Goal: Task Accomplishment & Management: Manage account settings

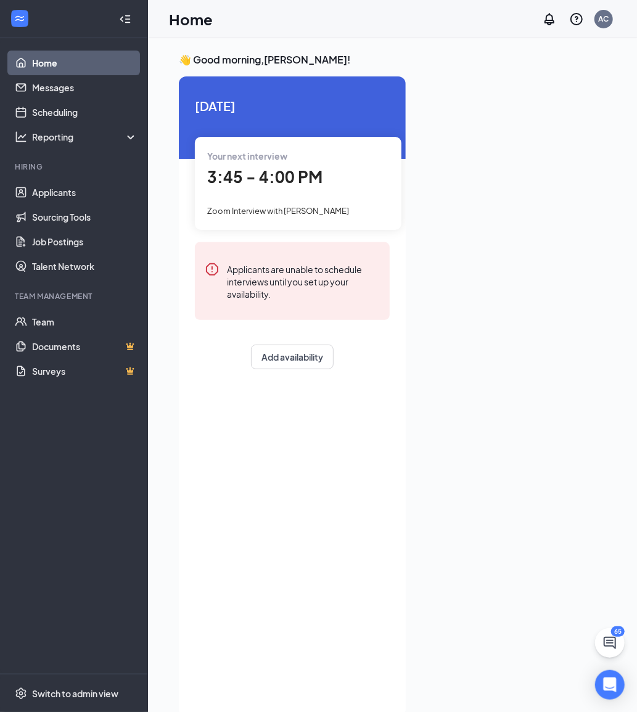
click at [559, 96] on div at bounding box center [510, 392] width 190 height 633
click at [57, 117] on link "Scheduling" at bounding box center [84, 112] width 105 height 25
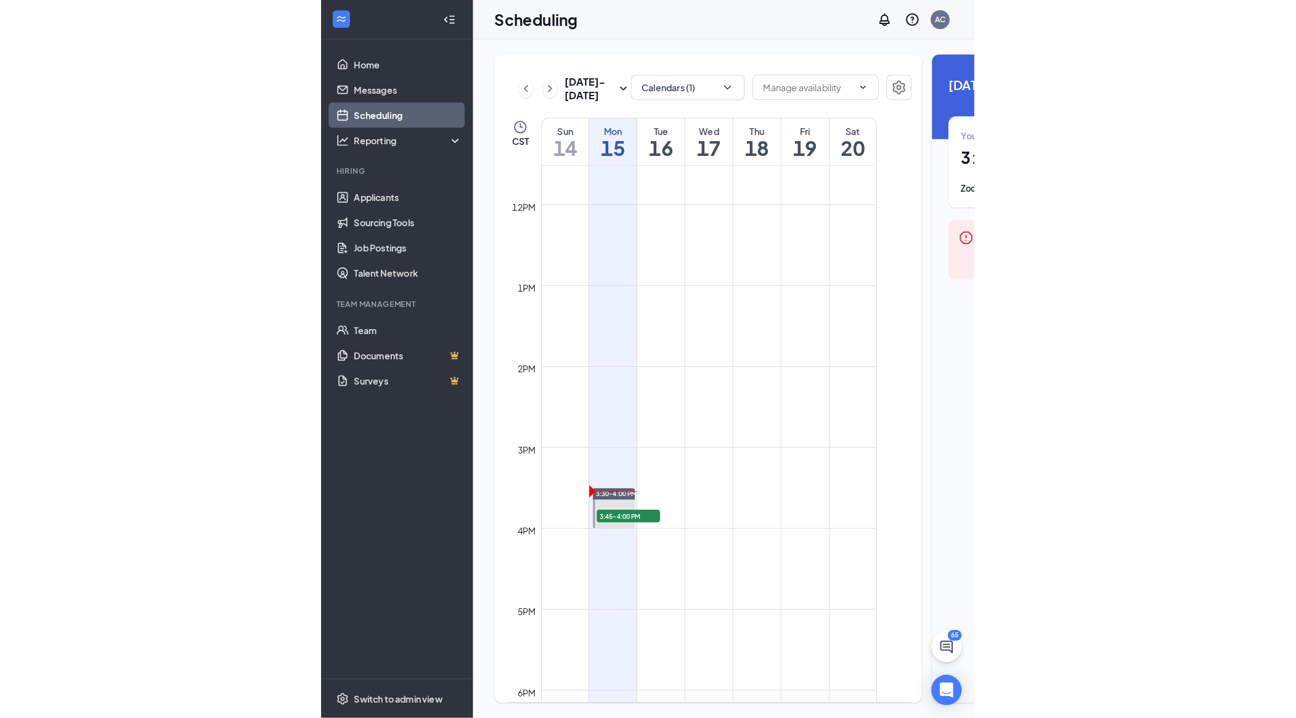
scroll to position [933, 0]
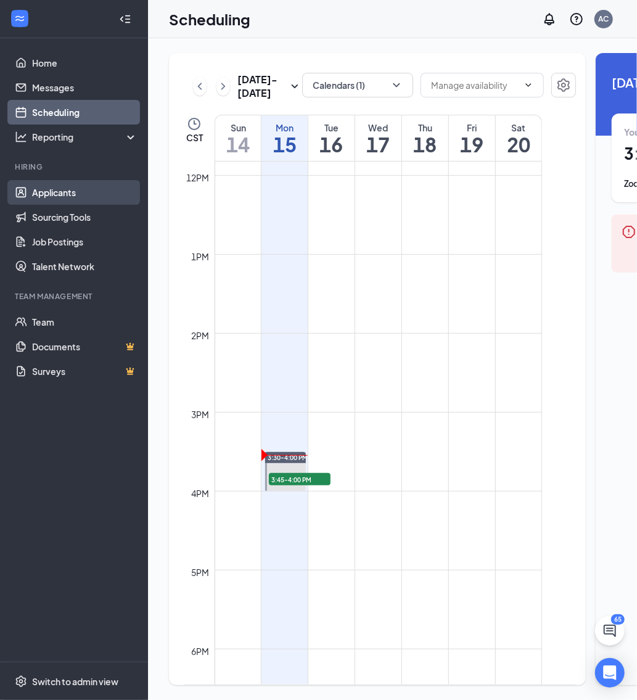
click at [65, 187] on link "Applicants" at bounding box center [84, 192] width 105 height 25
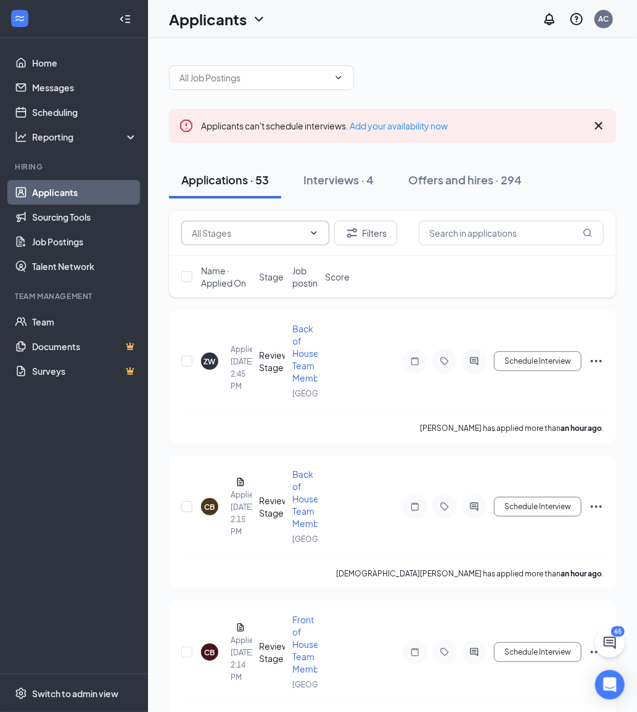
click at [281, 242] on span at bounding box center [255, 233] width 148 height 25
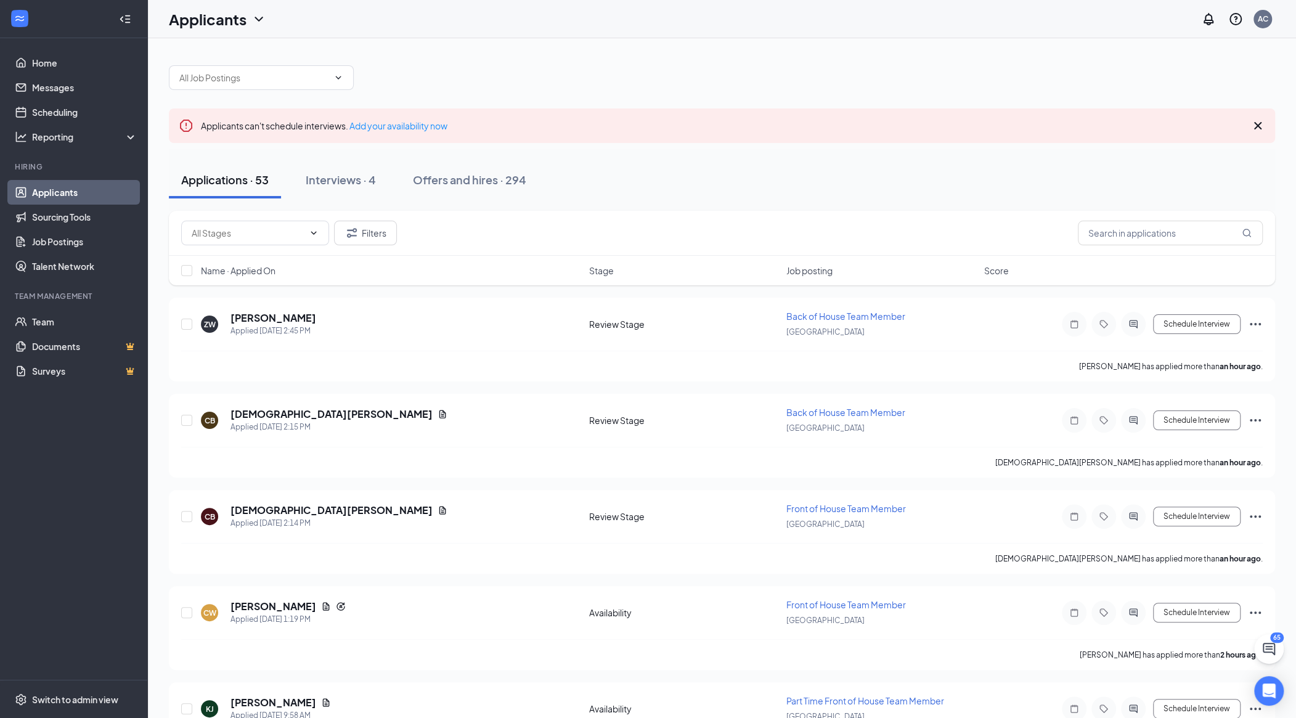
click at [254, 251] on div "Filters" at bounding box center [722, 233] width 1107 height 45
click at [301, 229] on input "text" at bounding box center [248, 233] width 112 height 14
click at [275, 277] on div "Review Stage (13)" at bounding box center [265, 285] width 148 height 28
type input "Review Stage (13)"
click at [263, 269] on span "Name · Applied On" at bounding box center [238, 270] width 75 height 12
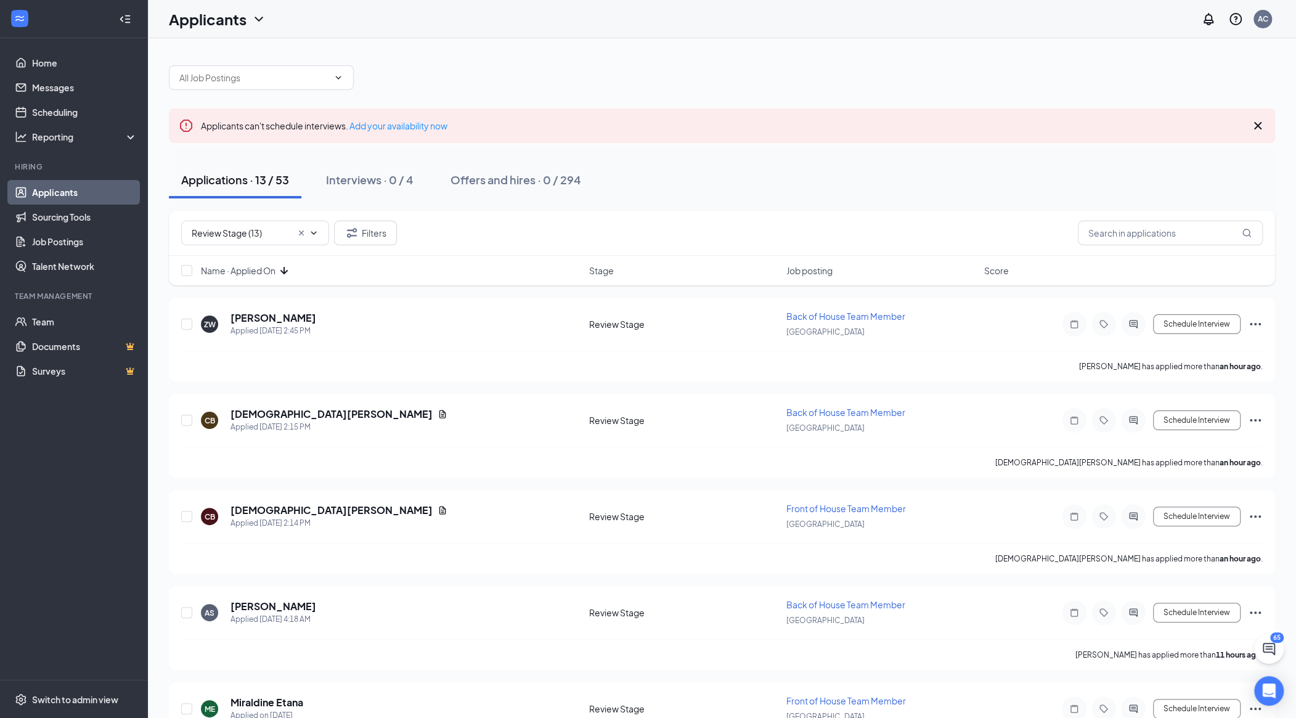
click at [263, 269] on span "Name · Applied On" at bounding box center [238, 270] width 75 height 12
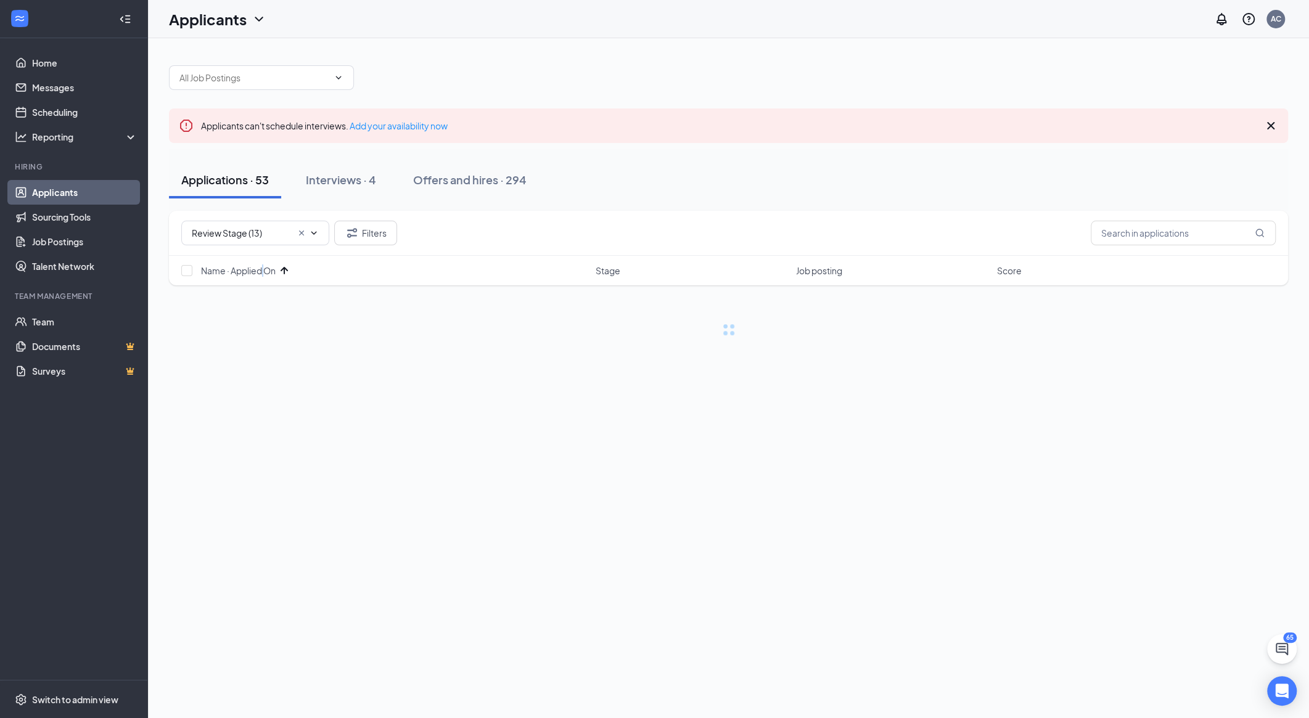
click at [263, 269] on span "Name · Applied On" at bounding box center [238, 270] width 75 height 12
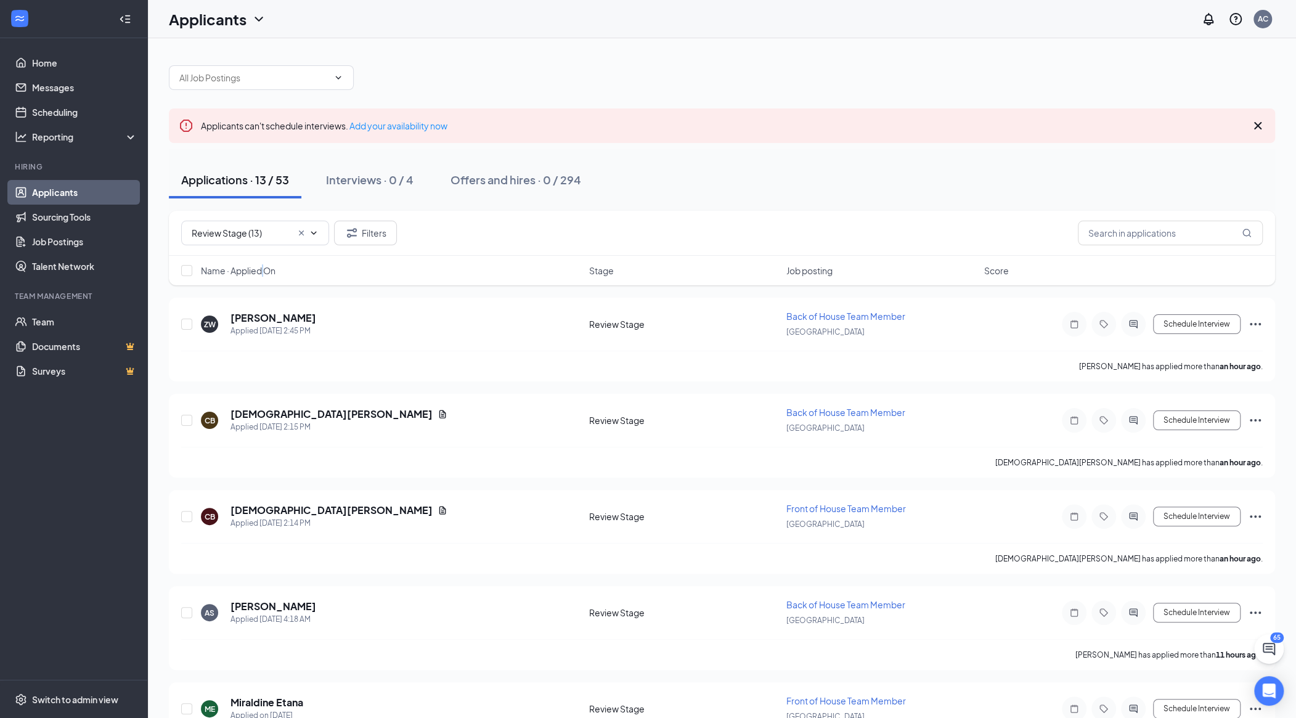
click at [263, 269] on span "Name · Applied On" at bounding box center [238, 270] width 75 height 12
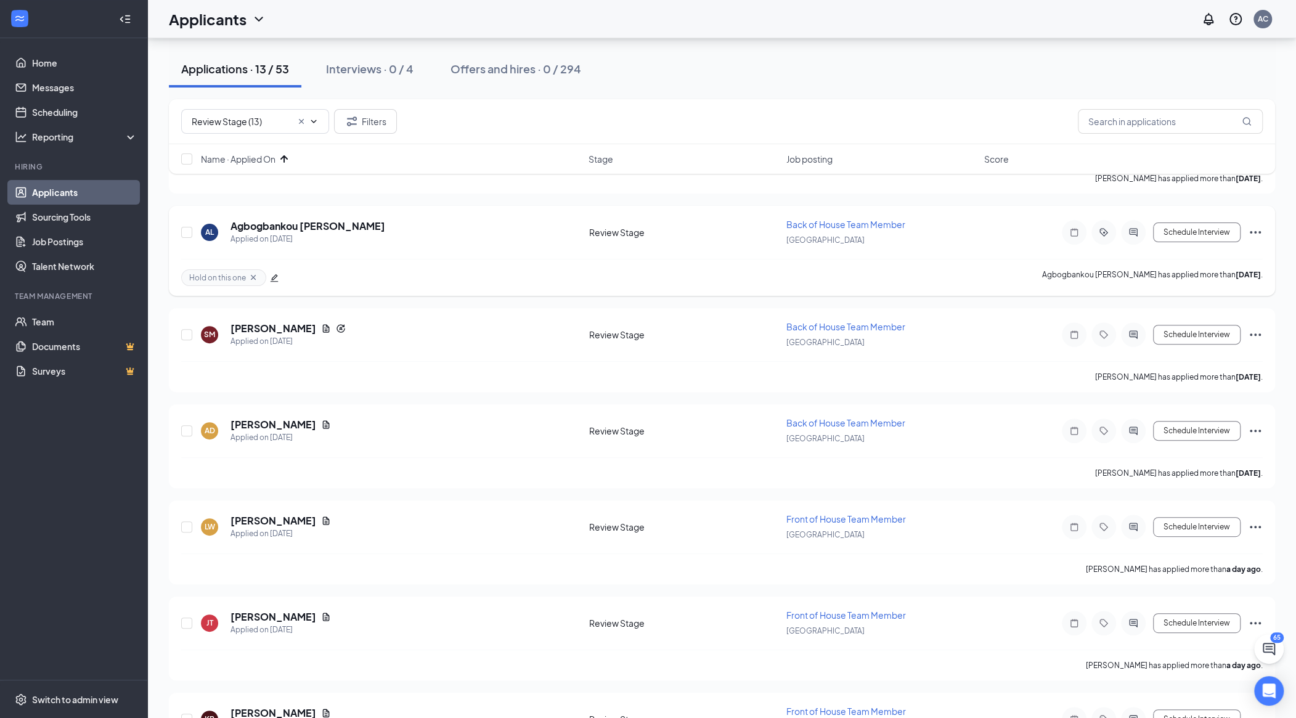
scroll to position [191, 0]
click at [700, 124] on div "Review Stage (13) Availability (40) Review Stage (13) Filters" at bounding box center [722, 121] width 1082 height 25
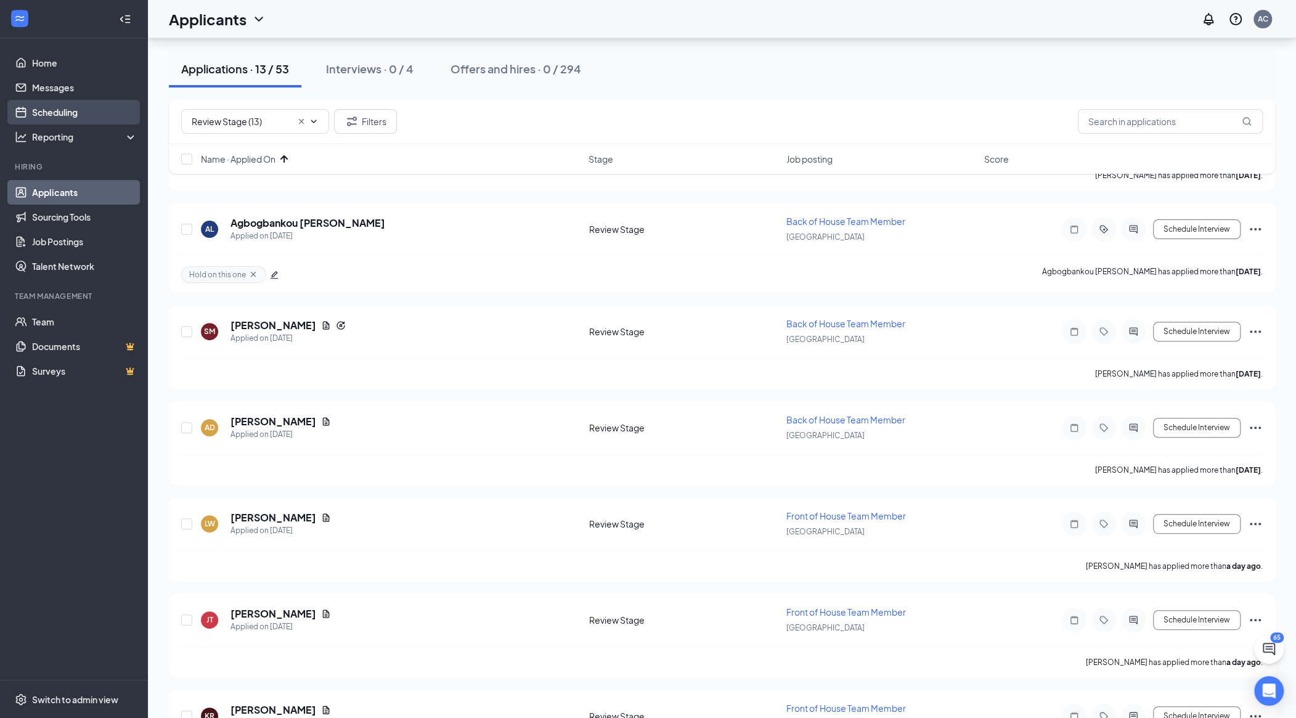
click at [90, 110] on link "Scheduling" at bounding box center [84, 112] width 105 height 25
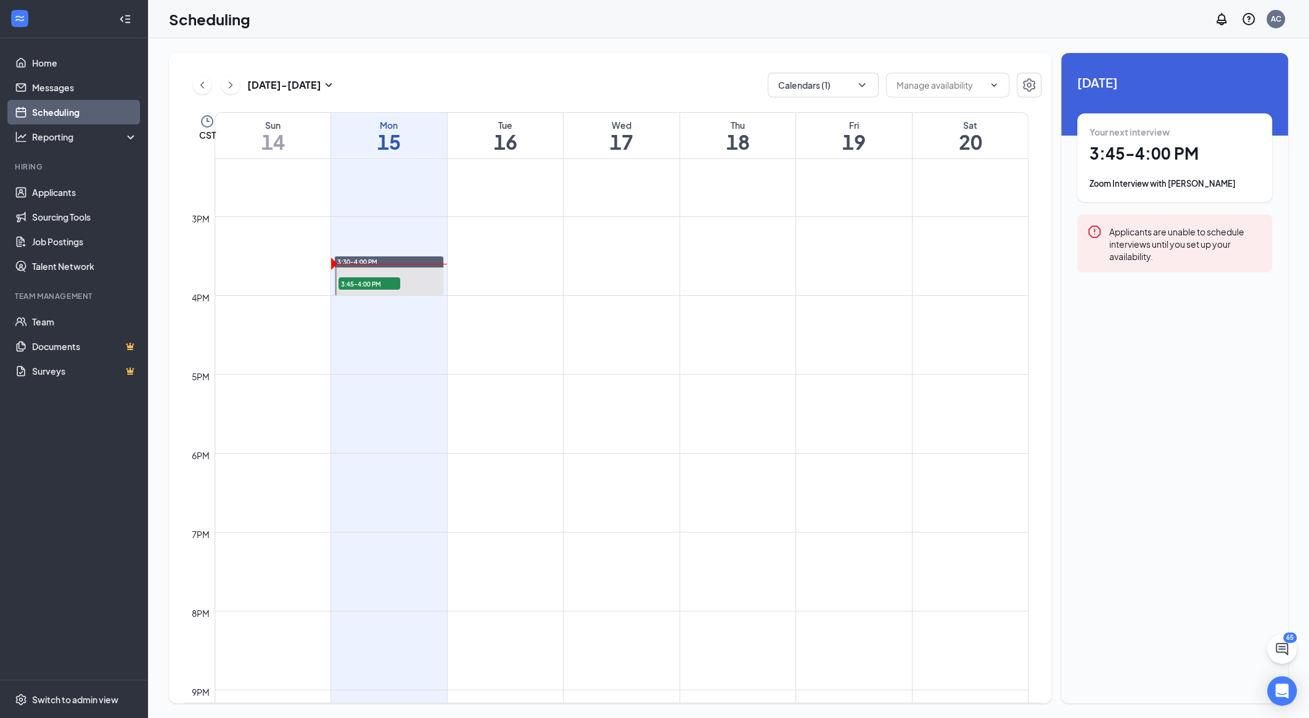
scroll to position [1127, 0]
click at [231, 81] on icon "ChevronRight" at bounding box center [230, 85] width 12 height 15
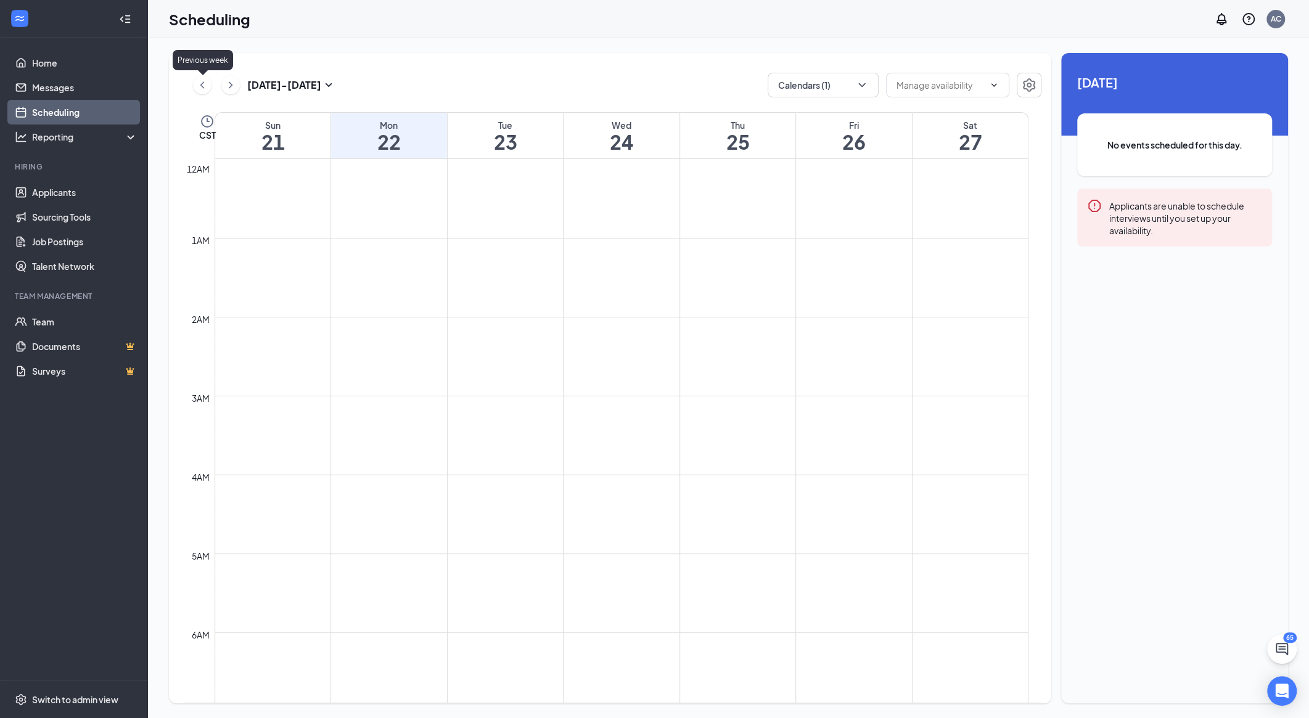
click at [197, 84] on icon "ChevronLeft" at bounding box center [202, 85] width 12 height 15
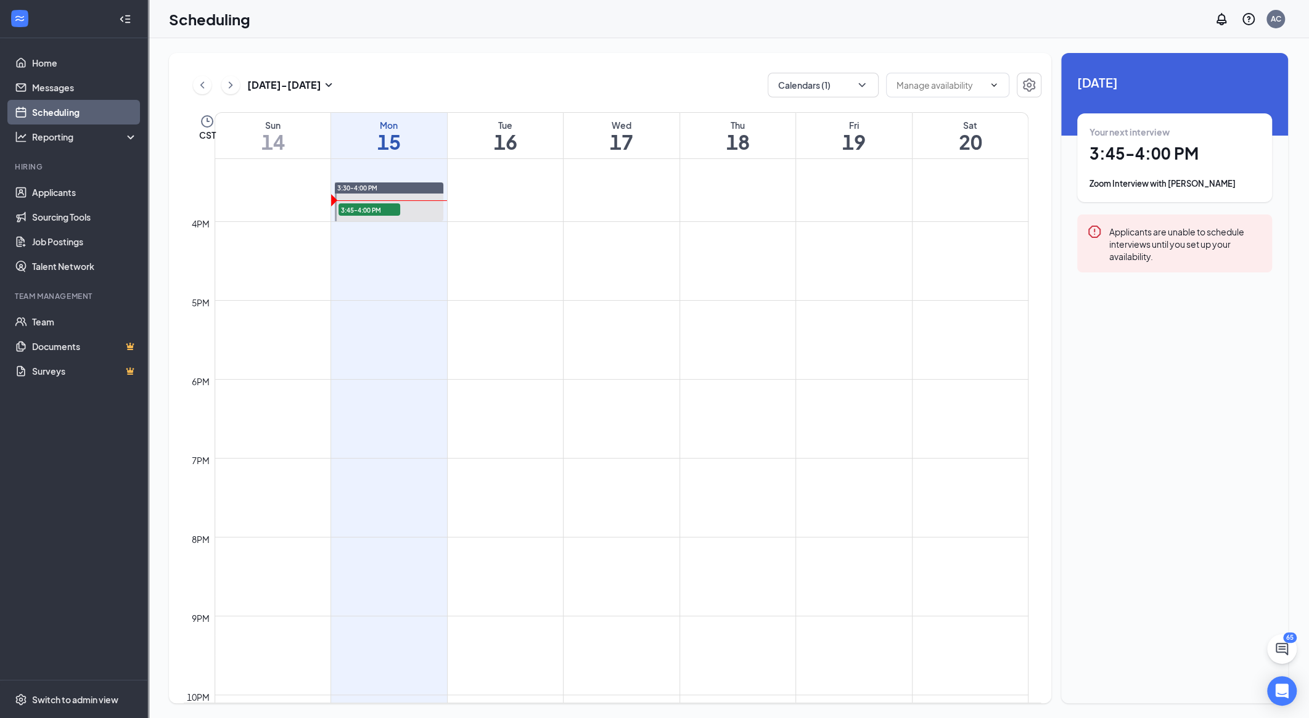
scroll to position [1161, 0]
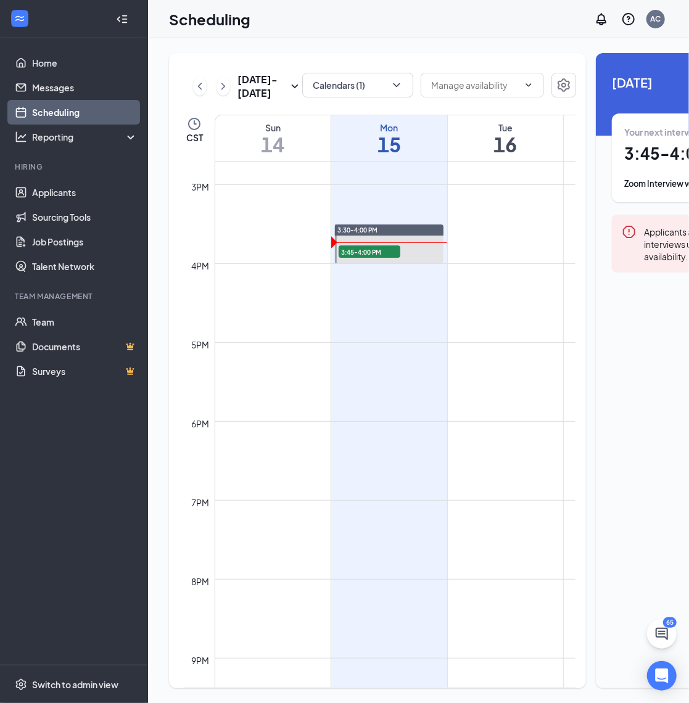
click at [129, 22] on div at bounding box center [125, 19] width 25 height 25
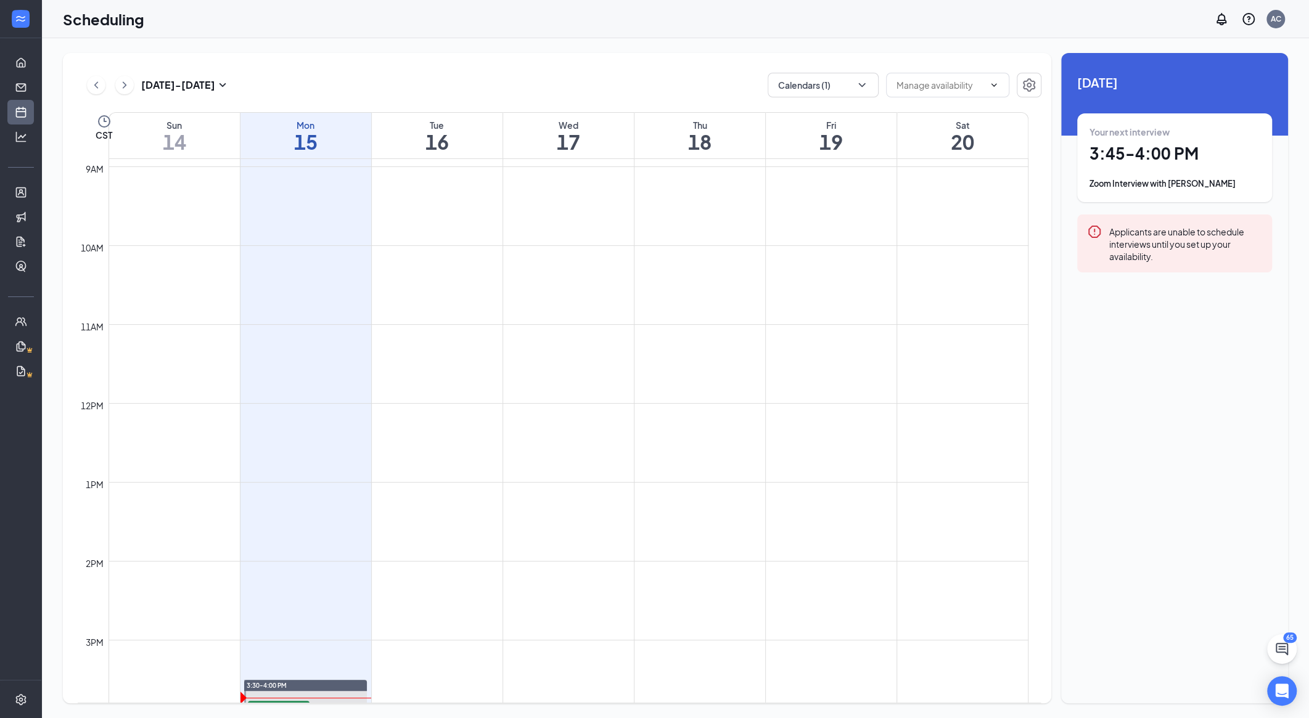
scroll to position [702, 0]
drag, startPoint x: 730, startPoint y: 255, endPoint x: 734, endPoint y: 306, distance: 50.7
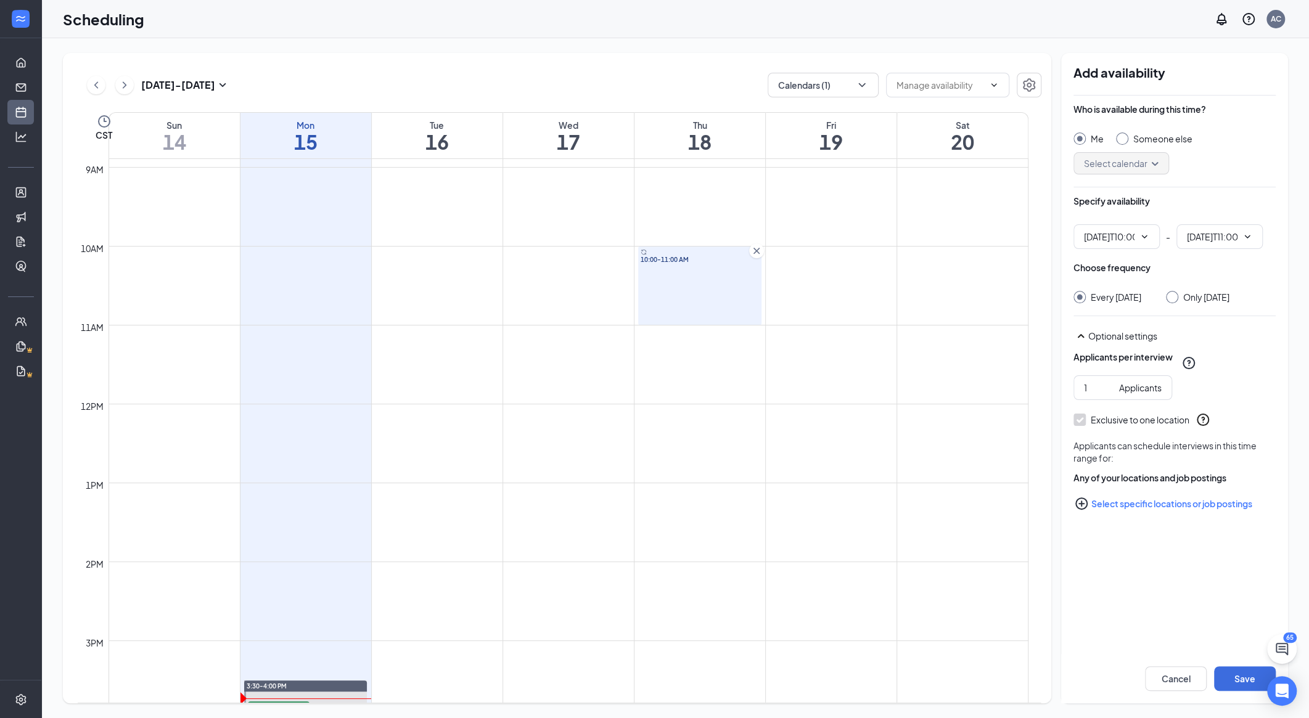
type input "10:00 AM"
type input "11:00 AM"
click at [700, 302] on div "Only Thursday, Sep 18" at bounding box center [1197, 297] width 63 height 12
drag, startPoint x: 1181, startPoint y: 297, endPoint x: 1183, endPoint y: 287, distance: 10.6
click at [700, 287] on div "Choose frequency Every Thursday Only Thursday, Sep 18" at bounding box center [1174, 282] width 202 height 42
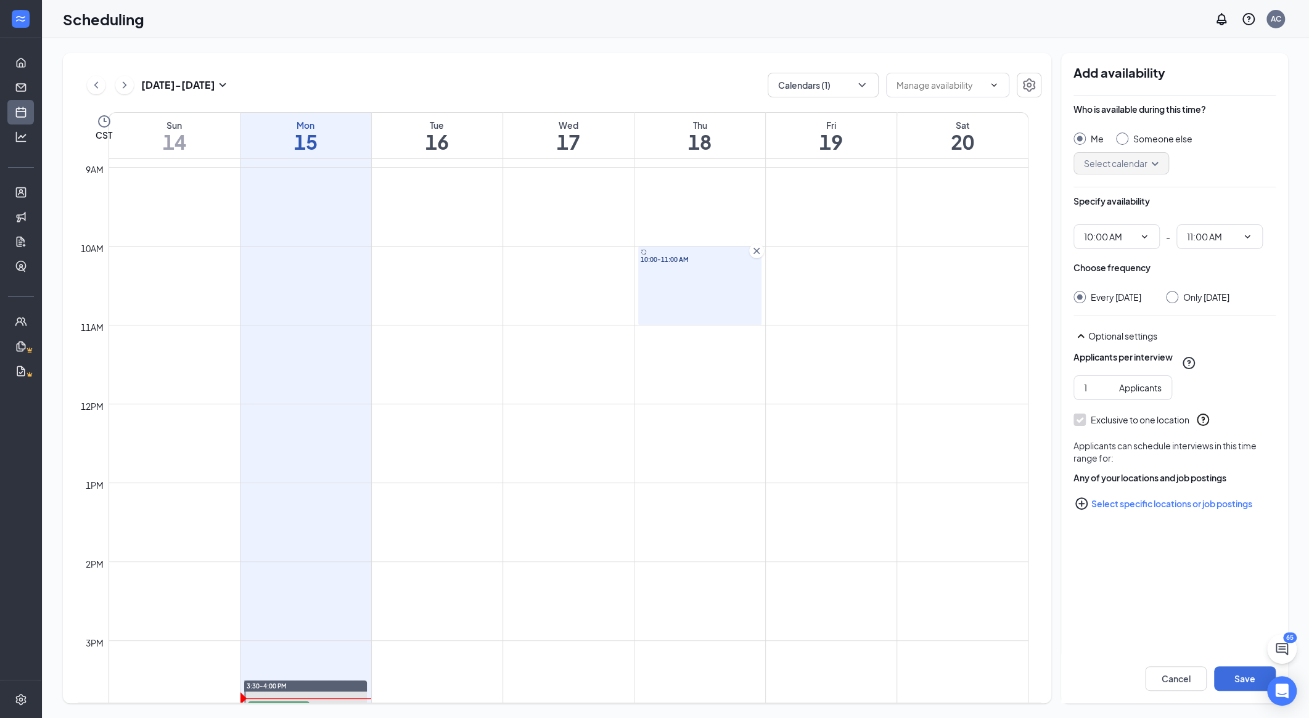
click at [700, 295] on input "Only Thursday, Sep 18" at bounding box center [1170, 295] width 9 height 9
radio input "true"
radio input "false"
click at [700, 253] on icon "Cross" at bounding box center [756, 251] width 12 height 12
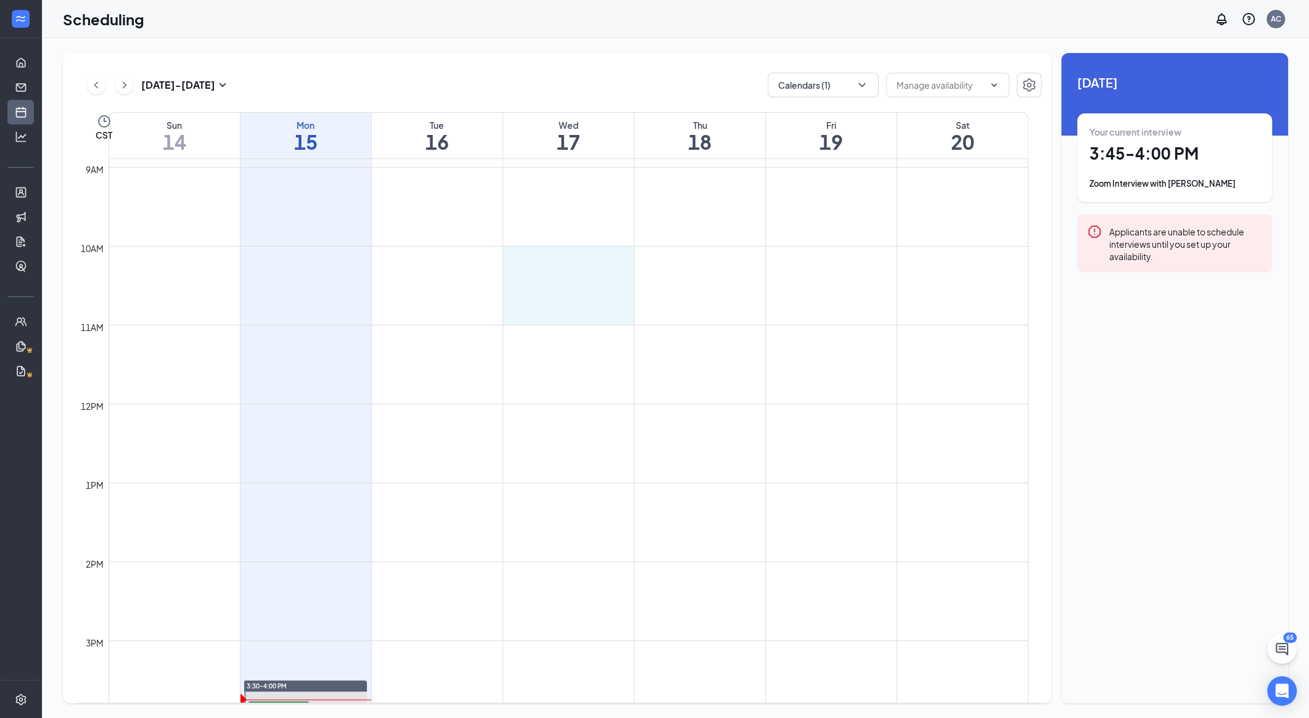
drag, startPoint x: 565, startPoint y: 247, endPoint x: 555, endPoint y: 307, distance: 60.5
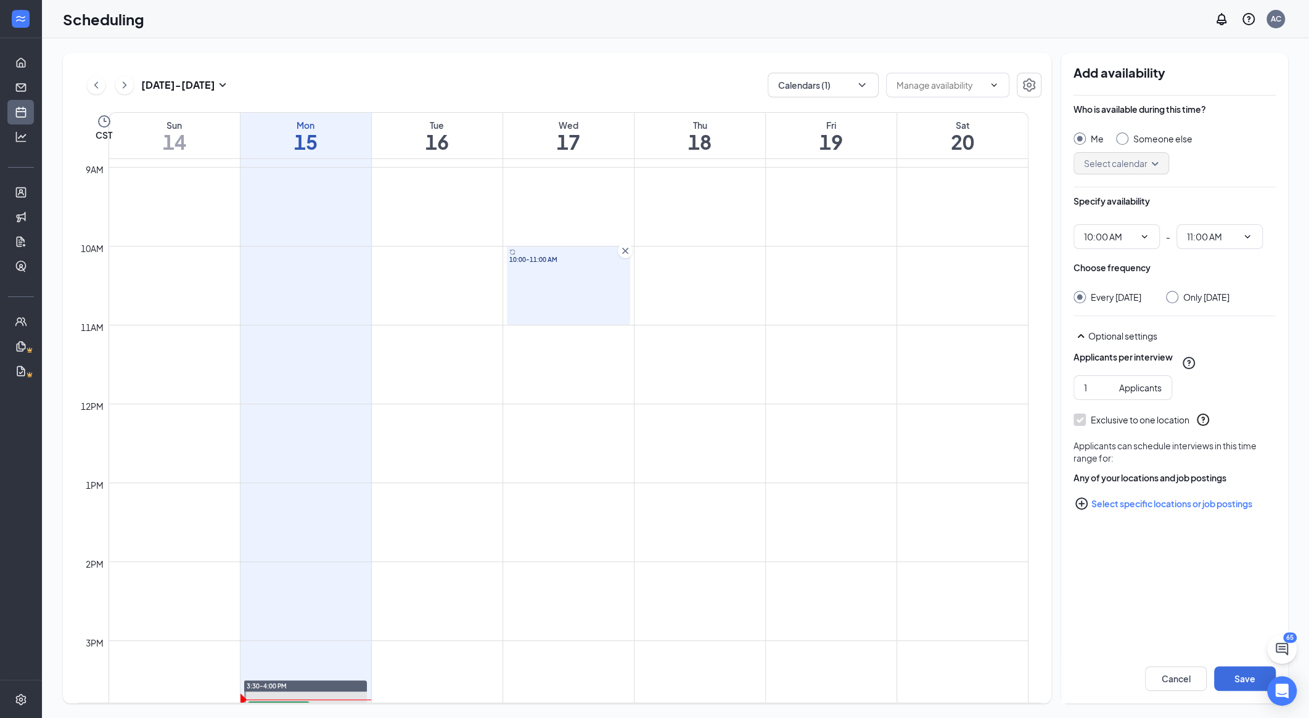
click at [623, 253] on icon "Cross" at bounding box center [625, 251] width 12 height 12
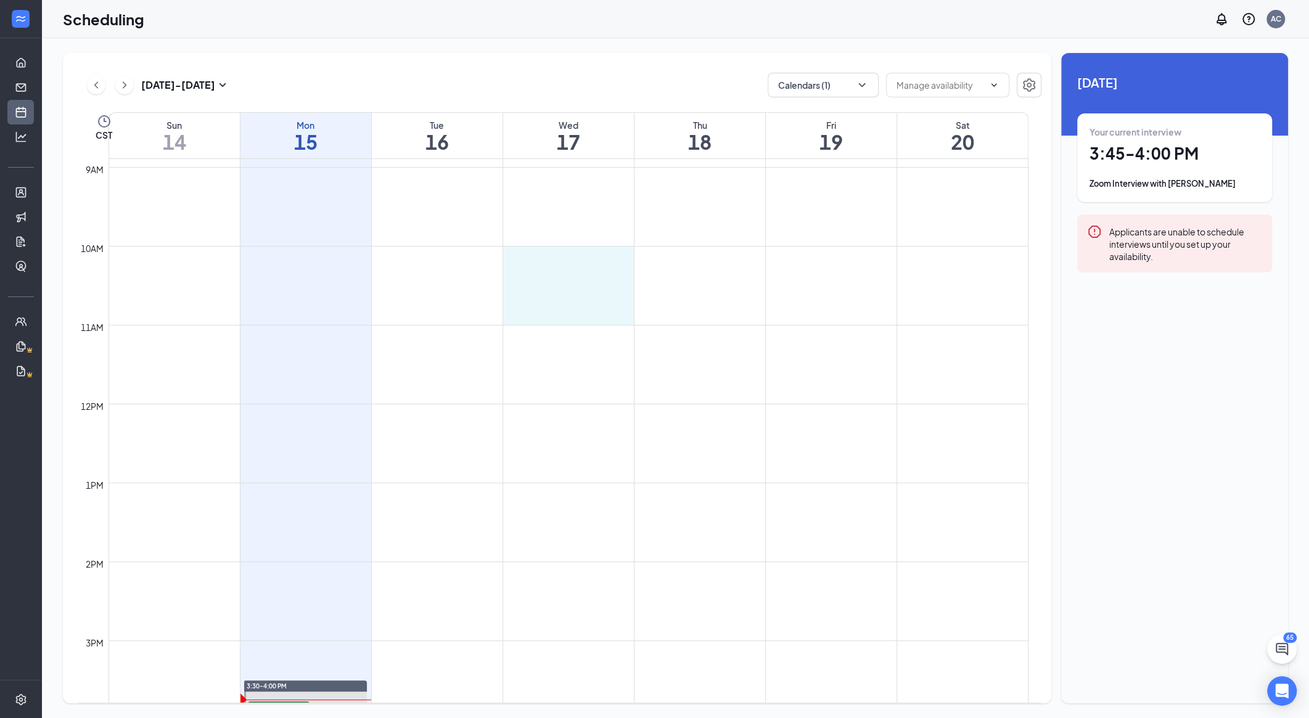
drag, startPoint x: 555, startPoint y: 255, endPoint x: 549, endPoint y: 305, distance: 49.7
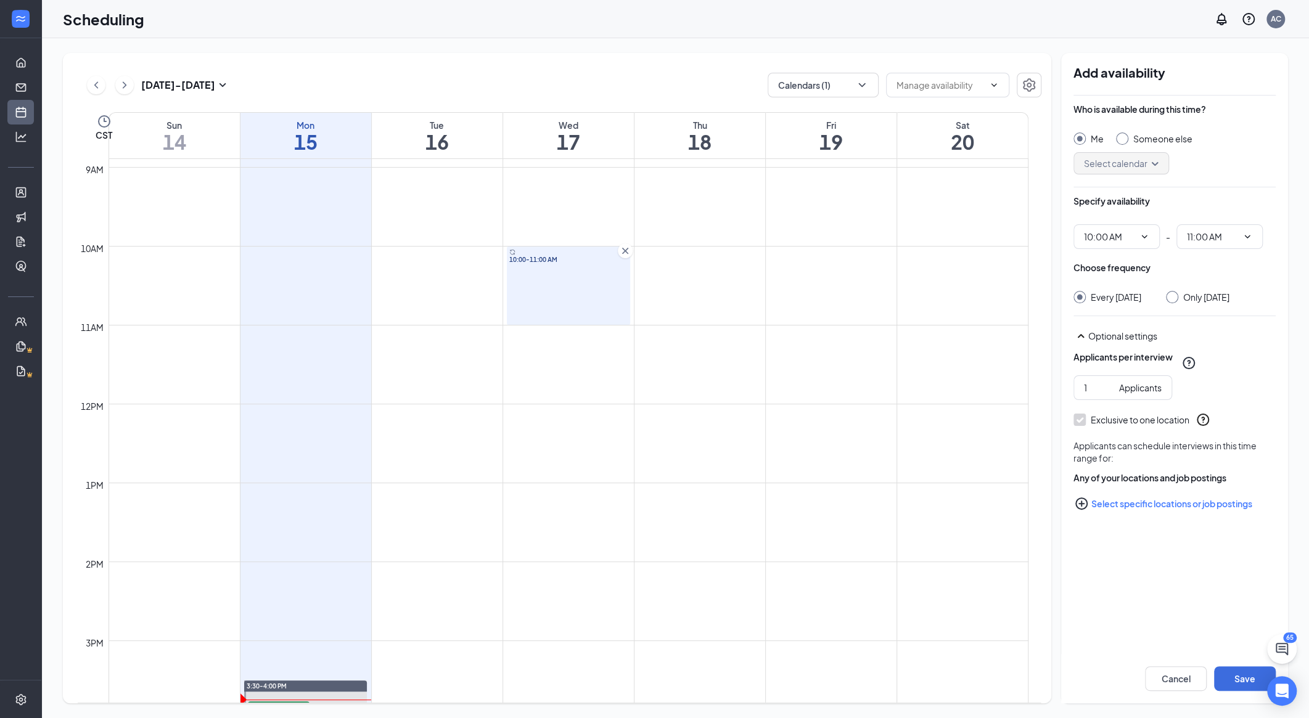
click at [700, 299] on div at bounding box center [1172, 297] width 12 height 12
click at [700, 295] on input "Only [DATE]" at bounding box center [1170, 295] width 9 height 9
radio input "true"
radio input "false"
click at [626, 248] on icon "Cross" at bounding box center [625, 251] width 6 height 6
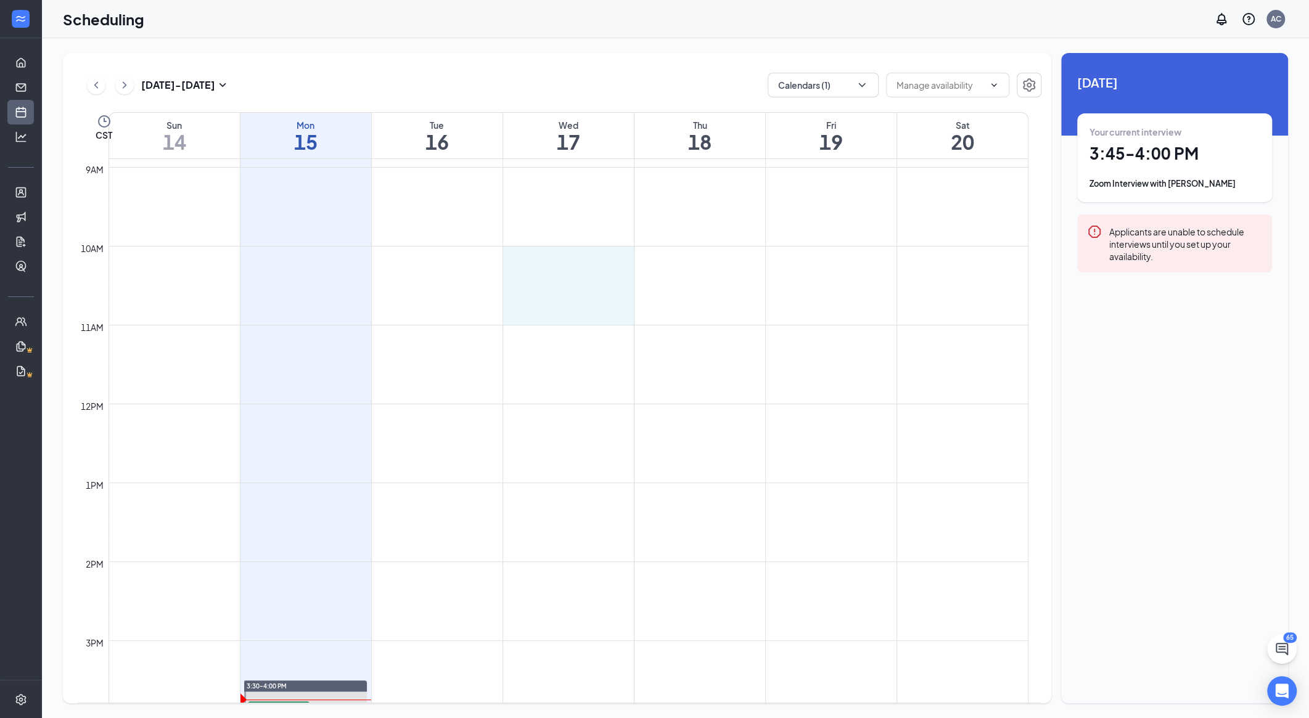
drag, startPoint x: 549, startPoint y: 252, endPoint x: 531, endPoint y: 308, distance: 58.9
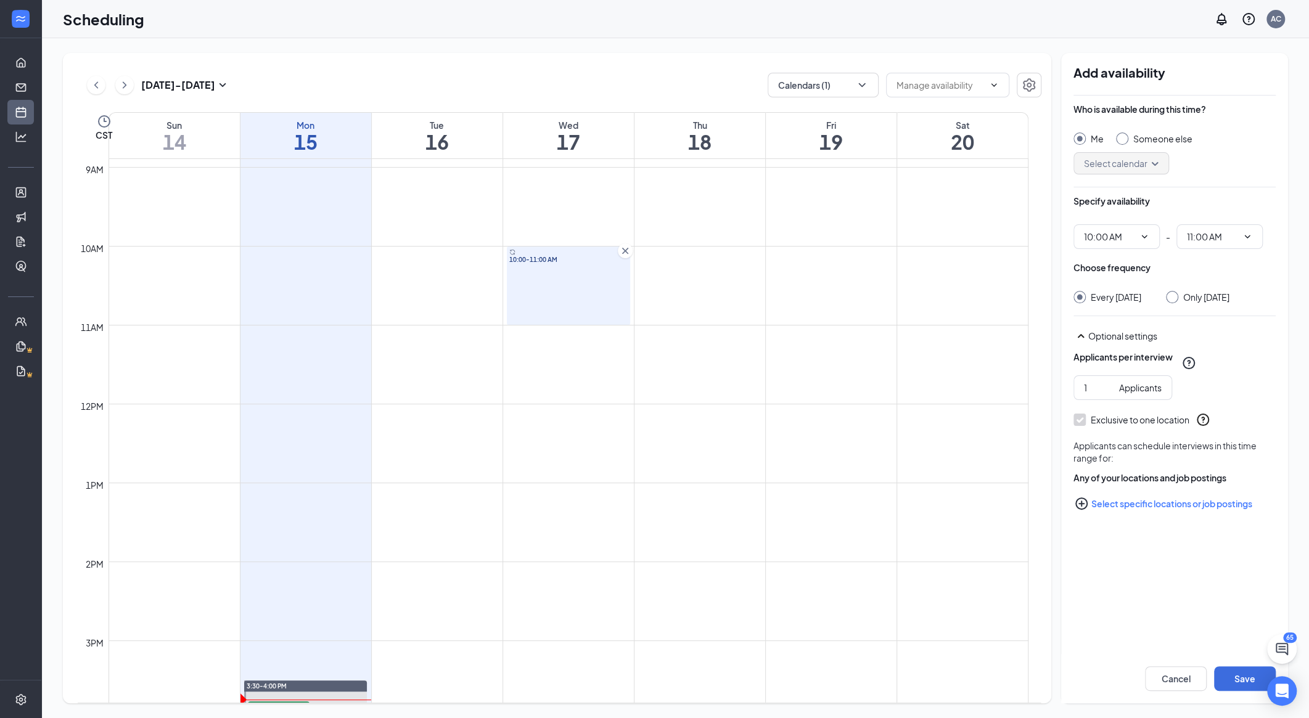
type input "10:00 AM"
type input "11:00 AM"
click at [700, 296] on input "Only [DATE]" at bounding box center [1170, 295] width 9 height 9
radio input "true"
radio input "false"
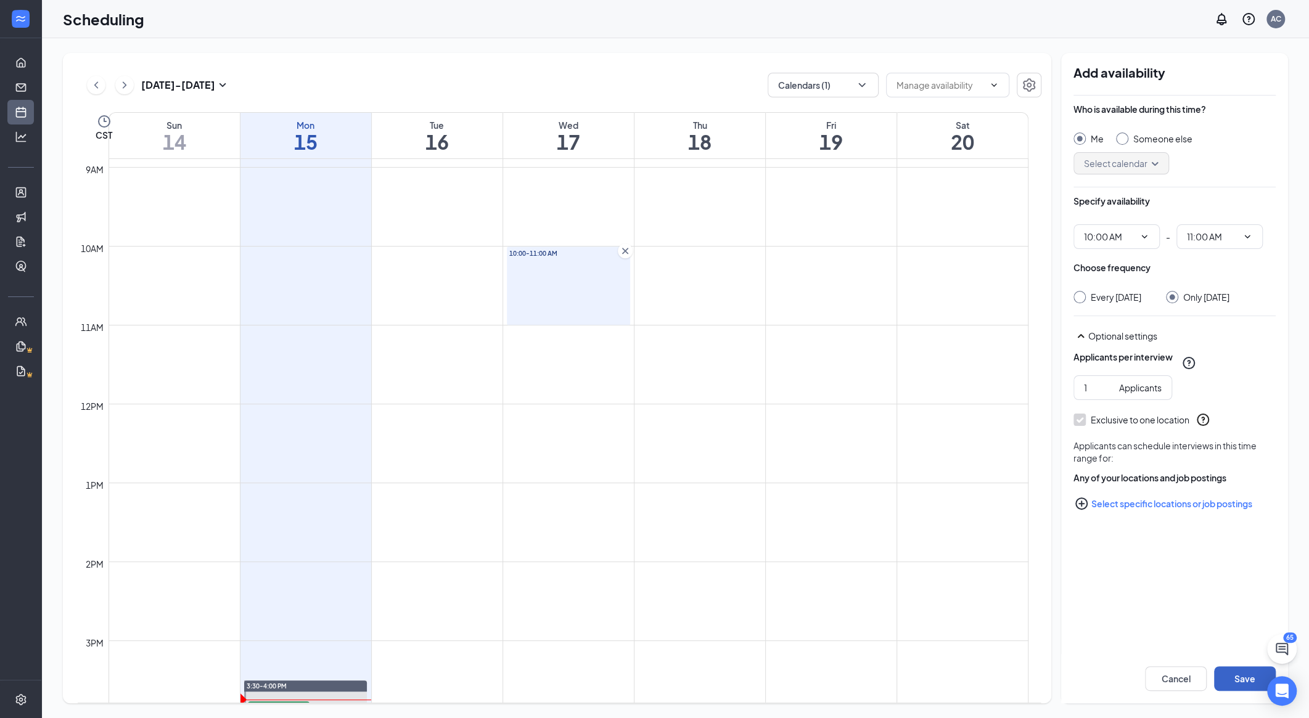
click at [700, 684] on button "Save" at bounding box center [1245, 678] width 62 height 25
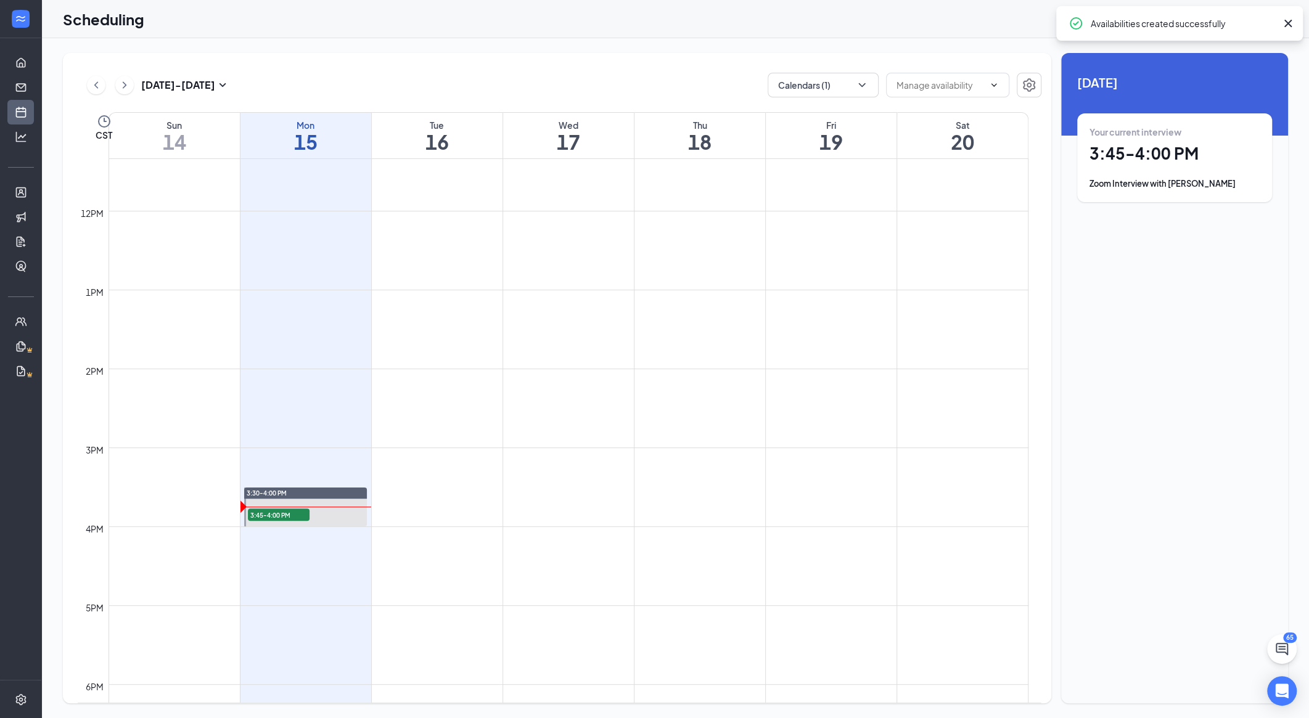
scroll to position [896, 0]
drag, startPoint x: 572, startPoint y: 497, endPoint x: 572, endPoint y: 534, distance: 37.0
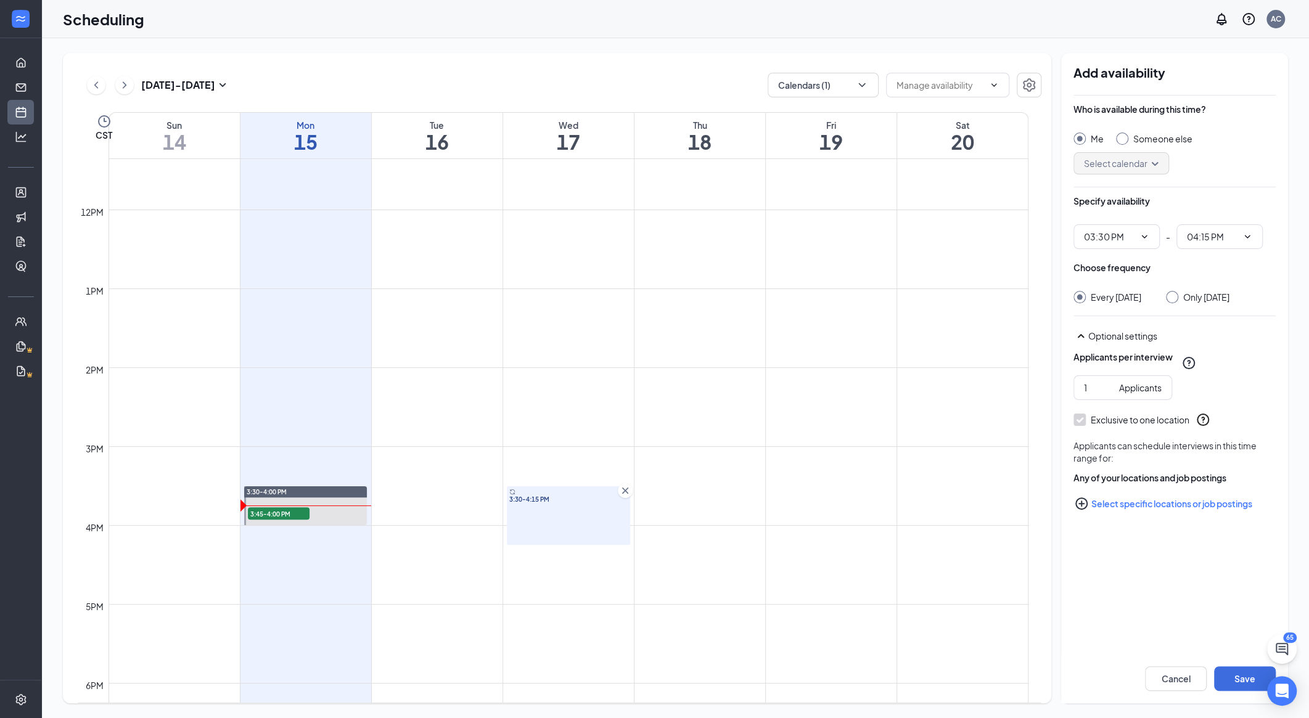
type input "03:30 PM"
type input "04:15 PM"
click at [700, 292] on input "Only [DATE]" at bounding box center [1170, 295] width 9 height 9
radio input "true"
radio input "false"
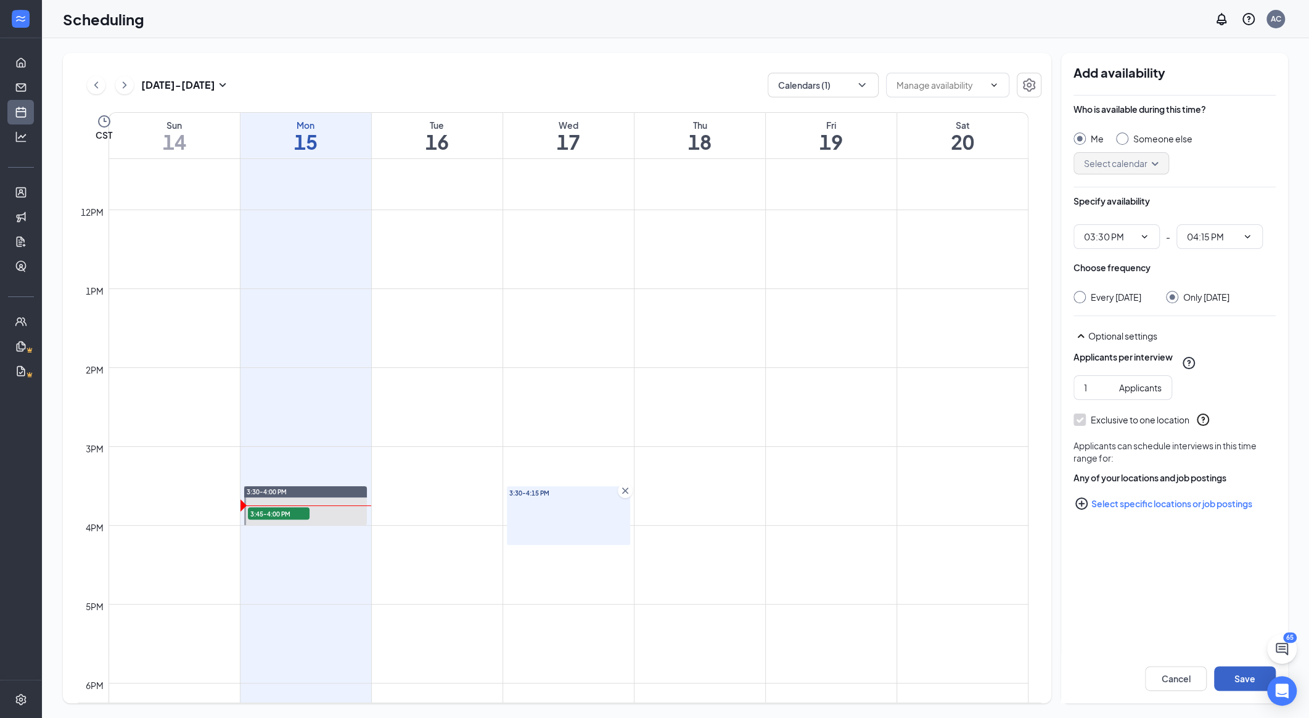
click at [700, 687] on button "Save" at bounding box center [1245, 678] width 62 height 25
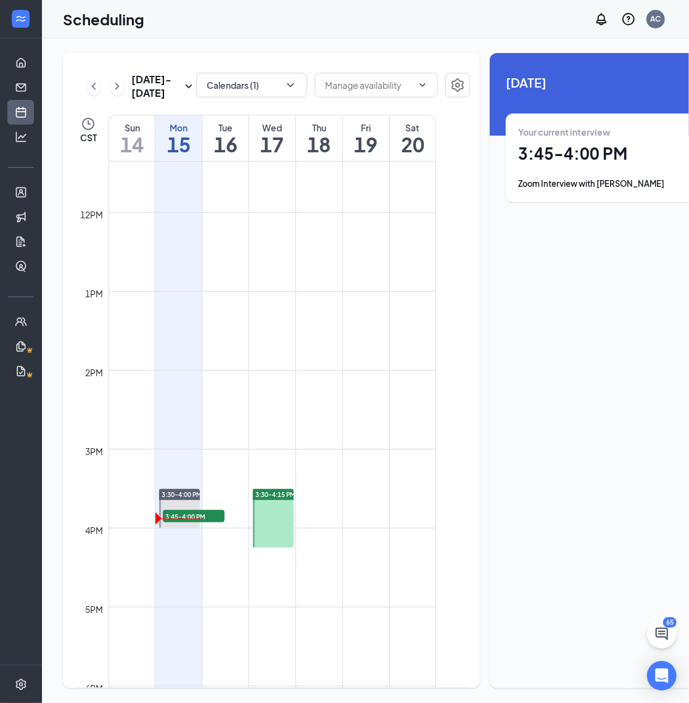
click at [578, 157] on h1 "3:45 - 4:00 PM" at bounding box center [603, 153] width 170 height 21
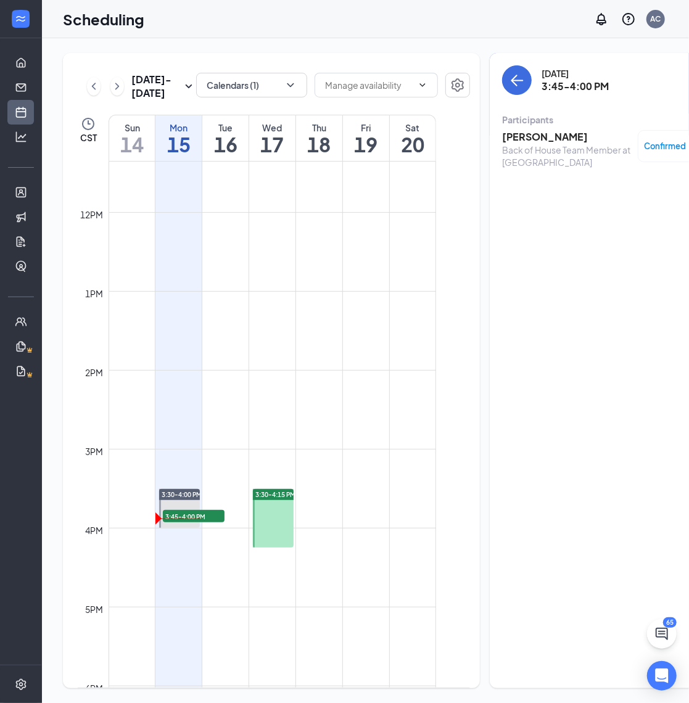
click at [518, 147] on div "Back of House Team Member at [GEOGRAPHIC_DATA]" at bounding box center [566, 156] width 129 height 25
click at [489, 141] on div "Monday, Sep 15 3:45-4:00 PM Participants Amber Leuelling Back of House Team Mem…" at bounding box center [602, 370] width 227 height 635
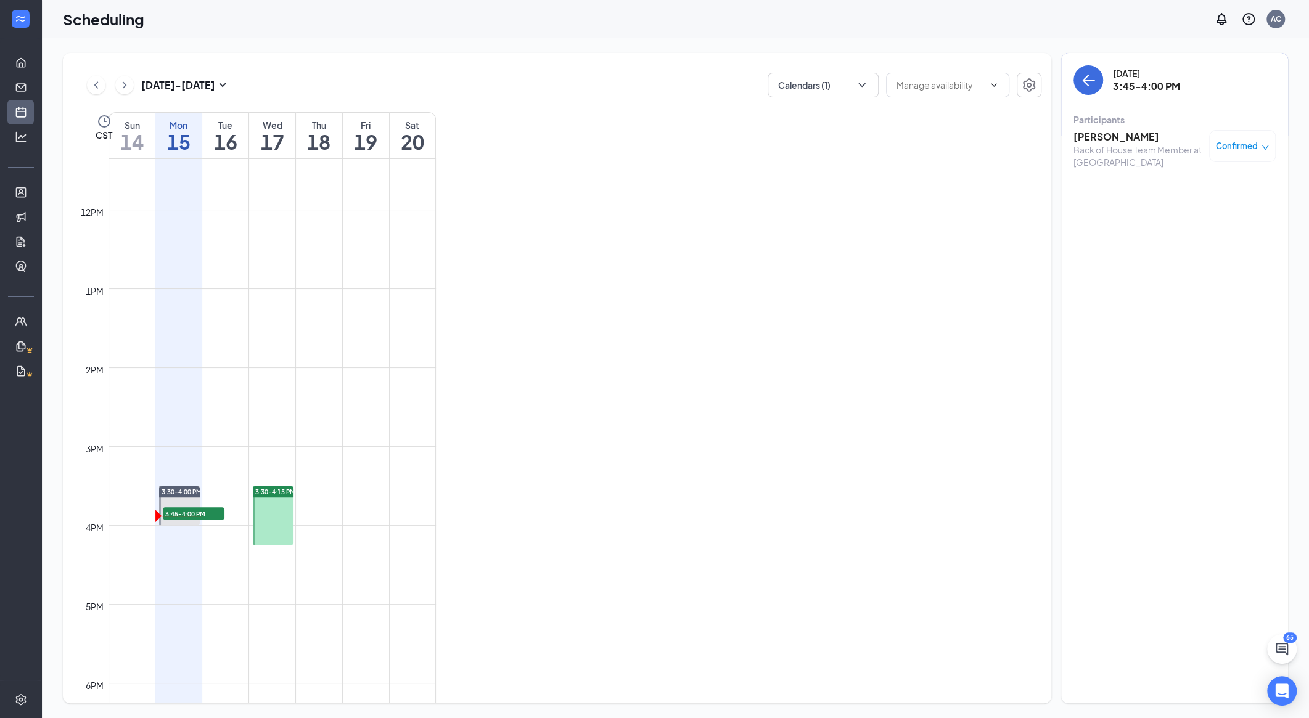
click at [700, 133] on h3 "Amber Leuelling" at bounding box center [1137, 137] width 129 height 14
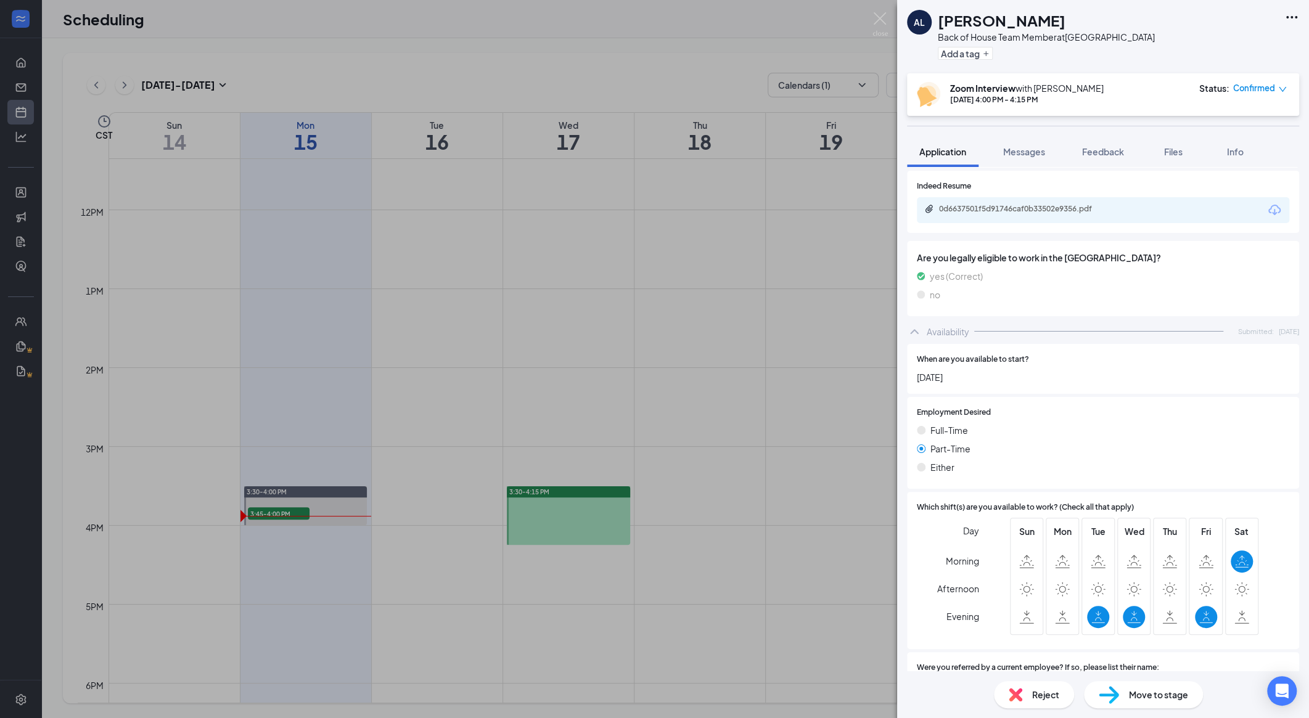
scroll to position [579, 0]
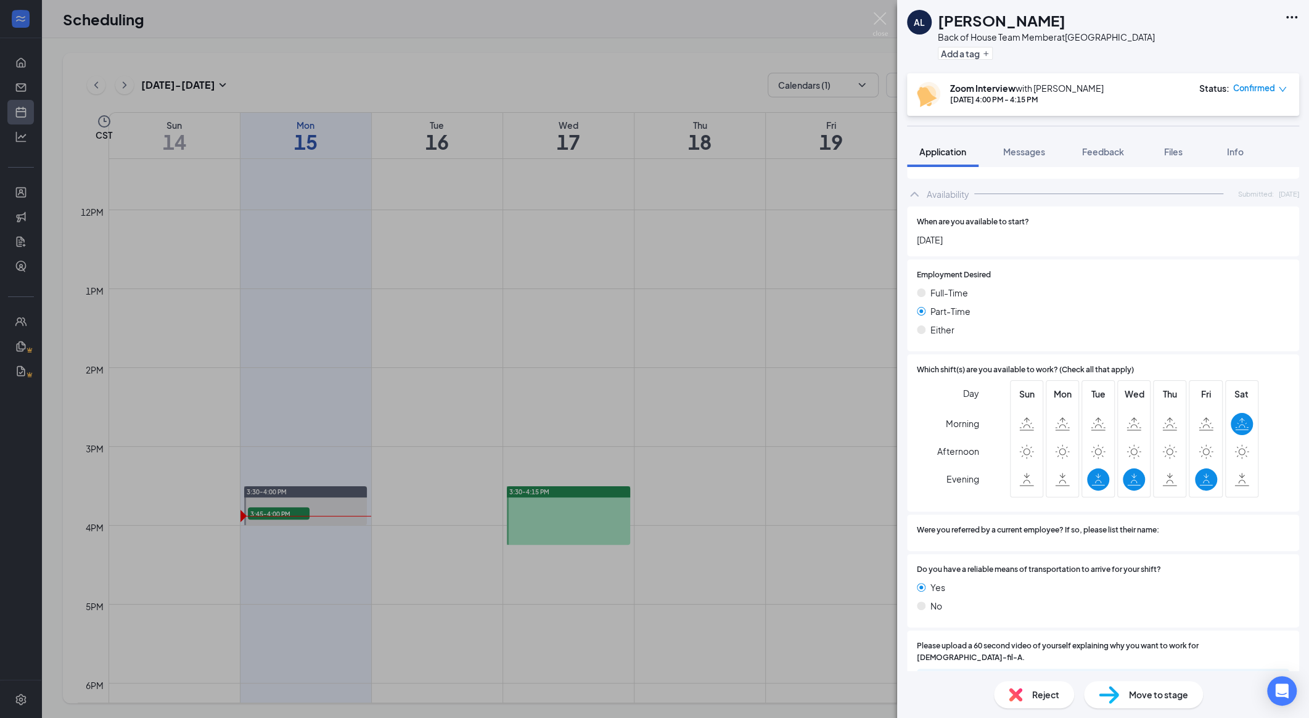
click at [700, 688] on img at bounding box center [1016, 695] width 14 height 14
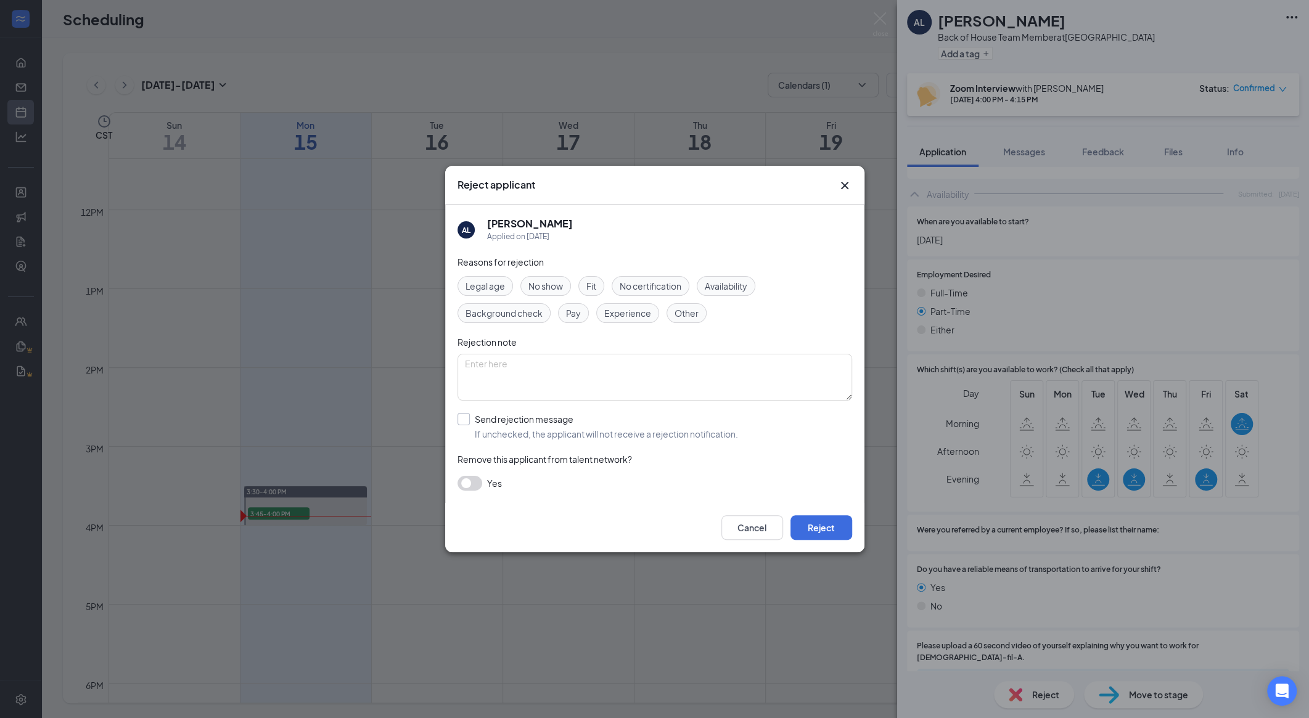
click at [557, 429] on input "Send rejection message If unchecked, the applicant will not receive a rejection…" at bounding box center [597, 426] width 280 height 27
checkbox input "true"
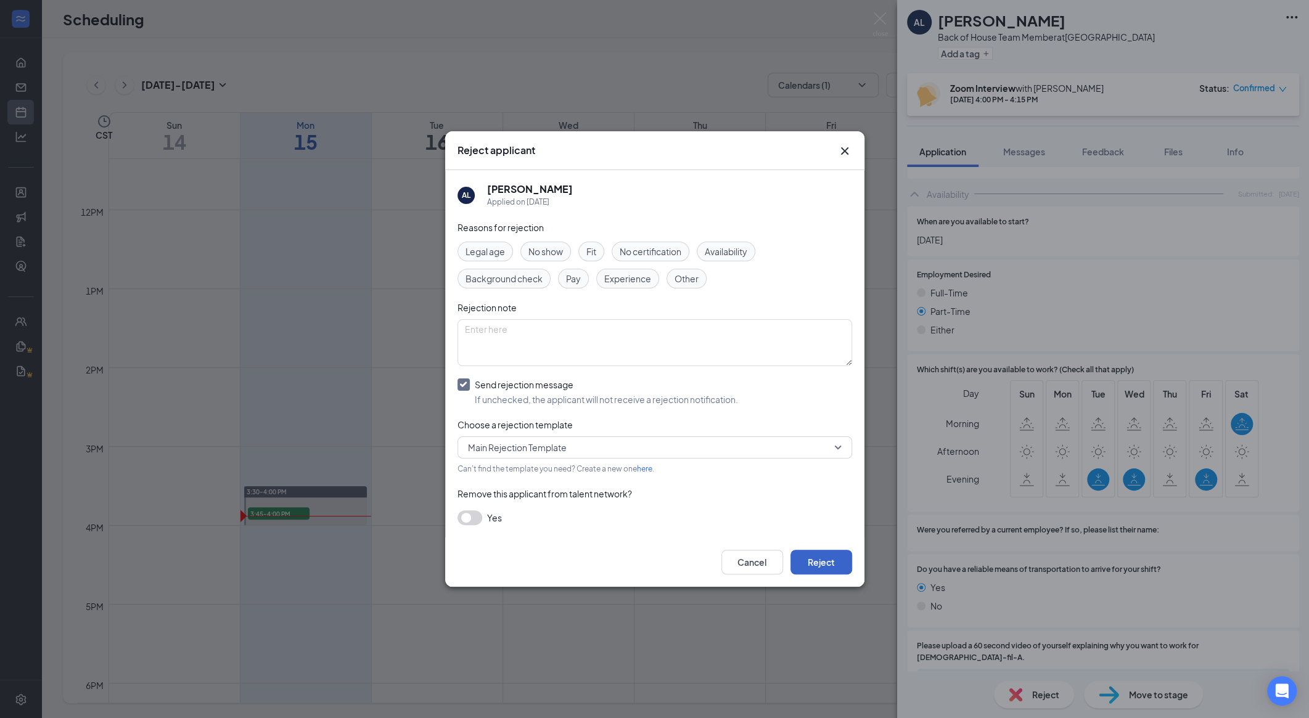
click at [700, 552] on button "Reject" at bounding box center [821, 562] width 62 height 25
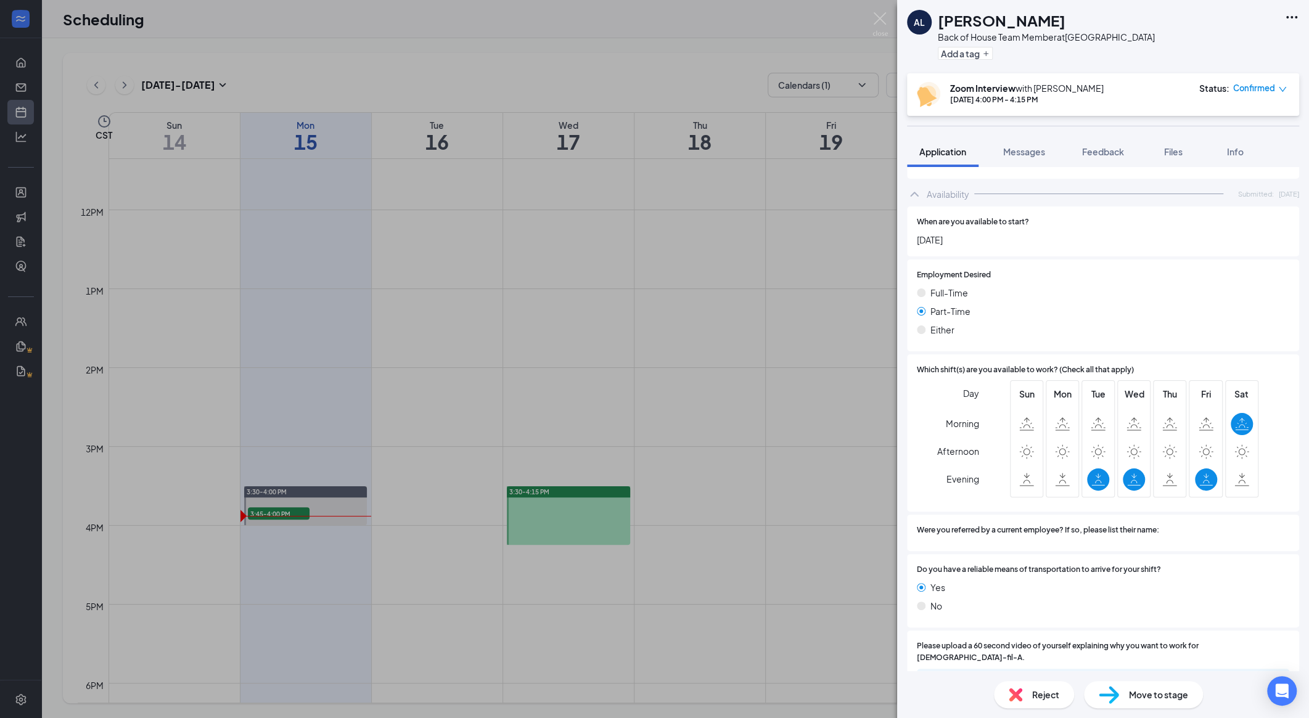
drag, startPoint x: 1060, startPoint y: 27, endPoint x: 937, endPoint y: 25, distance: 123.3
click at [700, 25] on div "AL Amber Leuelling Back of House Team Member at White Oaks Add a tag" at bounding box center [1031, 37] width 248 height 54
copy h1 "Amber Leuelling"
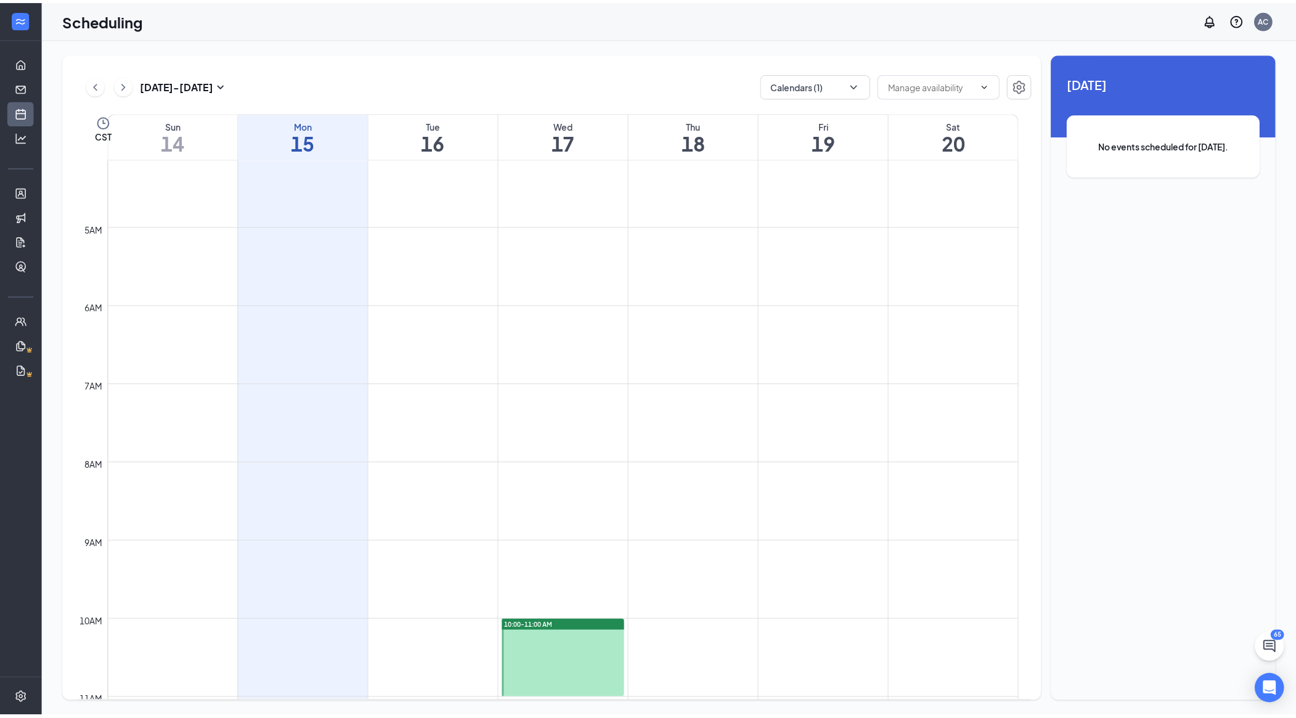
scroll to position [316, 0]
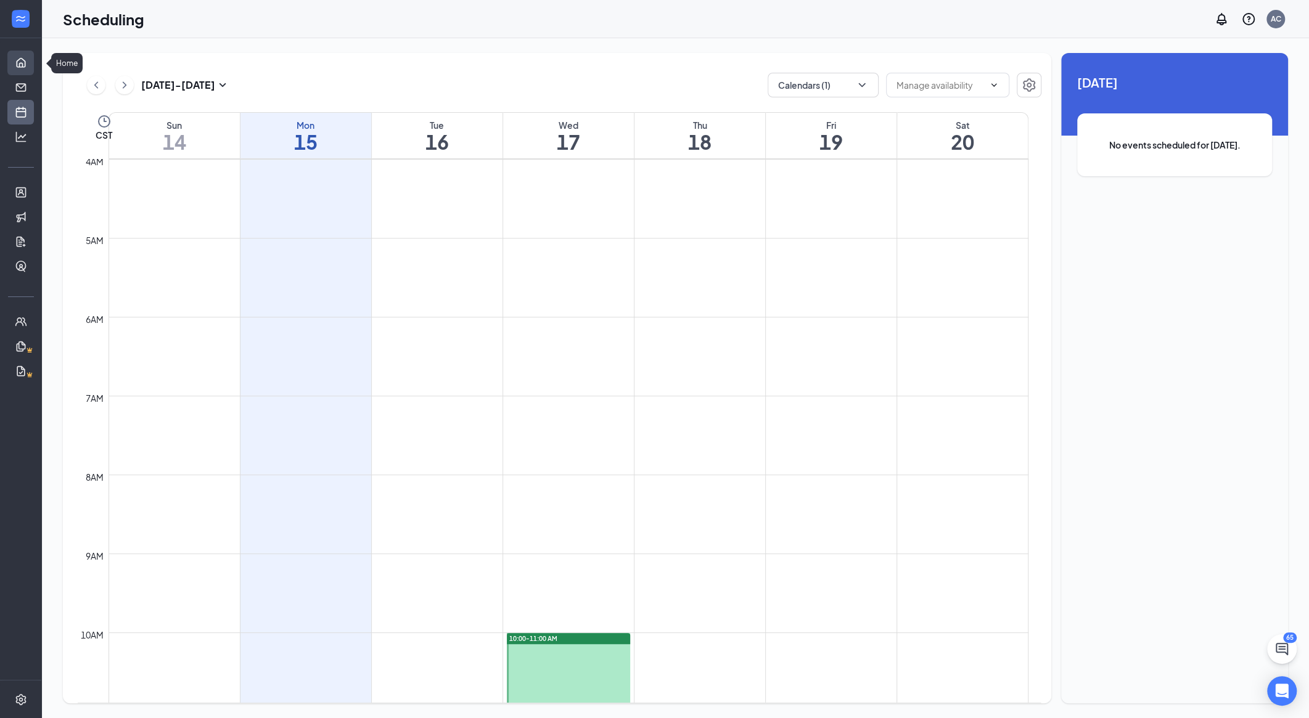
click at [32, 56] on link "Home" at bounding box center [38, 63] width 12 height 25
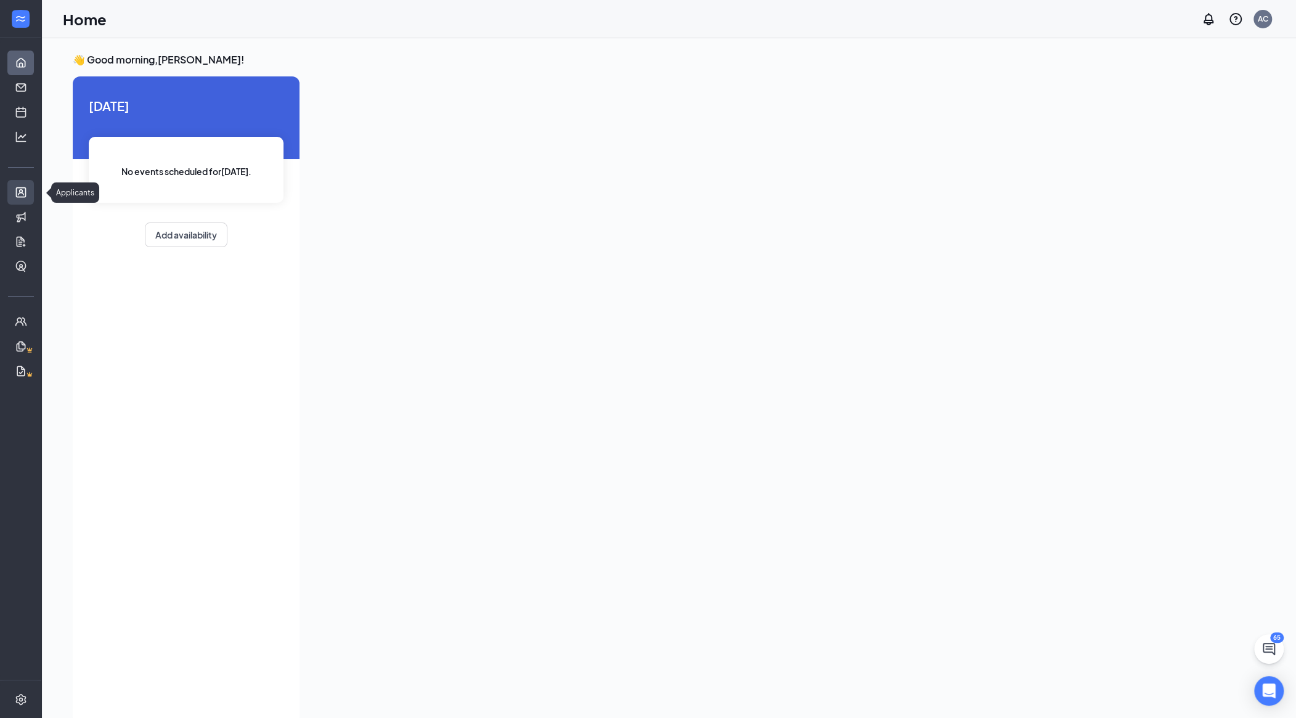
click at [32, 189] on link "Applicants" at bounding box center [38, 192] width 12 height 25
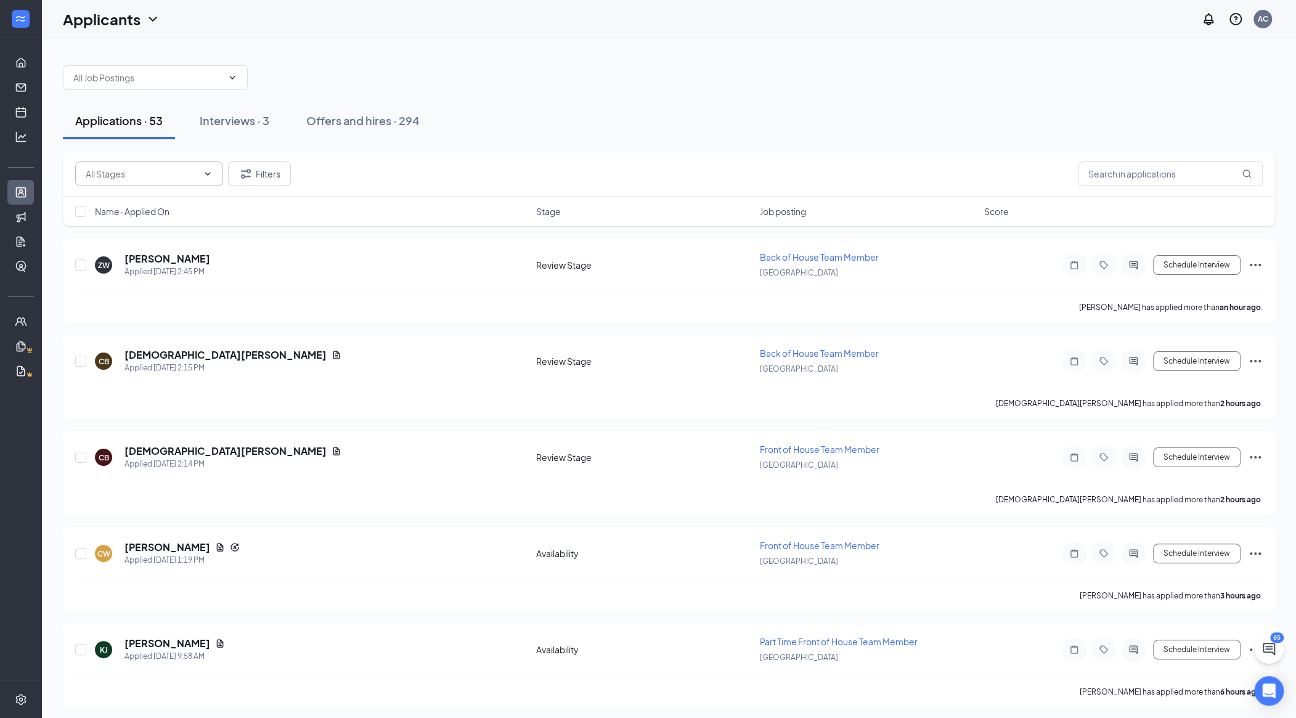
click at [176, 184] on span at bounding box center [149, 174] width 148 height 25
click at [205, 170] on icon "ChevronDown" at bounding box center [208, 174] width 10 height 10
click at [205, 169] on icon "ChevronDown" at bounding box center [208, 174] width 10 height 10
click at [229, 118] on div "Interviews · 3" at bounding box center [235, 120] width 70 height 15
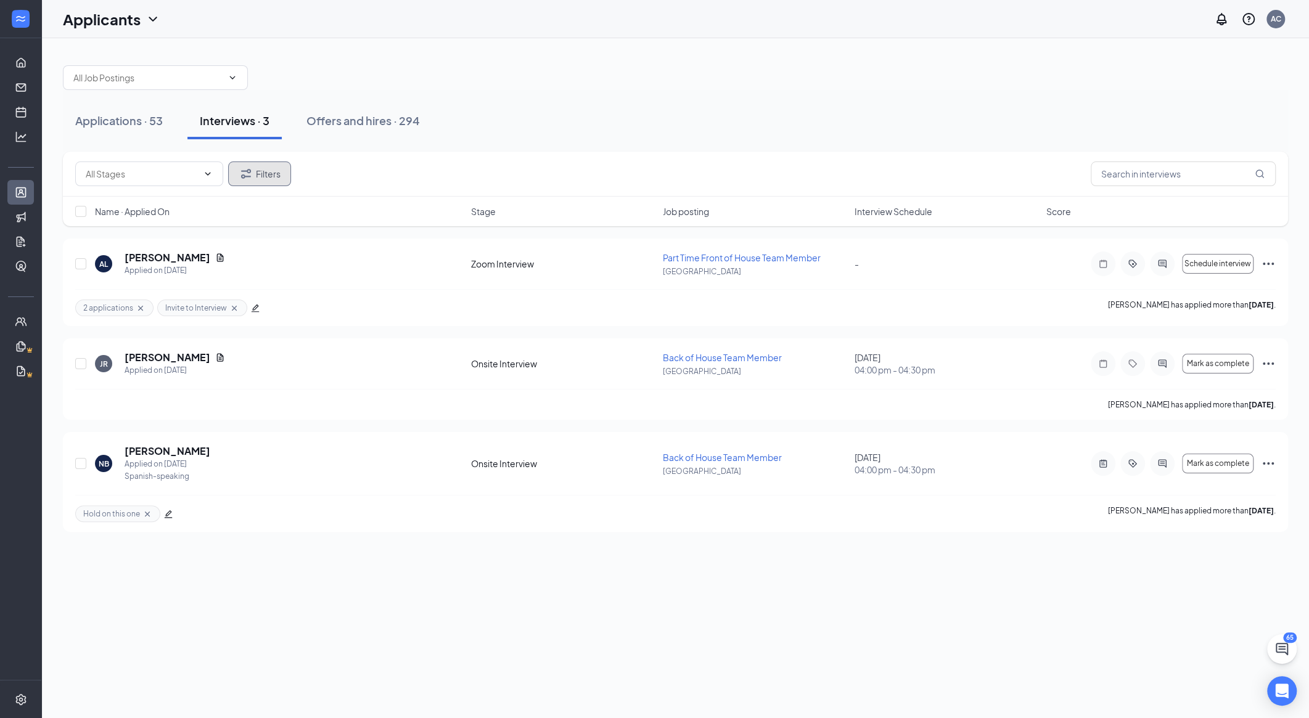
click at [248, 169] on icon "Filter" at bounding box center [246, 173] width 10 height 9
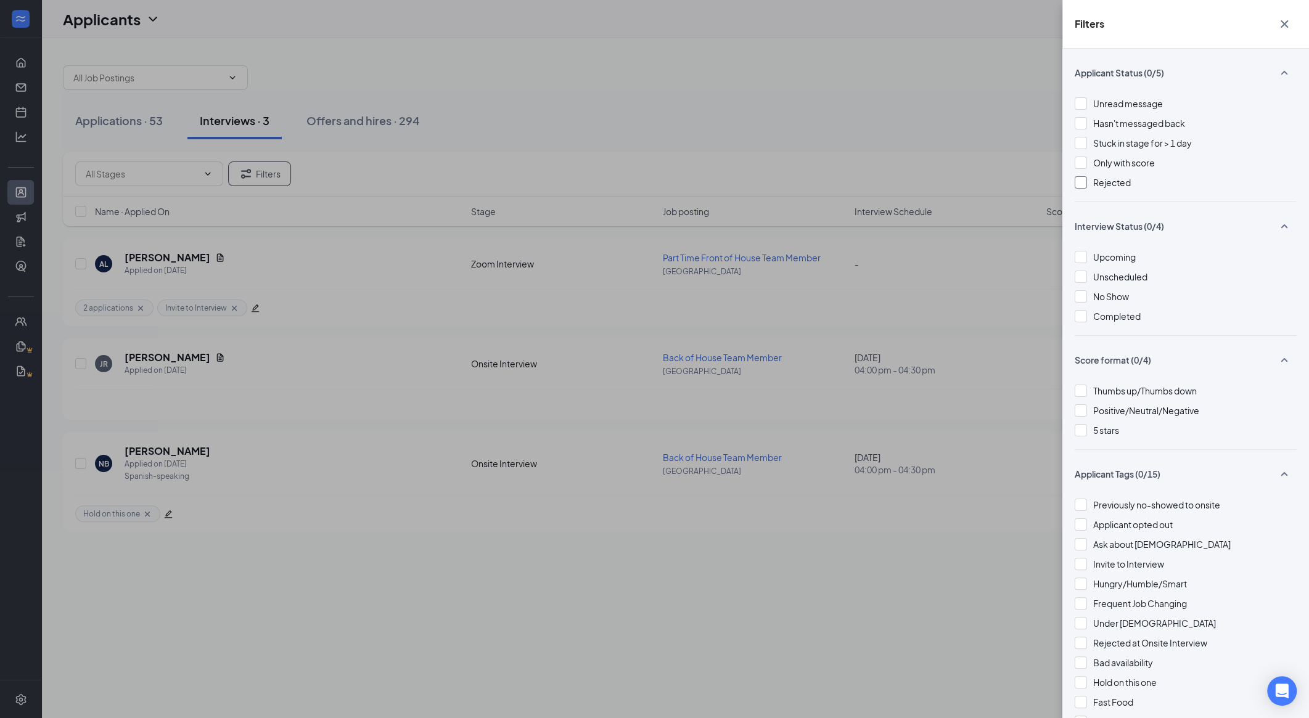
click at [700, 182] on div at bounding box center [1080, 182] width 12 height 12
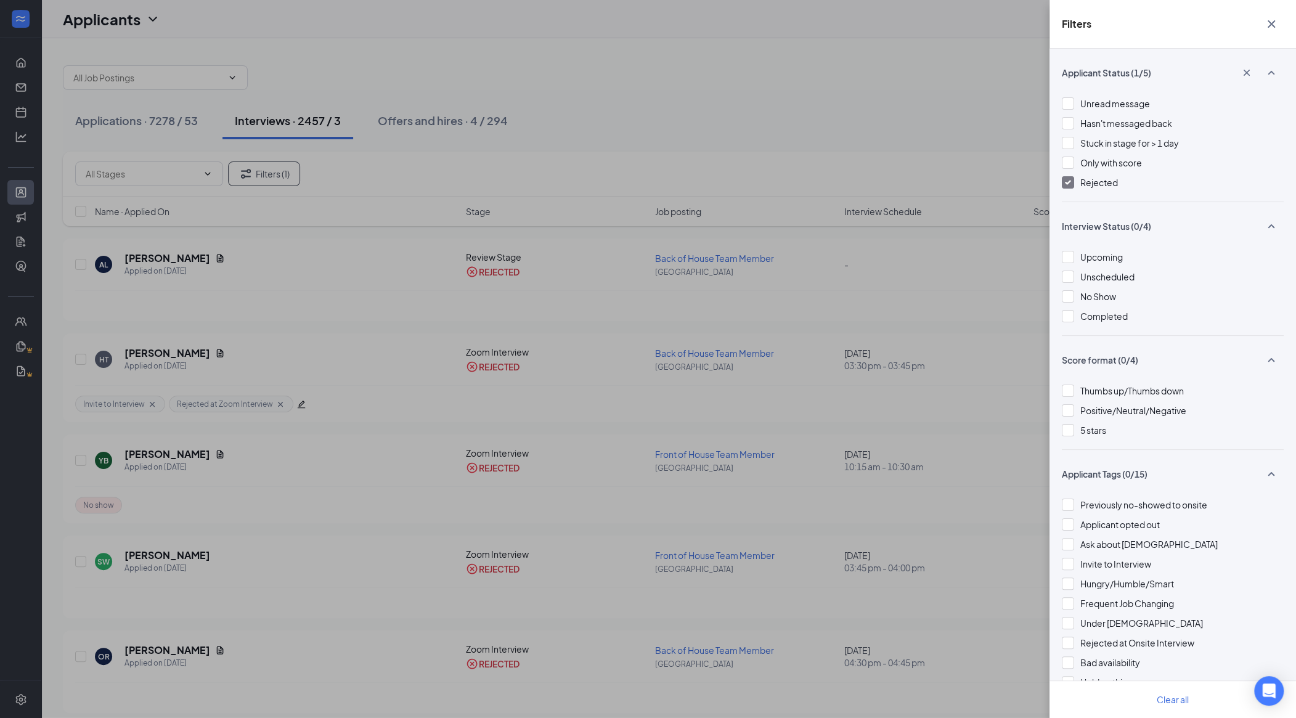
click at [700, 299] on div "Filters Applicant Status (1/5) Unread message Hasn't messaged back Stuck in sta…" at bounding box center [648, 359] width 1296 height 718
click at [700, 23] on icon "Cross" at bounding box center [1271, 23] width 7 height 7
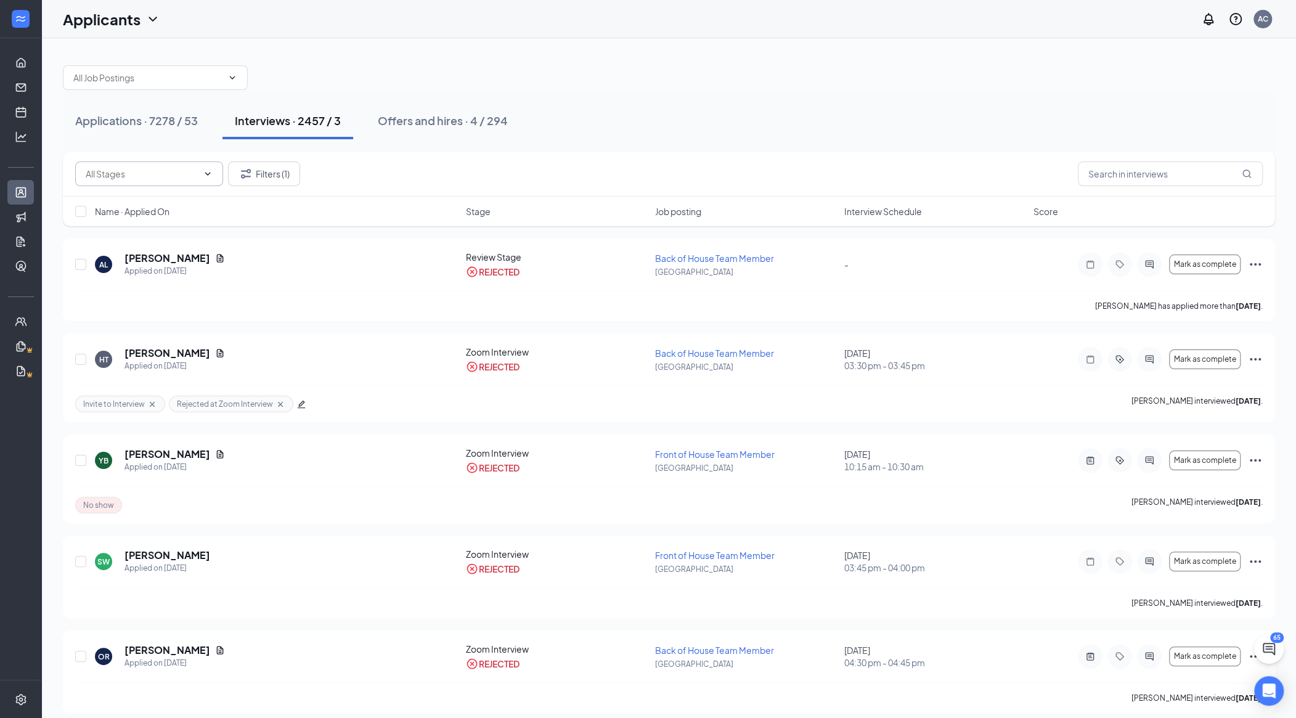
click at [170, 178] on input "text" at bounding box center [142, 174] width 112 height 14
click at [160, 224] on div "Zoom Interview (1)" at bounding box center [132, 226] width 74 height 14
type input "Zoom Interview (1)"
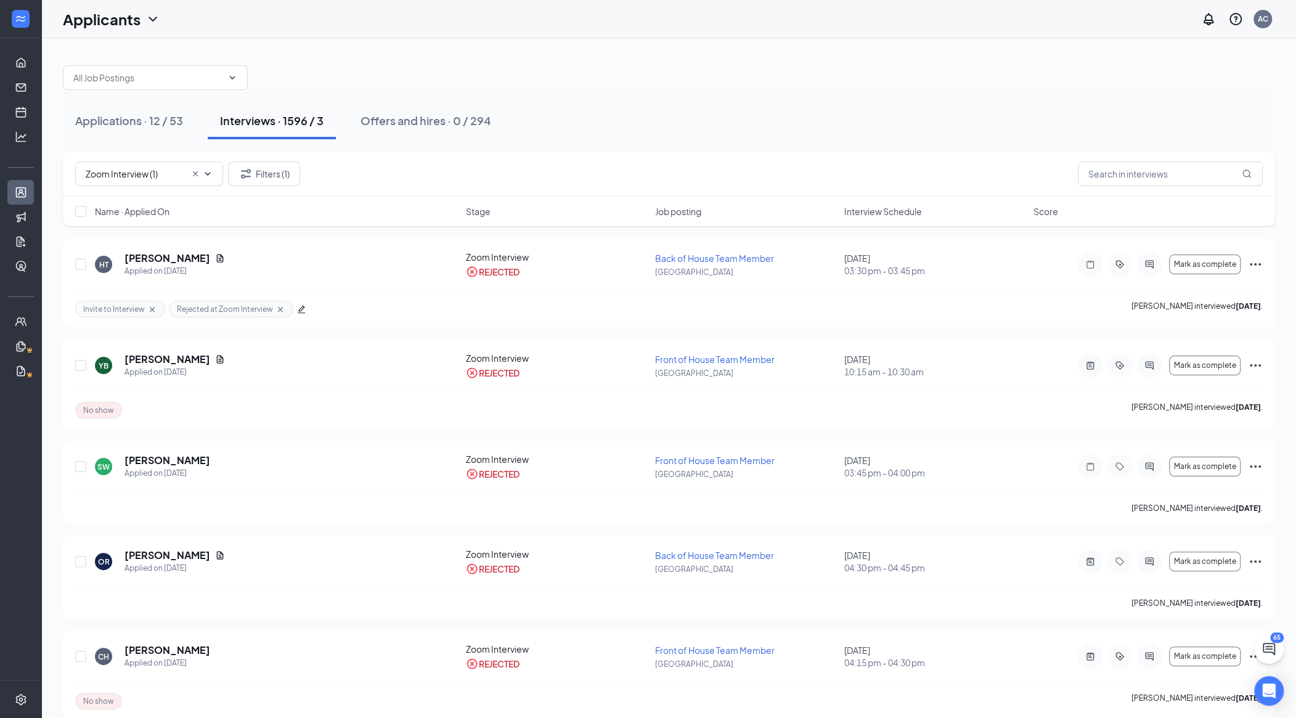
click at [162, 210] on span "Name · Applied On" at bounding box center [132, 211] width 75 height 12
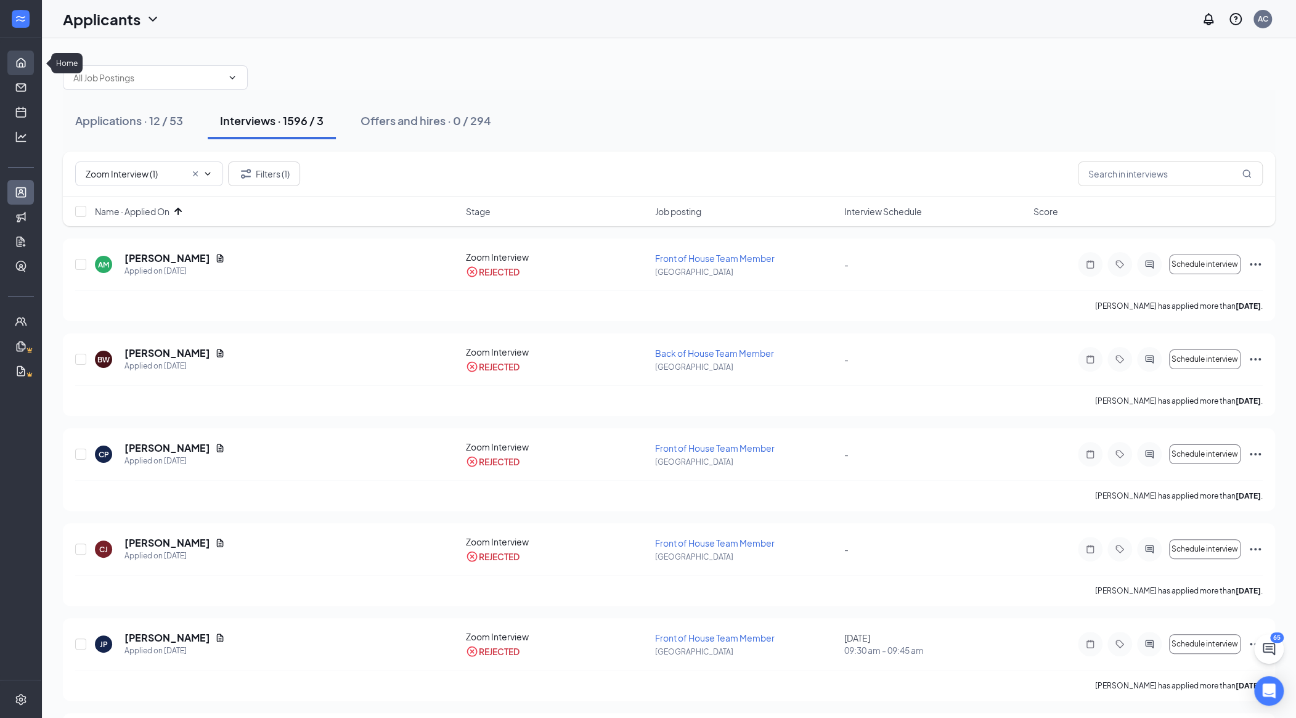
click at [32, 64] on link "Home" at bounding box center [38, 63] width 12 height 25
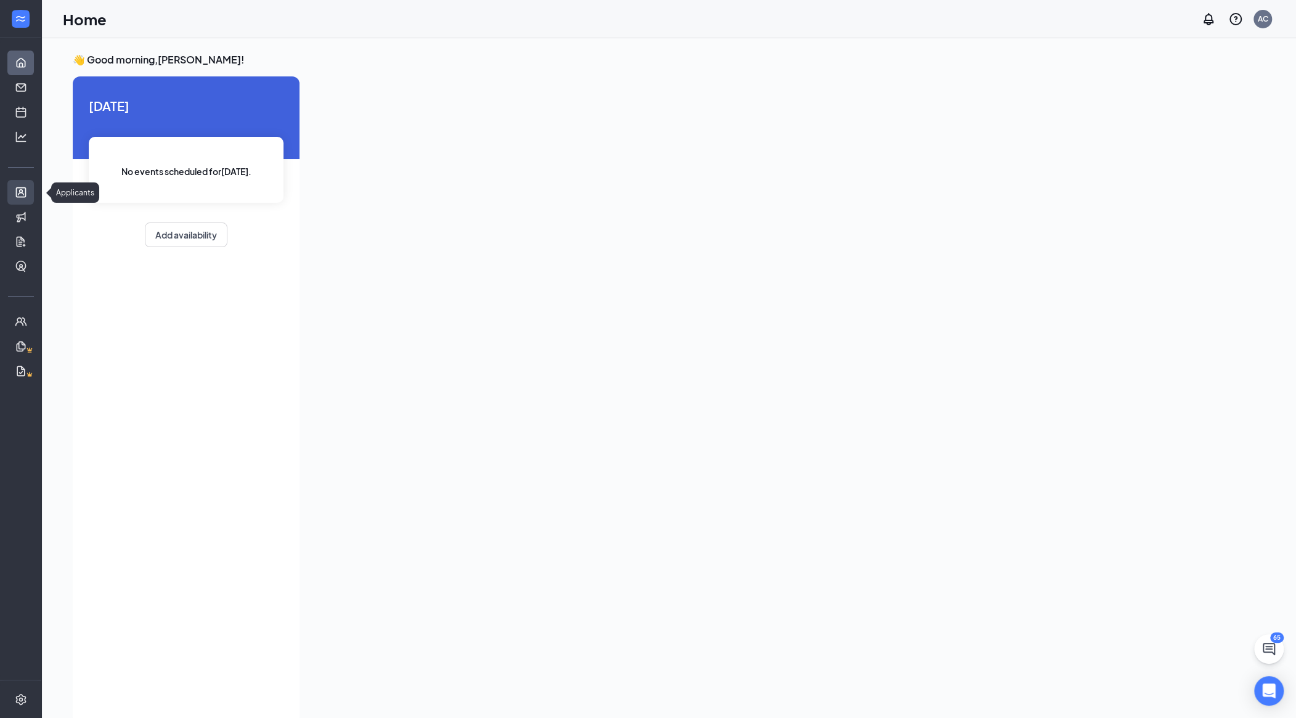
click at [32, 195] on link "Applicants" at bounding box center [38, 192] width 12 height 25
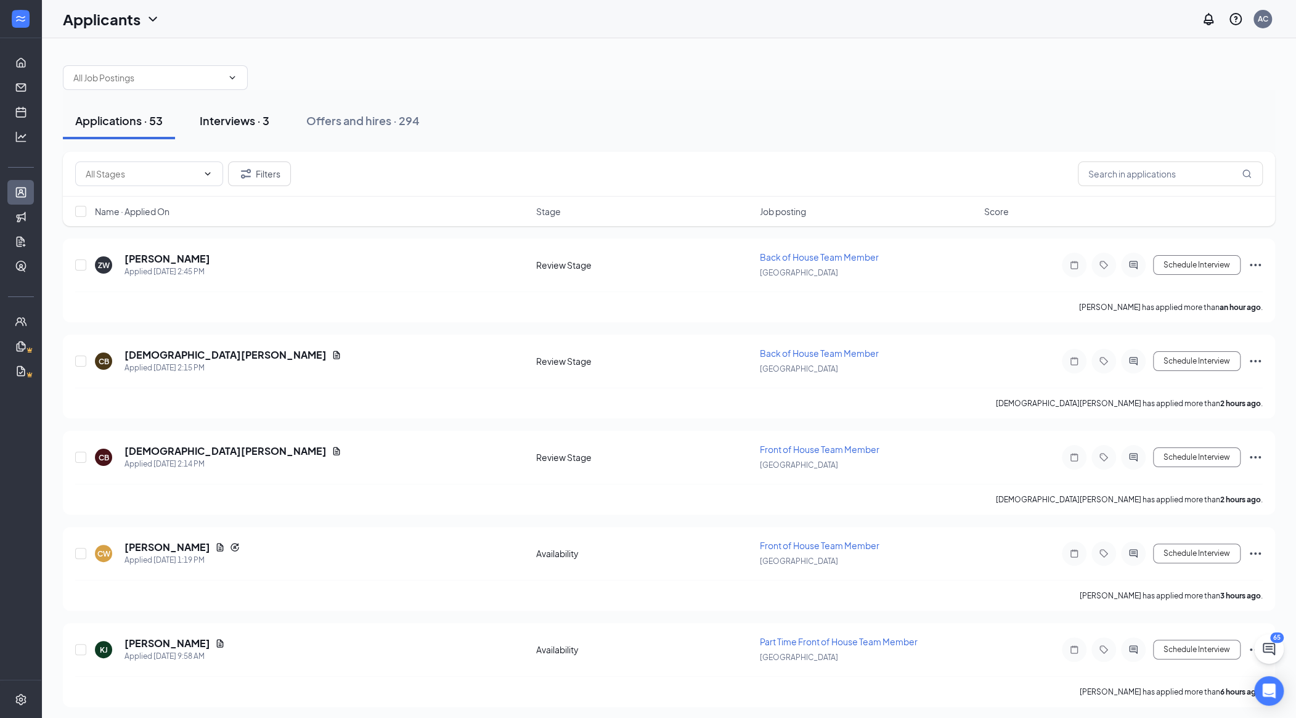
click at [222, 125] on div "Interviews · 3" at bounding box center [235, 120] width 70 height 15
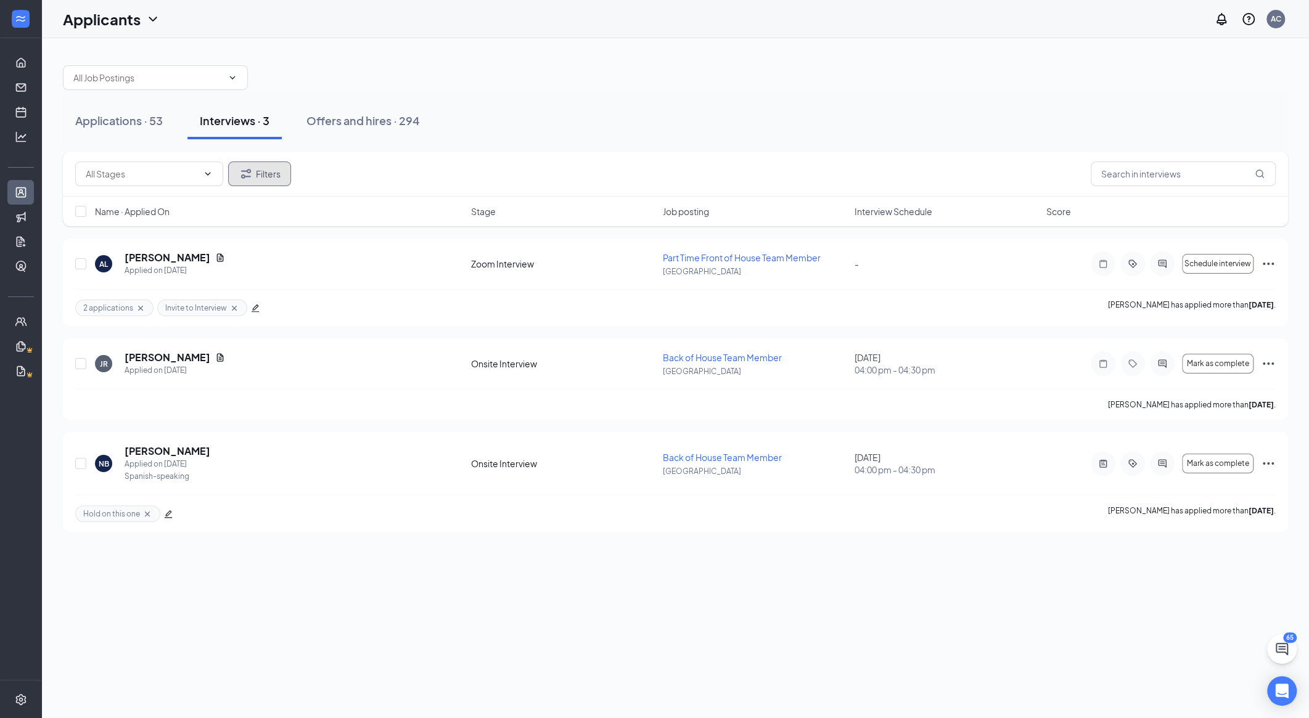
click at [244, 178] on icon "Filter" at bounding box center [246, 173] width 15 height 15
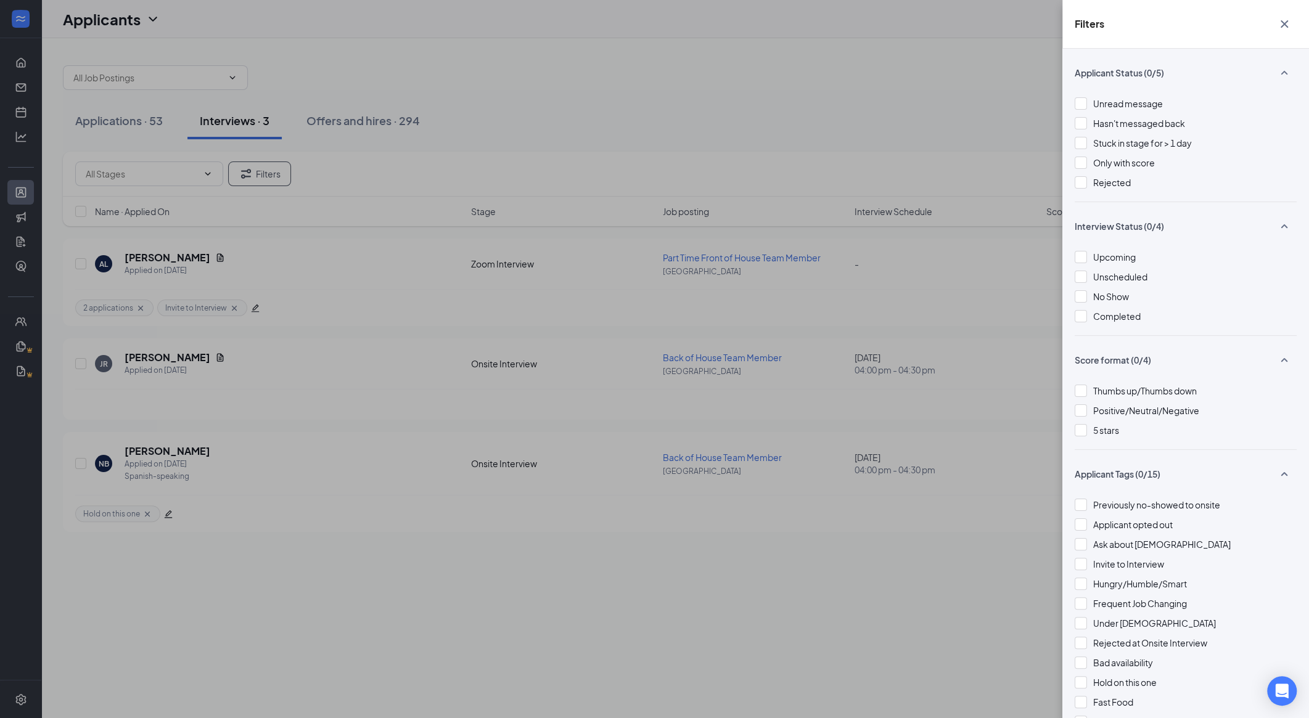
drag, startPoint x: 603, startPoint y: 199, endPoint x: 189, endPoint y: 163, distance: 415.9
click at [189, 163] on div "Filters Applicant Status (0/5) Unread message Hasn't messaged back Stuck in sta…" at bounding box center [654, 359] width 1309 height 718
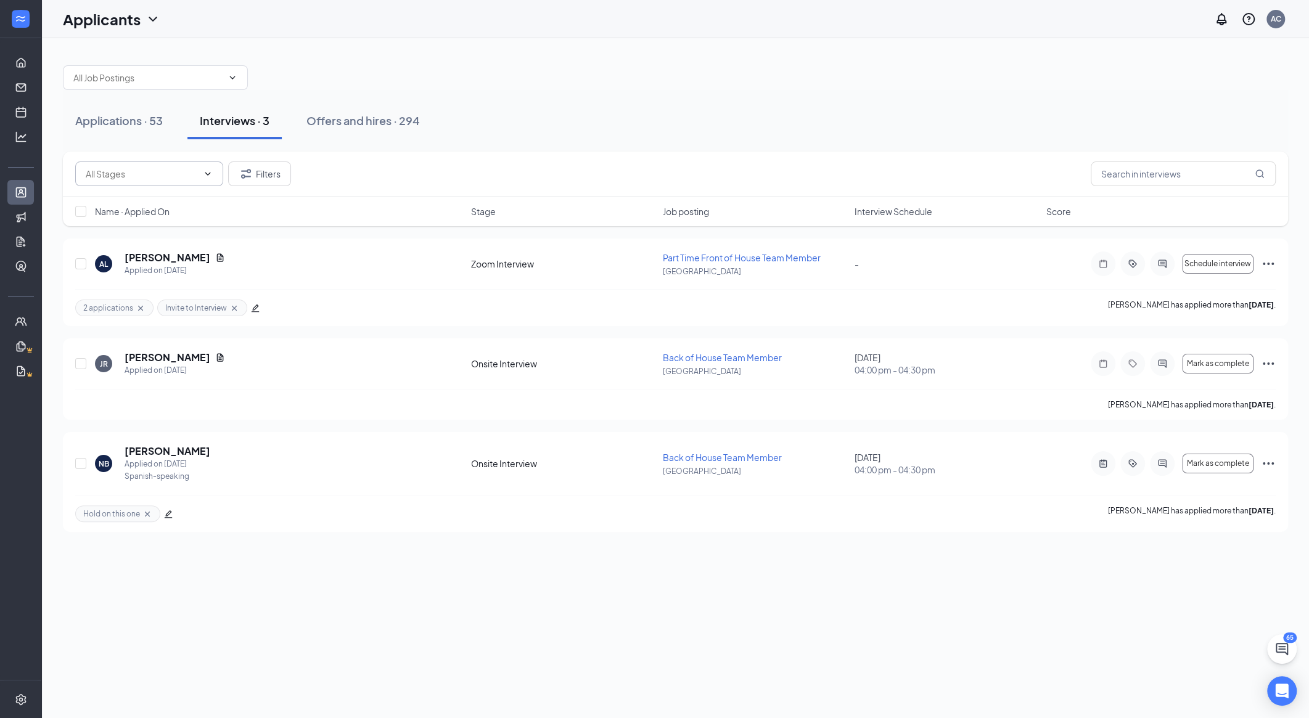
click at [215, 170] on span at bounding box center [149, 174] width 148 height 25
click at [210, 171] on icon "ChevronDown" at bounding box center [208, 174] width 10 height 10
click at [558, 69] on div at bounding box center [675, 71] width 1225 height 37
click at [210, 182] on span at bounding box center [149, 174] width 148 height 25
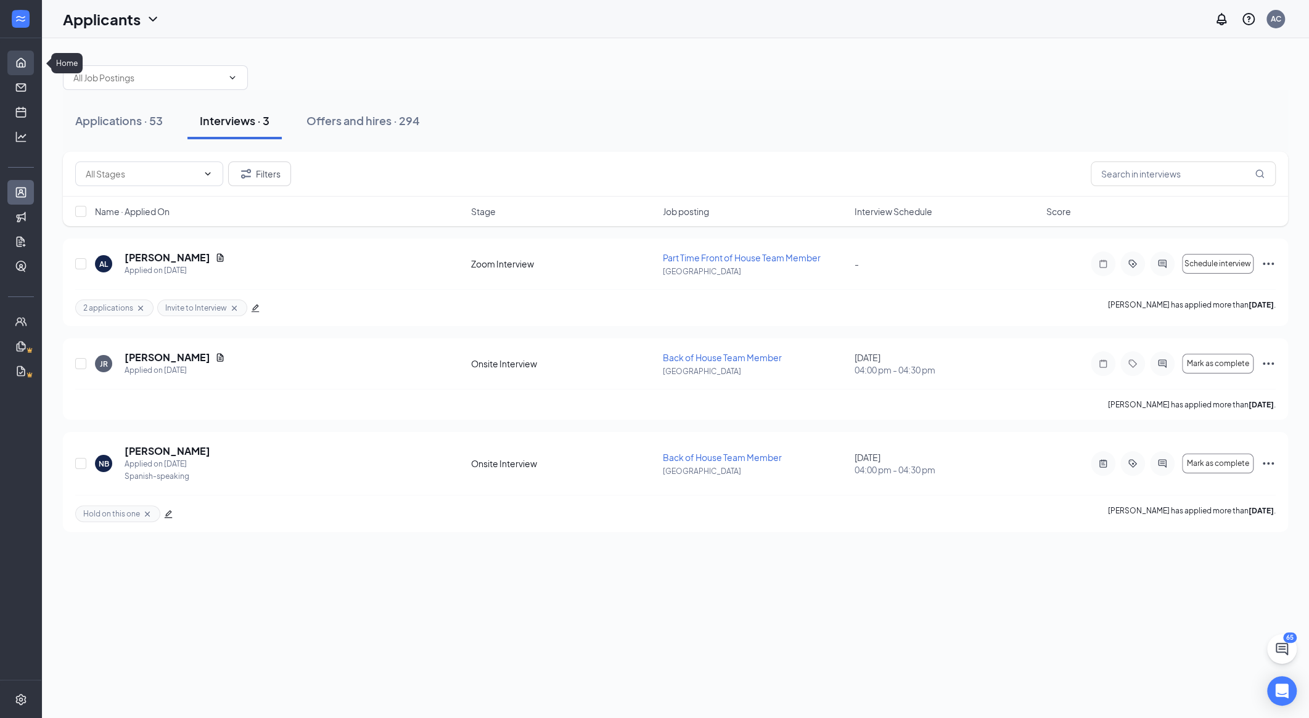
click at [32, 52] on link "Home" at bounding box center [38, 63] width 12 height 25
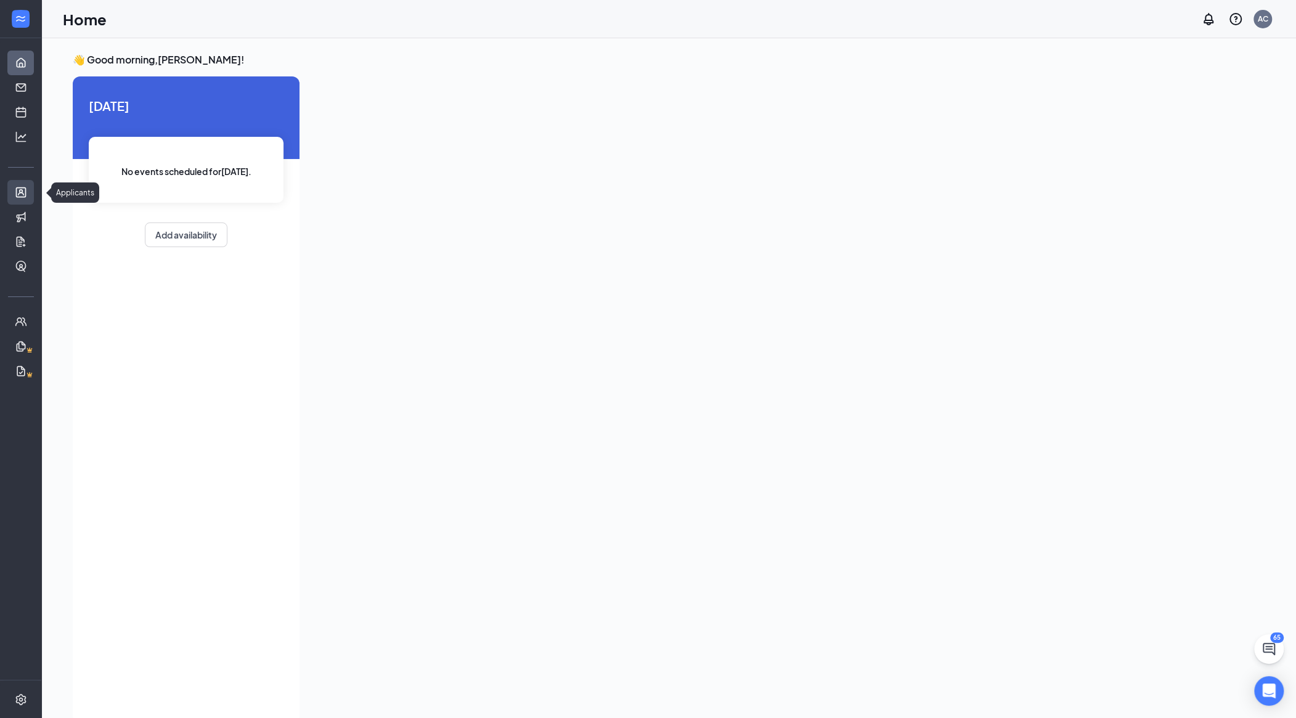
click at [32, 195] on link "Applicants" at bounding box center [38, 192] width 12 height 25
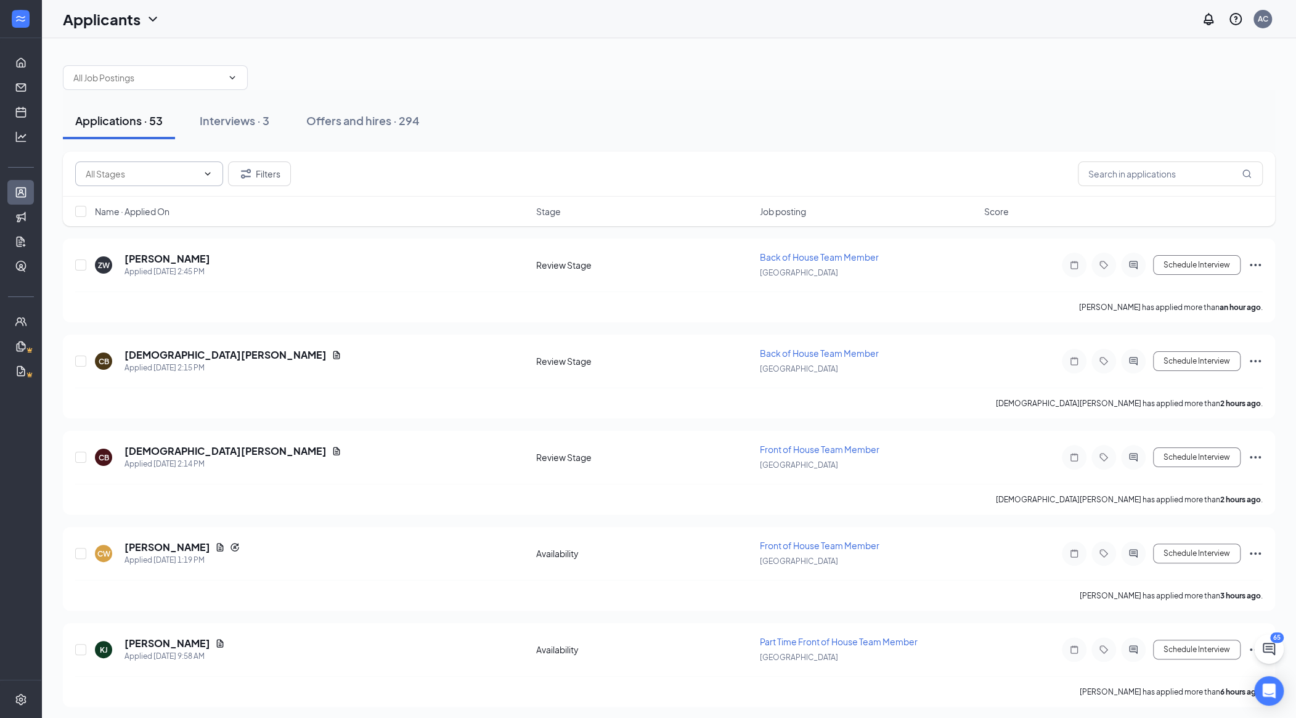
click at [179, 171] on input "text" at bounding box center [142, 174] width 112 height 14
click at [171, 222] on div "Review Stage (13)" at bounding box center [159, 226] width 128 height 14
type input "Review Stage (13)"
click at [263, 128] on button "Interviews · 0 / 3" at bounding box center [264, 120] width 112 height 37
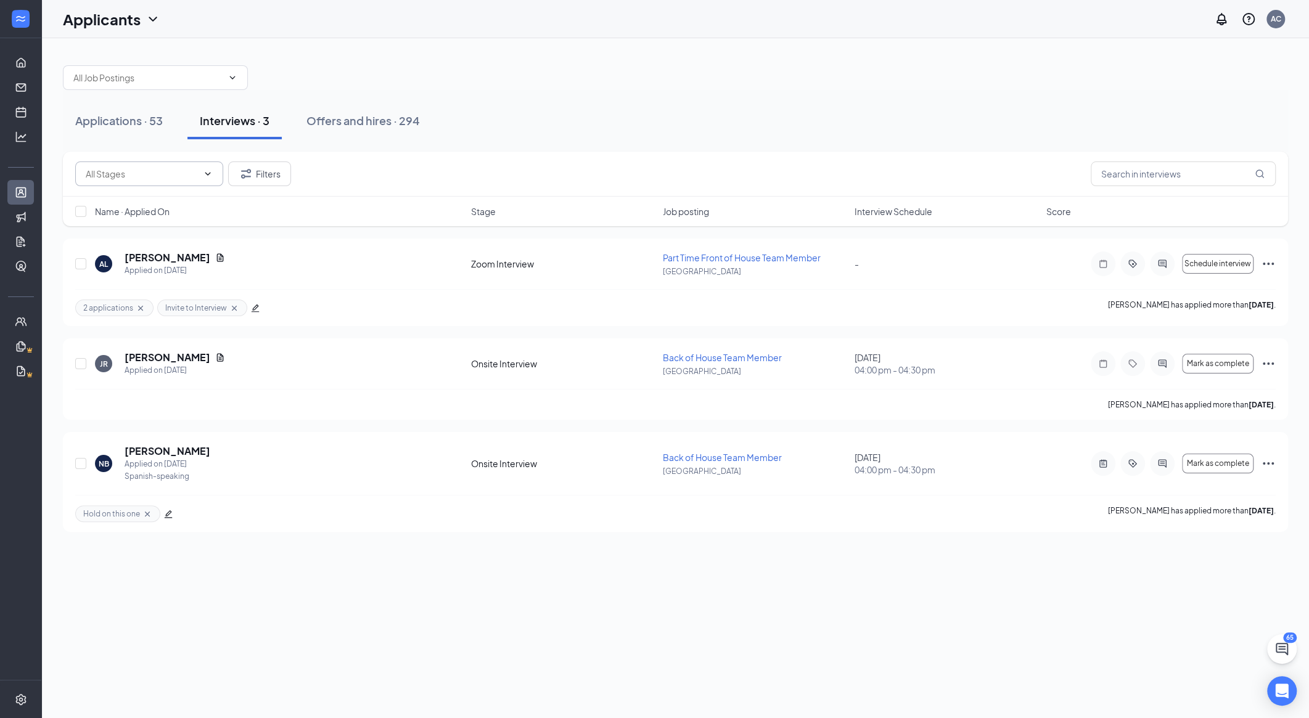
click at [195, 175] on input "text" at bounding box center [142, 174] width 112 height 14
click at [173, 228] on div "Zoom Interview (1)" at bounding box center [159, 226] width 128 height 14
type input "Zoom Interview (1)"
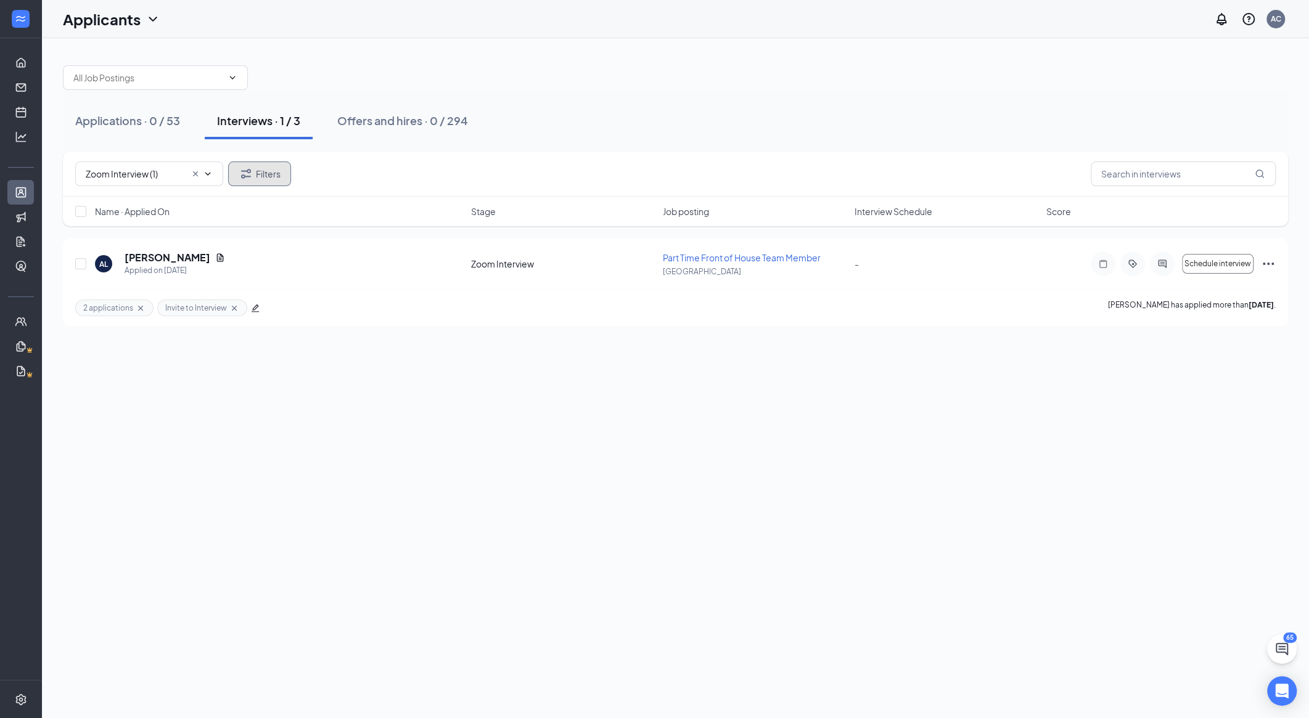
click at [261, 170] on button "Filters" at bounding box center [259, 174] width 63 height 25
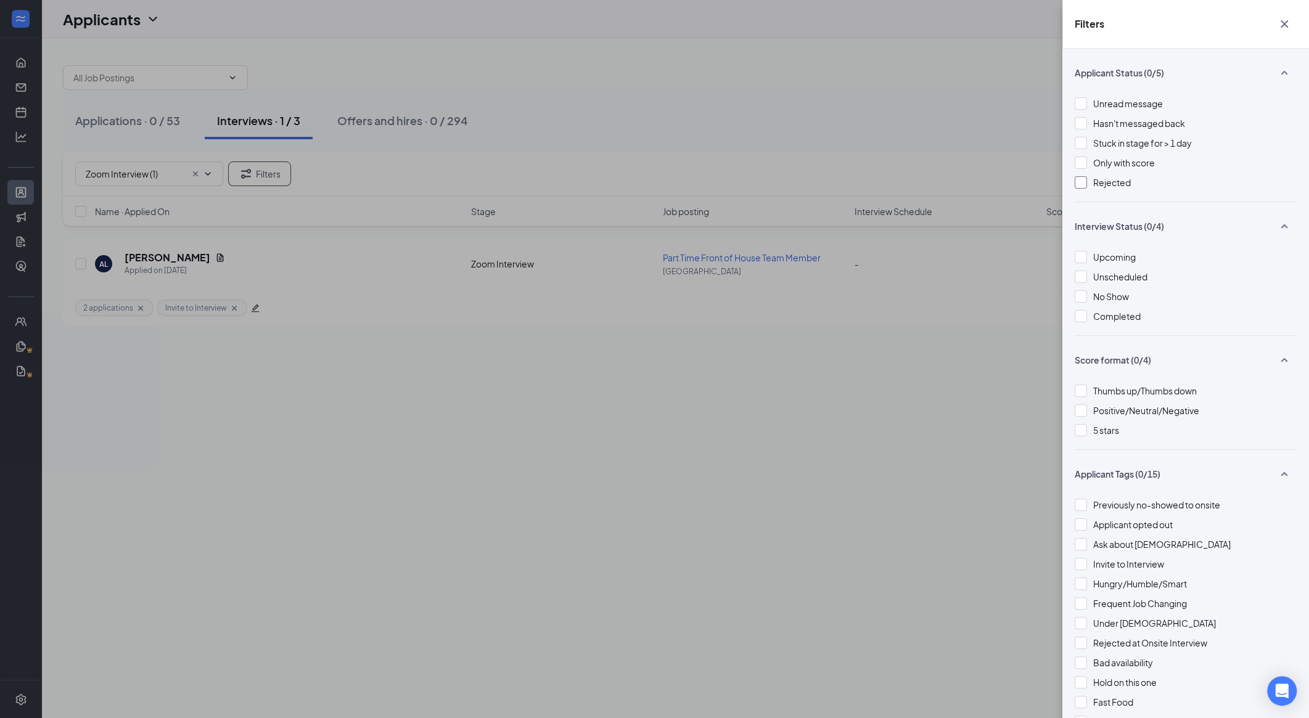
click at [700, 184] on div "Rejected" at bounding box center [1185, 183] width 222 height 14
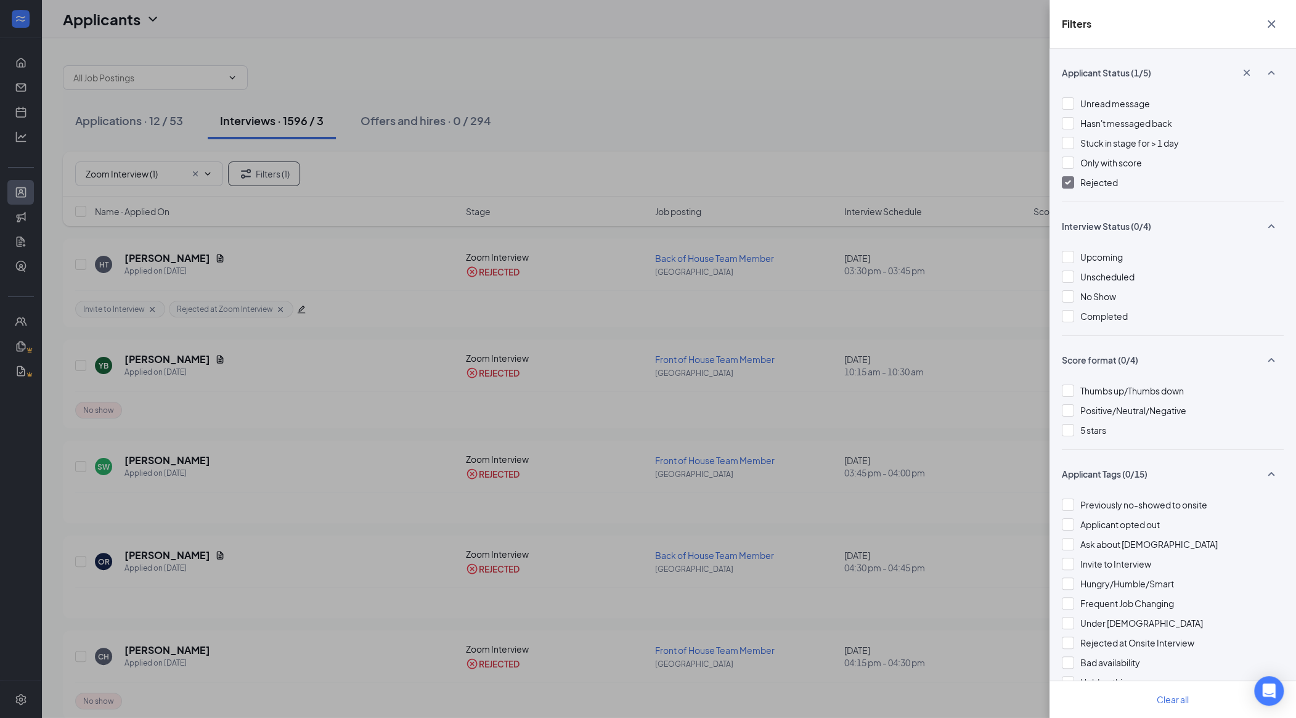
click at [700, 134] on div "Filters Applicant Status (1/5) Unread message Hasn't messaged back Stuck in sta…" at bounding box center [648, 359] width 1296 height 718
click at [700, 218] on div "Filters Applicant Status (1/5) Unread message Hasn't messaged back Stuck in sta…" at bounding box center [648, 359] width 1296 height 718
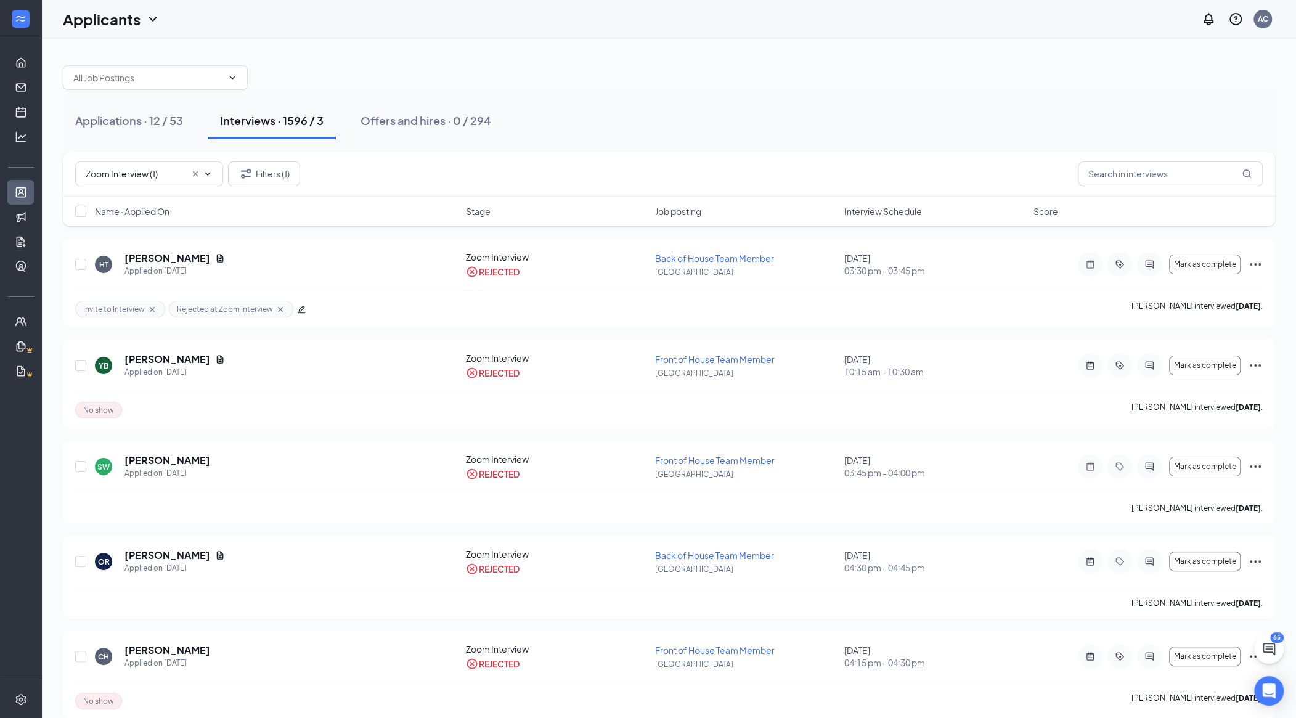
click at [700, 211] on span "Interview Schedule" at bounding box center [884, 211] width 78 height 12
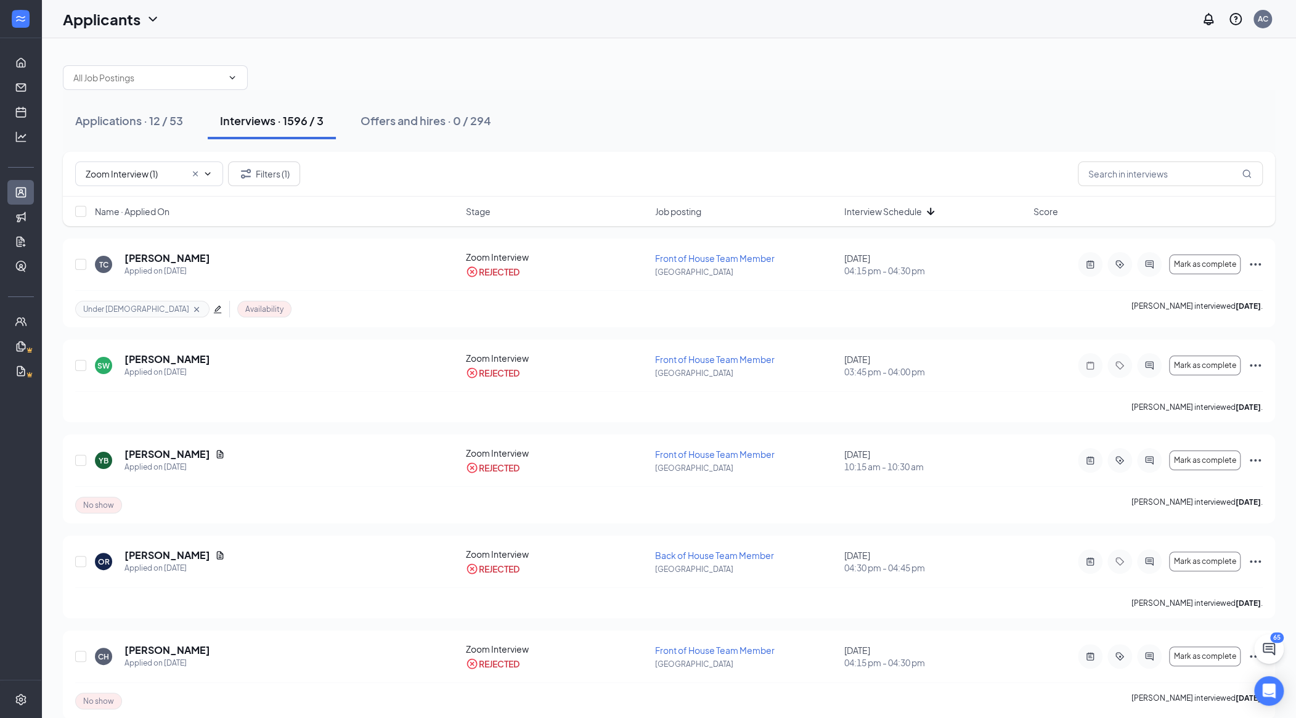
click at [700, 211] on span "Interview Schedule" at bounding box center [884, 211] width 78 height 12
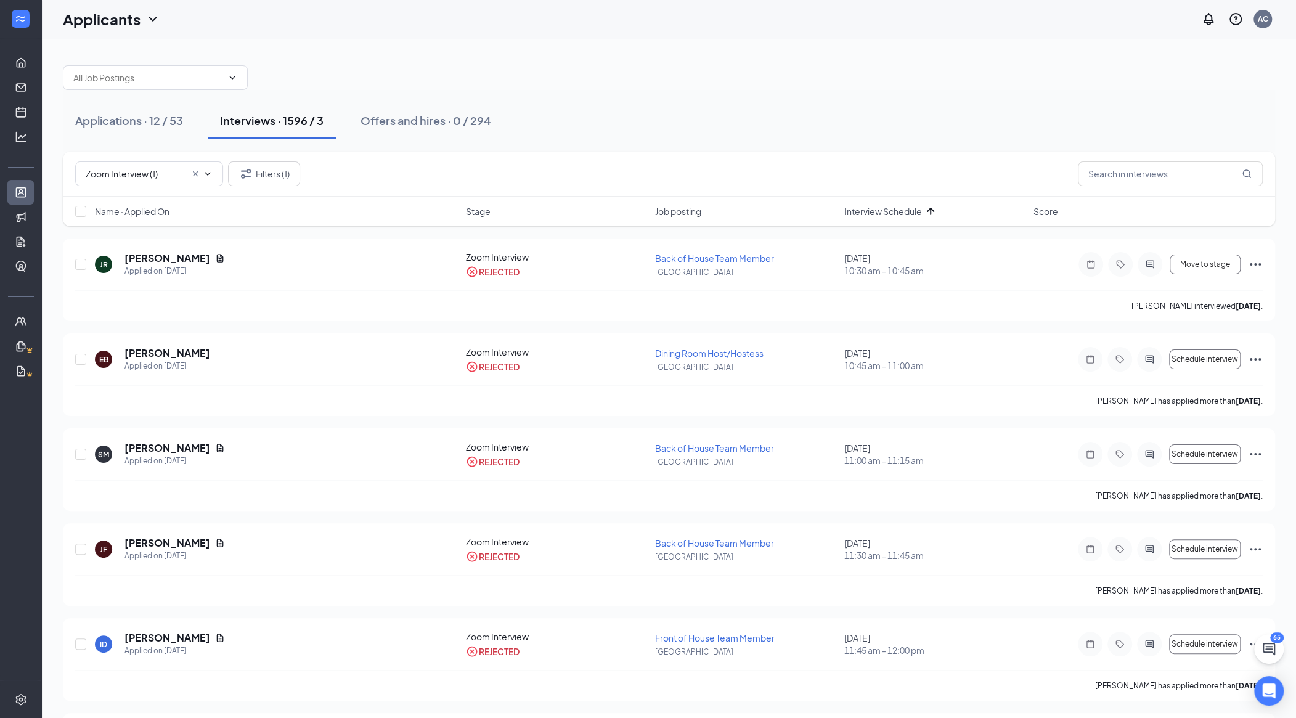
click at [700, 211] on span "Interview Schedule" at bounding box center [884, 211] width 78 height 12
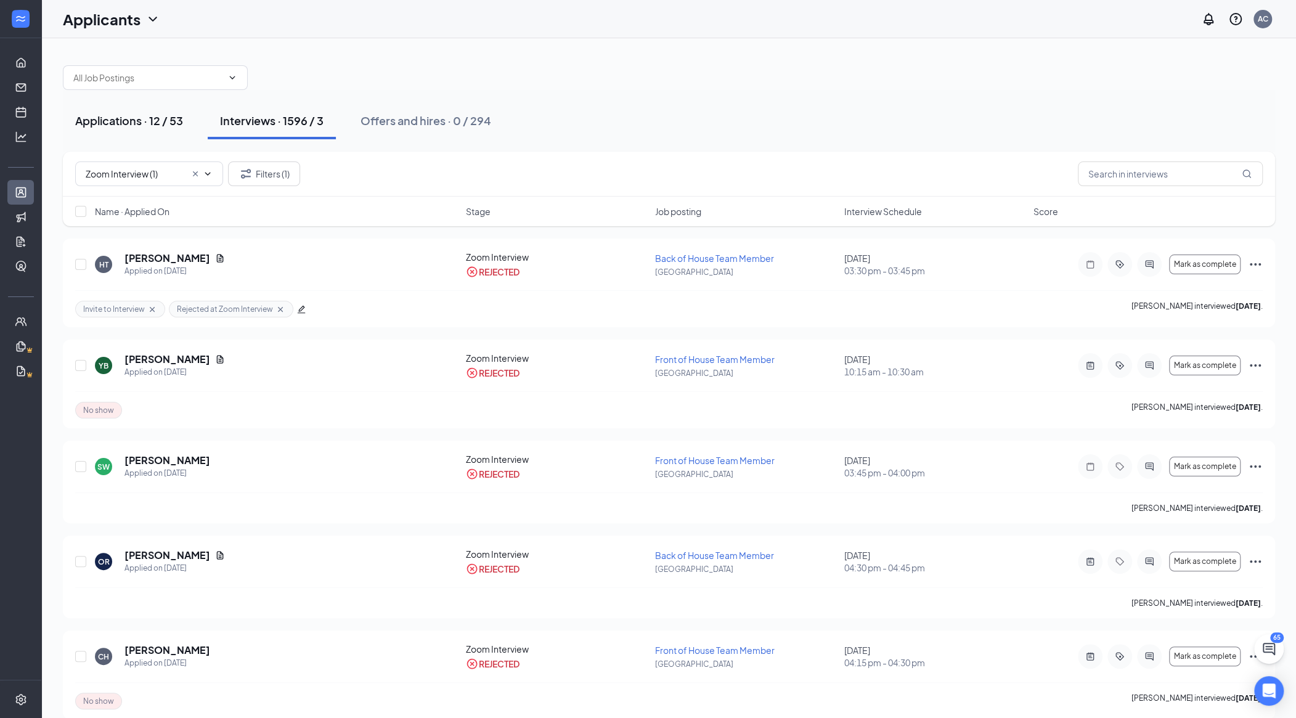
click at [143, 126] on div "Applications · 12 / 53" at bounding box center [129, 120] width 108 height 15
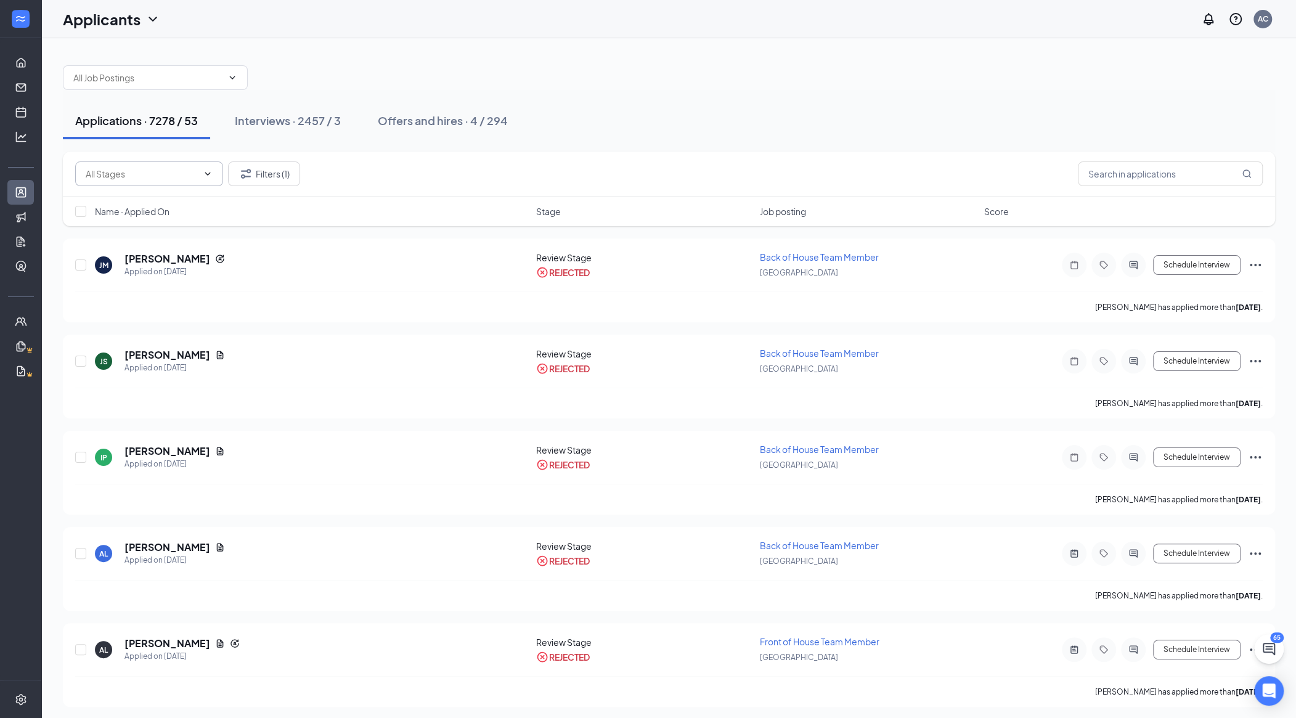
click at [200, 162] on span at bounding box center [149, 174] width 148 height 25
click at [202, 170] on span at bounding box center [206, 174] width 12 height 10
click at [32, 67] on link "Home" at bounding box center [38, 63] width 12 height 25
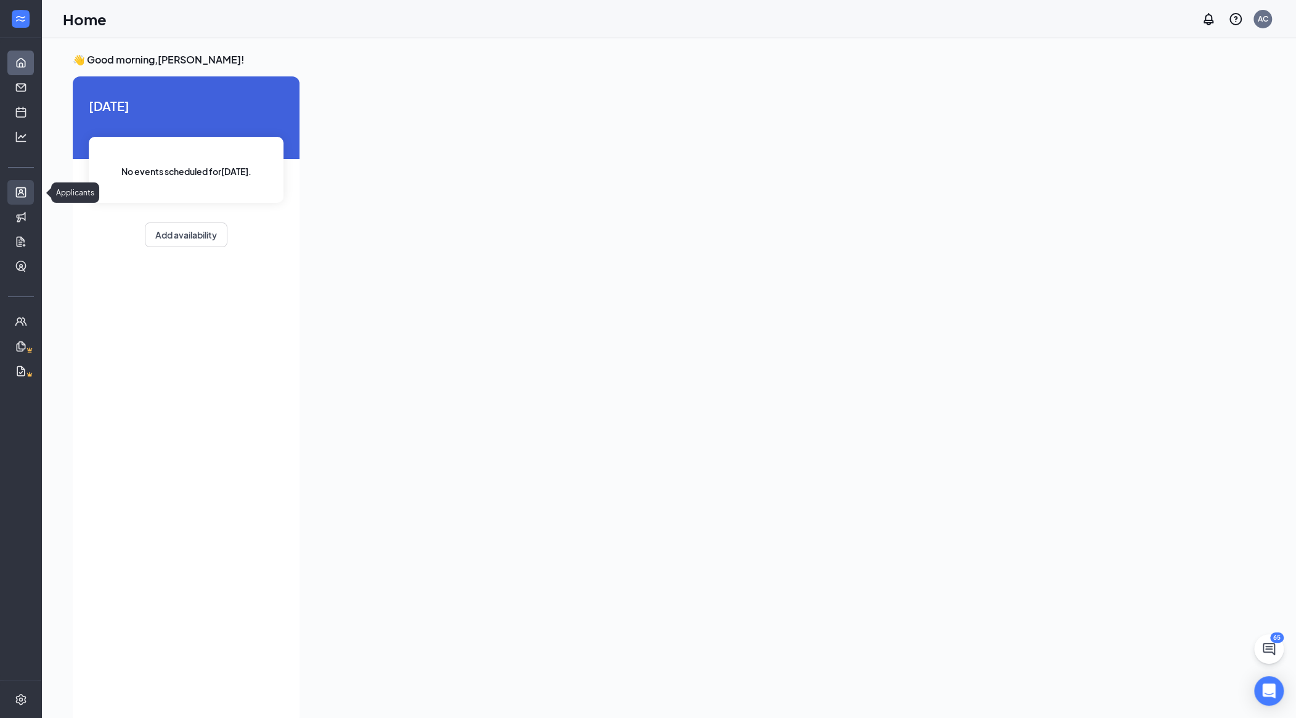
click at [32, 182] on link "Applicants" at bounding box center [38, 192] width 12 height 25
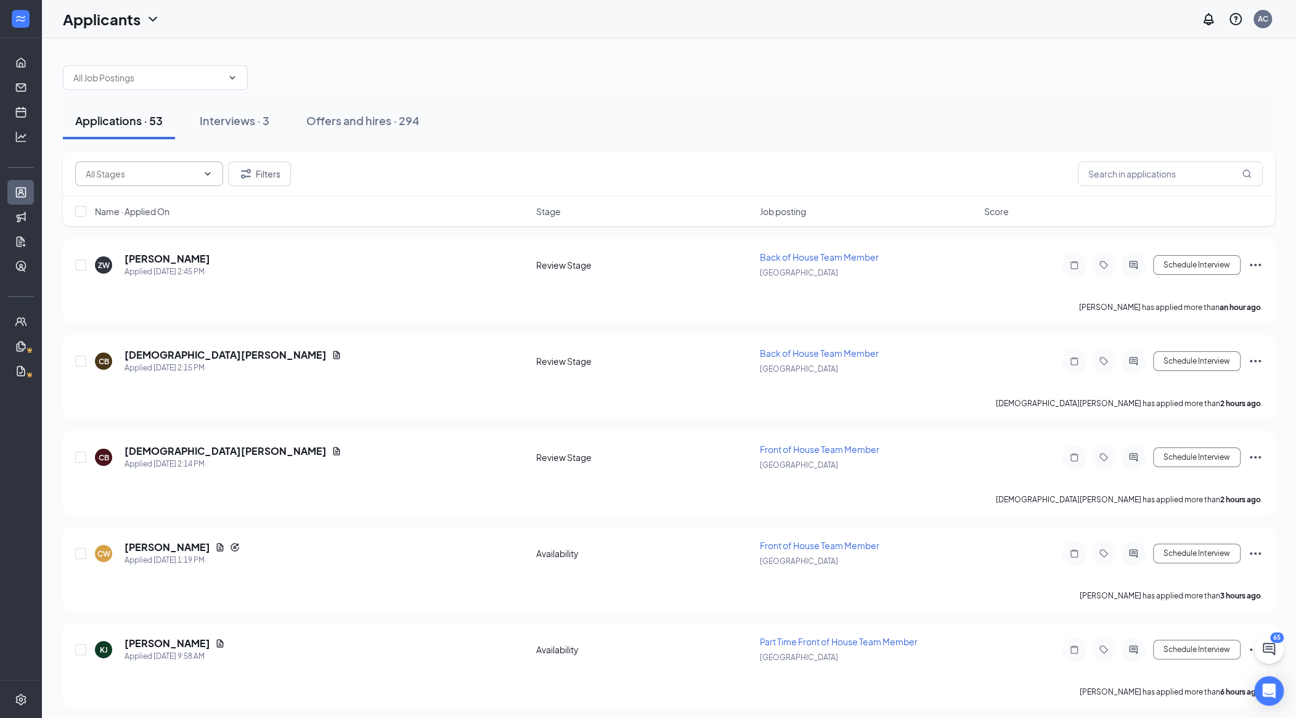
click at [189, 170] on input "text" at bounding box center [142, 174] width 112 height 14
click at [168, 216] on div "Review Stage (13)" at bounding box center [159, 225] width 148 height 28
type input "Review Stage (13)"
click at [133, 202] on div "Name · Applied On Stage Job posting Score" at bounding box center [669, 212] width 1213 height 30
click at [143, 210] on span "Name · Applied On" at bounding box center [132, 211] width 75 height 12
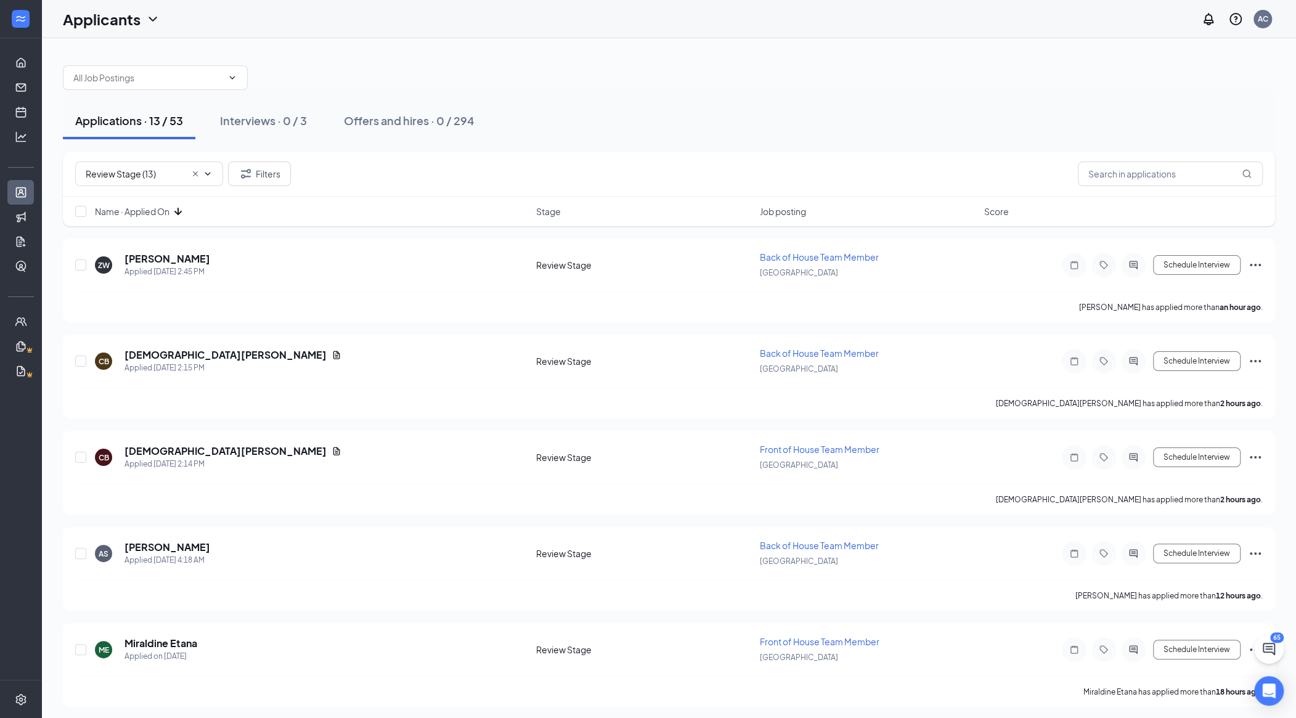
click at [143, 210] on span "Name · Applied On" at bounding box center [132, 211] width 75 height 12
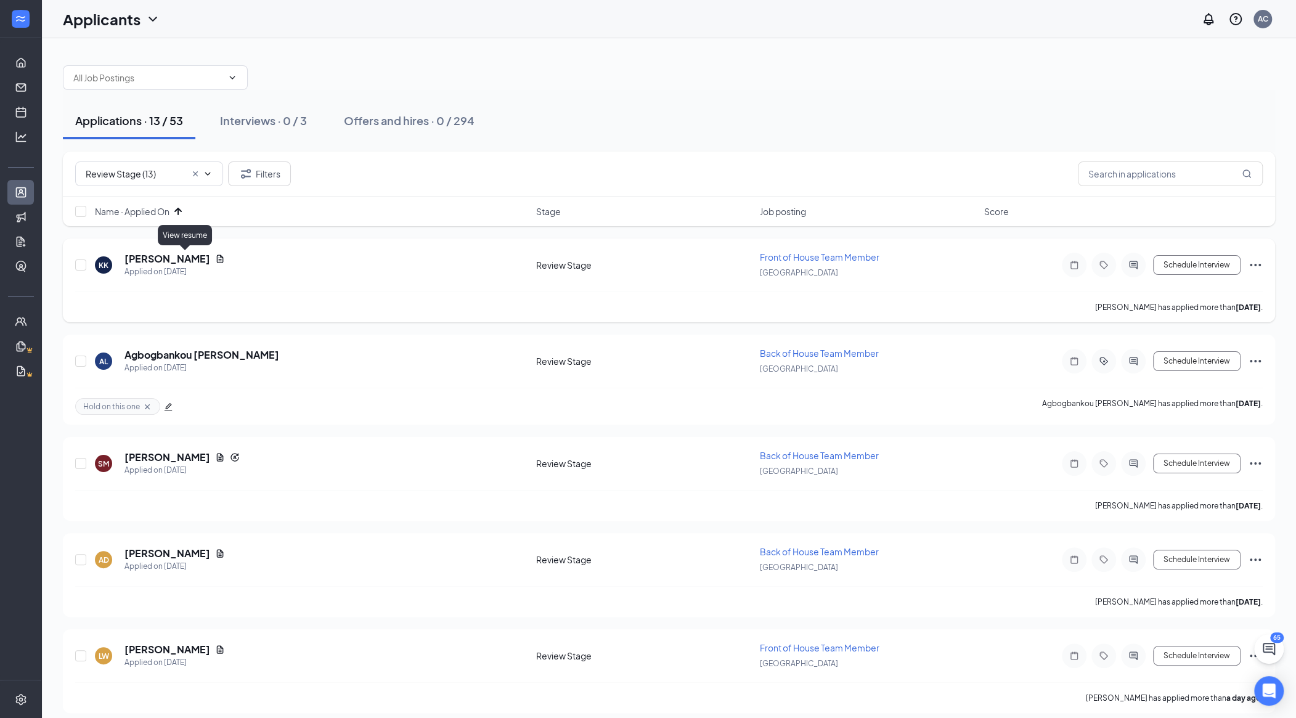
click at [215, 254] on icon "Document" at bounding box center [220, 259] width 10 height 10
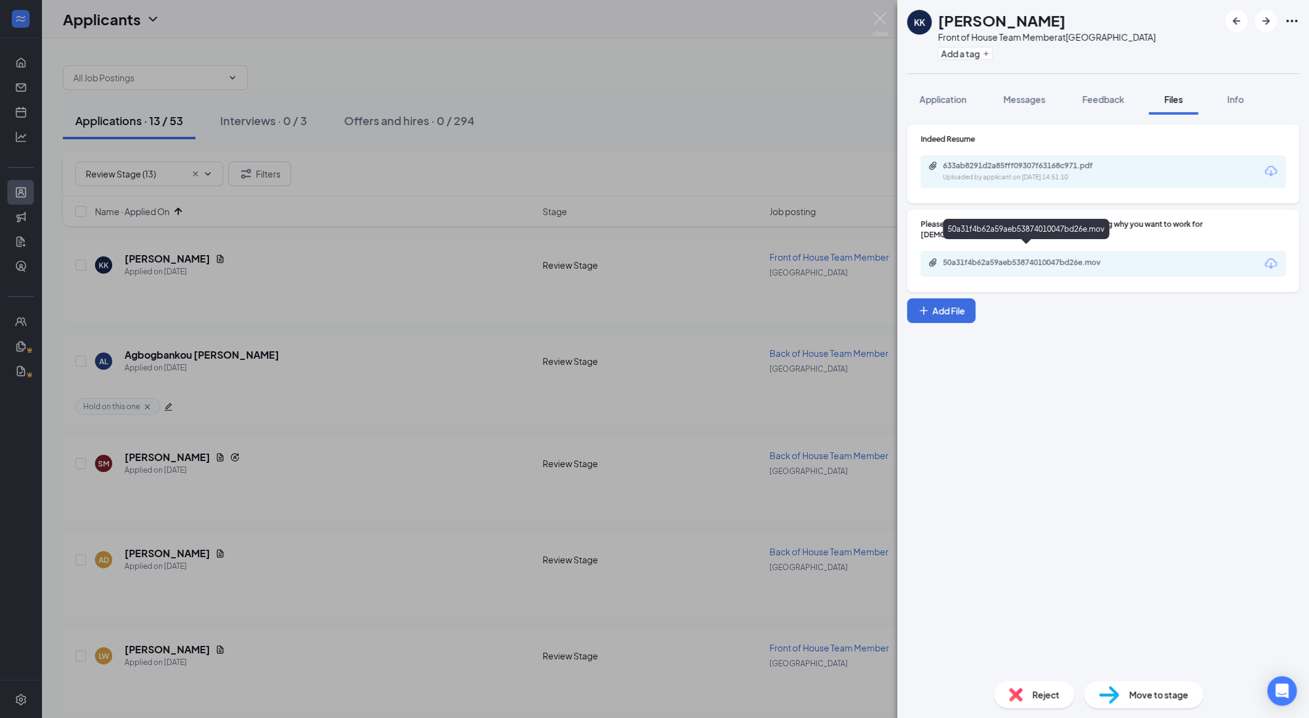
click at [700, 258] on div "50a31f4b62a59aeb53874010047bd26e.mov" at bounding box center [1029, 263] width 173 height 10
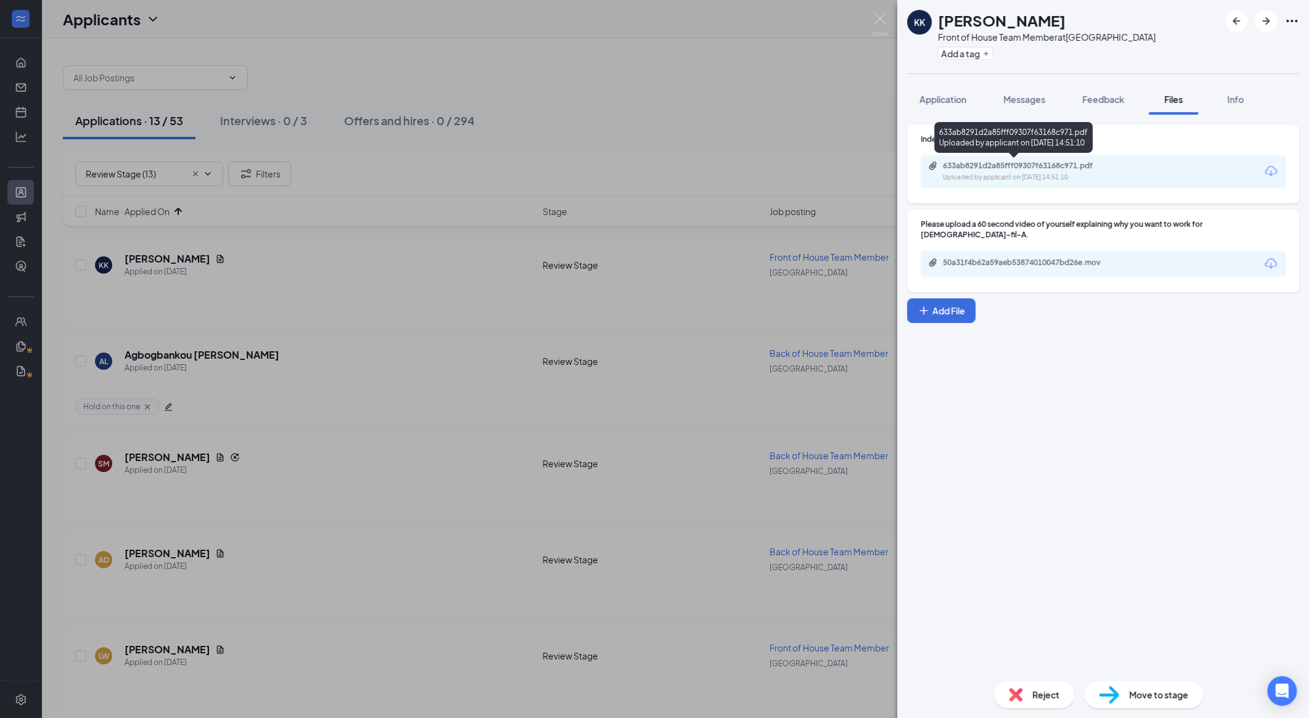
click at [700, 173] on div "Uploaded by applicant on Sep 09, 2025 at 14:51:10" at bounding box center [1035, 178] width 185 height 10
click at [700, 104] on div "Application" at bounding box center [942, 99] width 47 height 12
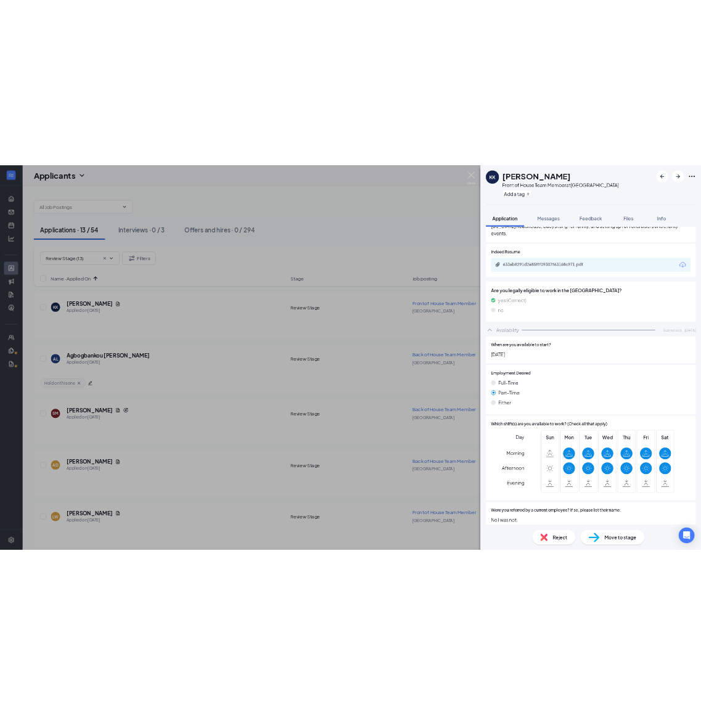
scroll to position [596, 0]
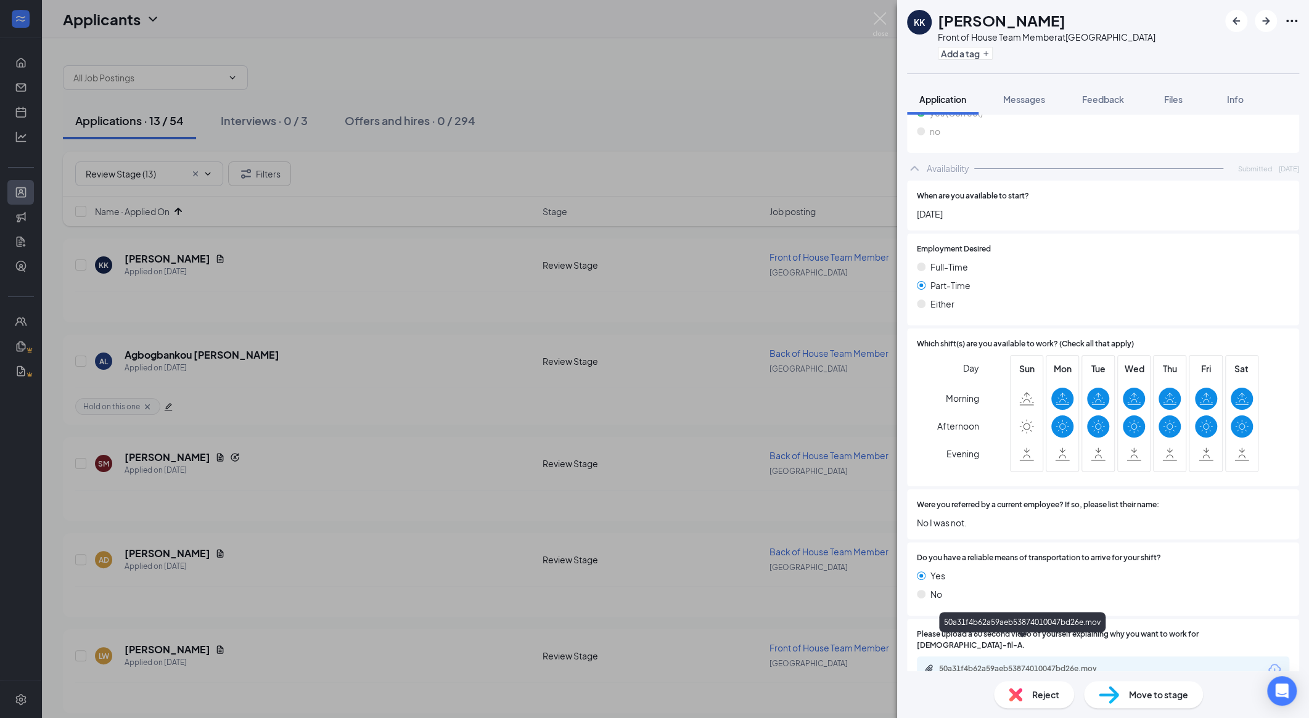
click at [700, 664] on div "50a31f4b62a59aeb53874010047bd26e.mov" at bounding box center [1025, 669] width 173 height 10
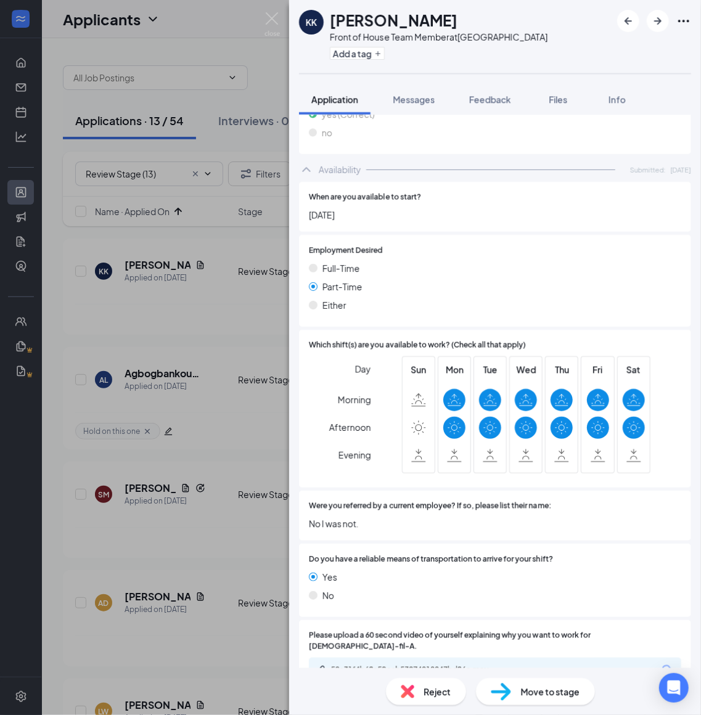
scroll to position [599, 0]
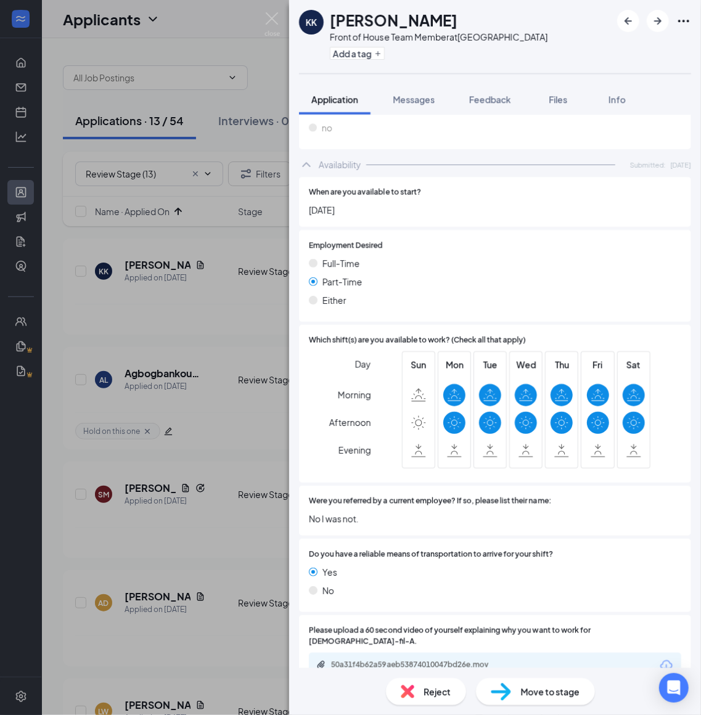
click at [649, 65] on div "KK Kyis Kinnel Front of House Team Member at White Oaks Add a tag" at bounding box center [495, 36] width 412 height 73
click at [524, 684] on div "Move to stage" at bounding box center [535, 691] width 119 height 27
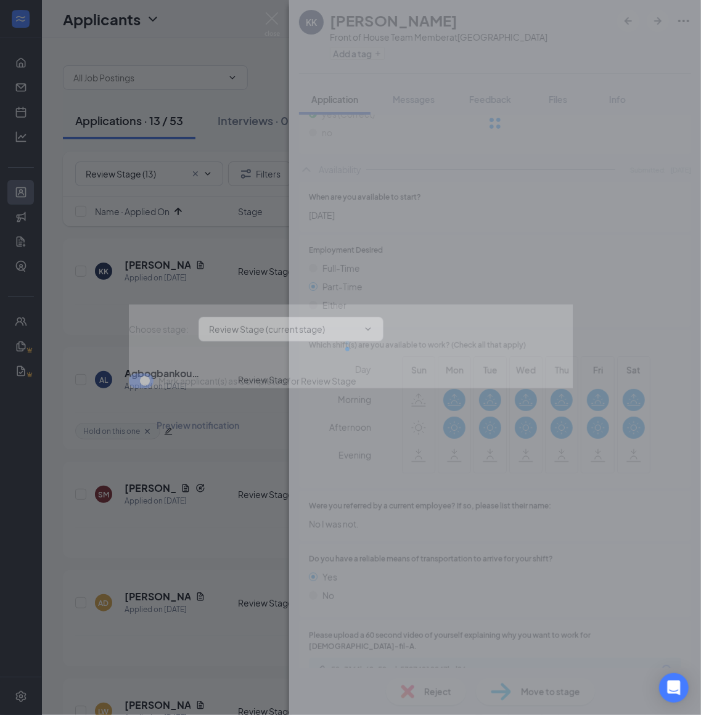
type input "Zoom Interview (next stage)"
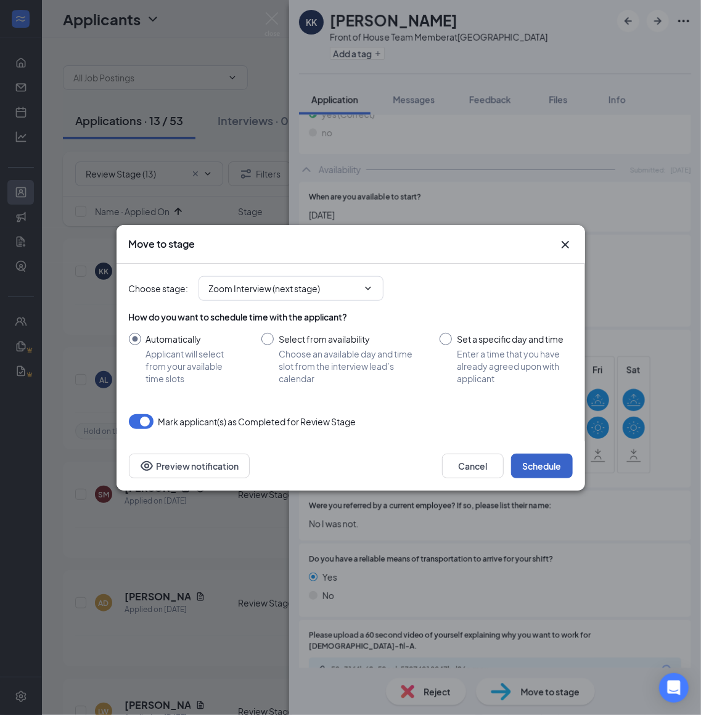
click at [542, 465] on button "Schedule" at bounding box center [542, 466] width 62 height 25
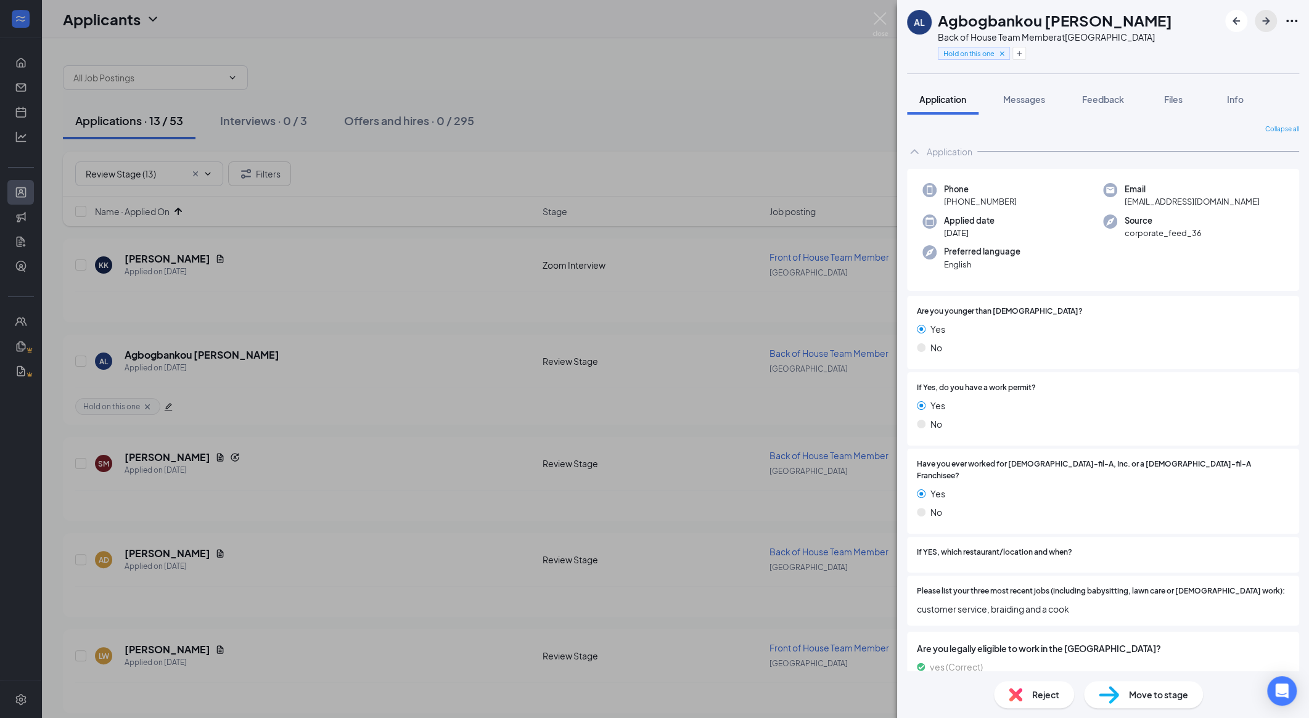
click at [700, 19] on icon "ArrowRight" at bounding box center [1265, 21] width 15 height 15
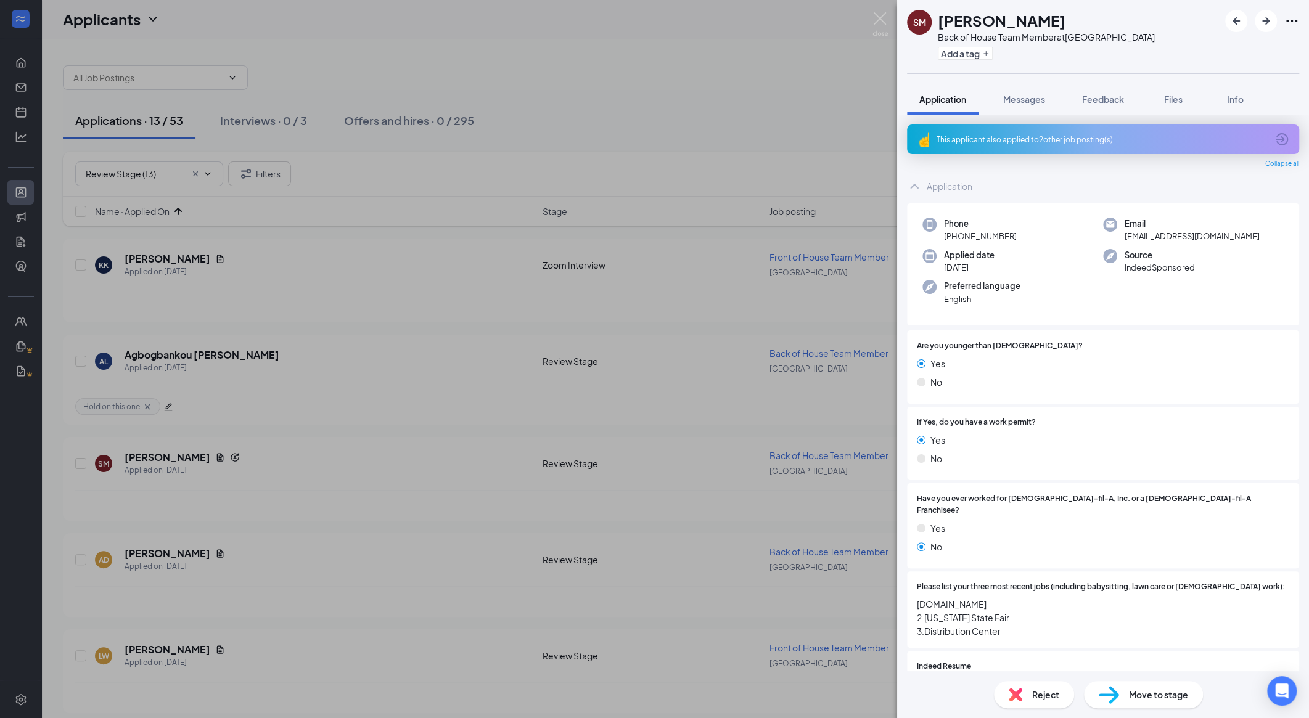
click at [700, 139] on div "This applicant also applied to 2 other job posting(s)" at bounding box center [1101, 139] width 330 height 10
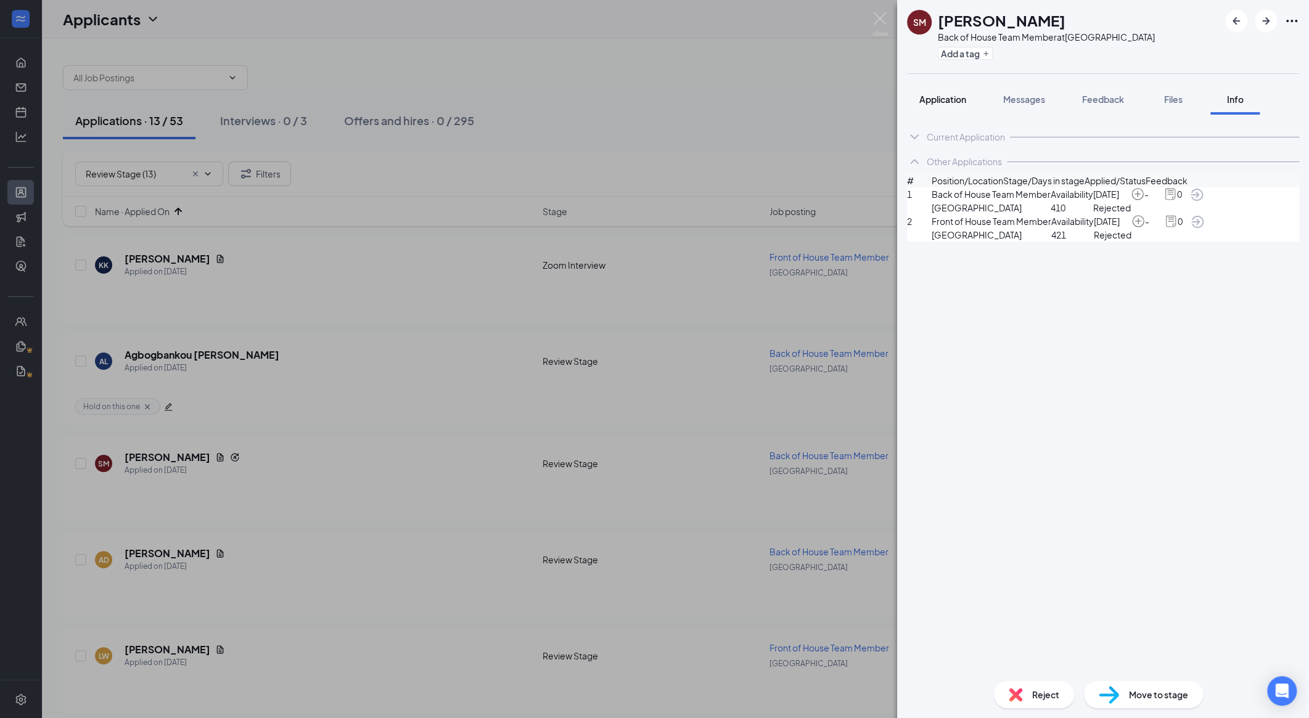
click at [700, 95] on span "Application" at bounding box center [942, 99] width 47 height 11
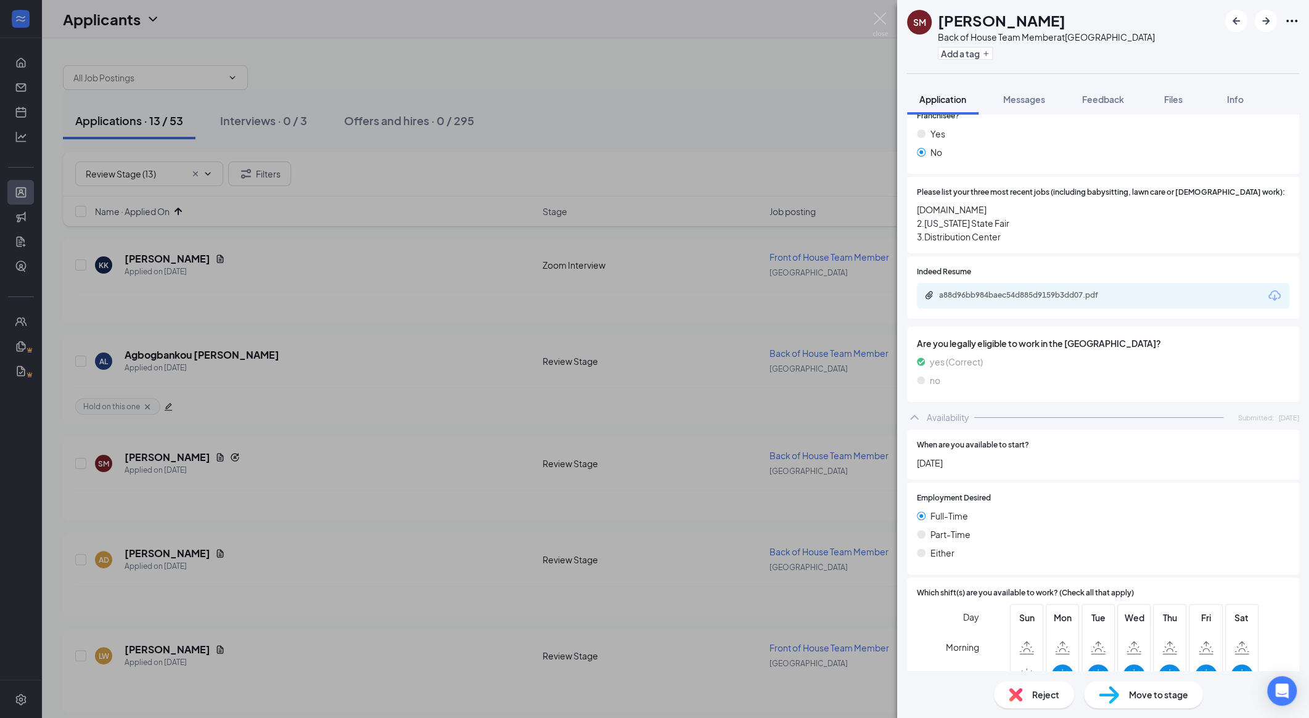
scroll to position [630, 0]
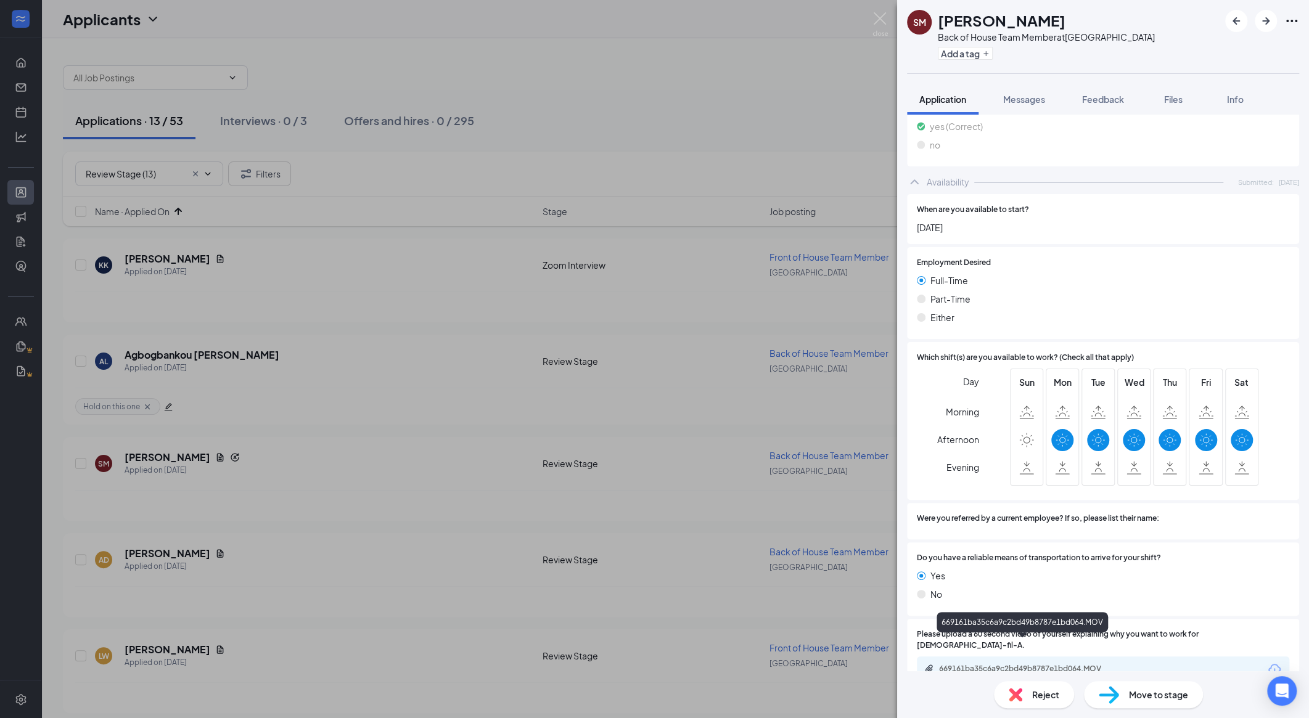
click at [700, 664] on div "669161ba35c6a9c2bd49b8787e1bd064.MOV" at bounding box center [1025, 669] width 173 height 10
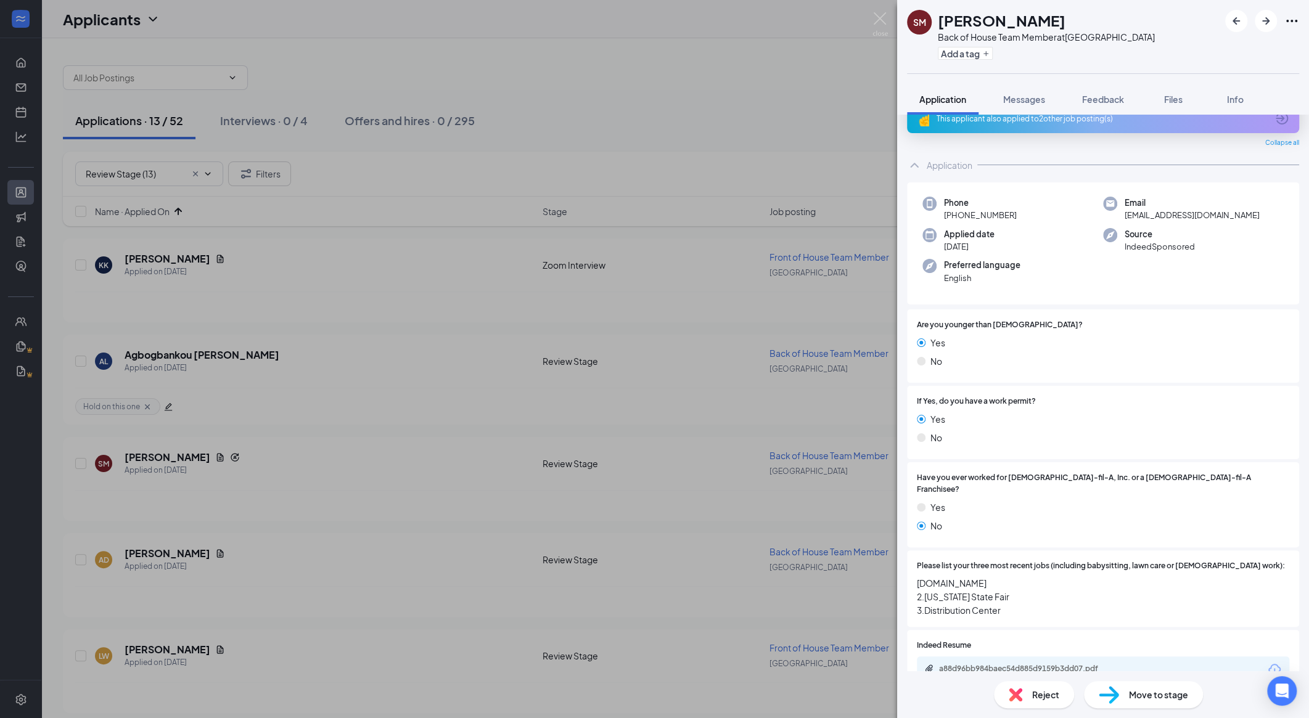
scroll to position [20, 0]
click at [700, 665] on div "a88d96bb984baec54d885d9159b3dd07.pdf" at bounding box center [1025, 670] width 173 height 10
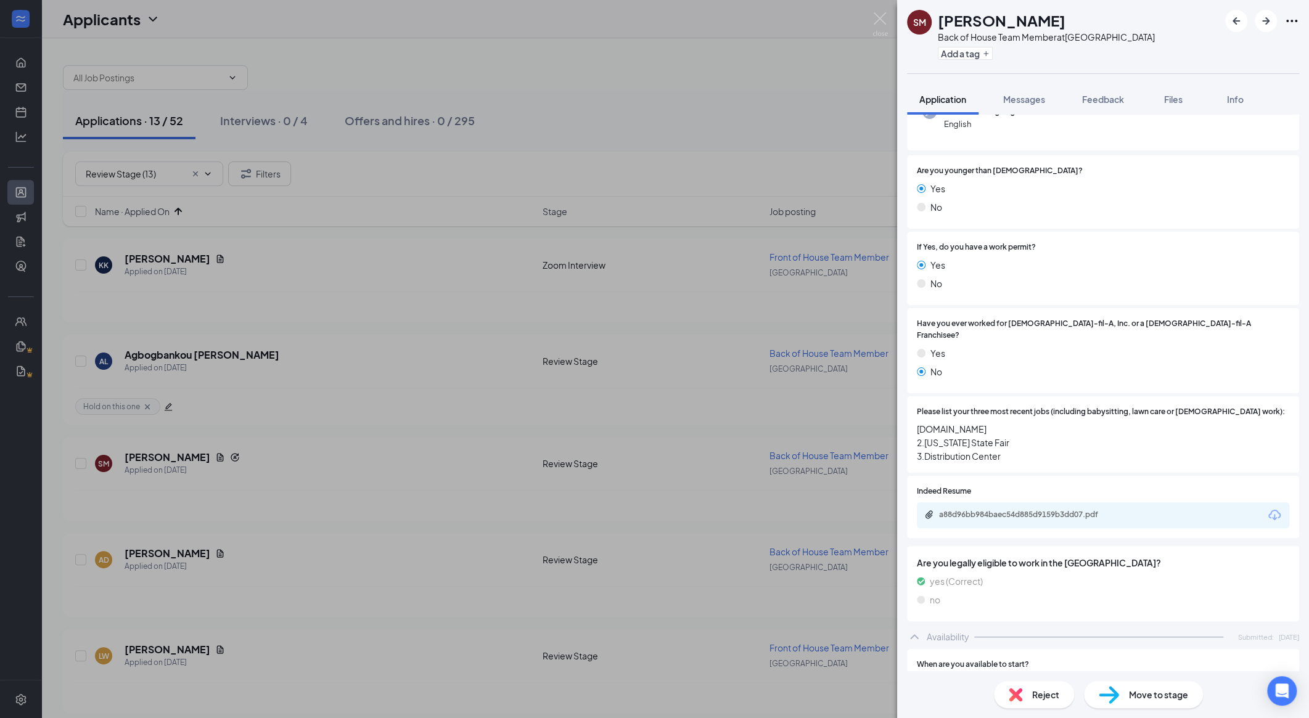
scroll to position [276, 0]
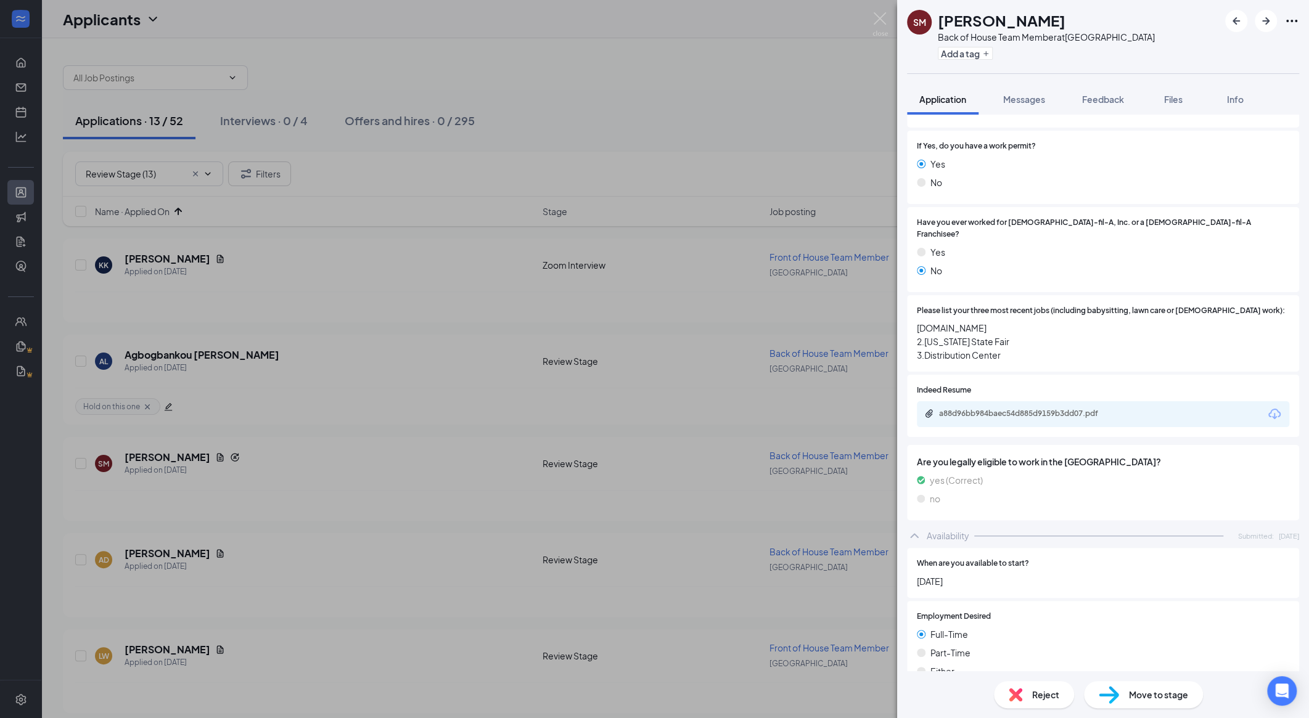
click at [700, 693] on span "Move to stage" at bounding box center [1158, 695] width 59 height 14
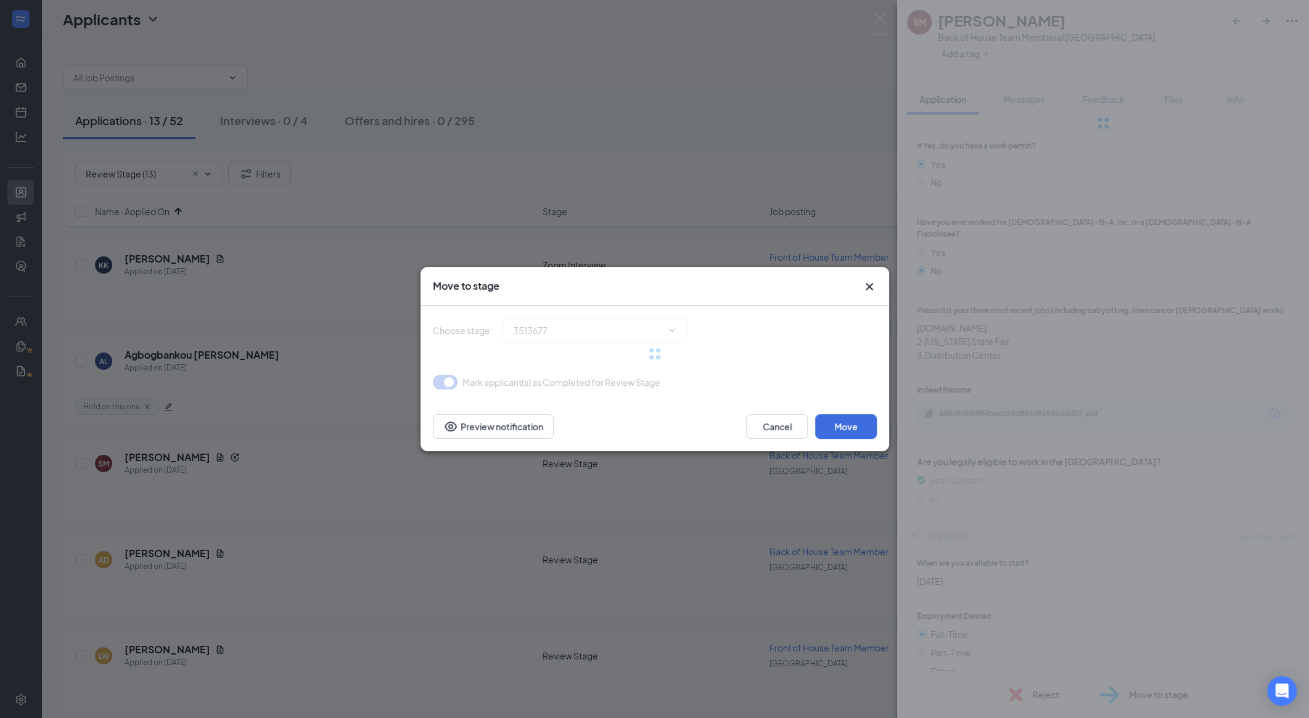
type input "Zoom Interview (next stage)"
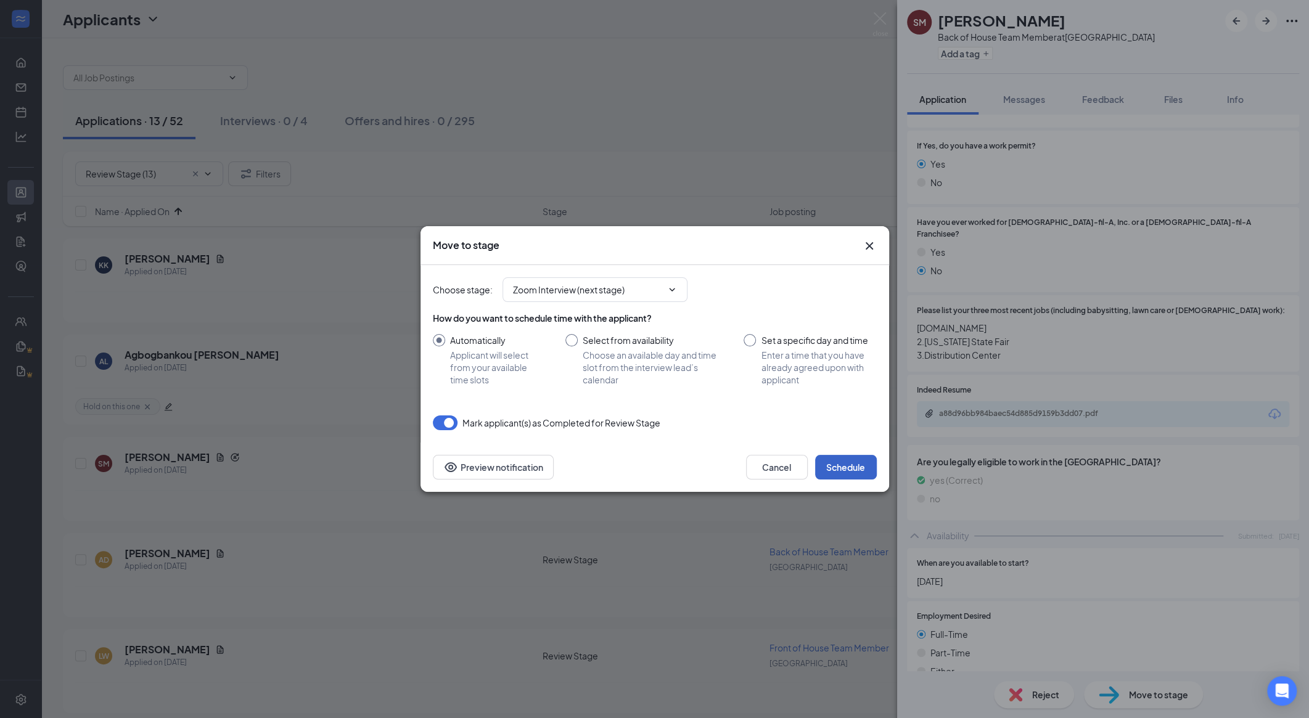
click at [700, 464] on button "Schedule" at bounding box center [846, 467] width 62 height 25
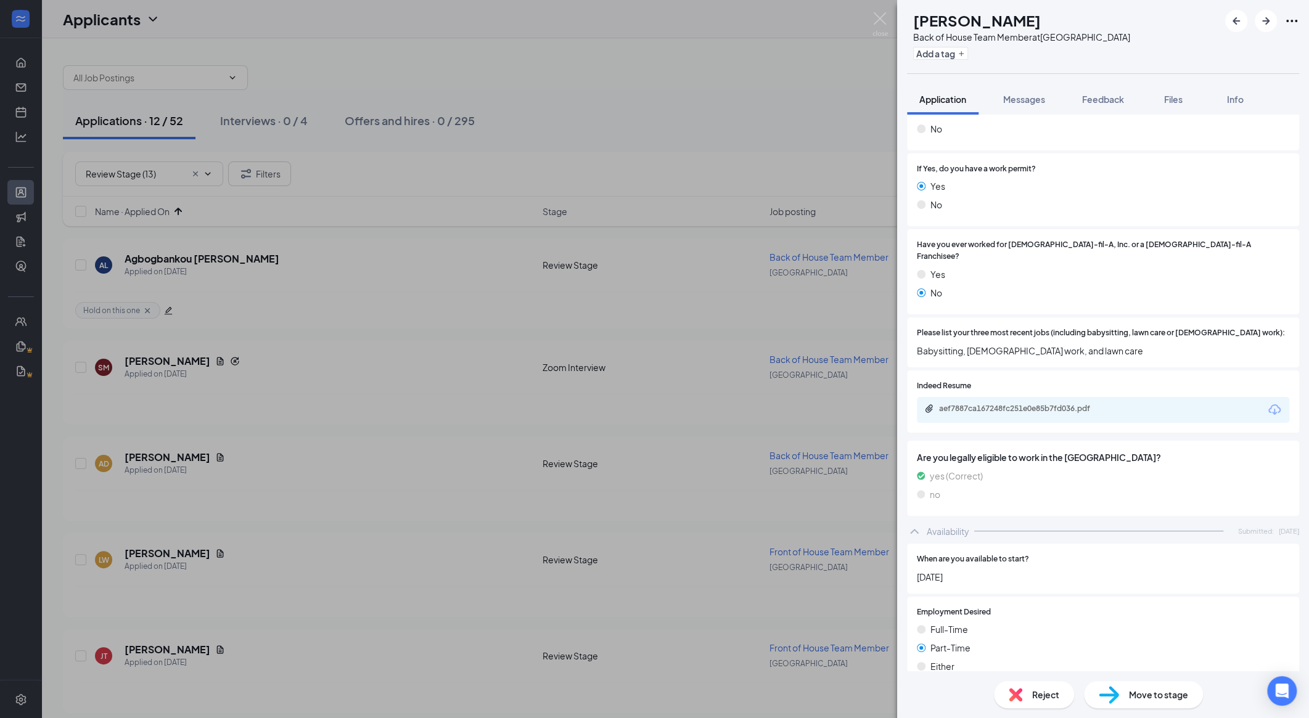
scroll to position [232, 0]
click at [700, 396] on div "aef7887ca167248fc251e0e85b7fd036.pdf" at bounding box center [1103, 409] width 372 height 26
click at [700, 403] on div "aef7887ca167248fc251e0e85b7fd036.pdf" at bounding box center [1025, 408] width 173 height 10
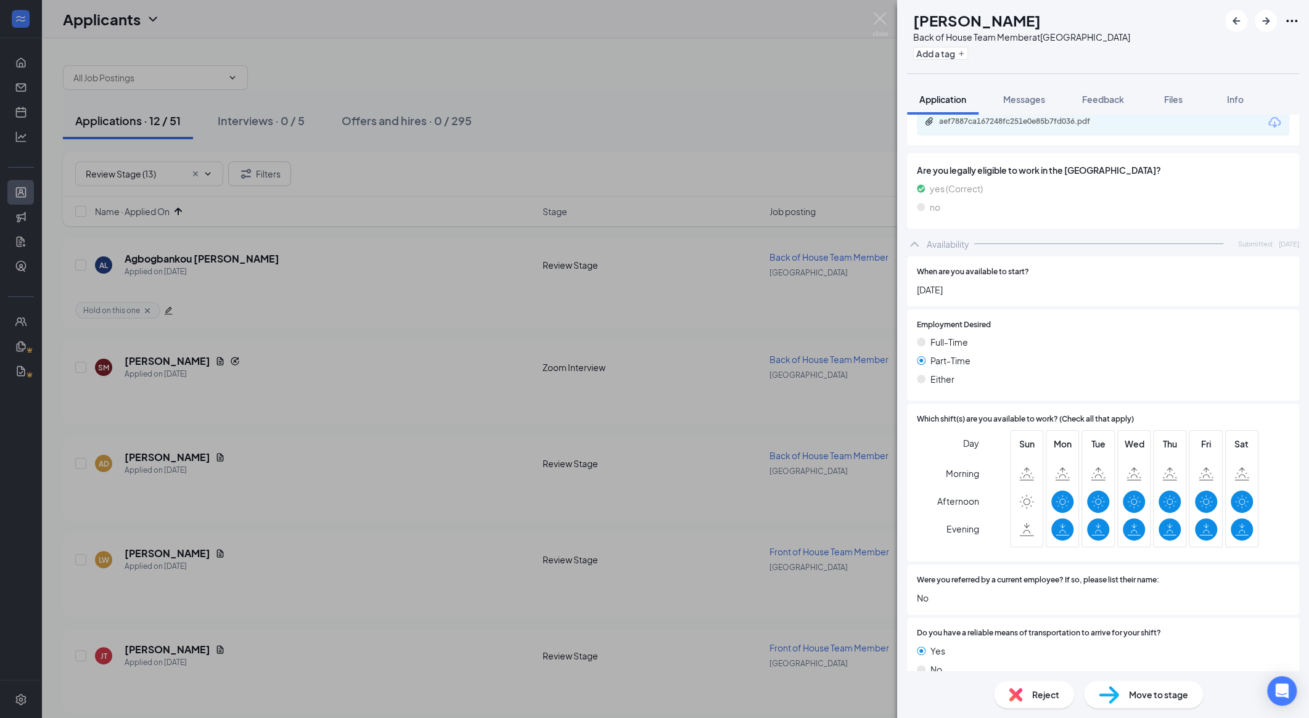
scroll to position [582, 0]
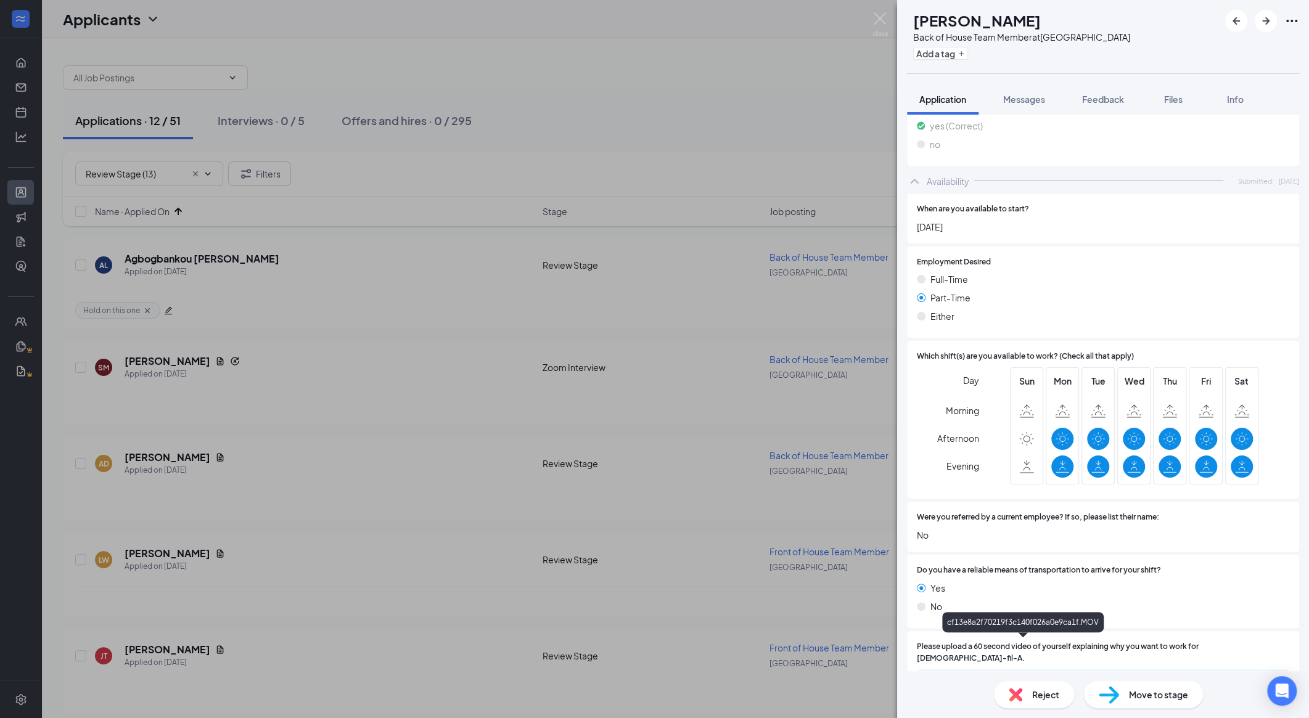
click at [700, 676] on div "cf13e8a2f70219f3c140f026a0e9ca1f.MOV" at bounding box center [1025, 681] width 173 height 10
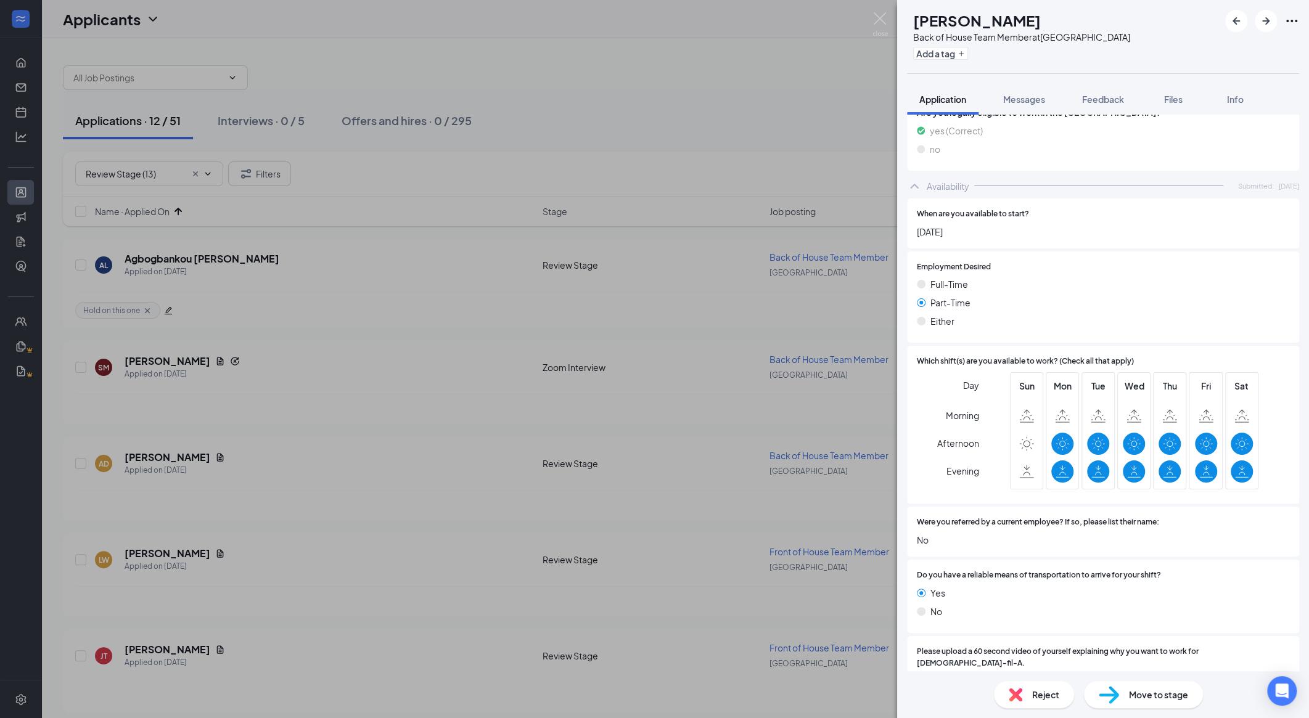
click at [700, 432] on span "Afternoon" at bounding box center [958, 443] width 42 height 22
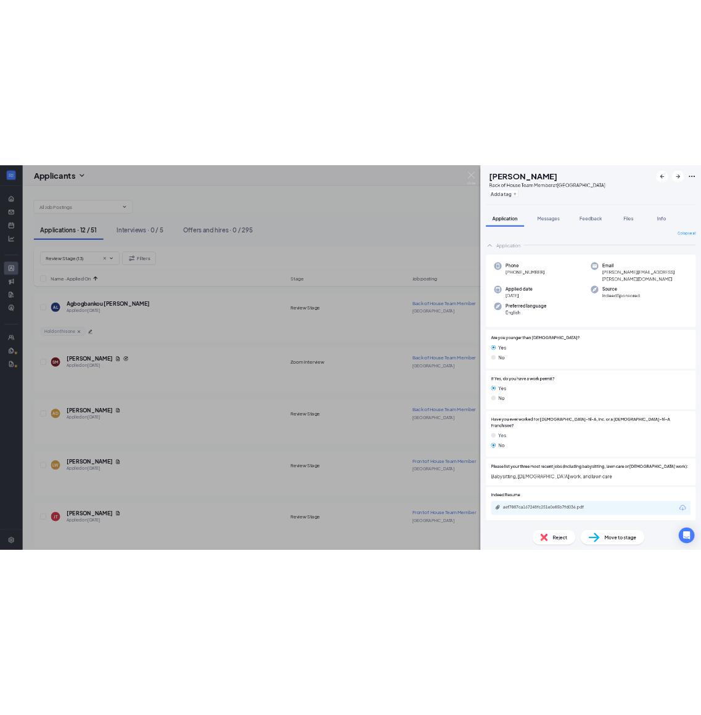
scroll to position [0, 0]
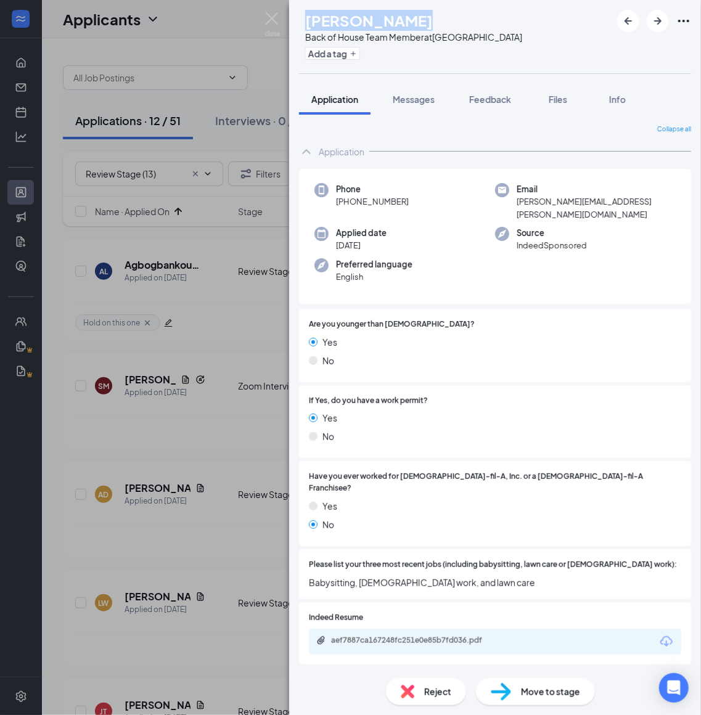
drag, startPoint x: 442, startPoint y: 22, endPoint x: 323, endPoint y: 15, distance: 119.2
click at [323, 15] on div "AD [PERSON_NAME] Back of House Team Member at [GEOGRAPHIC_DATA] Add a tag" at bounding box center [410, 37] width 223 height 54
copy div "[PERSON_NAME]"
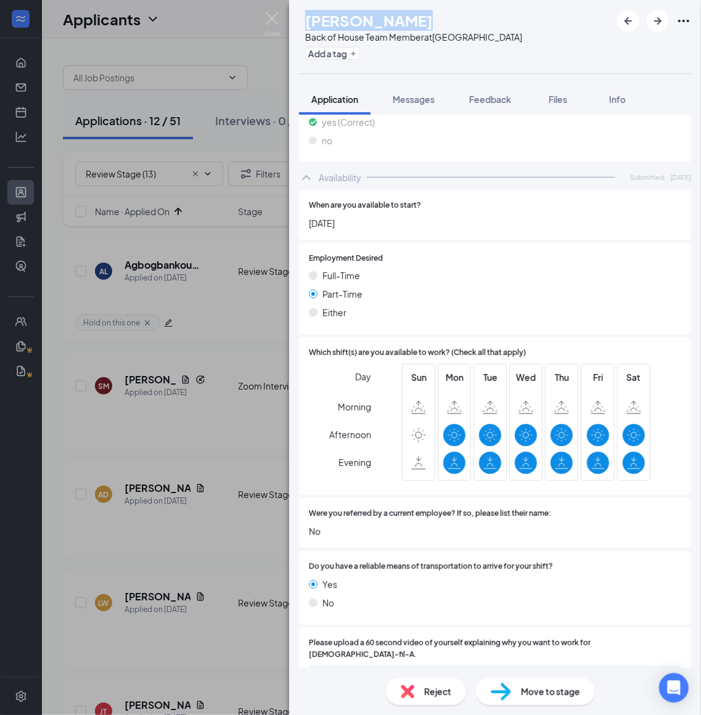
scroll to position [581, 0]
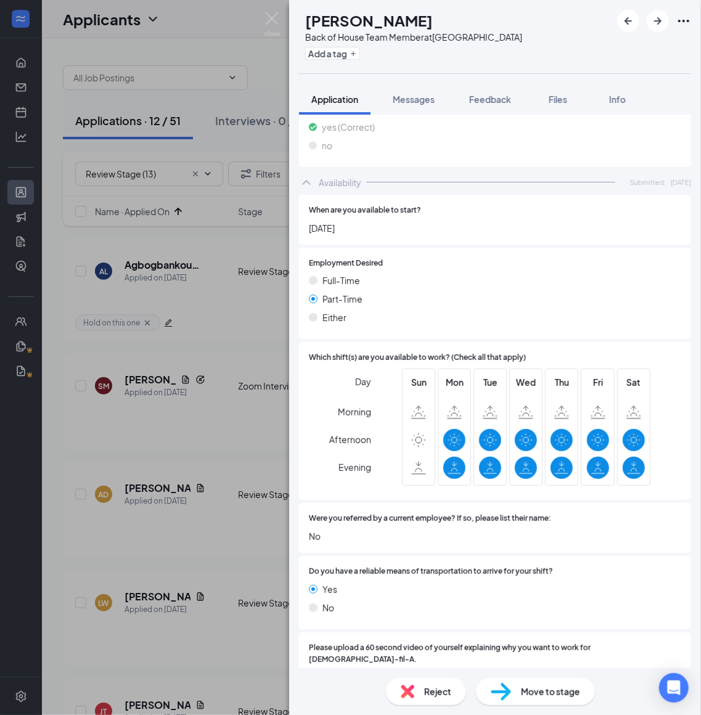
click at [518, 689] on div "Move to stage" at bounding box center [535, 691] width 119 height 27
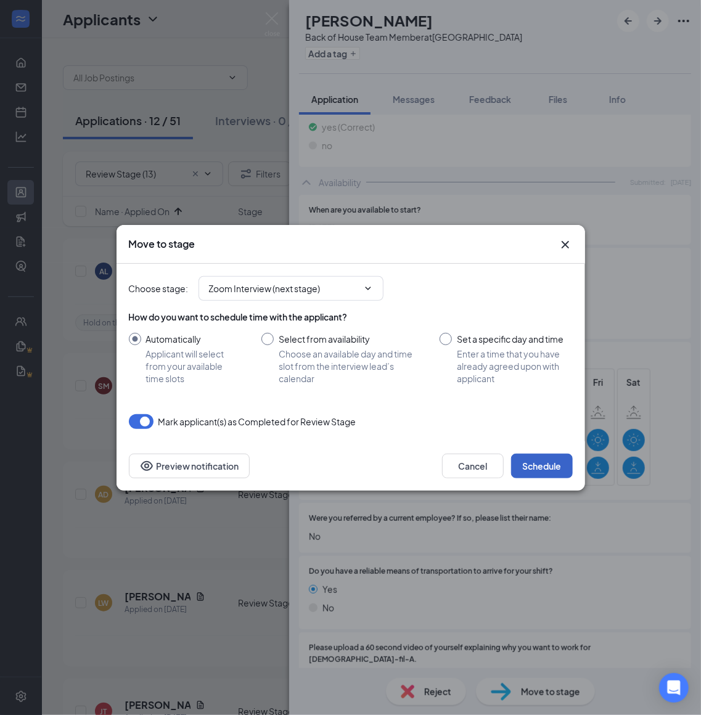
click at [536, 468] on button "Schedule" at bounding box center [542, 466] width 62 height 25
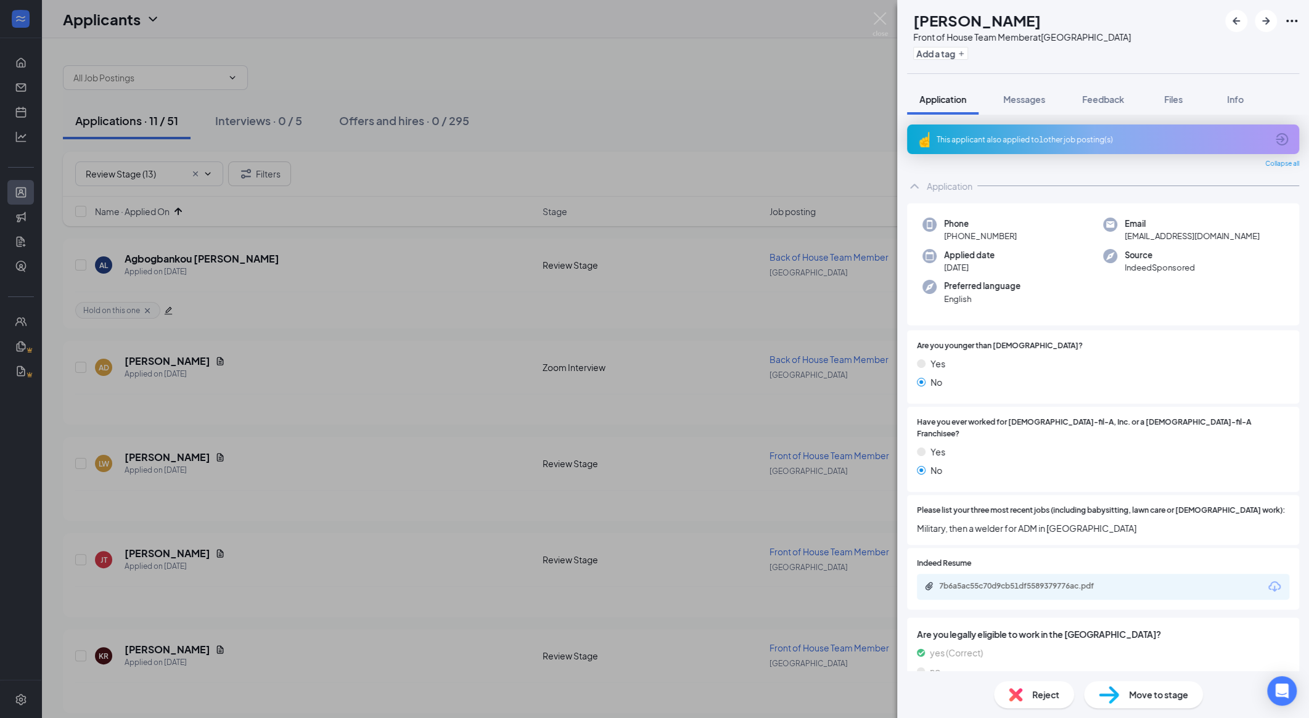
click at [700, 129] on div "This applicant also applied to 1 other job posting(s)" at bounding box center [1103, 140] width 392 height 30
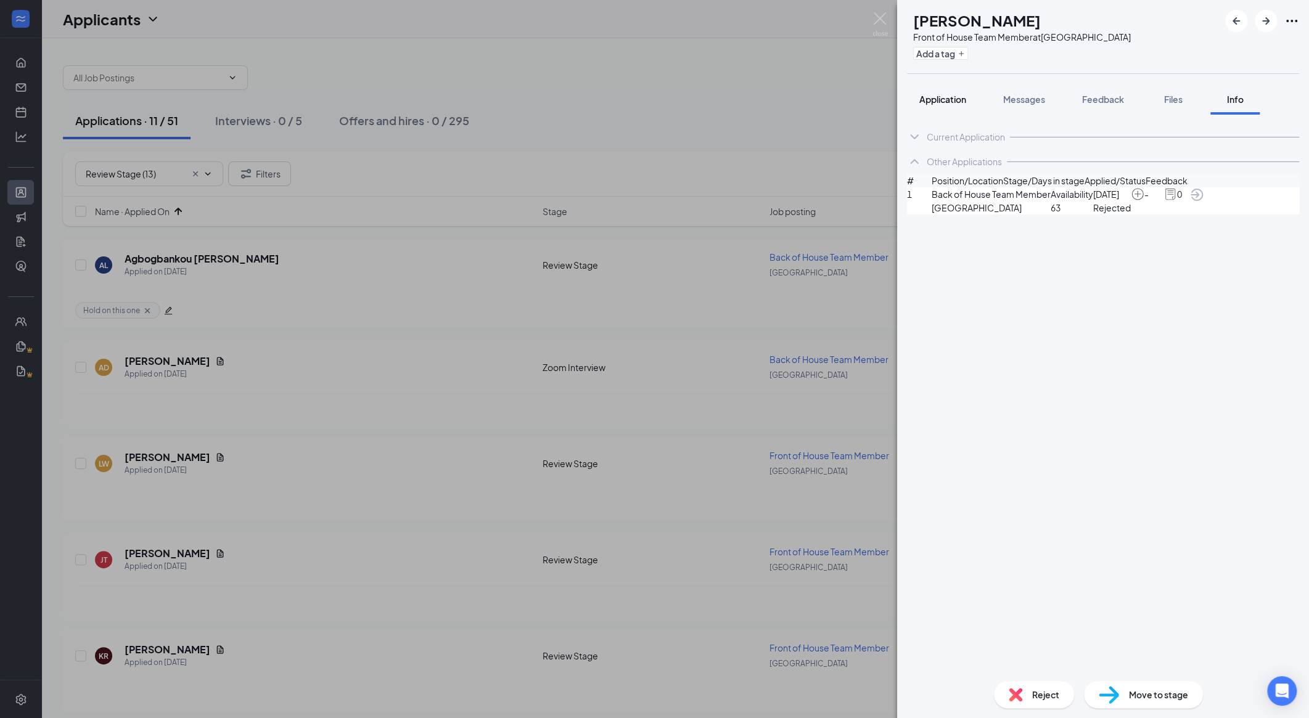
click at [700, 96] on span "Application" at bounding box center [942, 99] width 47 height 11
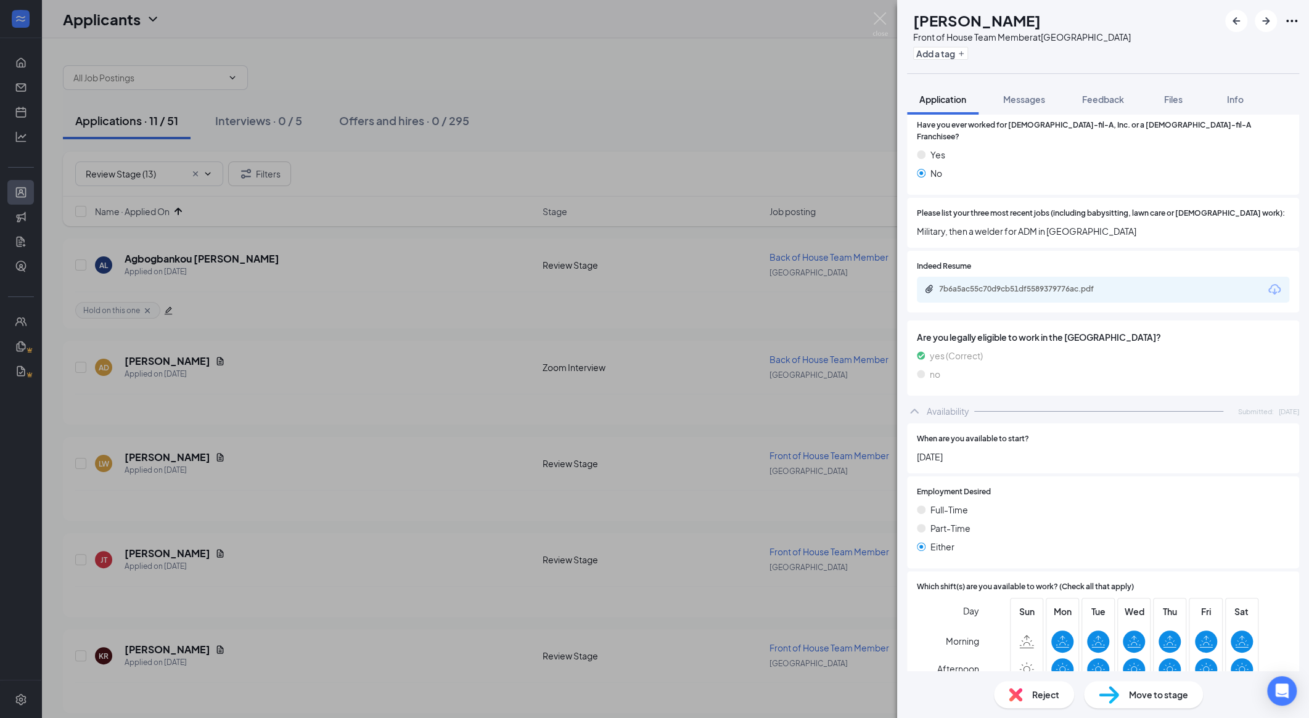
scroll to position [298, 0]
click at [700, 283] on div "7b6a5ac55c70d9cb51df5589379776ac.pdf" at bounding box center [1025, 288] width 173 height 10
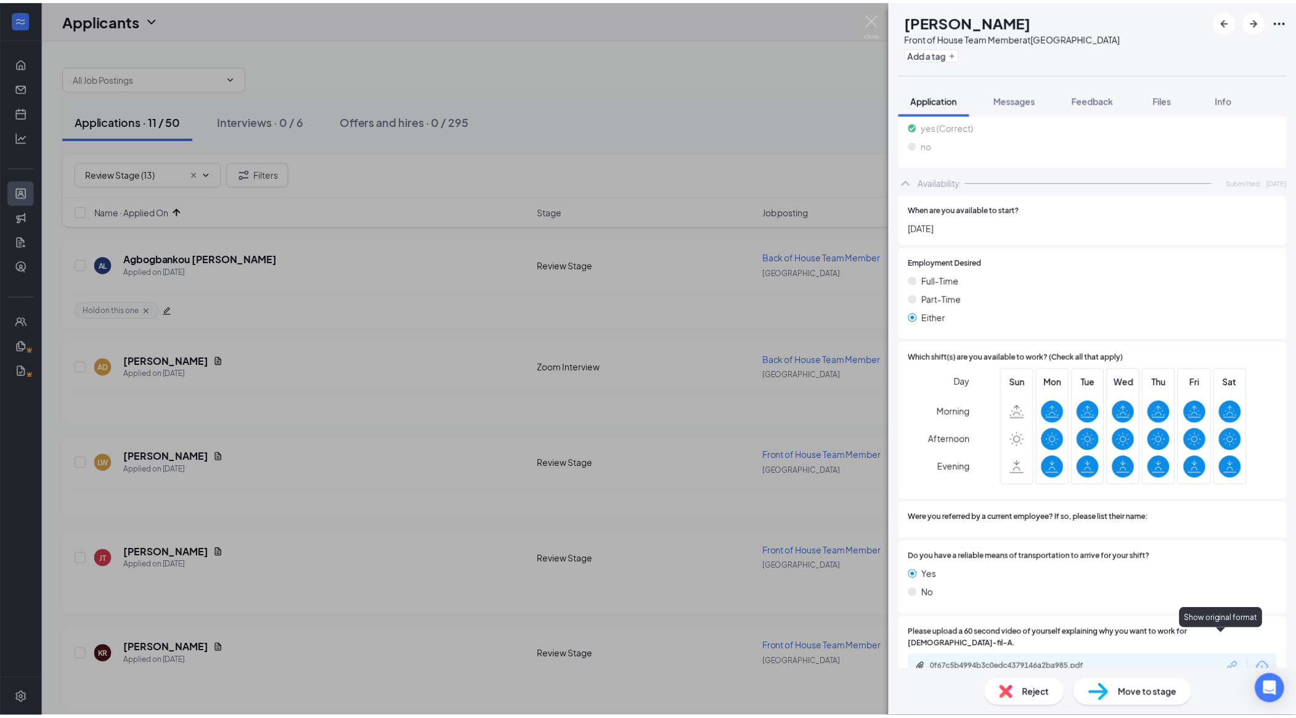
scroll to position [522, 0]
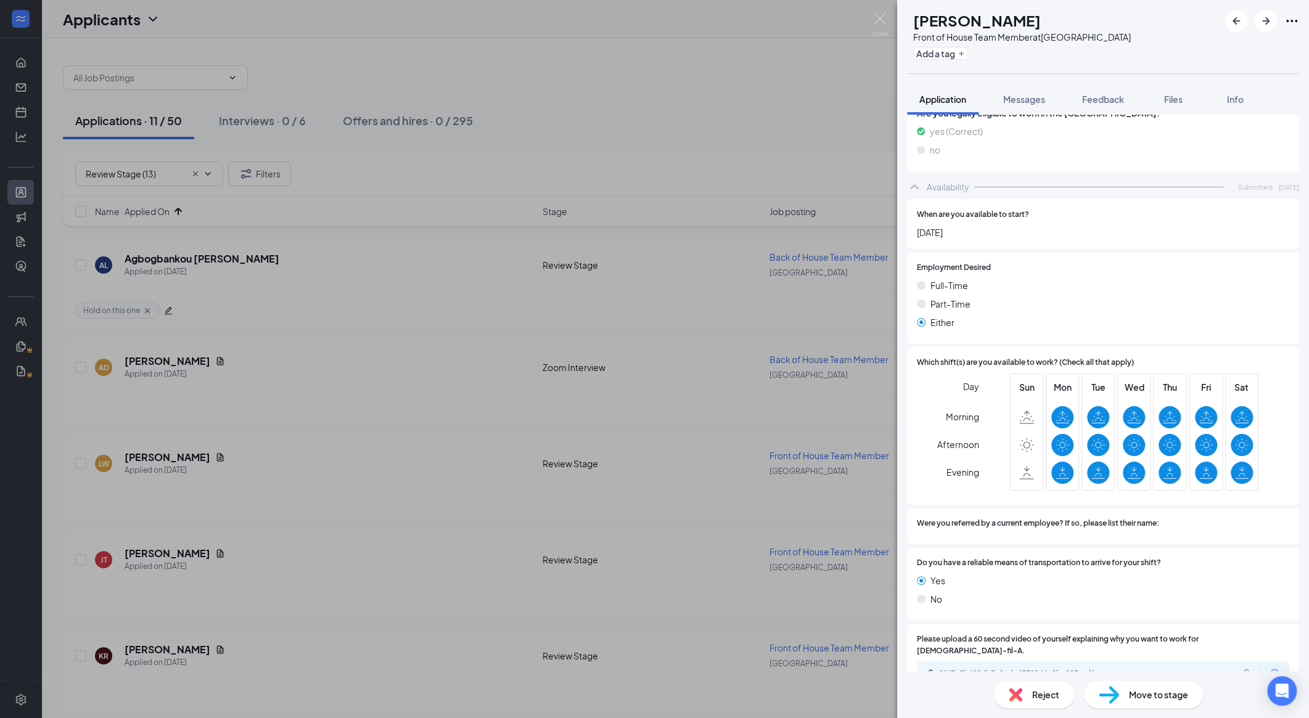
click at [700, 661] on div "0f67c5b4994b3c0edc4379146a2ba985.pdf" at bounding box center [1103, 674] width 372 height 26
click at [700, 669] on div "0f67c5b4994b3c0edc4379146a2ba985.pdf" at bounding box center [1024, 675] width 200 height 12
click at [700, 14] on img at bounding box center [879, 24] width 15 height 24
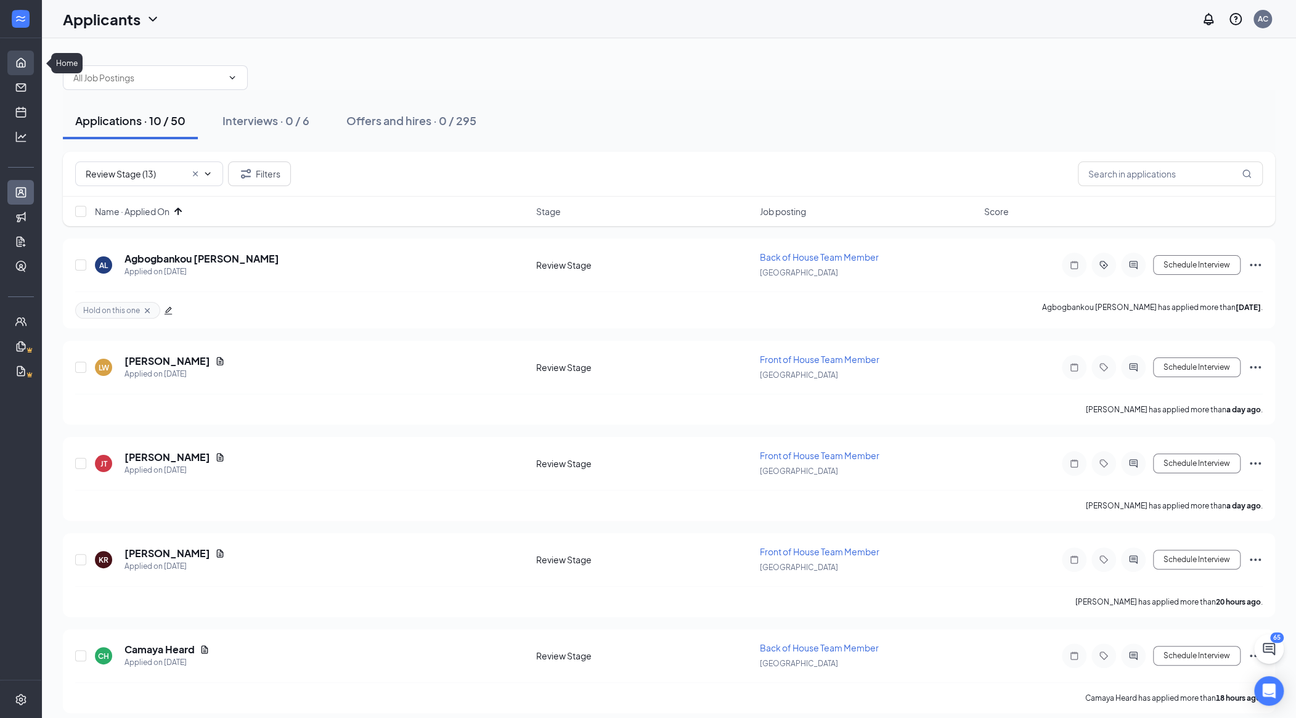
click at [32, 56] on link "Home" at bounding box center [38, 63] width 12 height 25
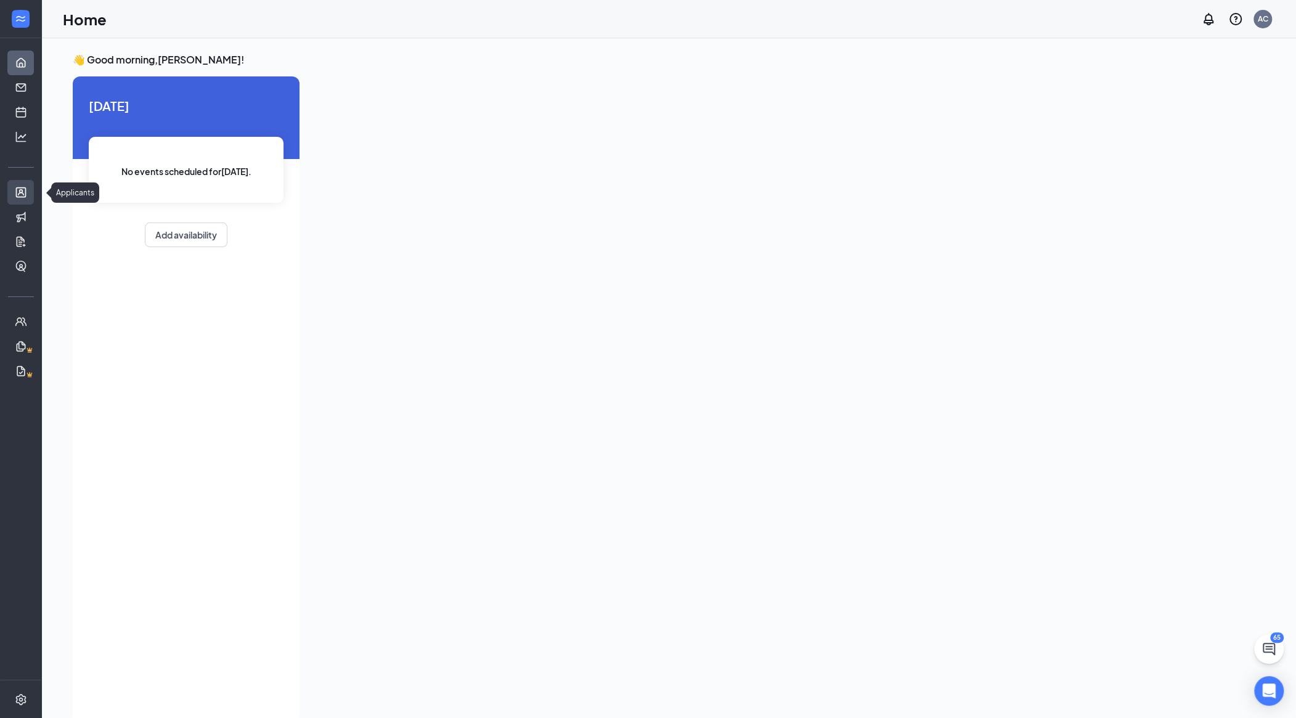
click at [32, 194] on link "Applicants" at bounding box center [38, 192] width 12 height 25
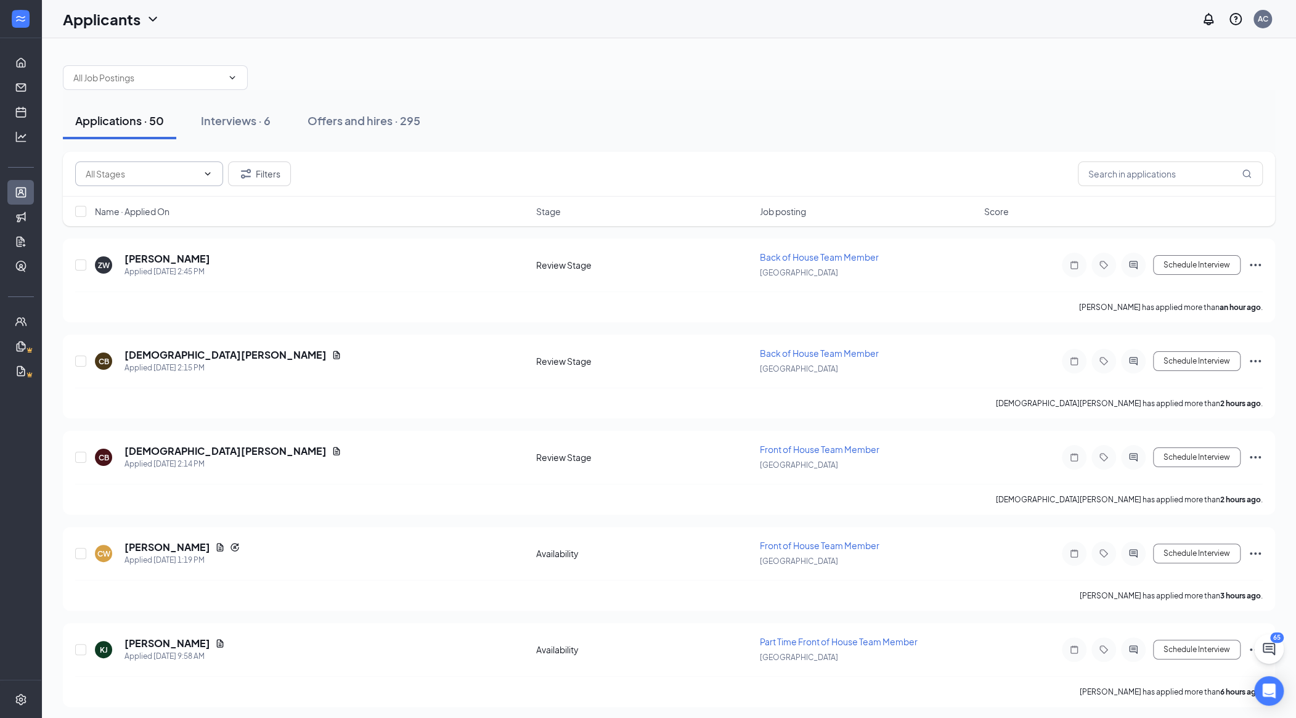
click at [143, 175] on input "text" at bounding box center [142, 174] width 112 height 14
click at [138, 219] on div "Review Stage (10)" at bounding box center [131, 226] width 72 height 14
type input "Review Stage (10)"
click at [161, 207] on span "Name · Applied On" at bounding box center [132, 211] width 75 height 12
click at [163, 210] on span "Name · Applied On" at bounding box center [132, 211] width 75 height 12
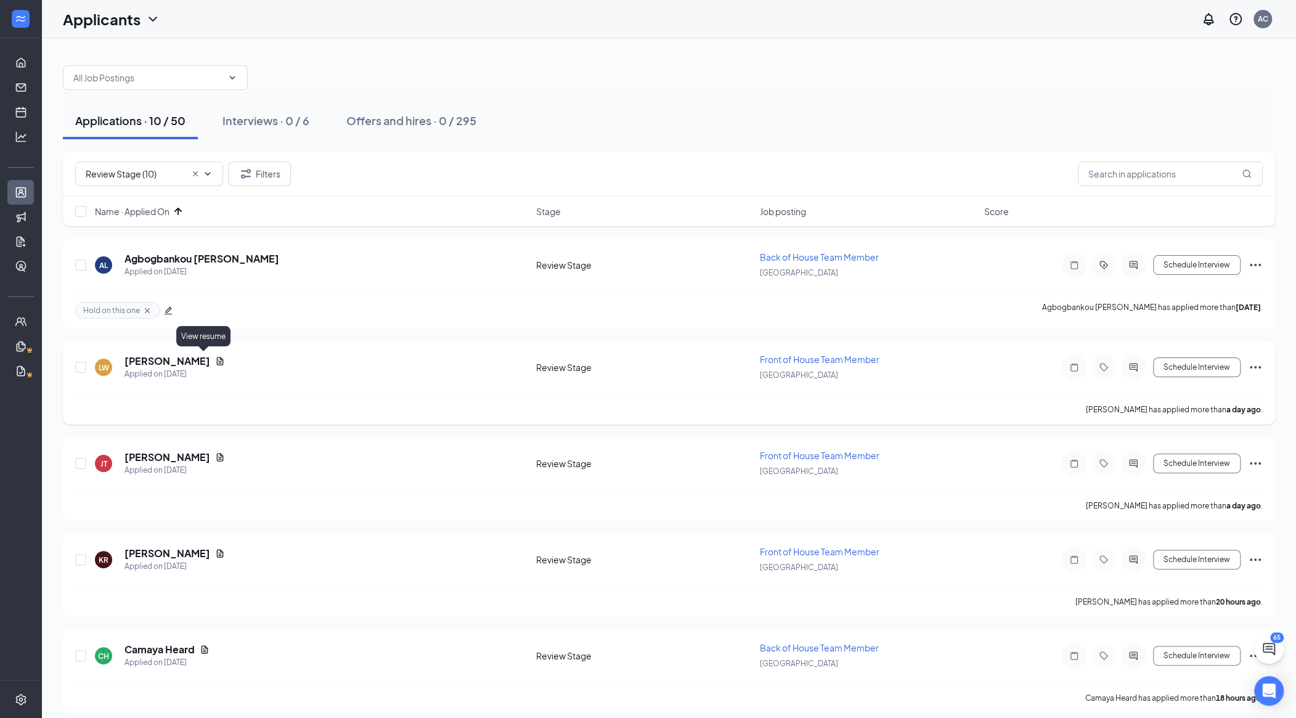
click at [217, 359] on icon "Document" at bounding box center [220, 361] width 7 height 8
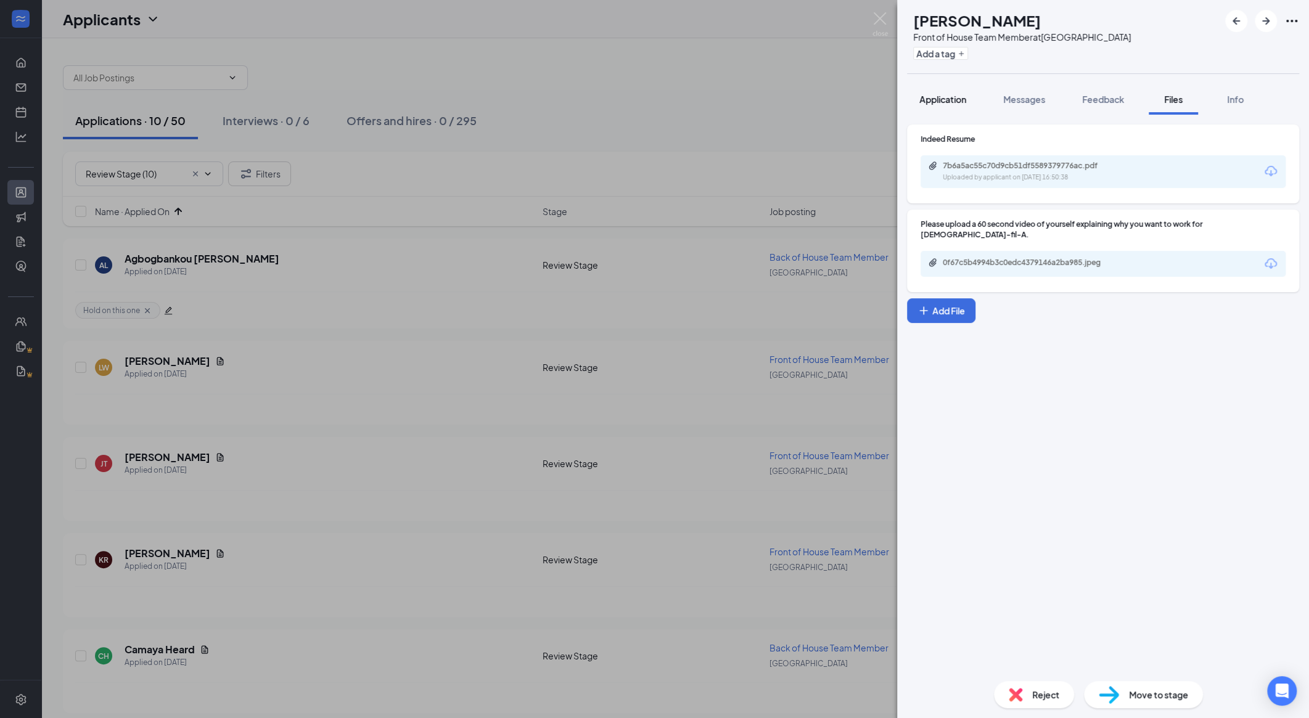
click at [700, 95] on span "Application" at bounding box center [942, 99] width 47 height 11
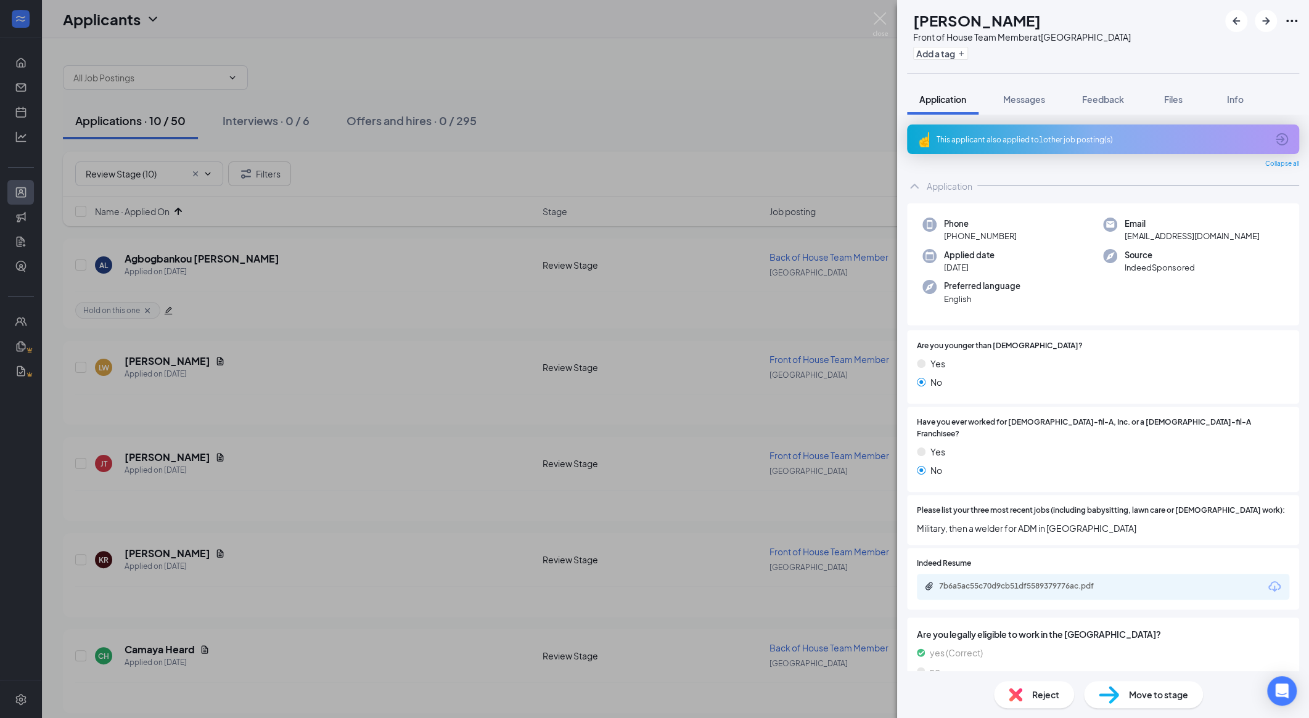
click at [201, 439] on div "[PERSON_NAME] Front of House Team Member at [GEOGRAPHIC_DATA] Add a tag Applica…" at bounding box center [654, 359] width 1309 height 718
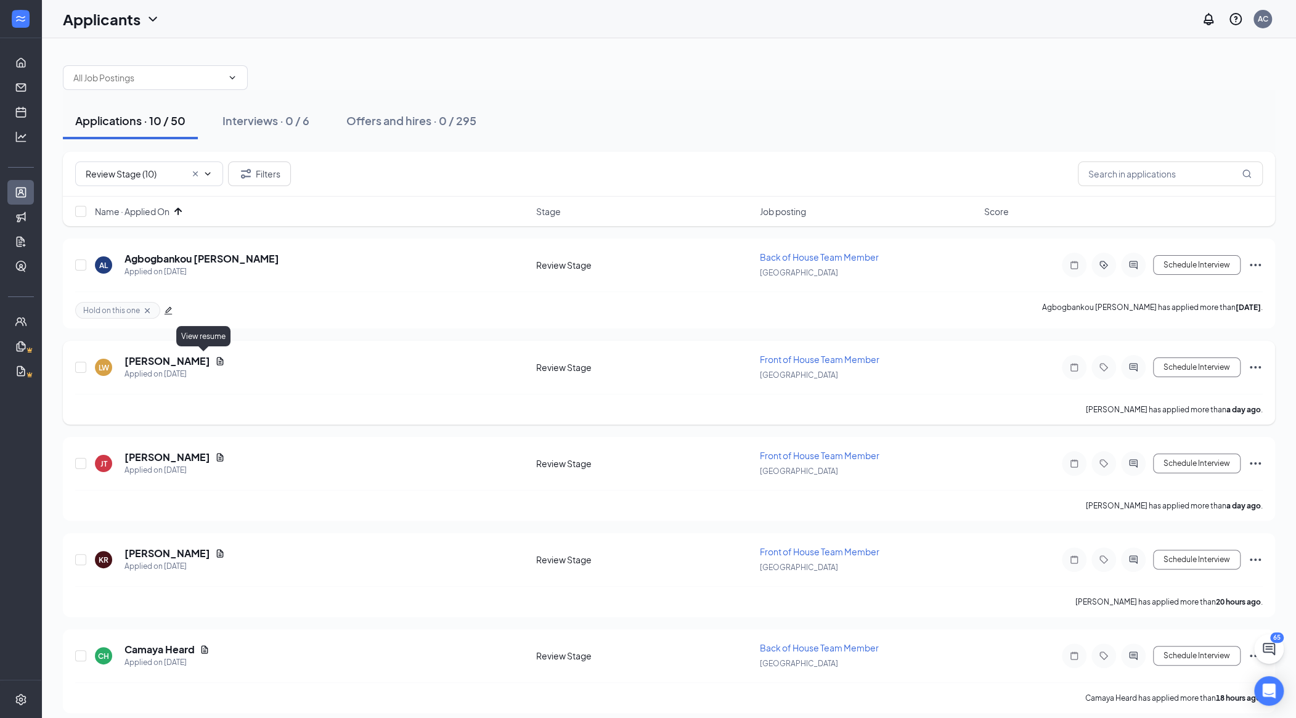
click at [215, 358] on icon "Document" at bounding box center [220, 361] width 10 height 10
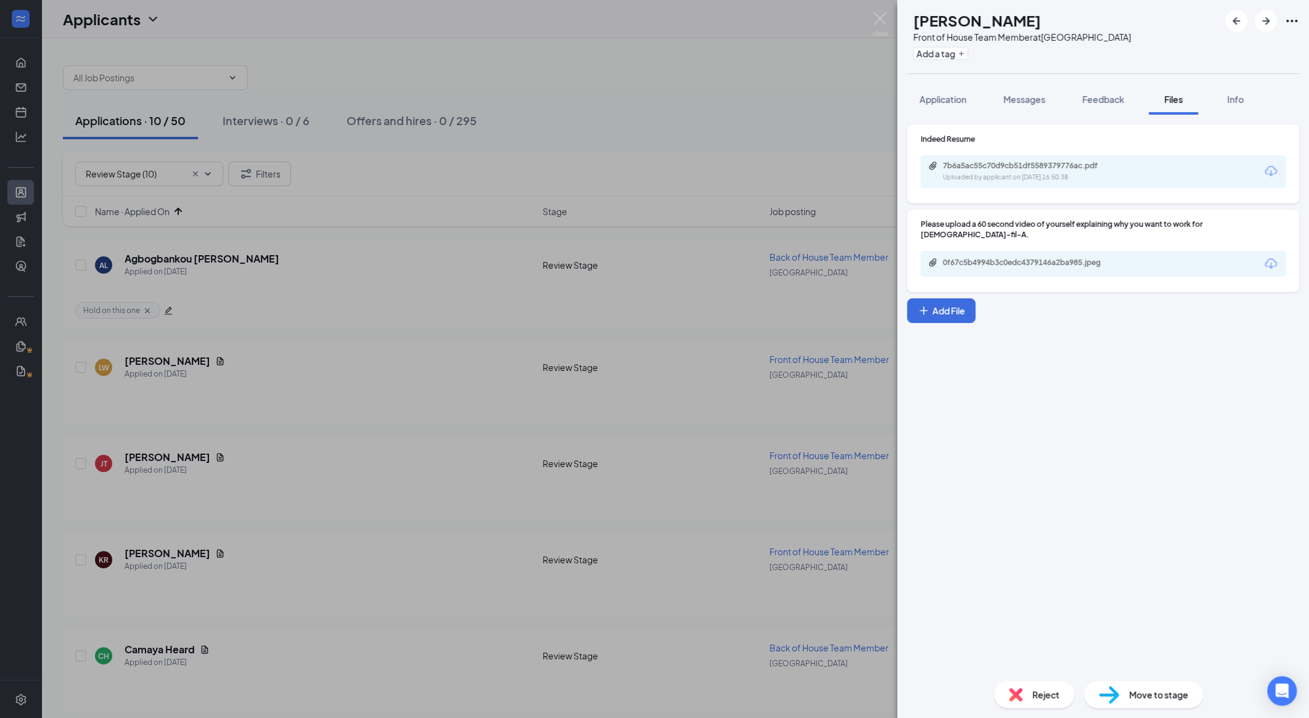
click at [700, 699] on span "Move to stage" at bounding box center [1158, 695] width 59 height 14
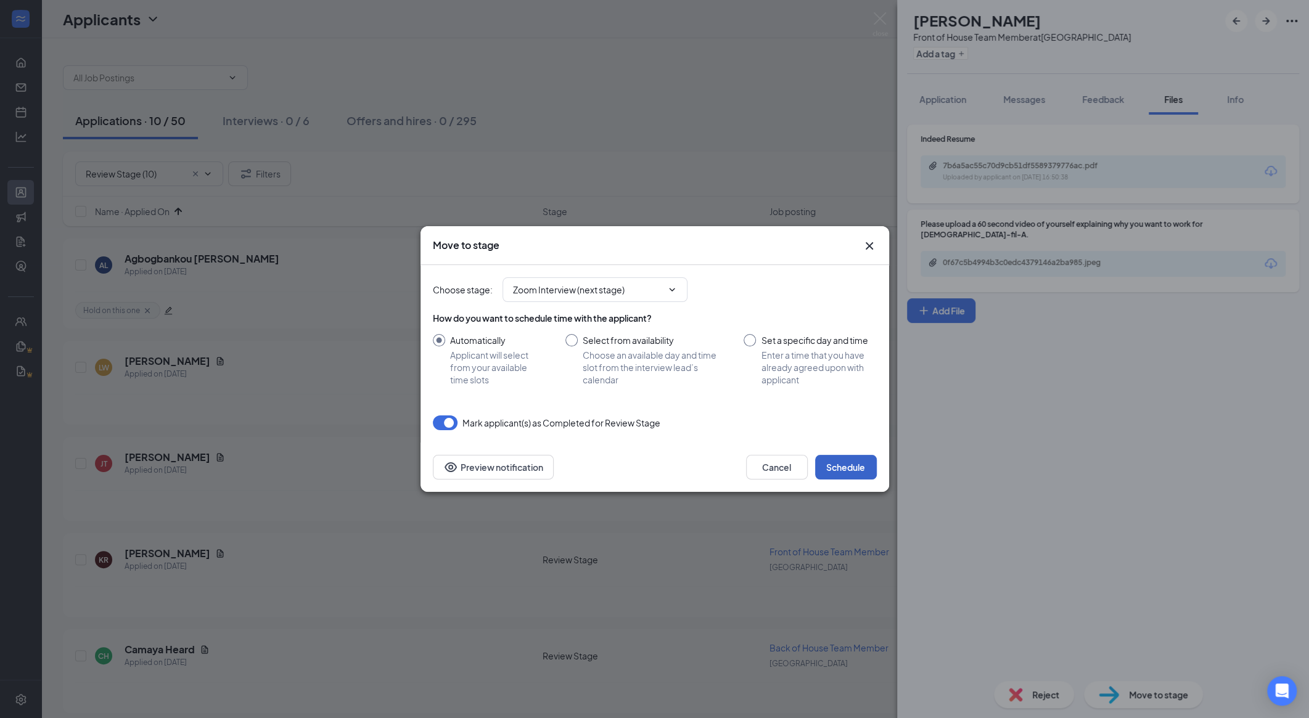
click at [700, 470] on button "Schedule" at bounding box center [846, 467] width 62 height 25
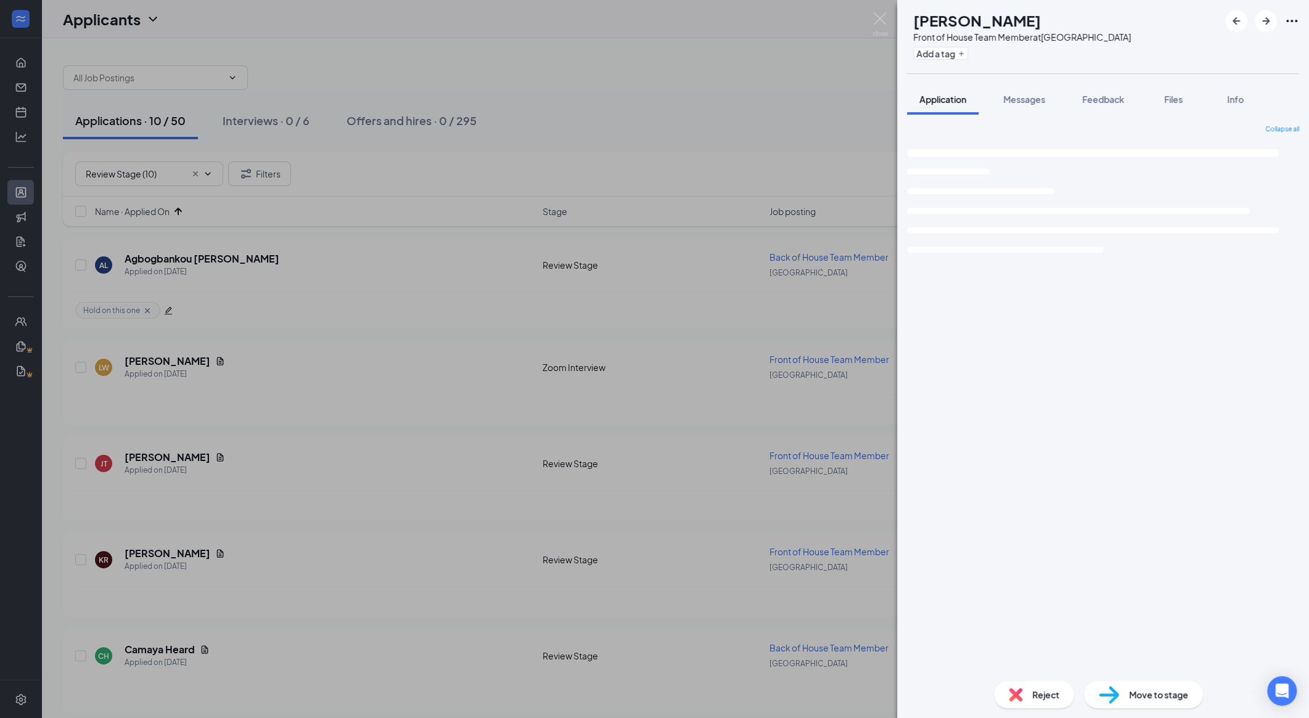
click at [197, 455] on div "[PERSON_NAME] Front of House Team Member at [GEOGRAPHIC_DATA] Add a tag Applica…" at bounding box center [654, 359] width 1309 height 718
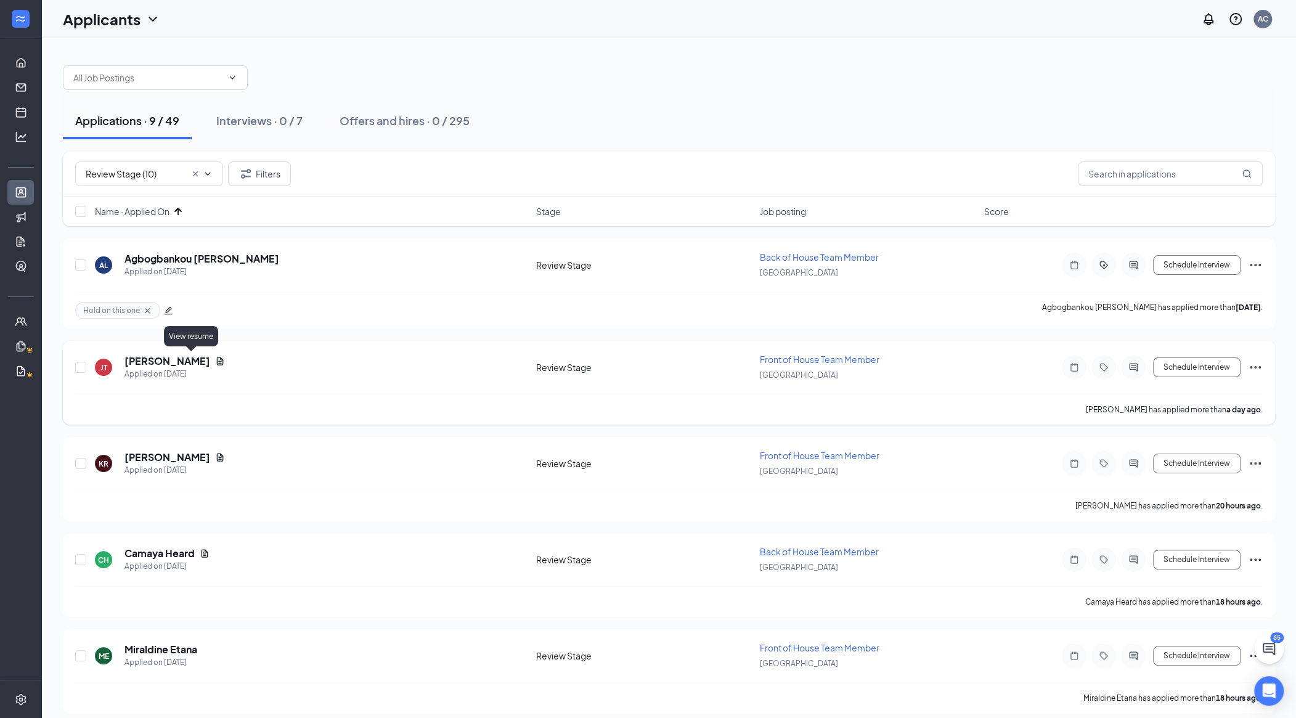
click at [217, 359] on icon "Document" at bounding box center [220, 361] width 7 height 8
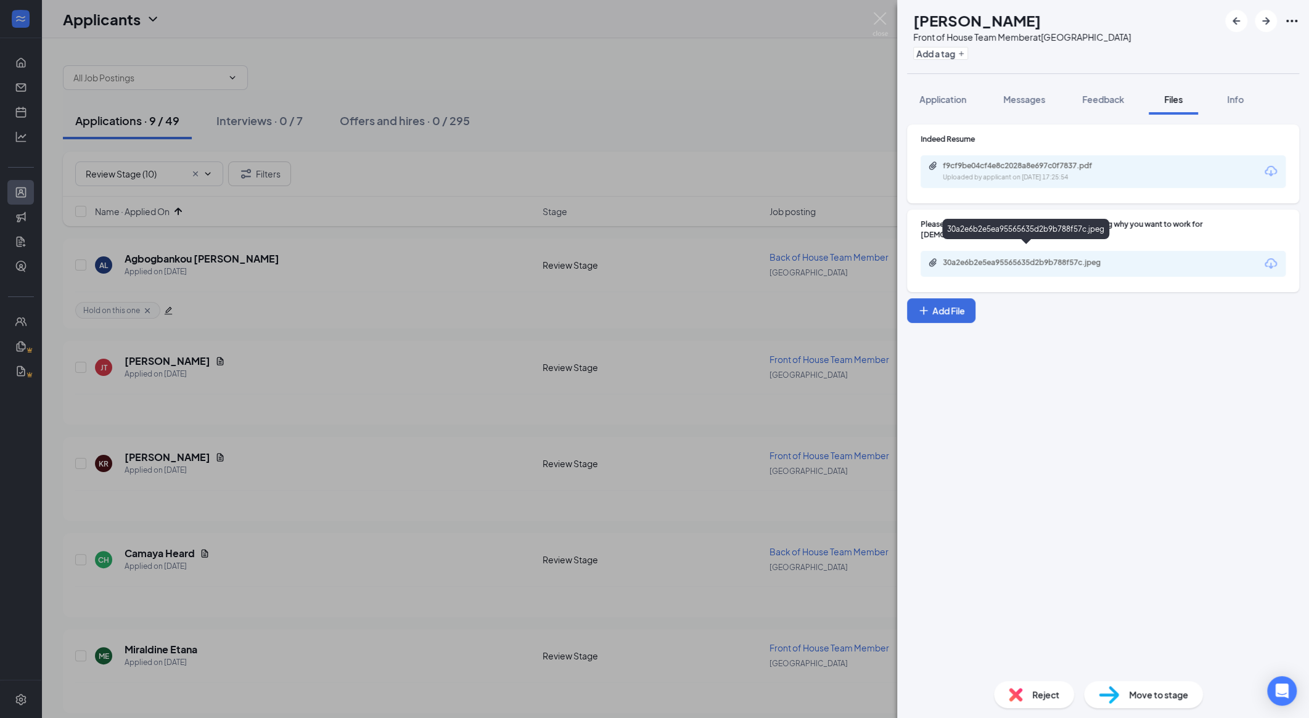
click at [700, 258] on div "30a2e6b2e5ea95565635d2b9b788f57c.jpeg" at bounding box center [1029, 263] width 173 height 10
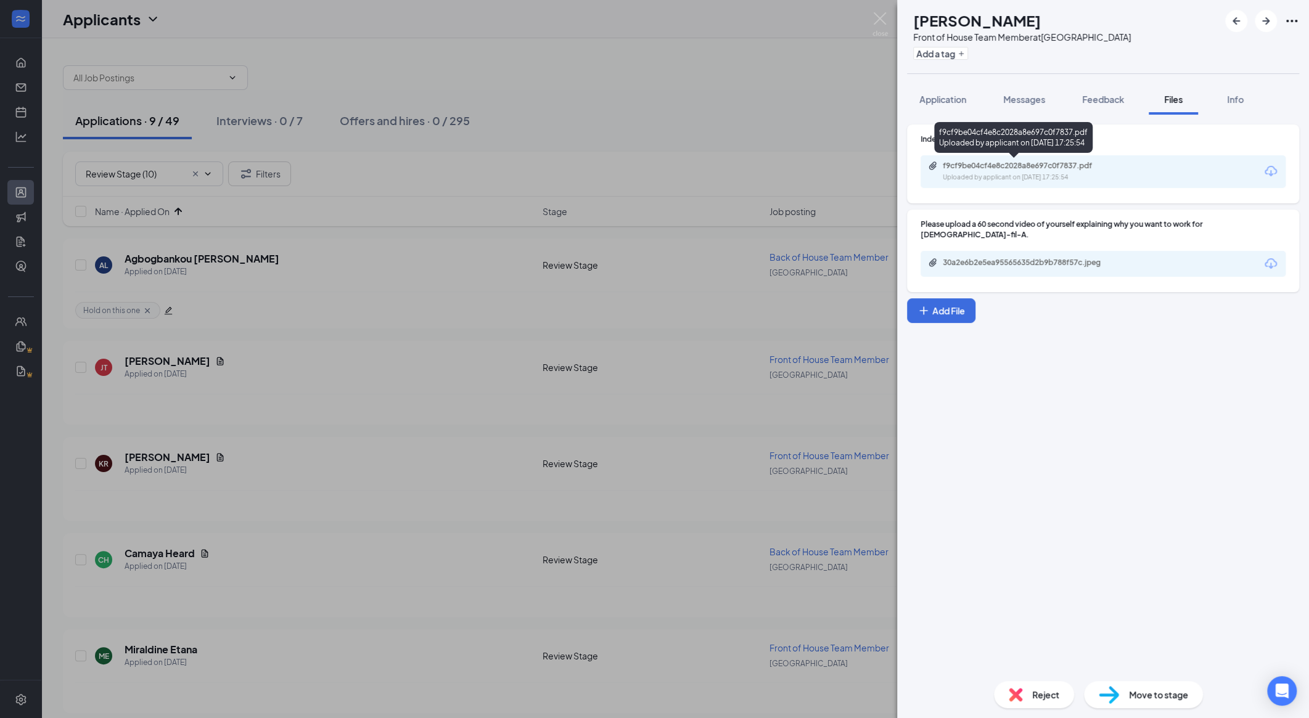
click at [700, 173] on div "Uploaded by applicant on [DATE] 17:25:54" at bounding box center [1035, 178] width 185 height 10
click at [700, 97] on span "Application" at bounding box center [942, 99] width 47 height 11
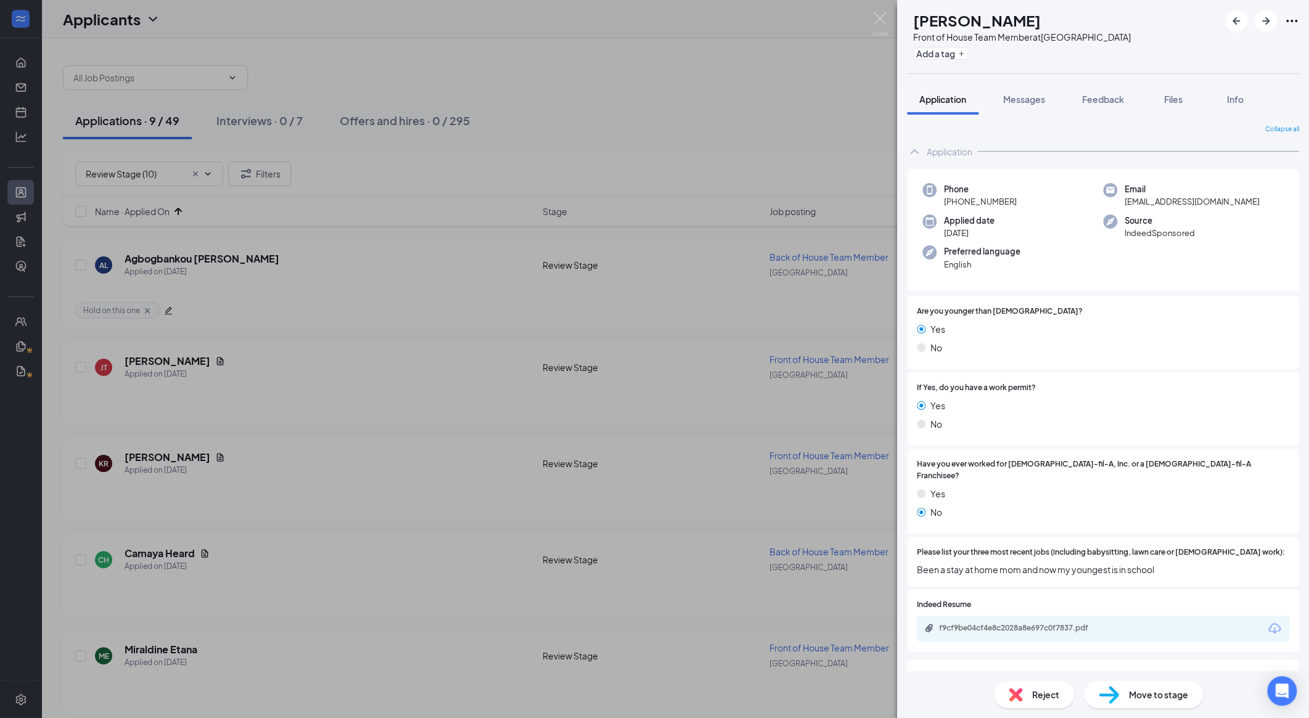
click at [700, 686] on div "Move to stage" at bounding box center [1143, 694] width 119 height 27
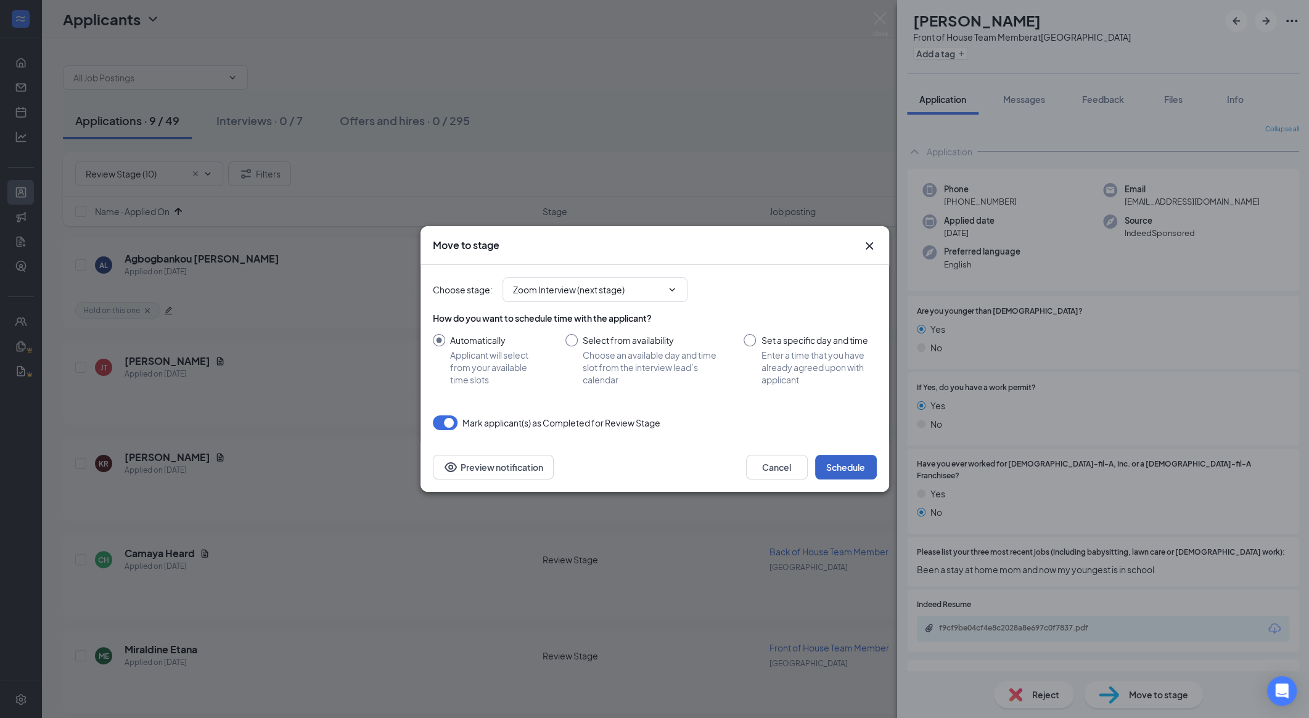
click at [700, 464] on button "Schedule" at bounding box center [846, 467] width 62 height 25
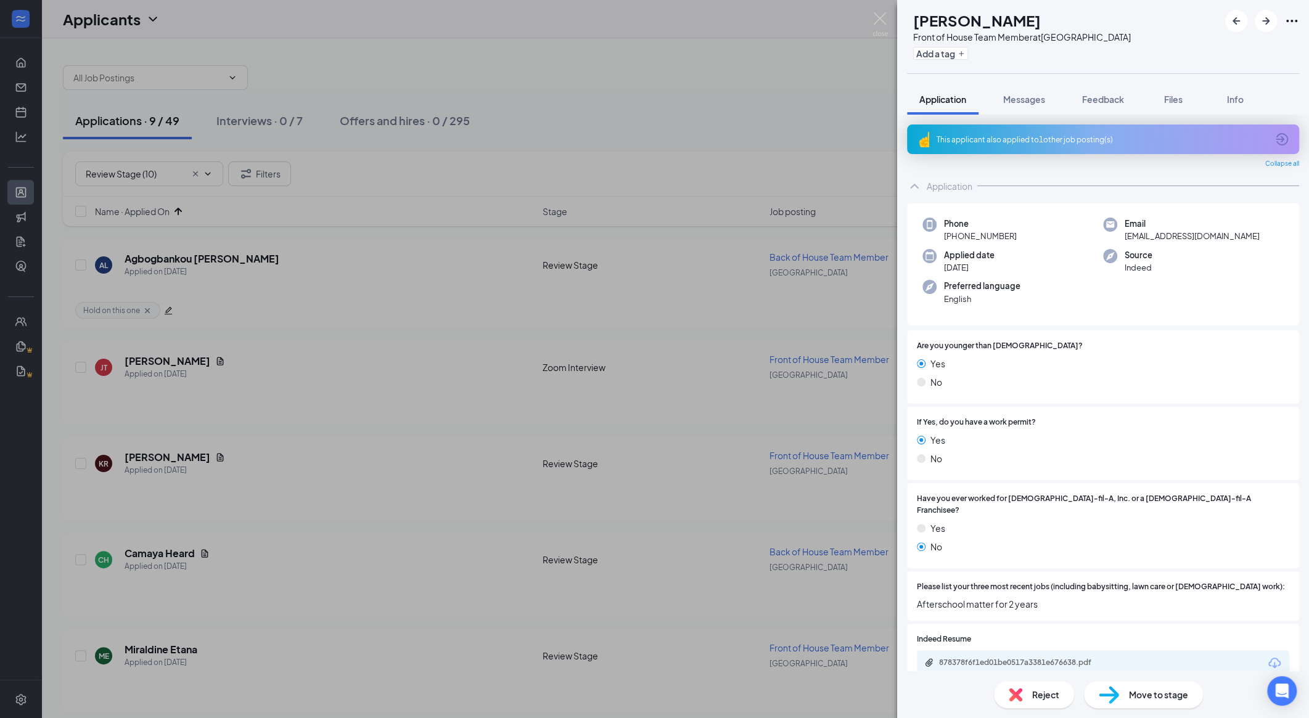
click at [700, 126] on div "This applicant also applied to 1 other job posting(s)" at bounding box center [1103, 140] width 392 height 30
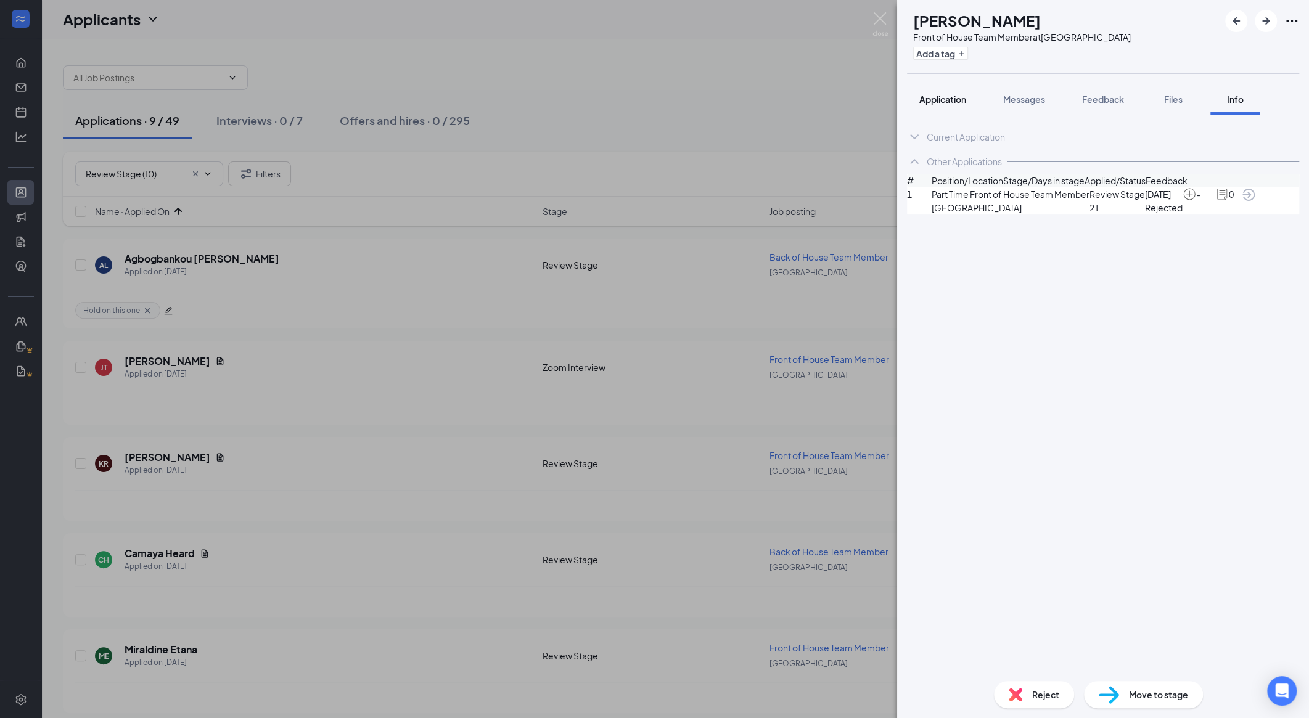
click at [700, 99] on span "Application" at bounding box center [942, 99] width 47 height 11
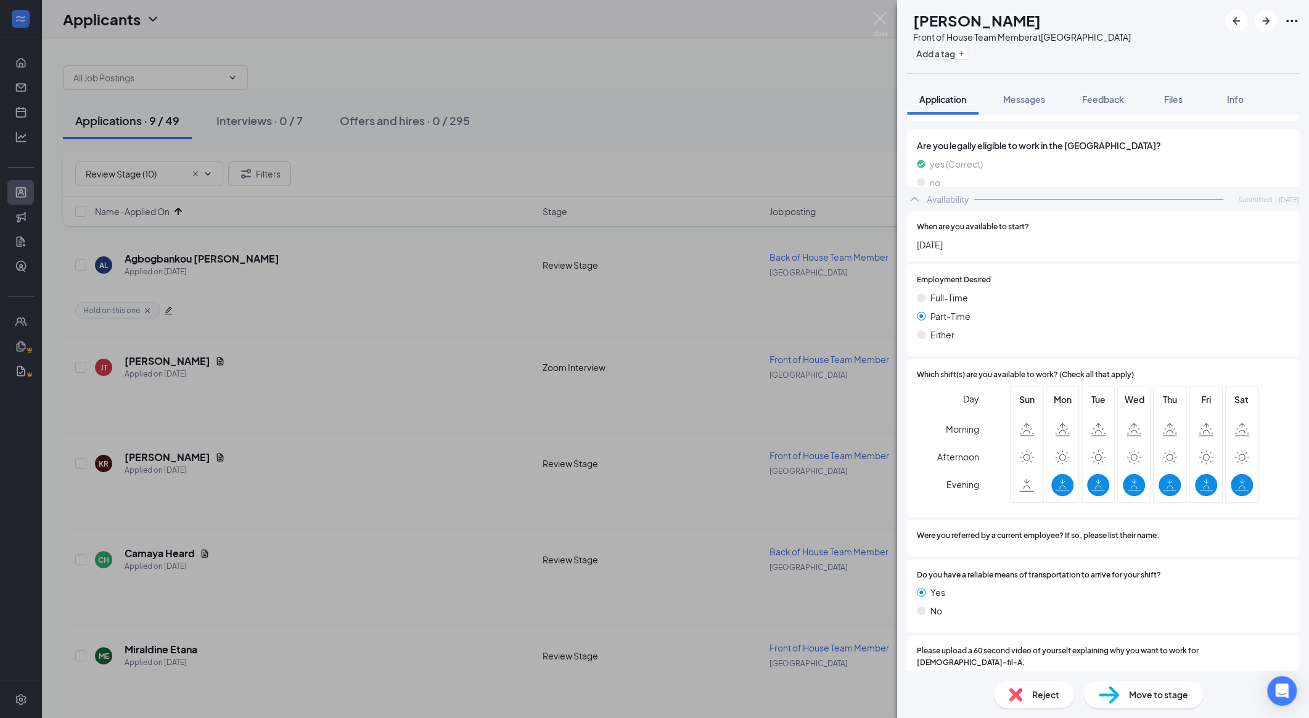
scroll to position [597, 0]
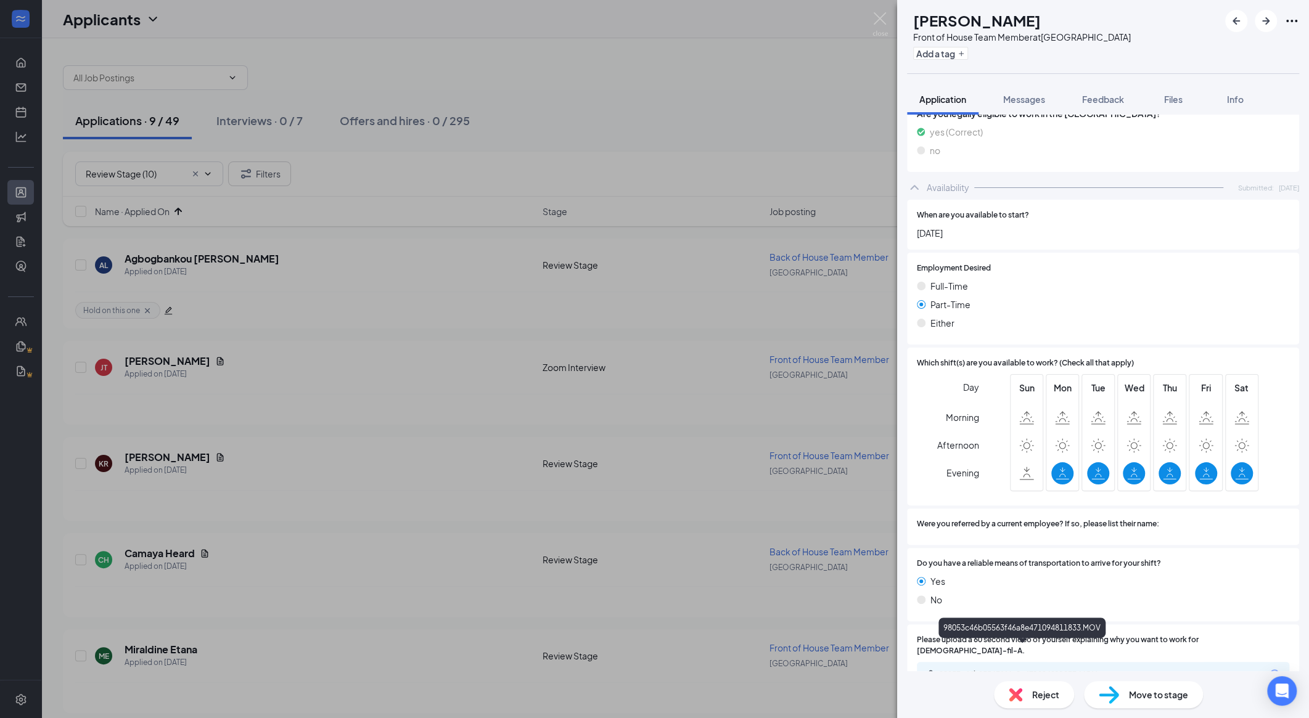
click at [700, 669] on div "98053c46b05563f46a8e471094811833.MOV" at bounding box center [1025, 674] width 173 height 10
click at [700, 36] on div "KR [PERSON_NAME] Front of House Team Member at [GEOGRAPHIC_DATA] Add a tag" at bounding box center [1103, 36] width 412 height 73
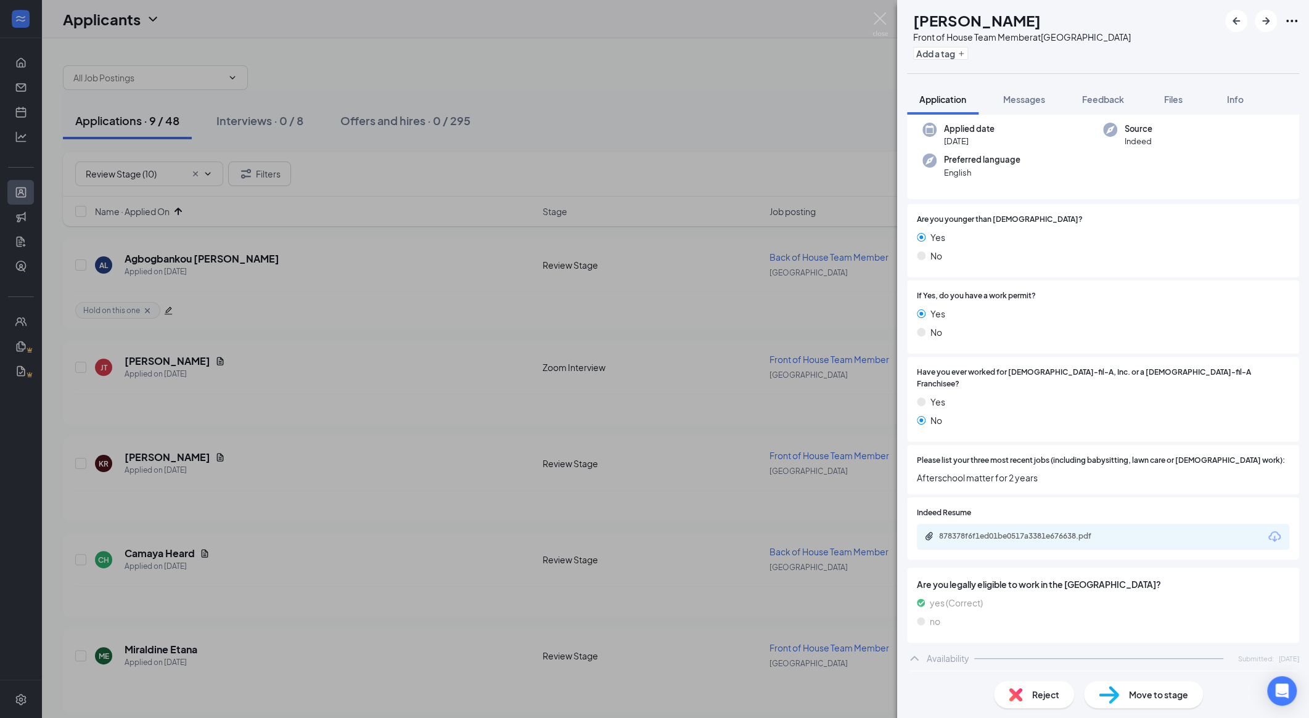
scroll to position [0, 0]
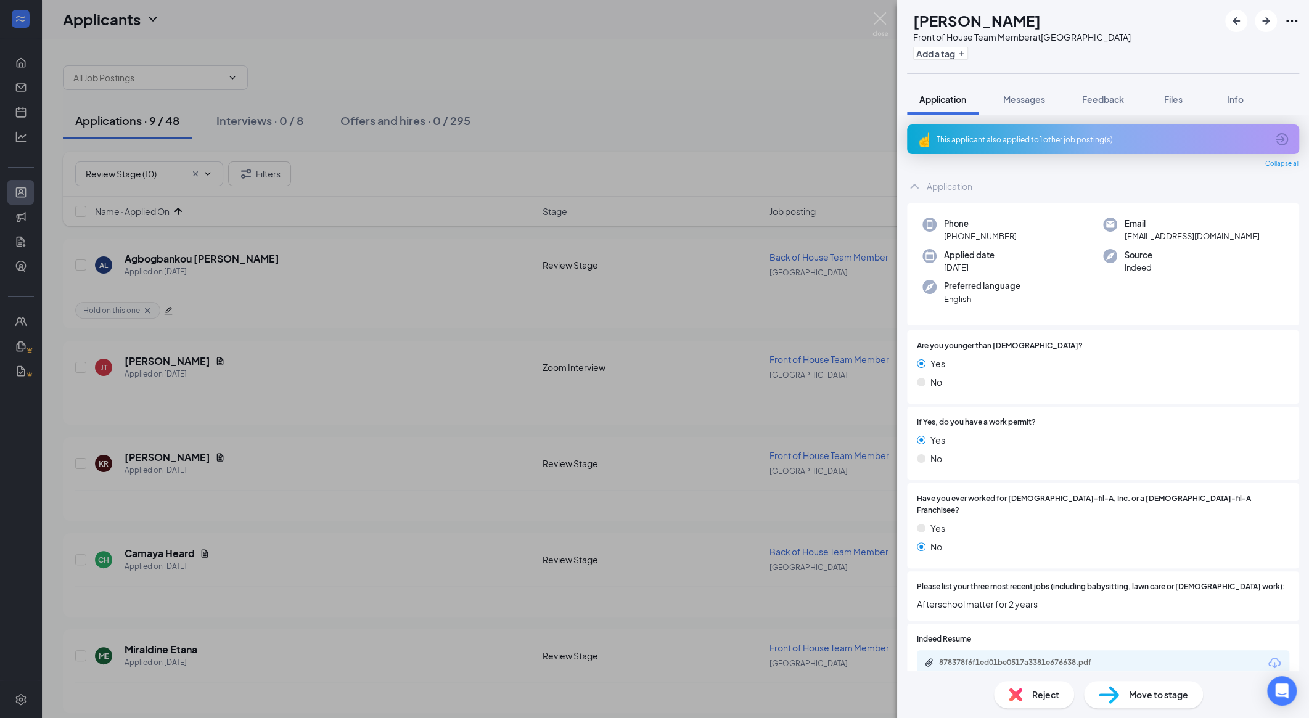
click at [700, 137] on div "This applicant also applied to 1 other job posting(s)" at bounding box center [1101, 139] width 330 height 10
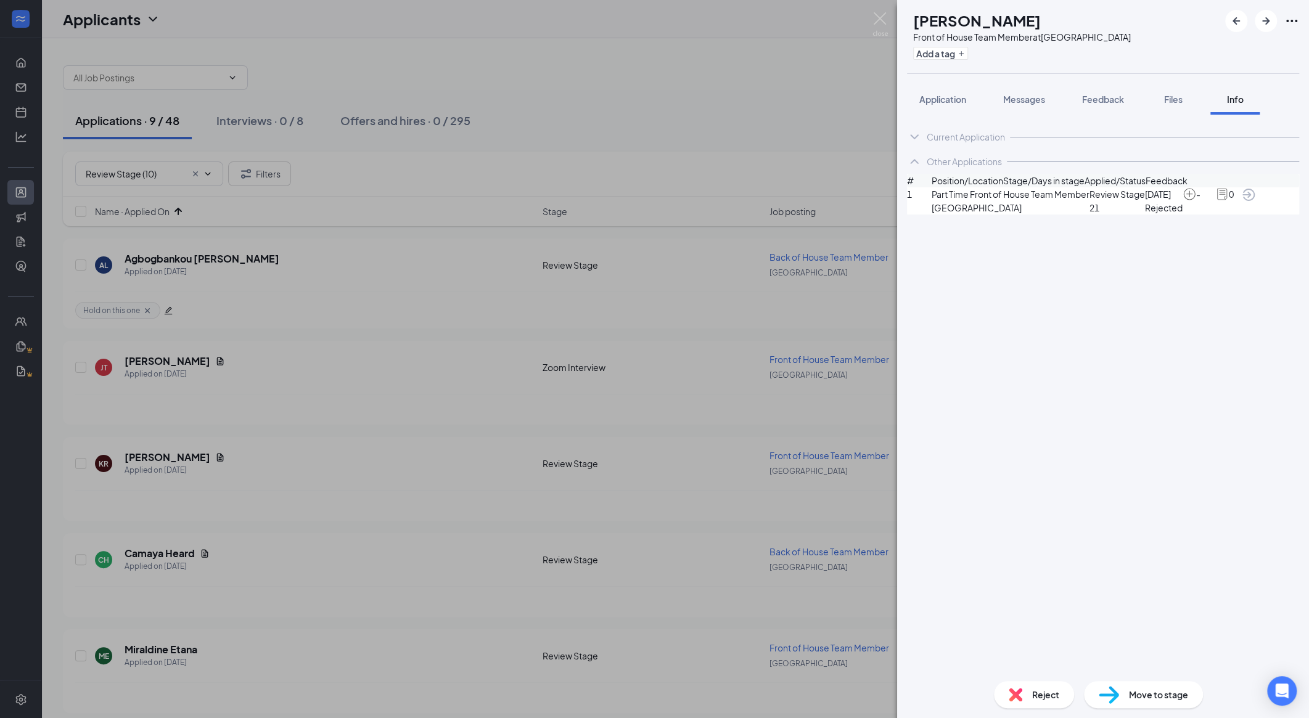
click at [700, 201] on icon "ArrowCircle" at bounding box center [1248, 195] width 12 height 12
click at [700, 690] on span "Reject" at bounding box center [1045, 695] width 27 height 14
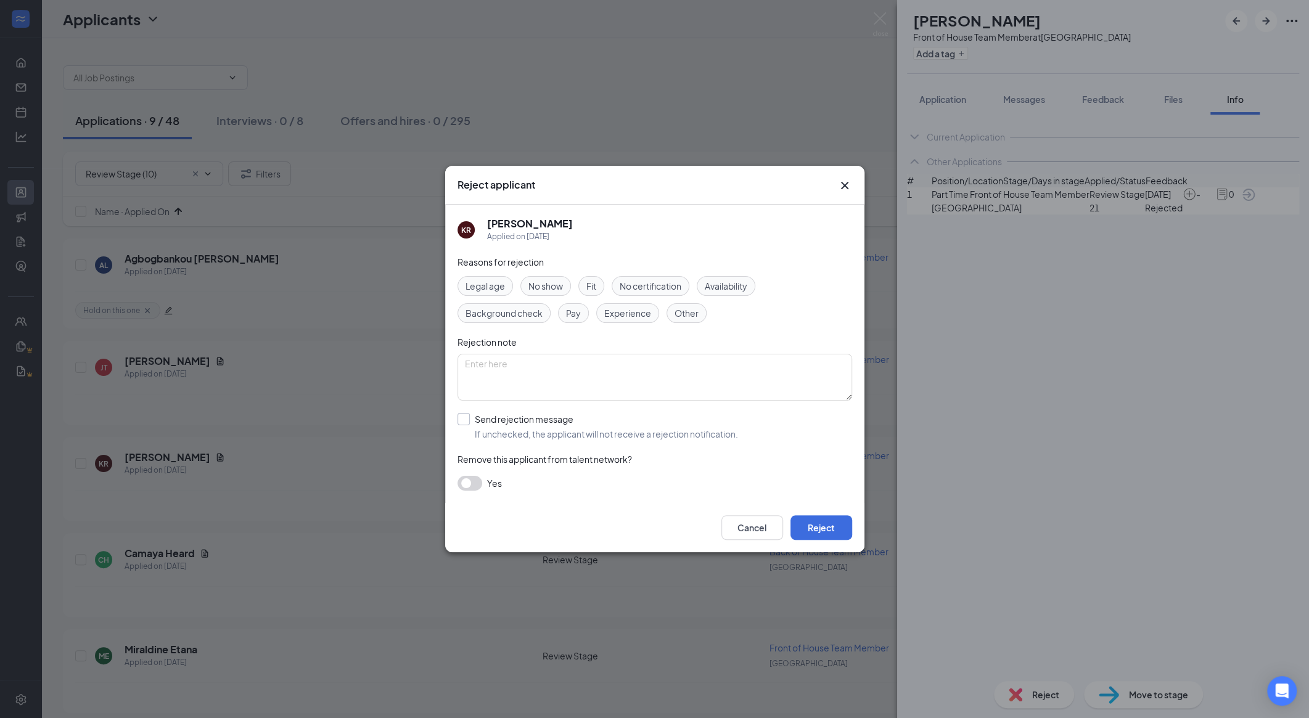
click at [559, 422] on input "Send rejection message If unchecked, the applicant will not receive a rejection…" at bounding box center [597, 426] width 280 height 27
checkbox input "true"
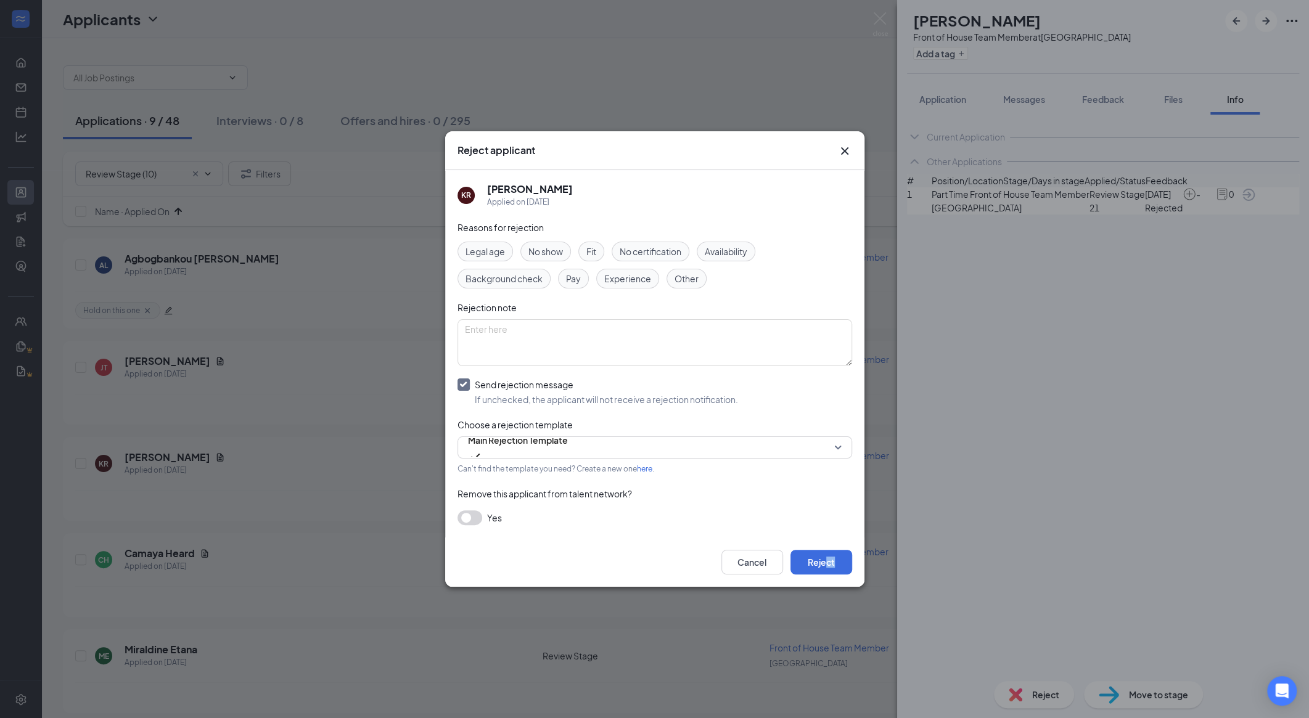
drag, startPoint x: 919, startPoint y: 539, endPoint x: 824, endPoint y: 559, distance: 97.0
click at [700, 559] on div "Reject applicant KR [PERSON_NAME] Applied on [DATE] Reasons for rejection Legal…" at bounding box center [654, 359] width 1309 height 718
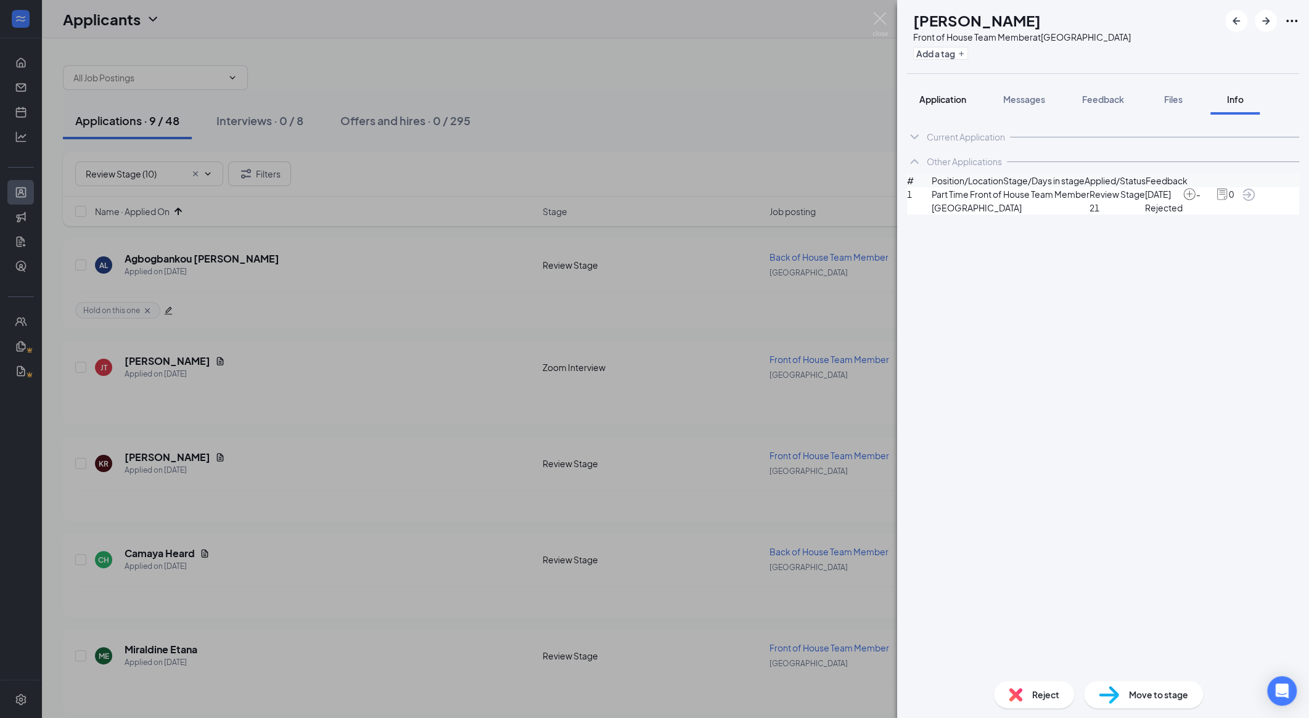
click at [700, 114] on button "Application" at bounding box center [943, 99] width 72 height 31
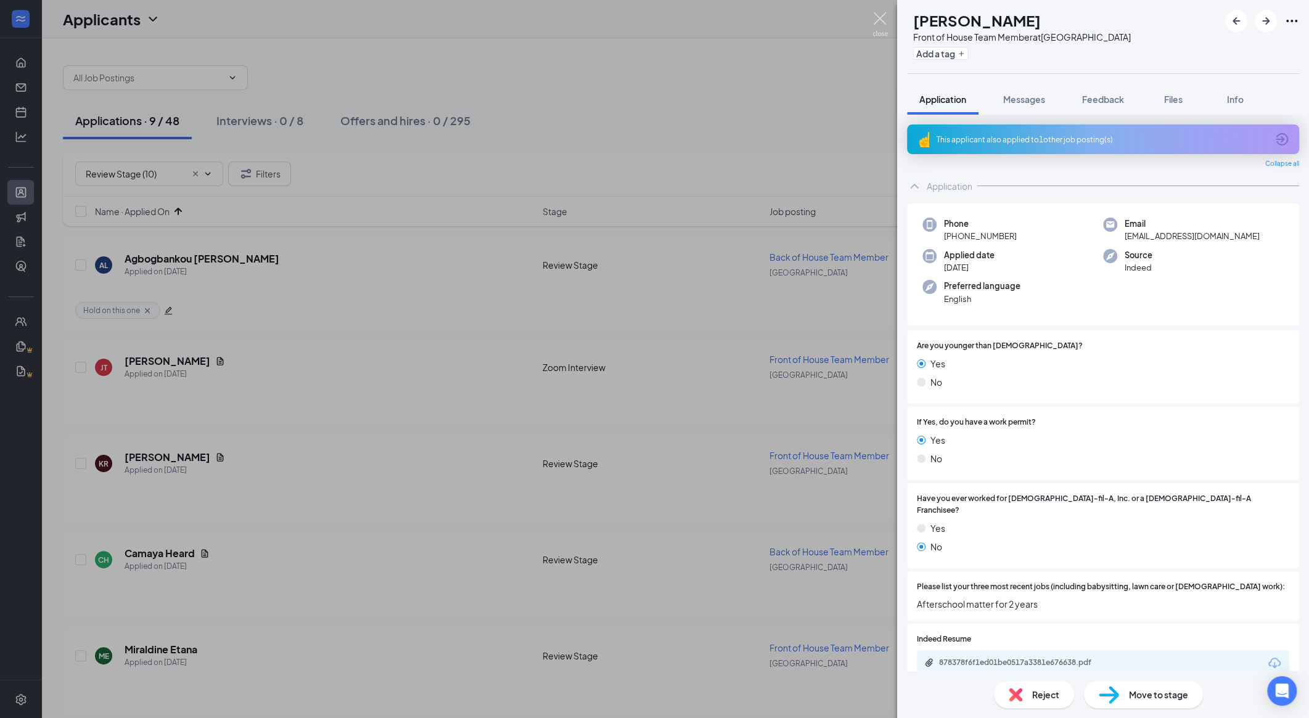
click at [700, 15] on img at bounding box center [879, 24] width 15 height 24
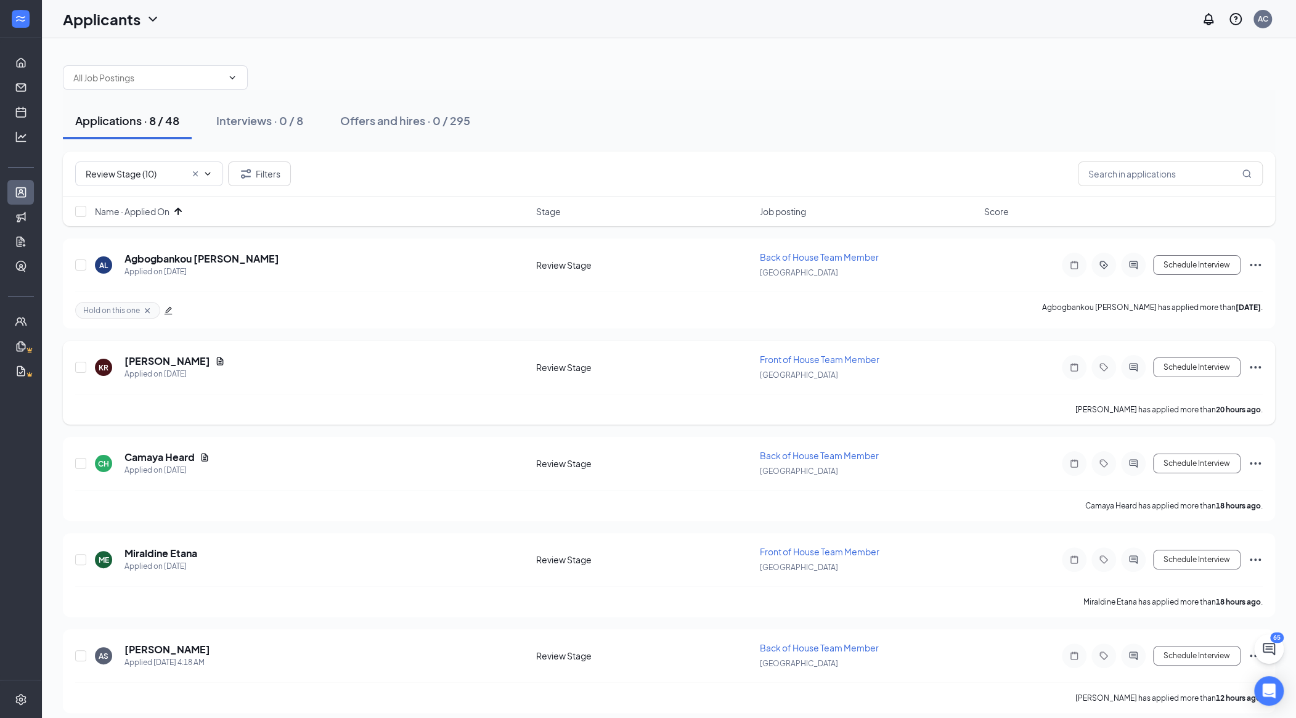
drag, startPoint x: 519, startPoint y: 401, endPoint x: 190, endPoint y: 356, distance: 331.6
click at [190, 356] on h5 "[PERSON_NAME]" at bounding box center [168, 361] width 86 height 14
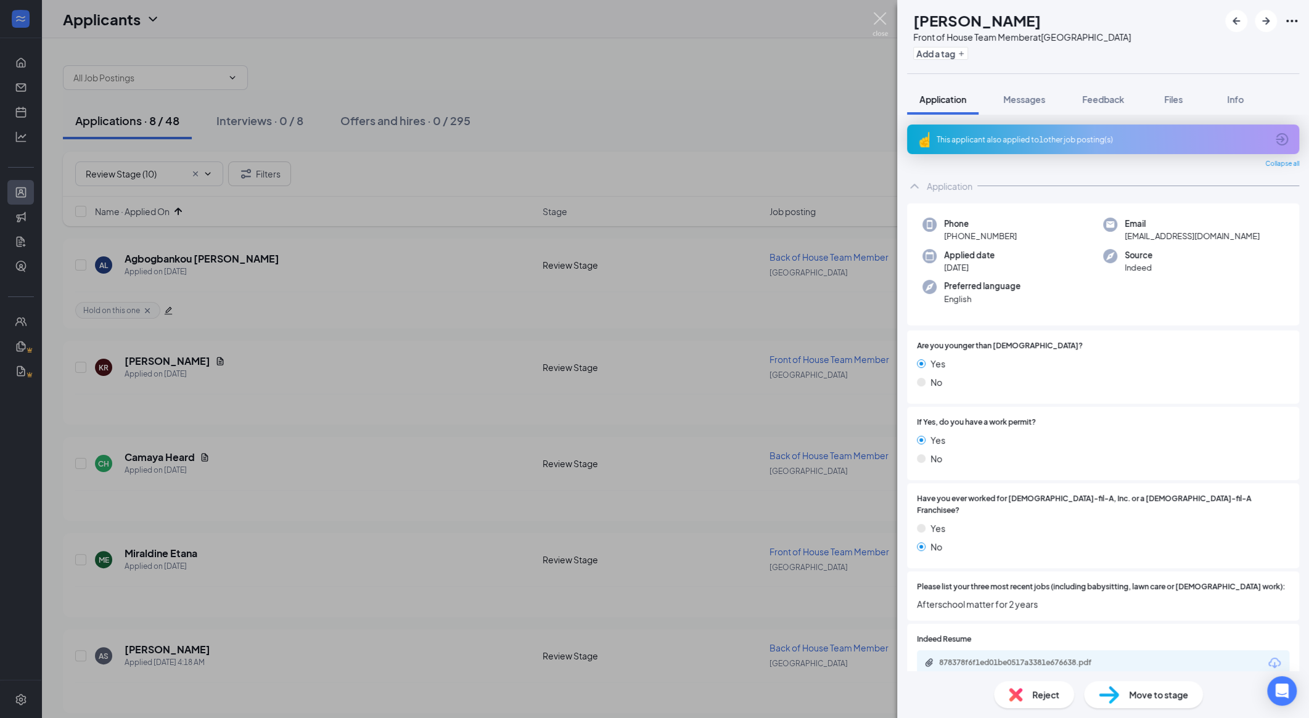
click at [700, 19] on img at bounding box center [879, 24] width 15 height 24
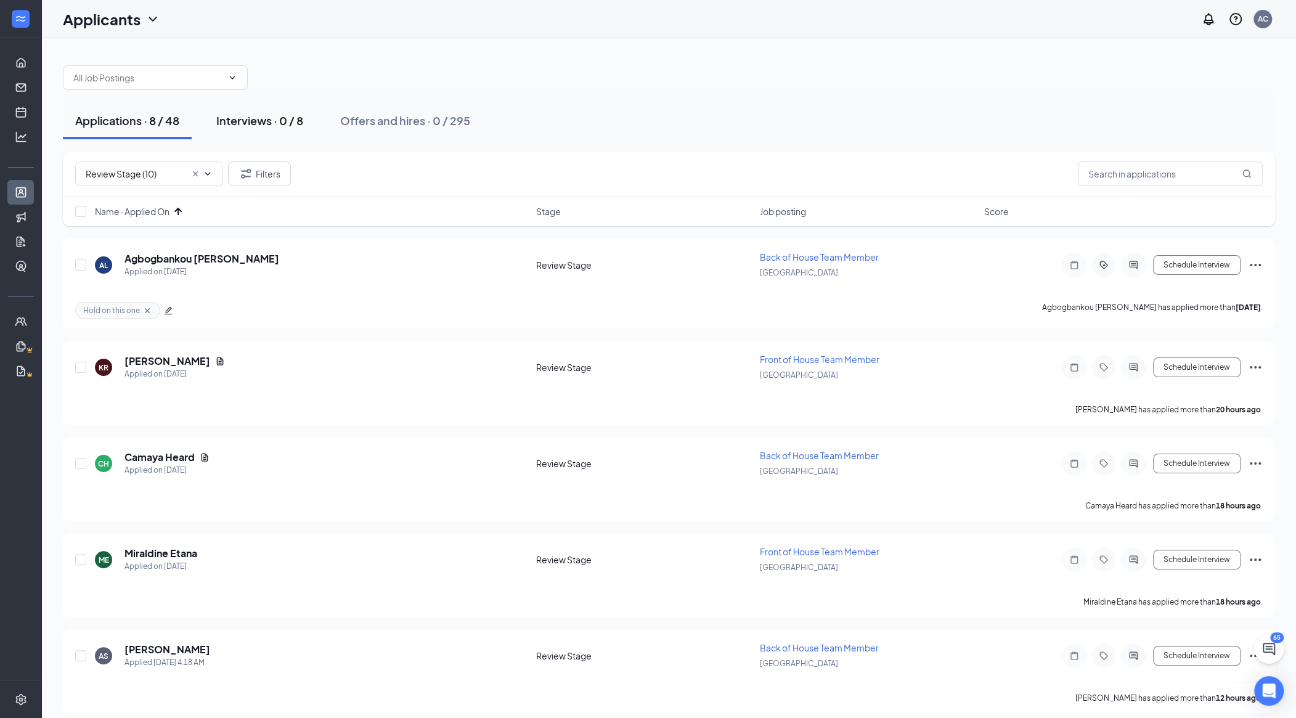
click at [268, 118] on div "Interviews · 0 / 8" at bounding box center [259, 120] width 87 height 15
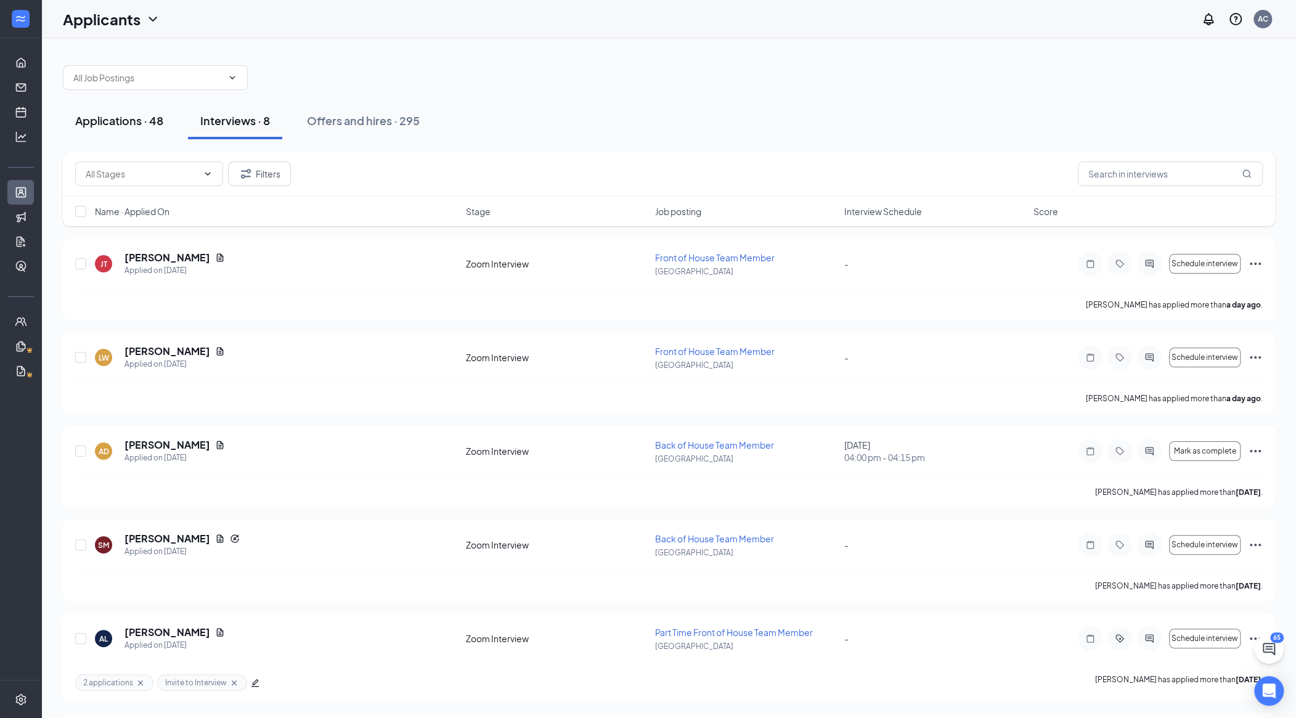
click at [150, 122] on div "Applications · 48" at bounding box center [119, 120] width 88 height 15
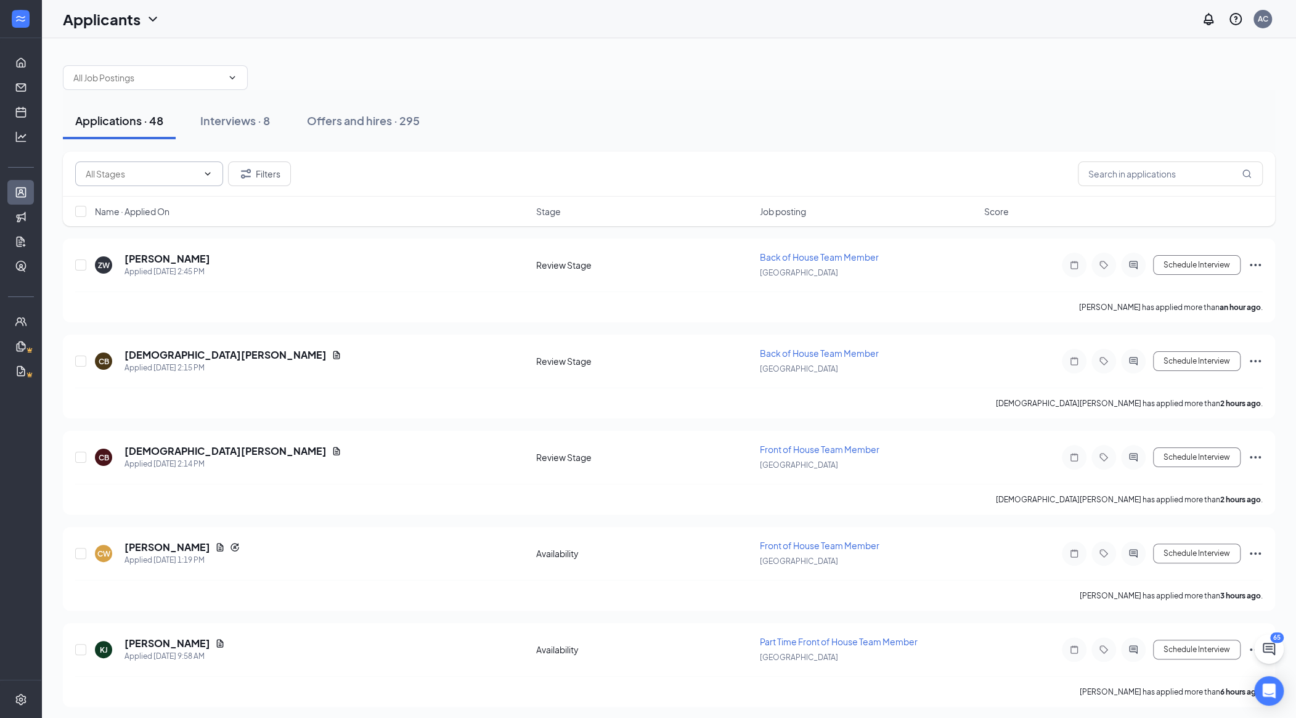
click at [148, 162] on span at bounding box center [149, 174] width 148 height 25
click at [165, 180] on span at bounding box center [149, 174] width 148 height 25
click at [205, 174] on icon "ChevronDown" at bounding box center [208, 174] width 10 height 10
click at [207, 174] on icon "ChevronDown" at bounding box center [208, 173] width 6 height 3
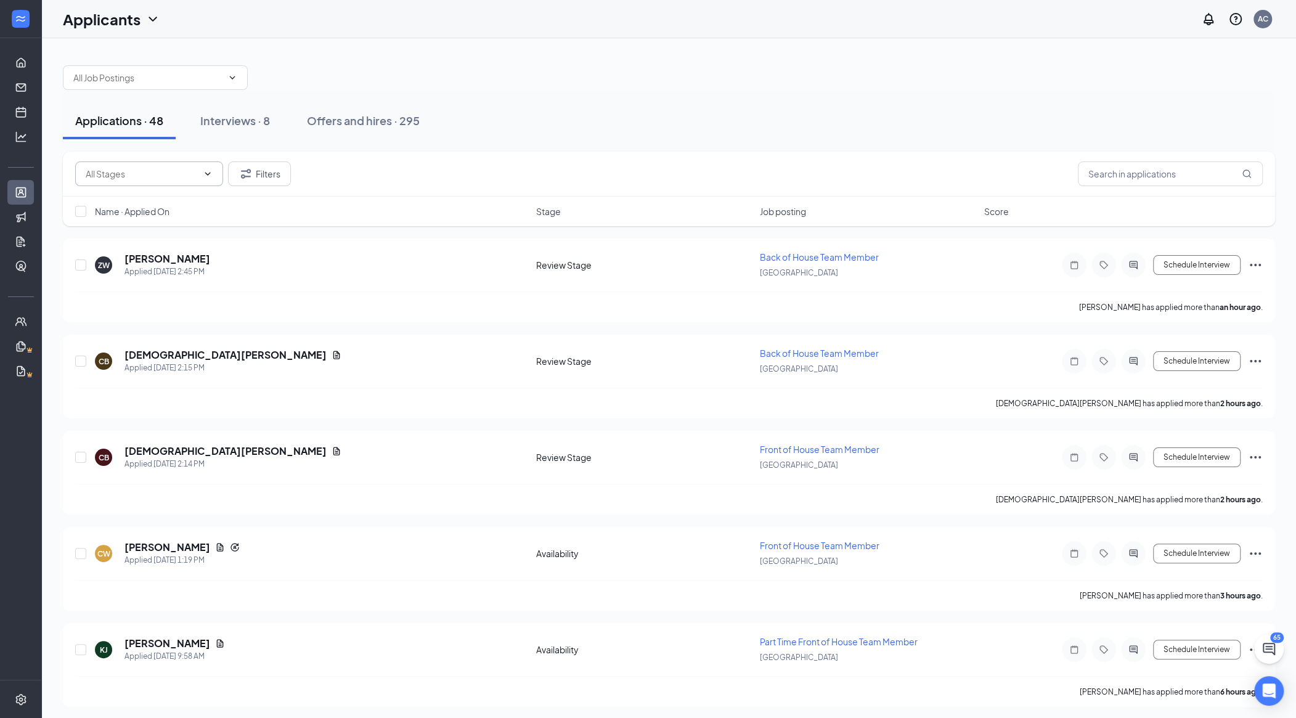
click at [207, 174] on icon "ChevronDown" at bounding box center [208, 173] width 6 height 3
click at [32, 70] on link "Home" at bounding box center [38, 63] width 12 height 25
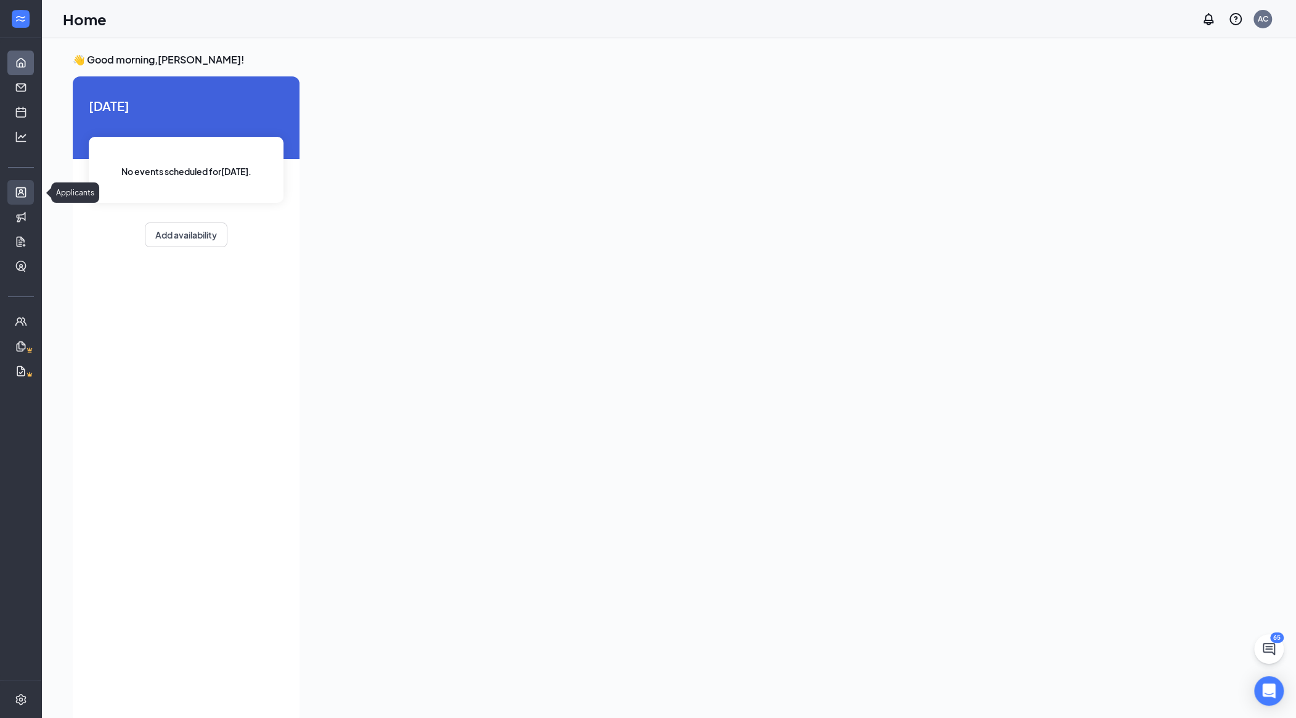
click at [32, 186] on link "Applicants" at bounding box center [38, 192] width 12 height 25
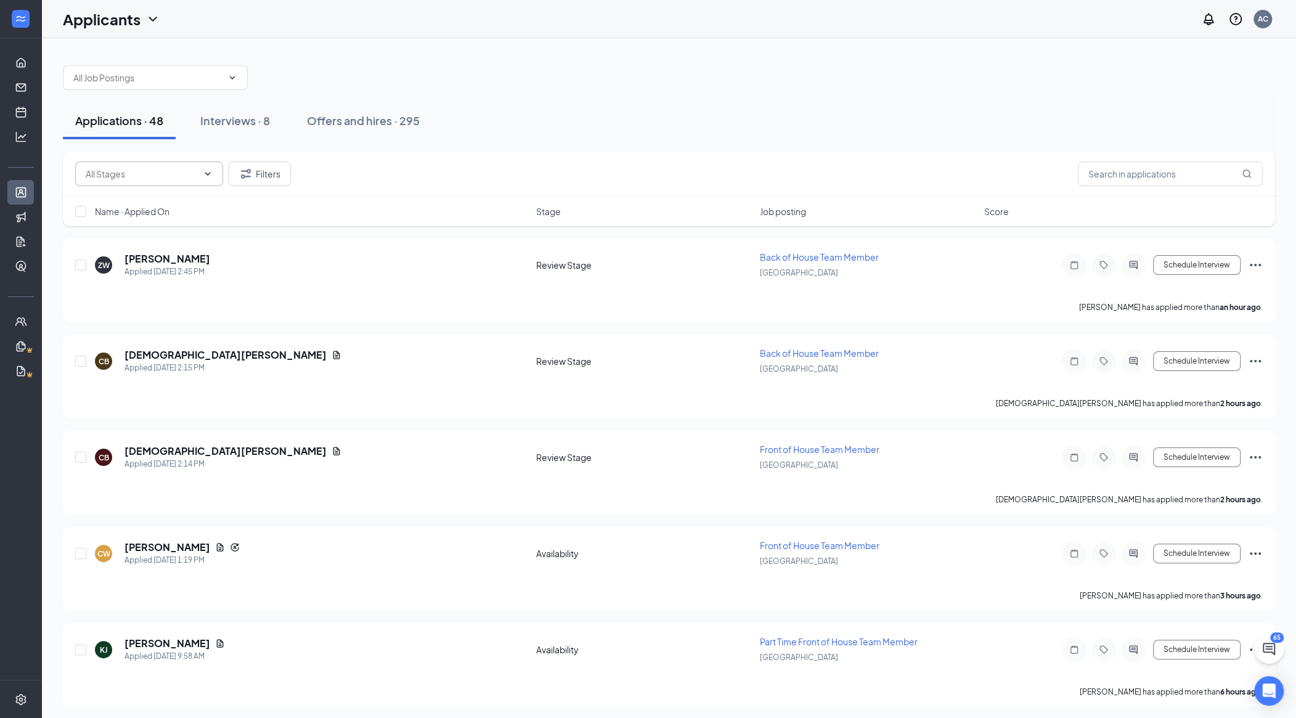
click at [160, 170] on input "text" at bounding box center [142, 174] width 112 height 14
click at [166, 227] on div "Review Stage (8)" at bounding box center [159, 226] width 128 height 14
type input "Review Stage (8)"
click at [159, 208] on span "Name · Applied On" at bounding box center [132, 211] width 75 height 12
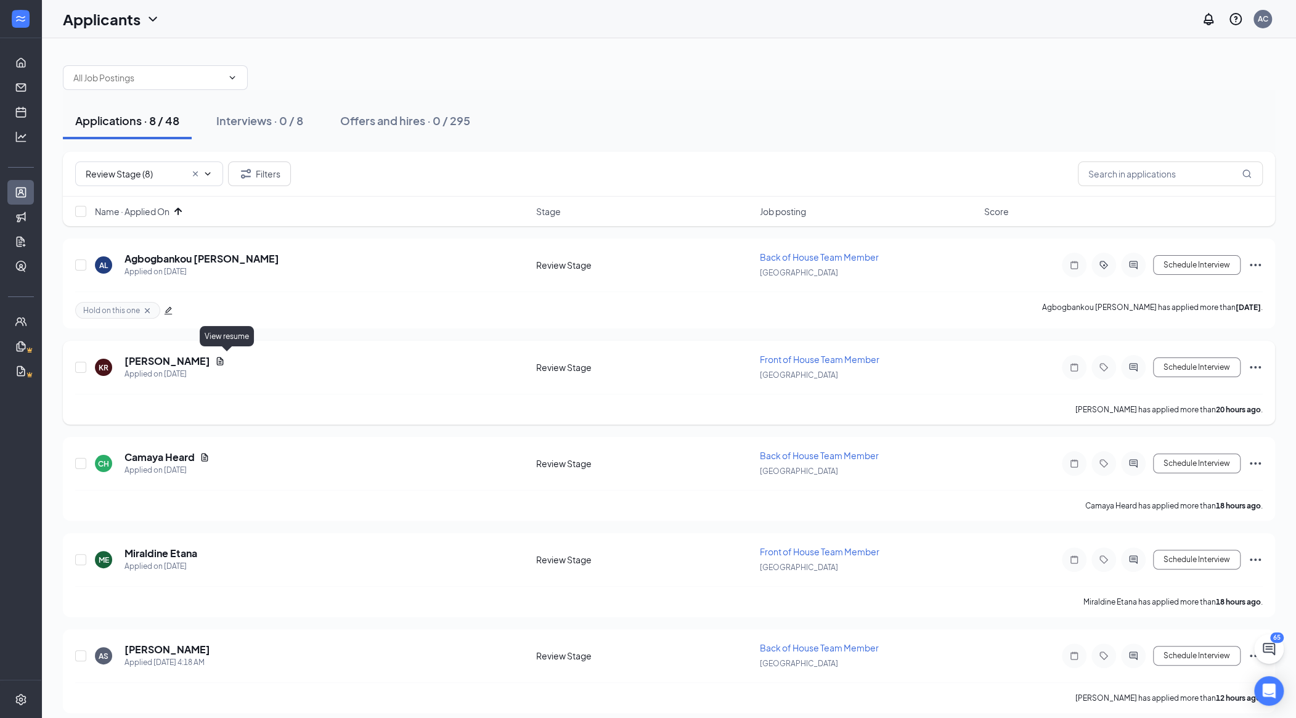
click at [225, 358] on icon "Document" at bounding box center [220, 361] width 10 height 10
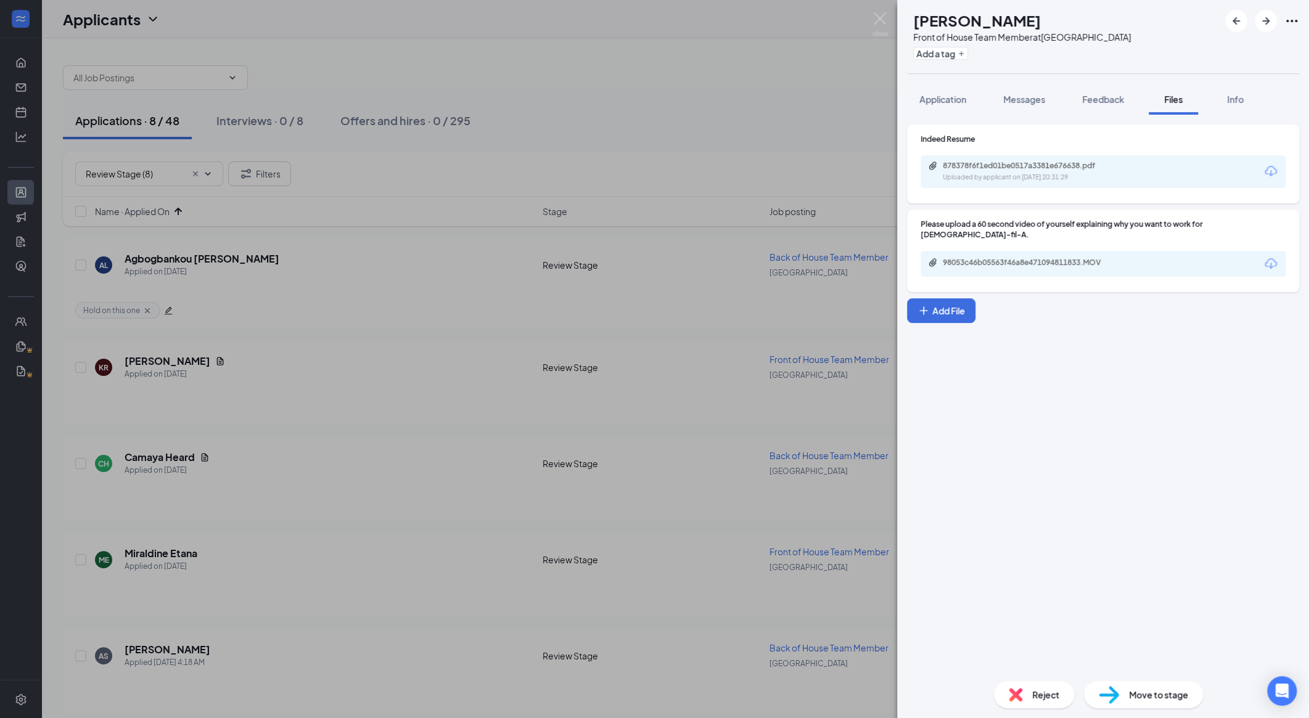
click at [700, 695] on div "Reject" at bounding box center [1034, 694] width 80 height 27
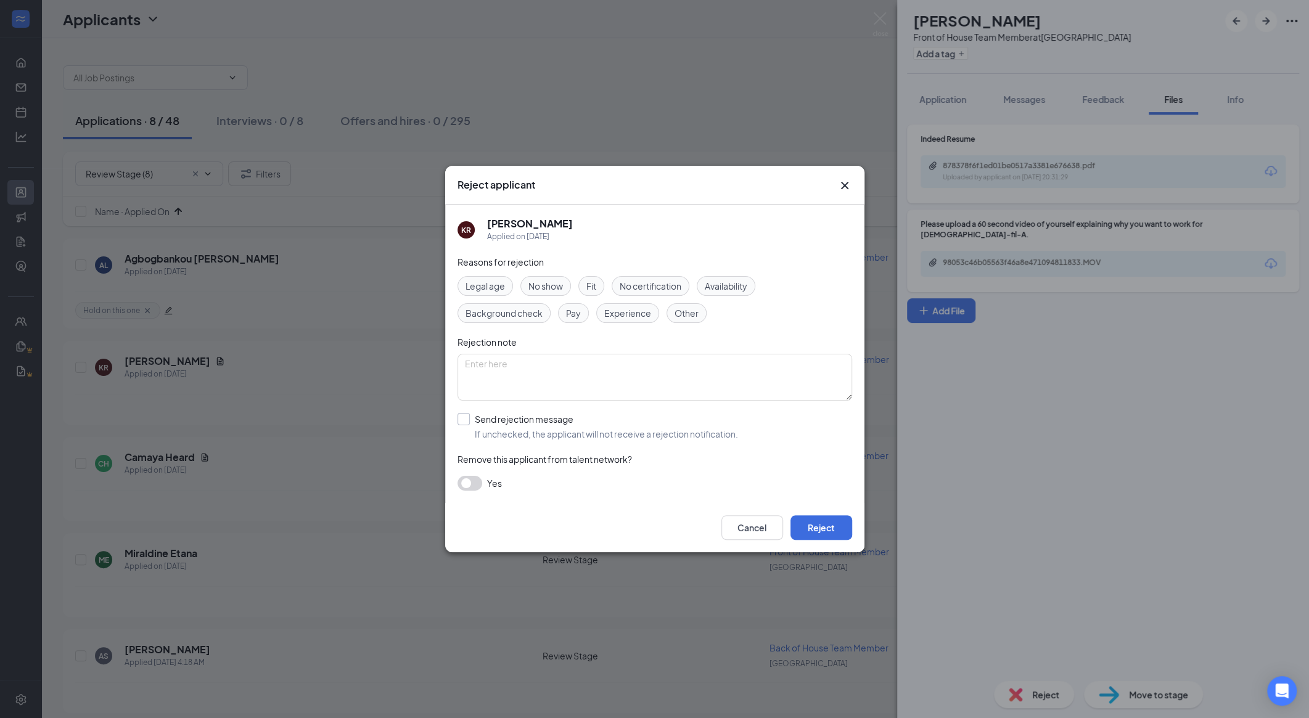
click at [508, 430] on input "Send rejection message If unchecked, the applicant will not receive a rejection…" at bounding box center [597, 426] width 280 height 27
checkbox input "true"
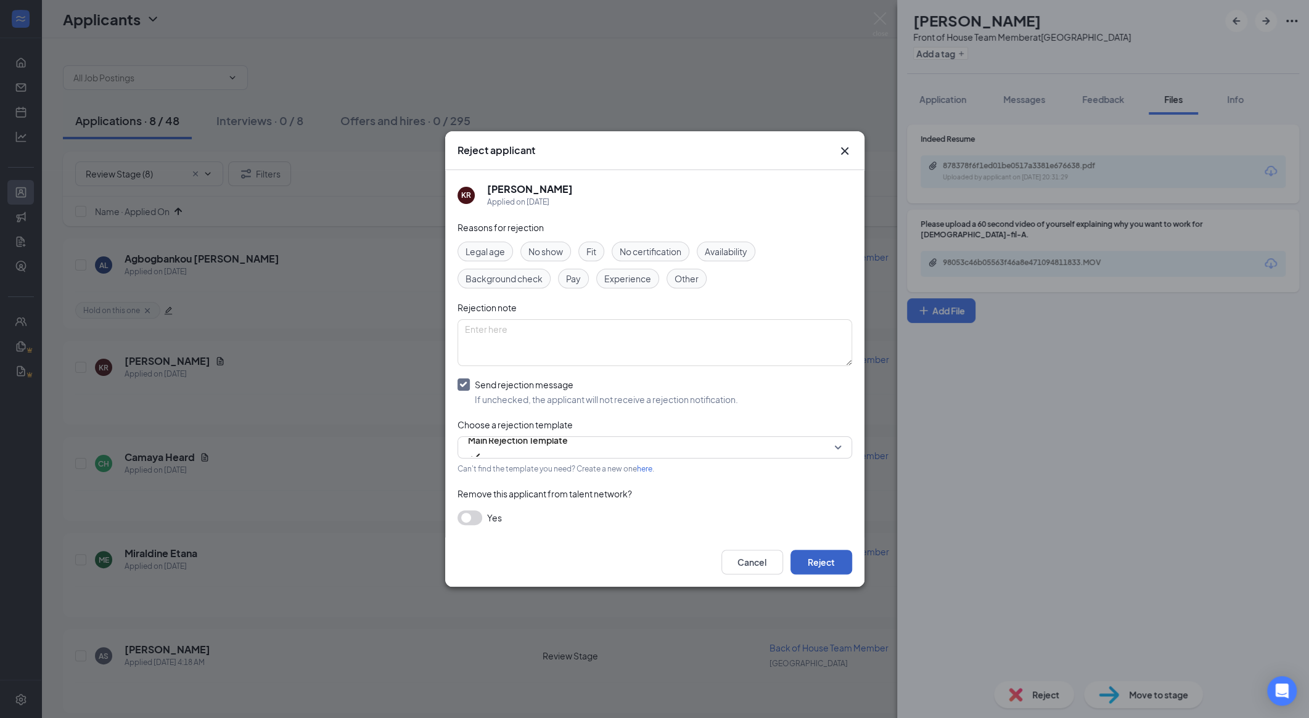
click at [700, 566] on button "Reject" at bounding box center [821, 562] width 62 height 25
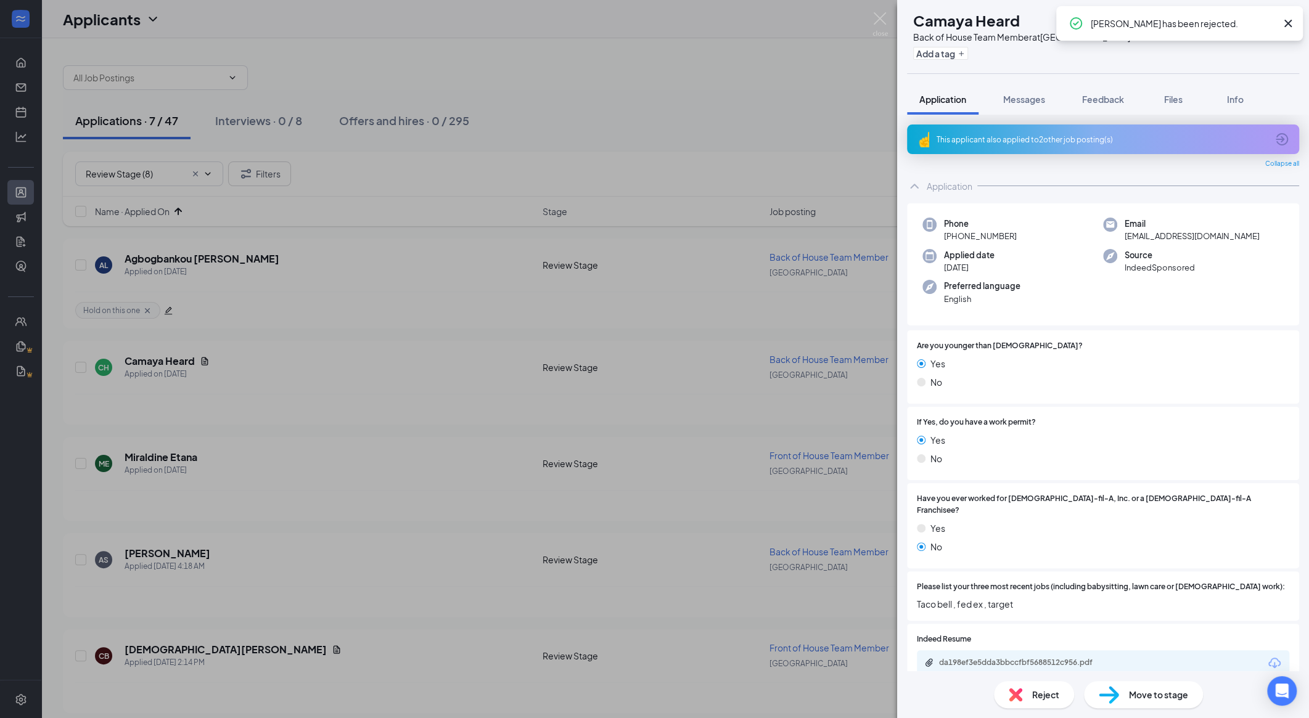
click at [700, 131] on div "This applicant also applied to 2 other job posting(s)" at bounding box center [1103, 140] width 392 height 30
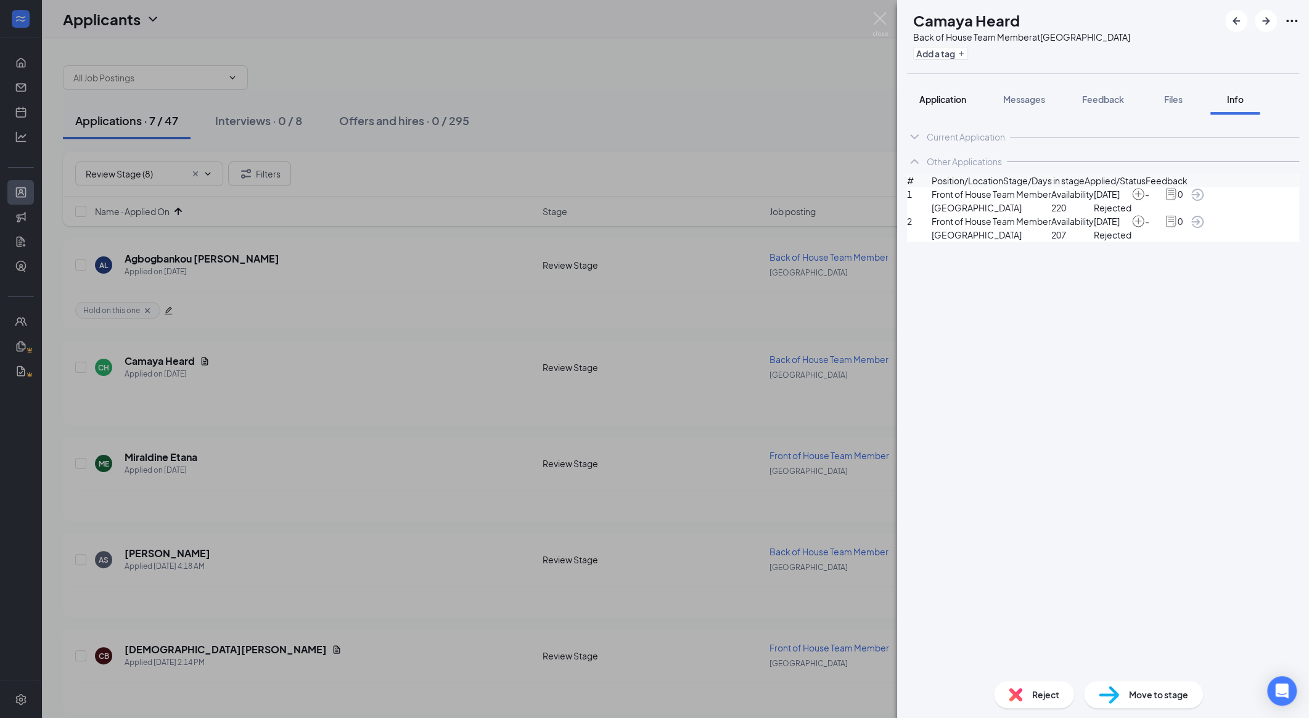
click at [700, 102] on span "Application" at bounding box center [942, 99] width 47 height 11
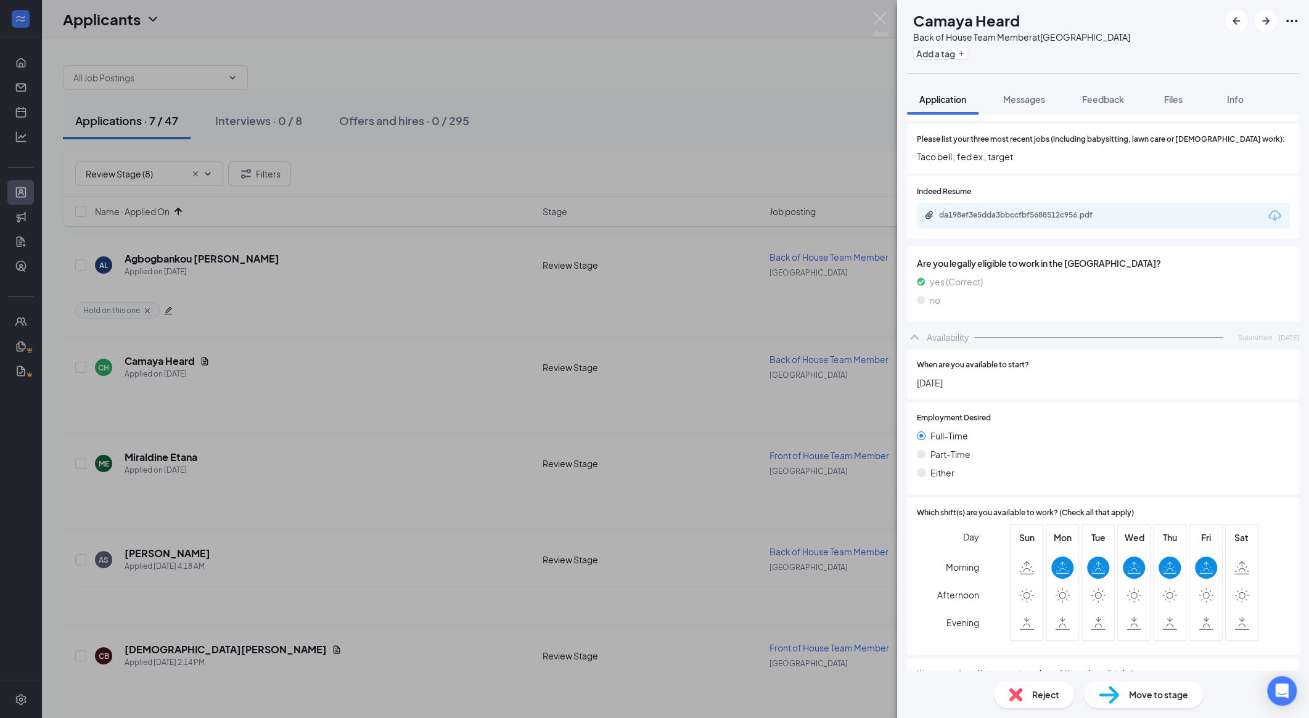
scroll to position [603, 0]
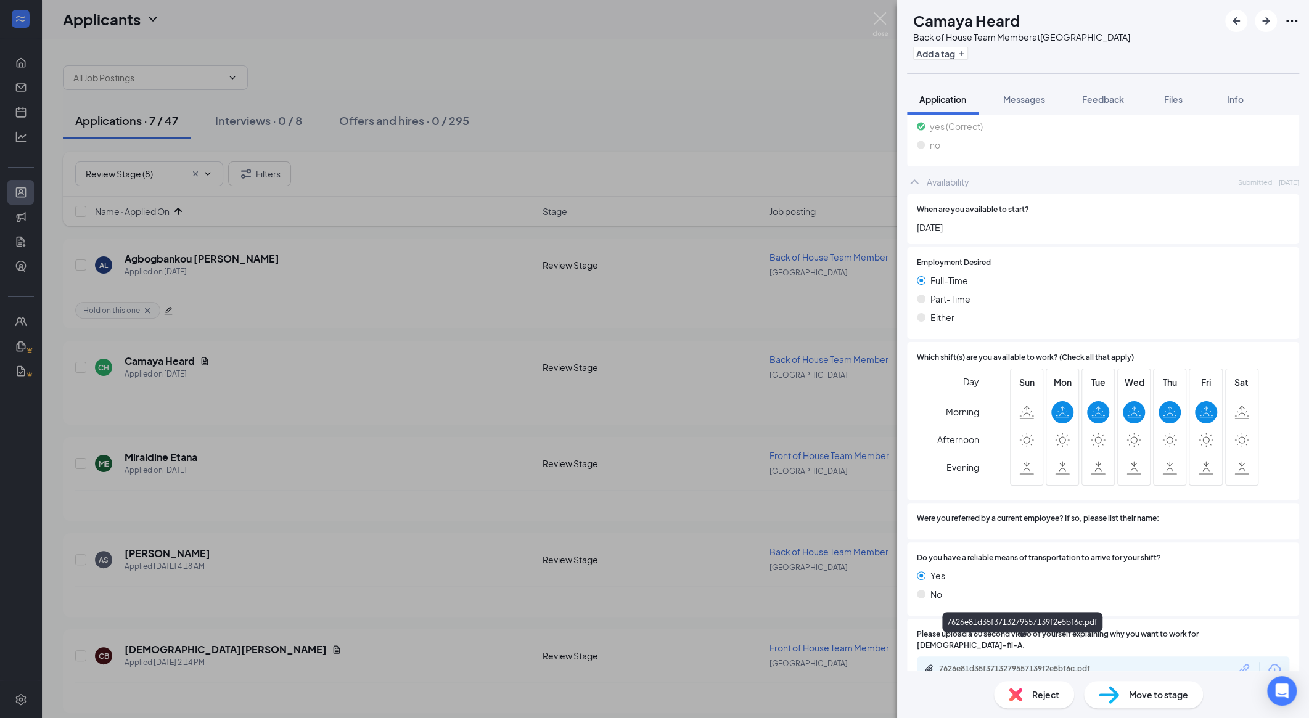
click at [700, 664] on div "7626e81d35f3713279557139f2e5bf6c.pdf" at bounding box center [1025, 669] width 173 height 10
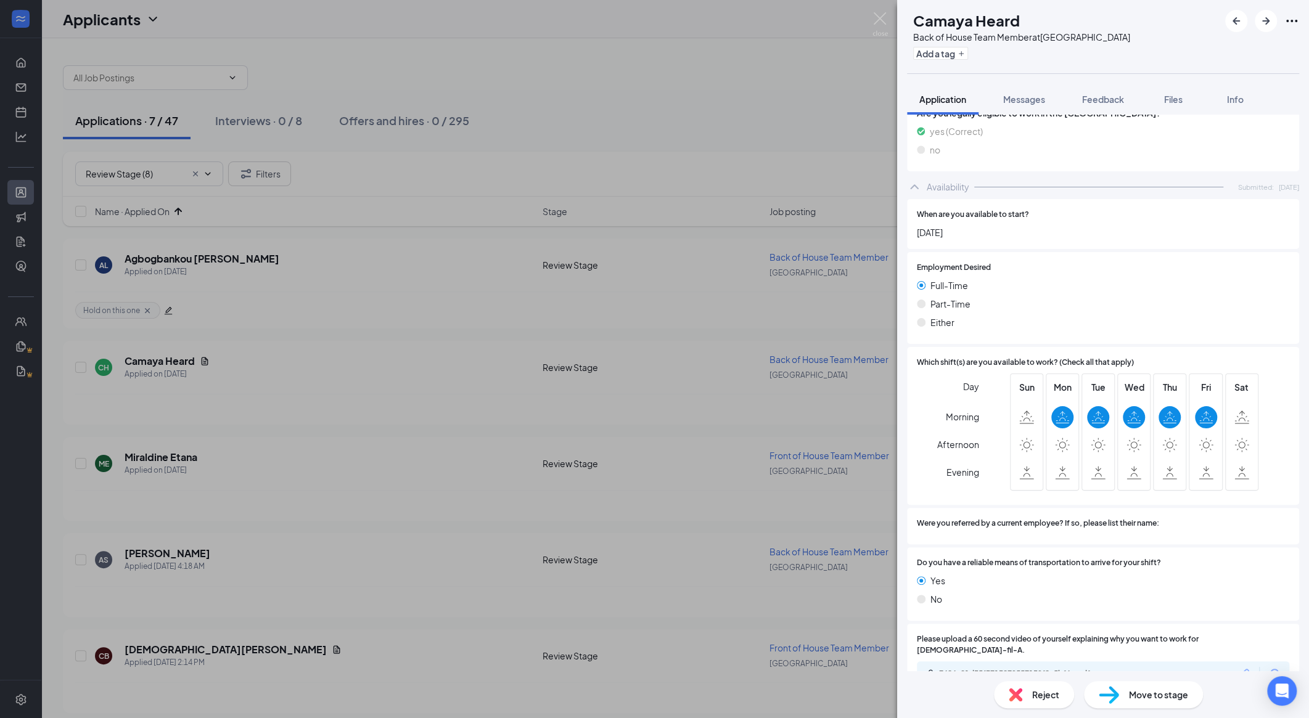
click at [700, 692] on span "Reject" at bounding box center [1045, 695] width 27 height 14
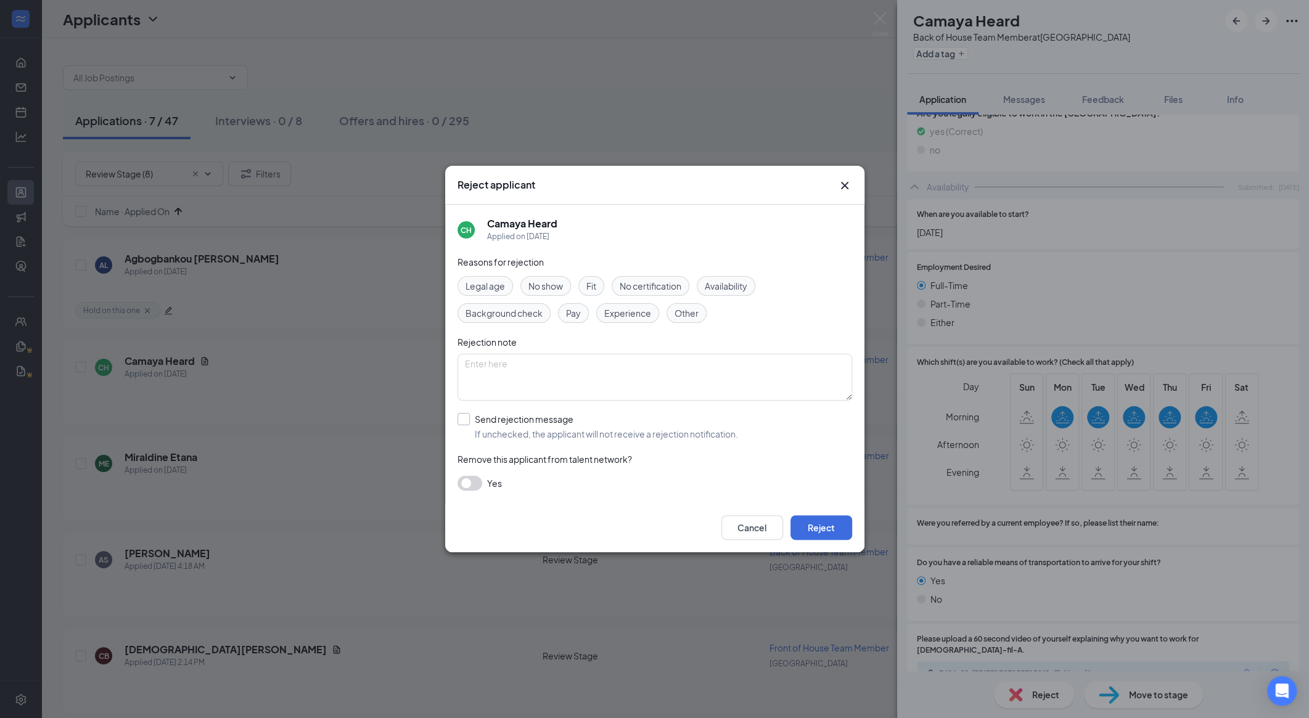
click at [547, 420] on input "Send rejection message If unchecked, the applicant will not receive a rejection…" at bounding box center [597, 426] width 280 height 27
checkbox input "true"
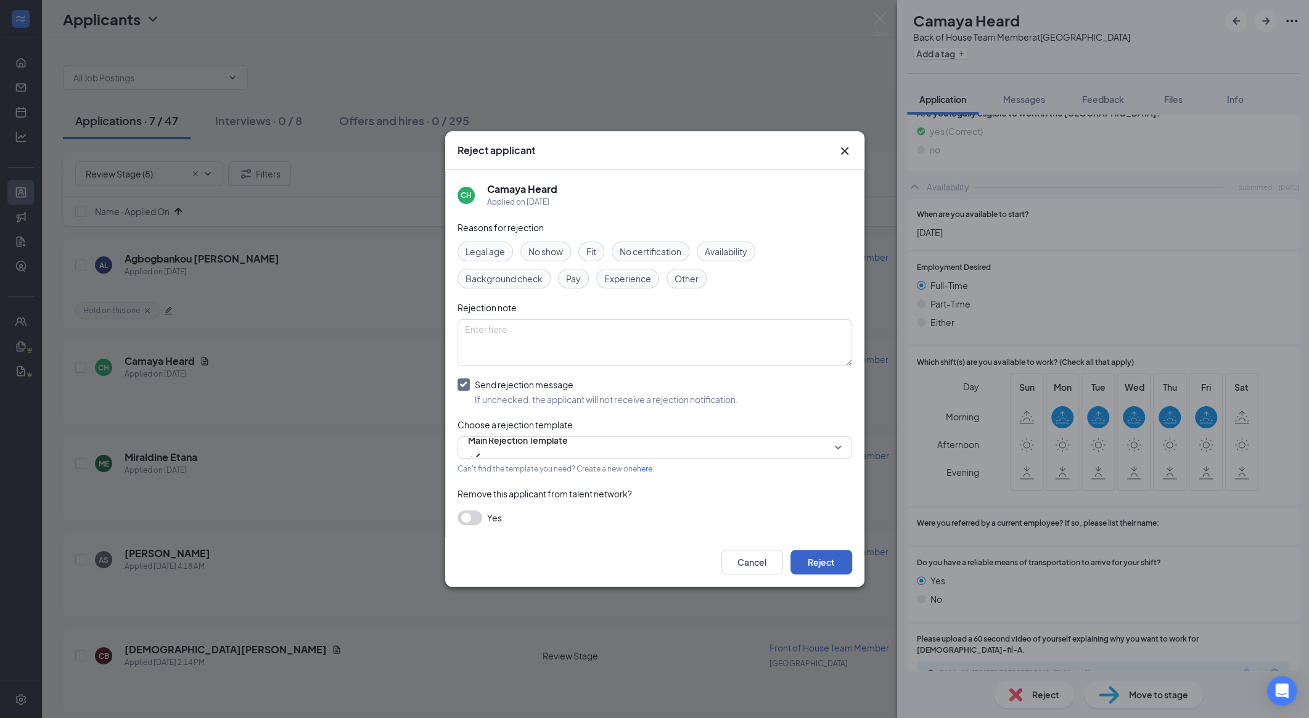
click at [700, 563] on button "Reject" at bounding box center [821, 562] width 62 height 25
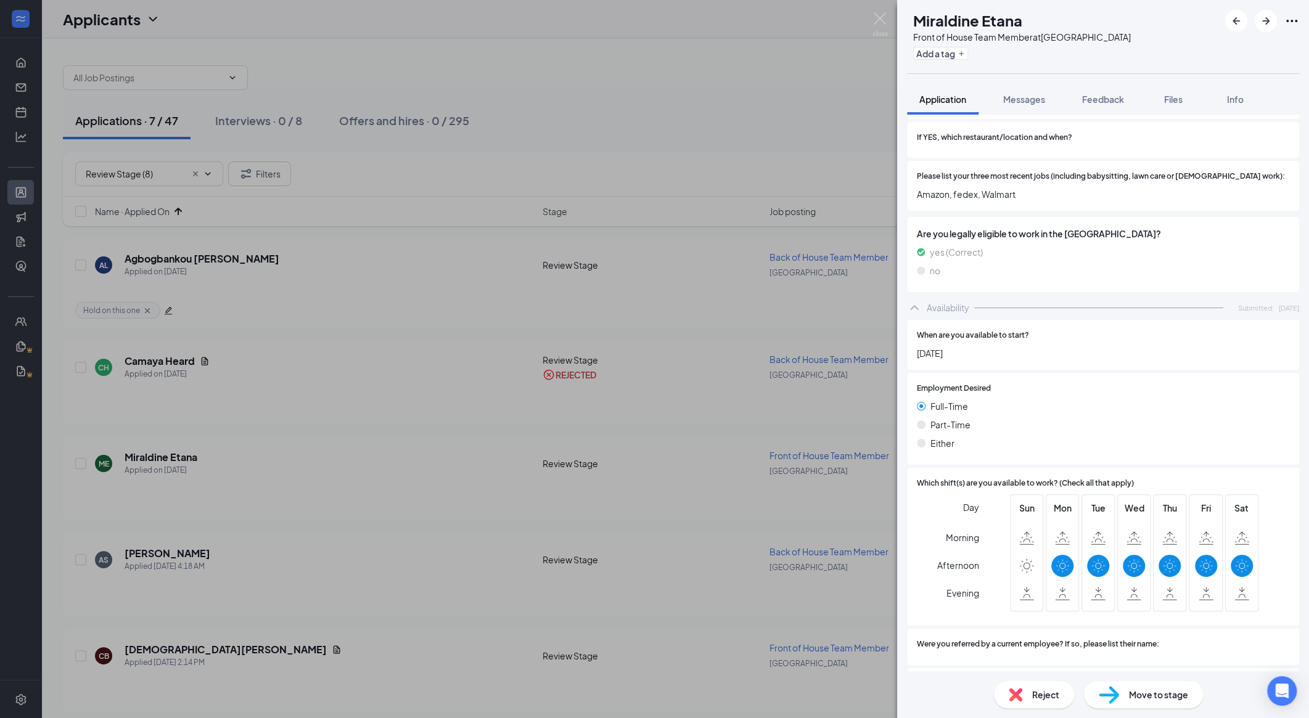
scroll to position [541, 0]
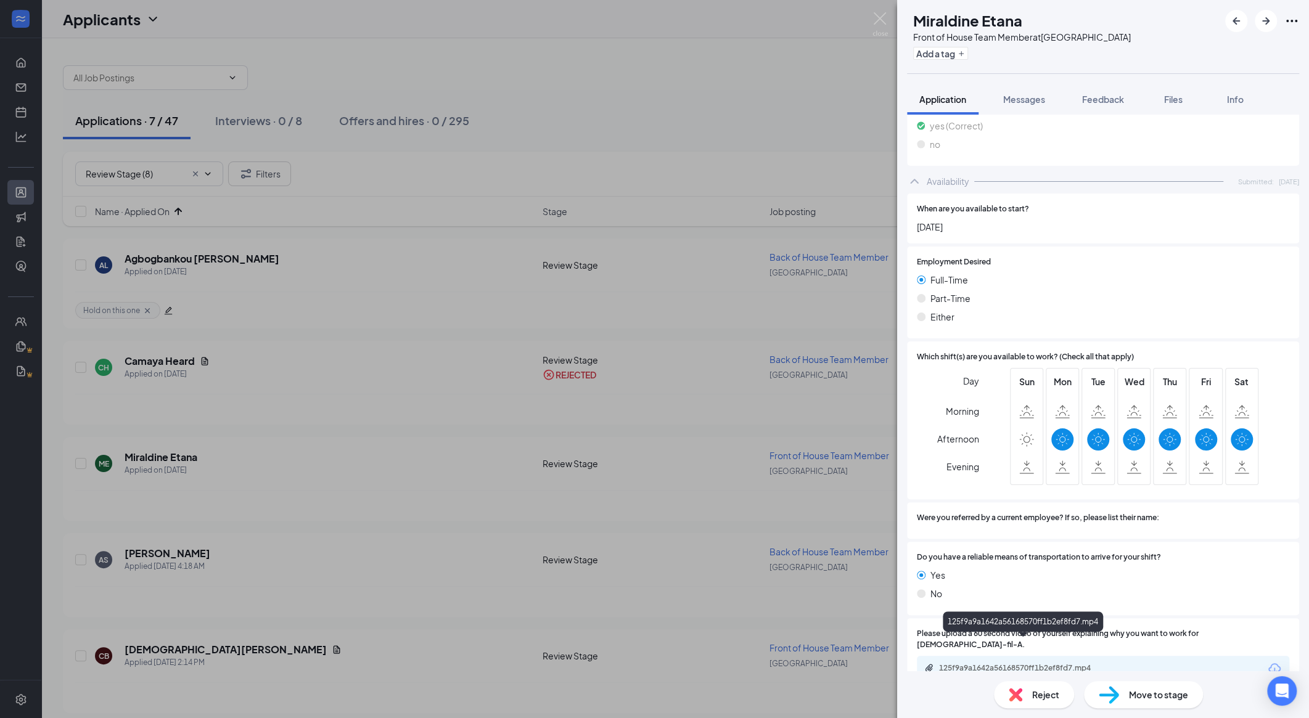
click at [700, 663] on div "125f9a9a1642a56168570ff1b2ef8fd7.mp4" at bounding box center [1025, 668] width 173 height 10
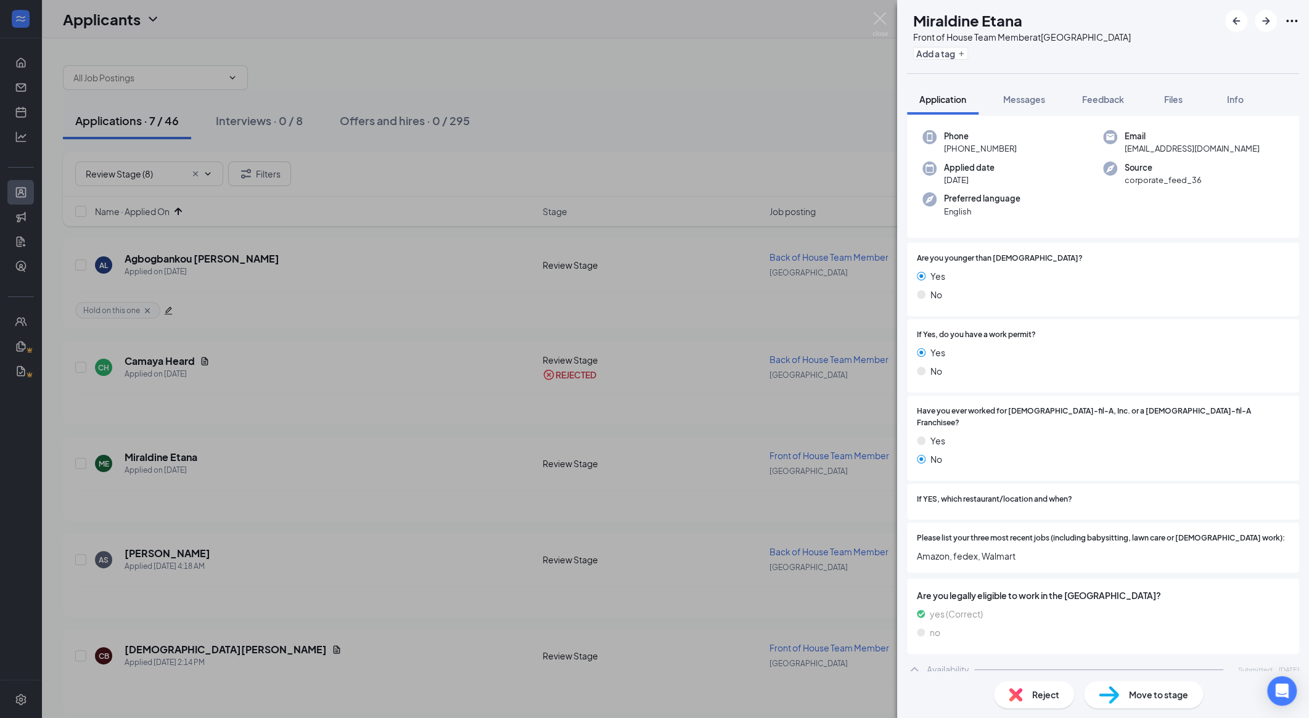
scroll to position [0, 0]
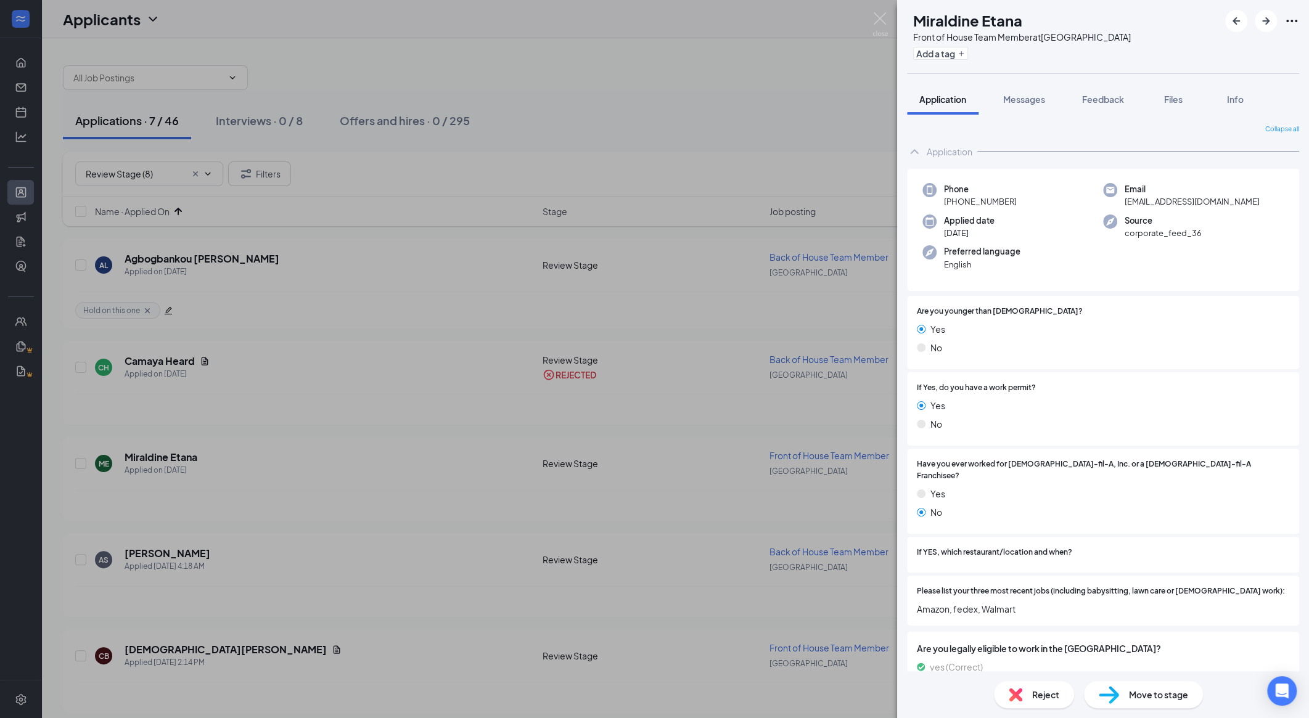
click at [700, 694] on img at bounding box center [1016, 695] width 14 height 14
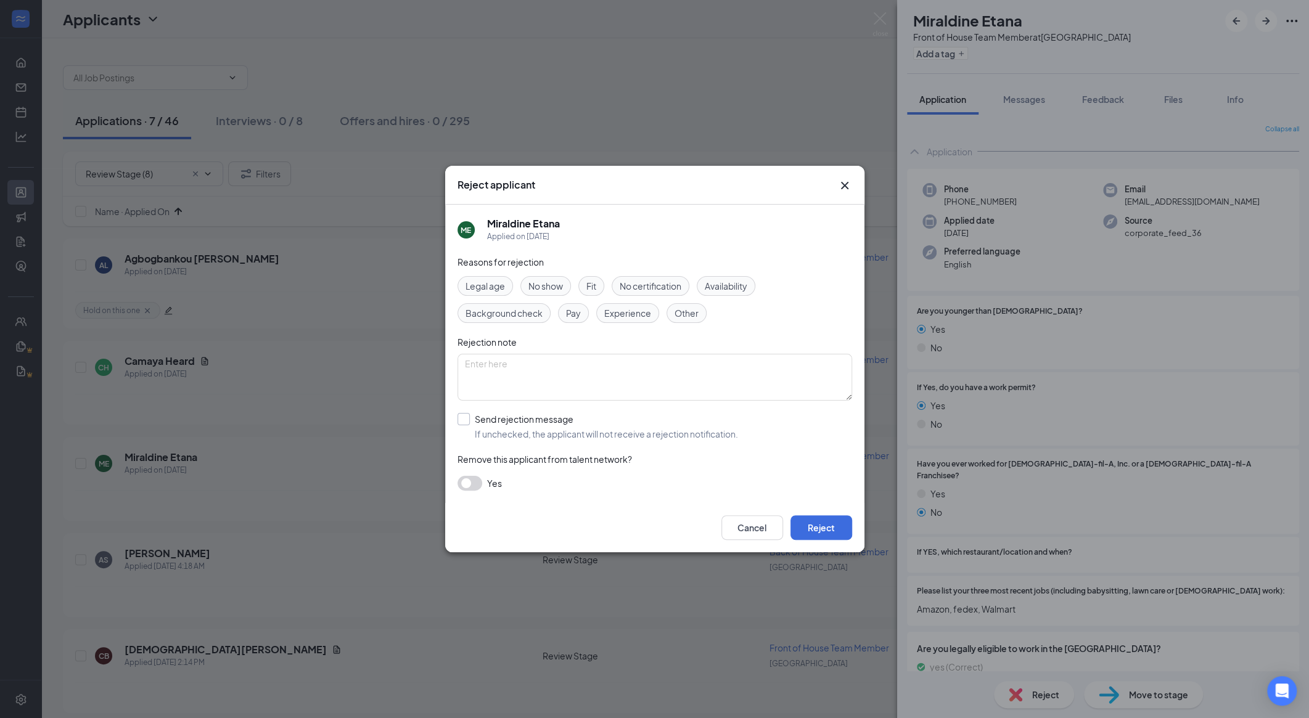
click at [508, 415] on input "Send rejection message If unchecked, the applicant will not receive a rejection…" at bounding box center [597, 426] width 280 height 27
checkbox input "true"
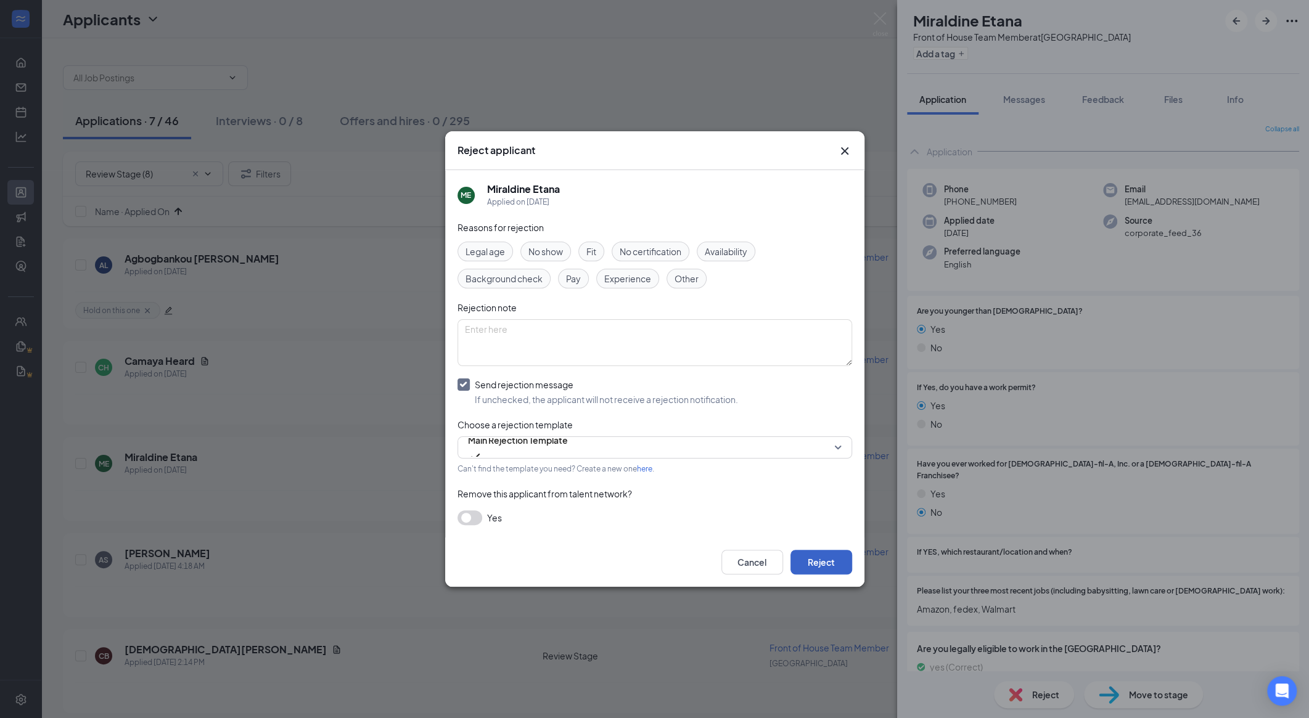
click at [700, 565] on button "Reject" at bounding box center [821, 562] width 62 height 25
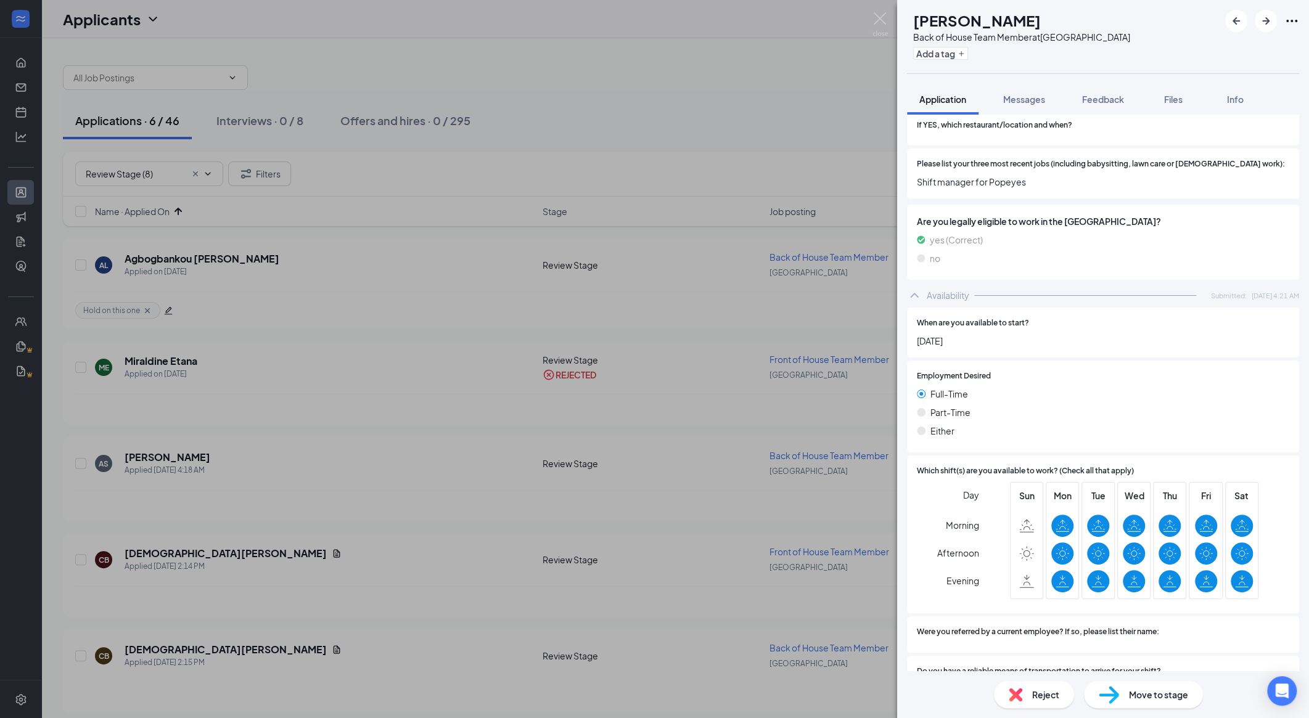
scroll to position [541, 0]
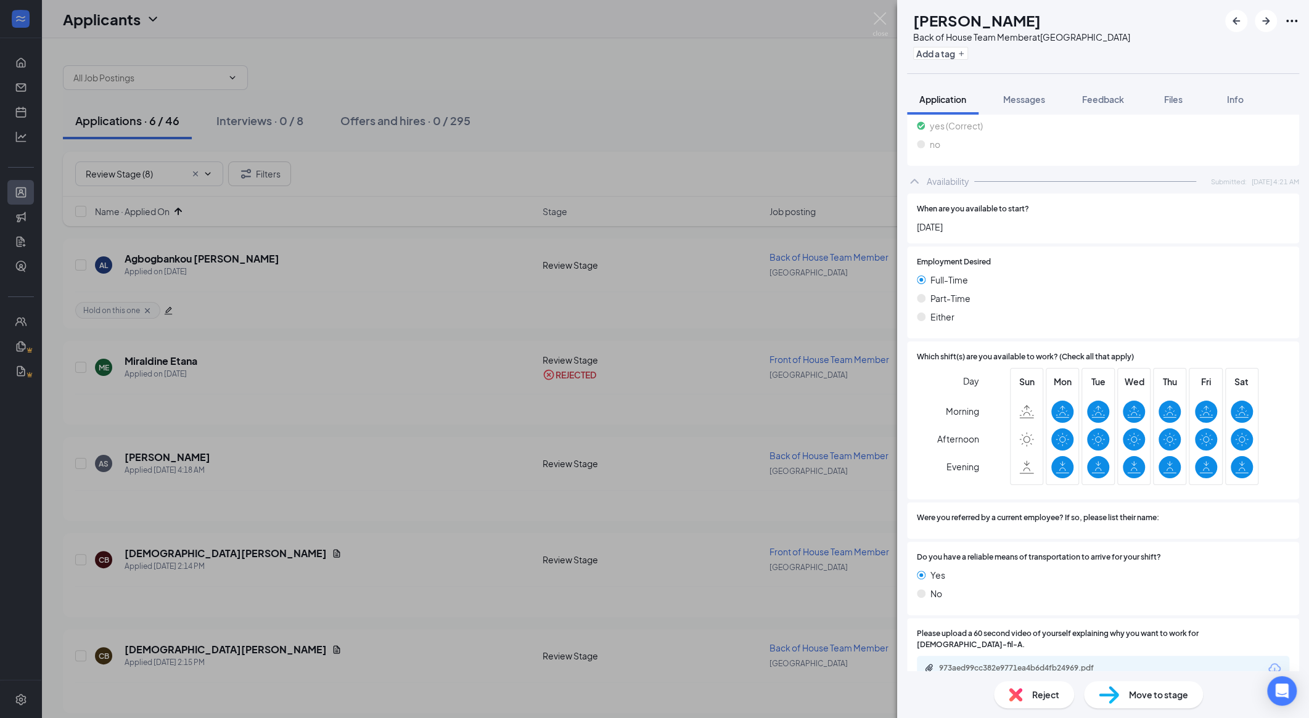
click at [700, 693] on span "Reject" at bounding box center [1045, 695] width 27 height 14
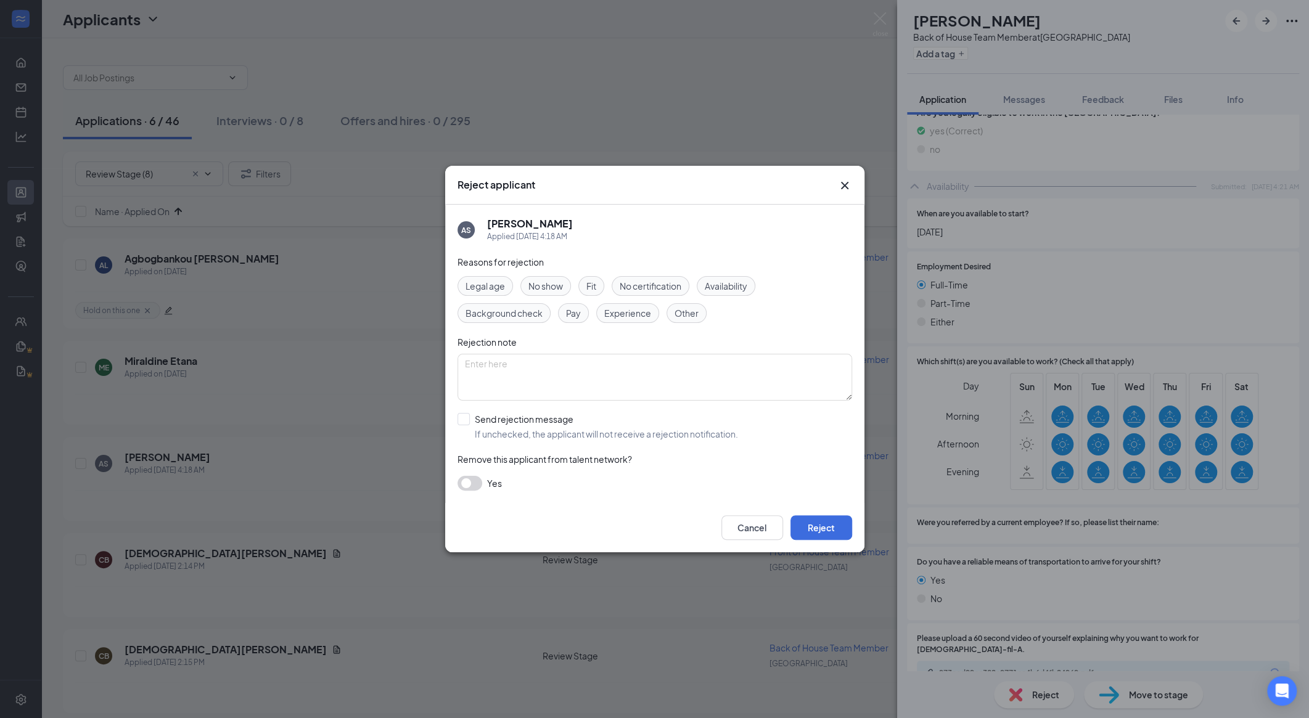
click at [605, 444] on div "Reasons for rejection Legal age No show Fit No certification Availability Backg…" at bounding box center [654, 379] width 395 height 248
click at [591, 429] on input "Send rejection message If unchecked, the applicant will not receive a rejection…" at bounding box center [597, 426] width 280 height 27
checkbox input "true"
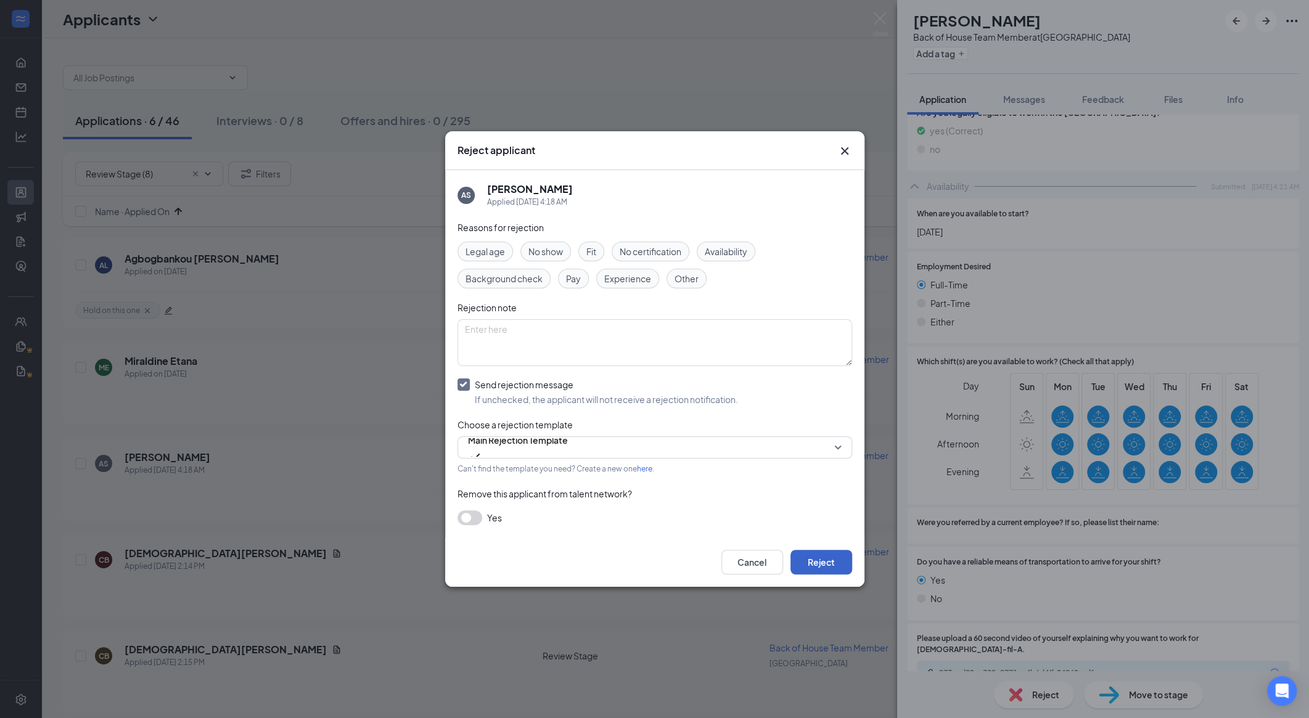
click at [700, 567] on button "Reject" at bounding box center [821, 562] width 62 height 25
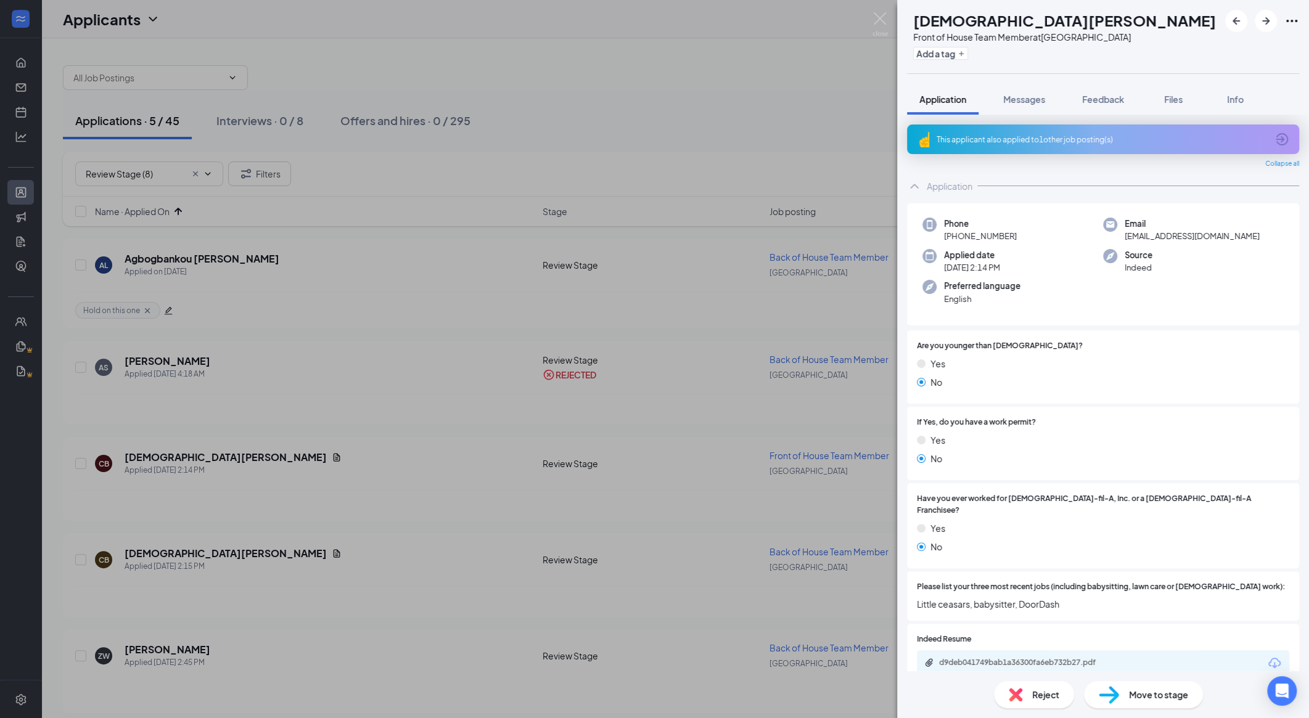
click at [700, 137] on div "This applicant also applied to 1 other job posting(s)" at bounding box center [1101, 139] width 330 height 10
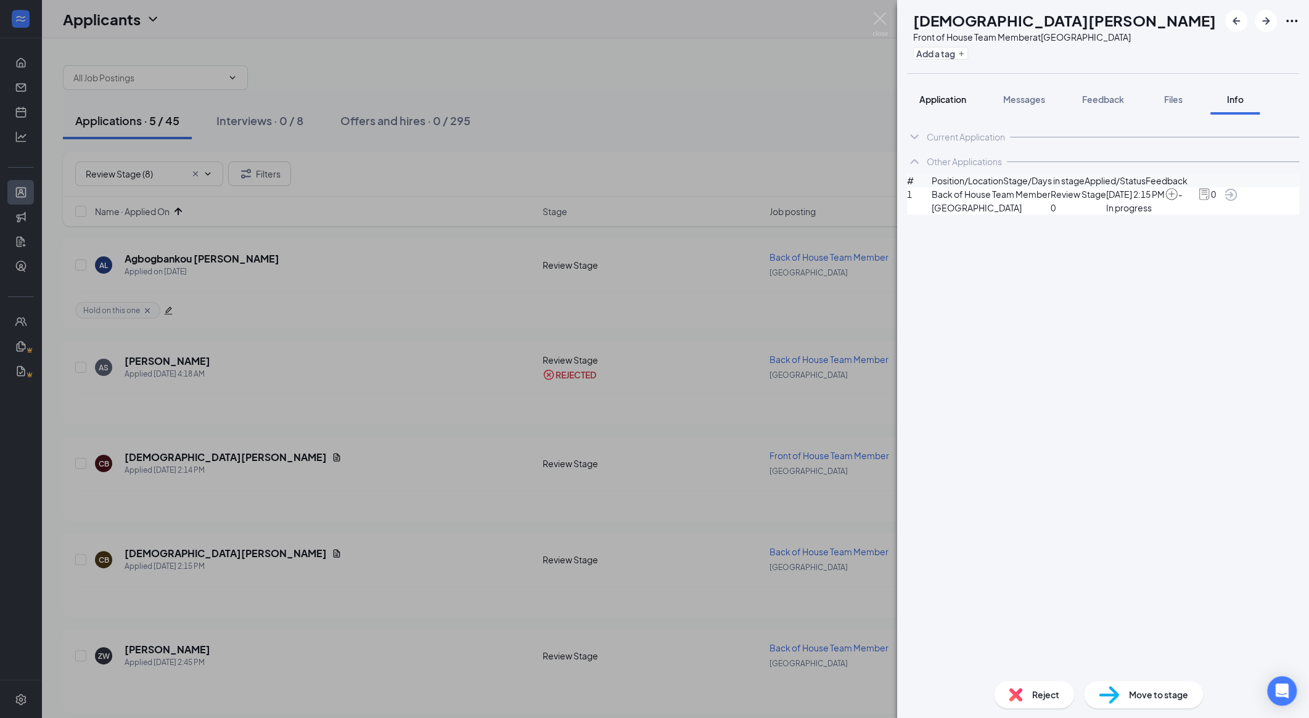
click at [700, 87] on button "Application" at bounding box center [943, 99] width 72 height 31
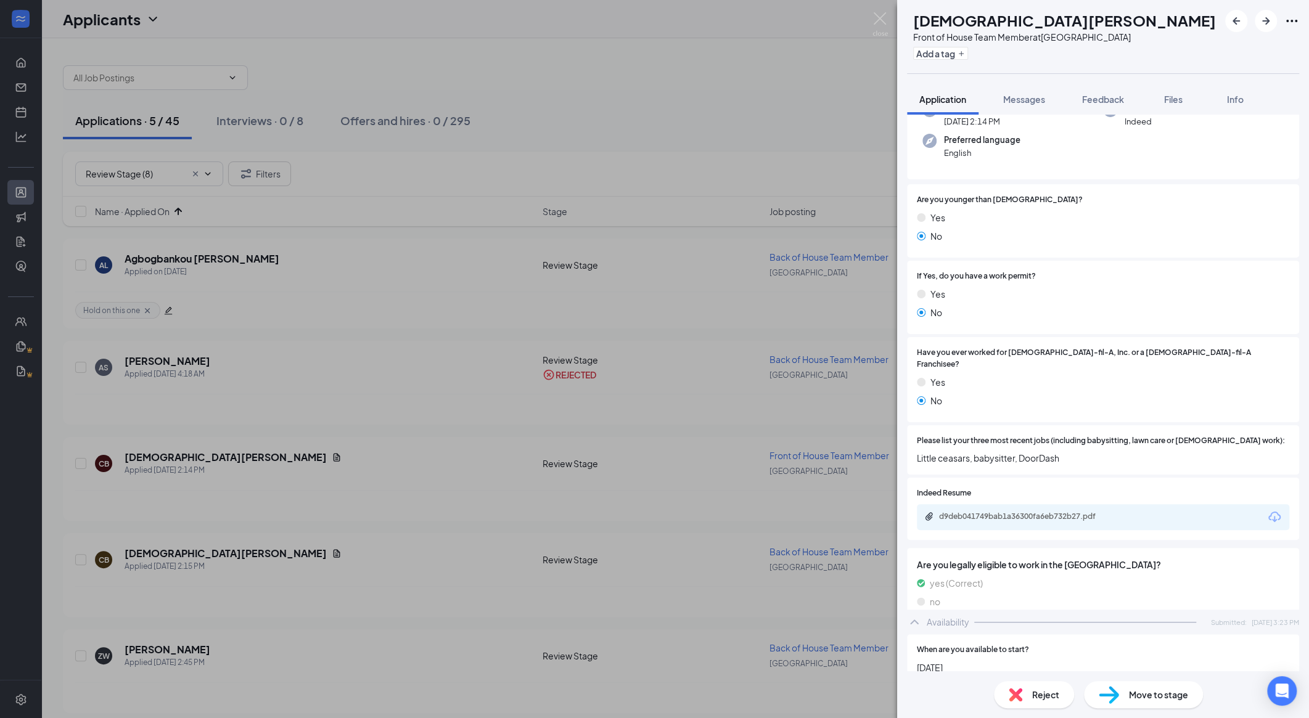
scroll to position [147, 0]
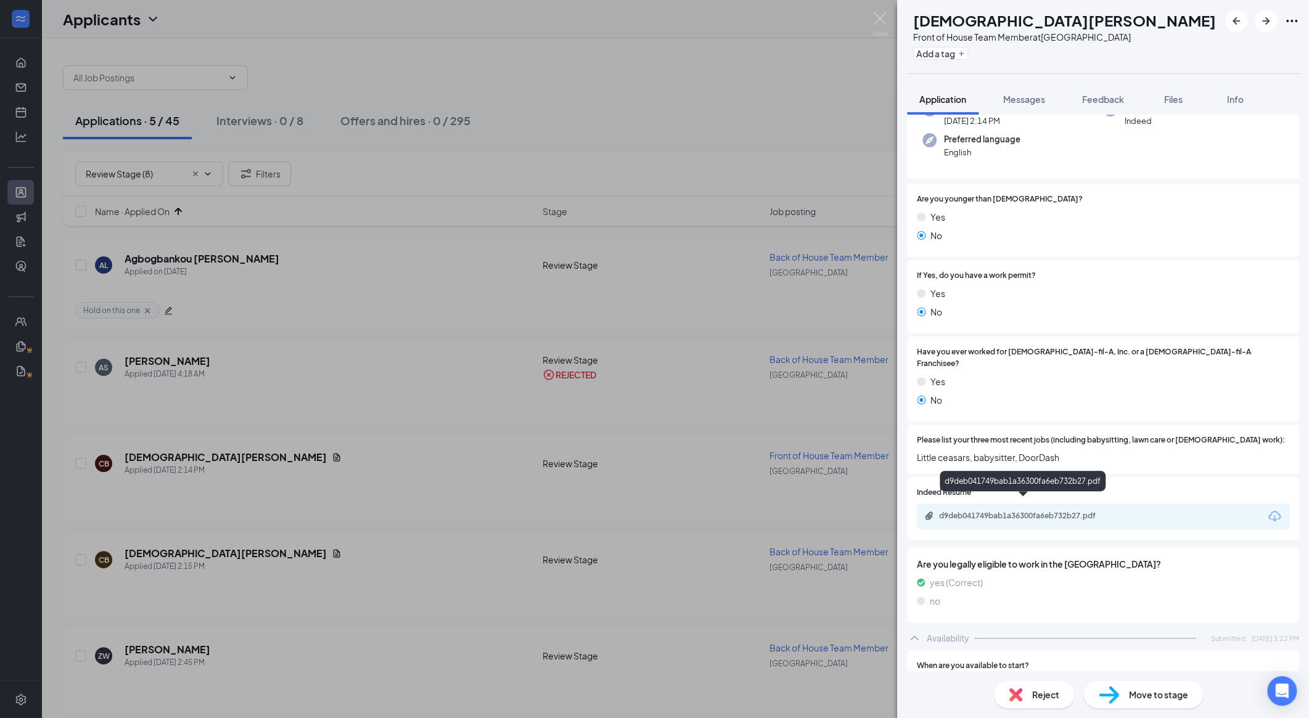
click at [700, 511] on div "d9deb041749bab1a36300fa6eb732b27.pdf" at bounding box center [1024, 516] width 200 height 10
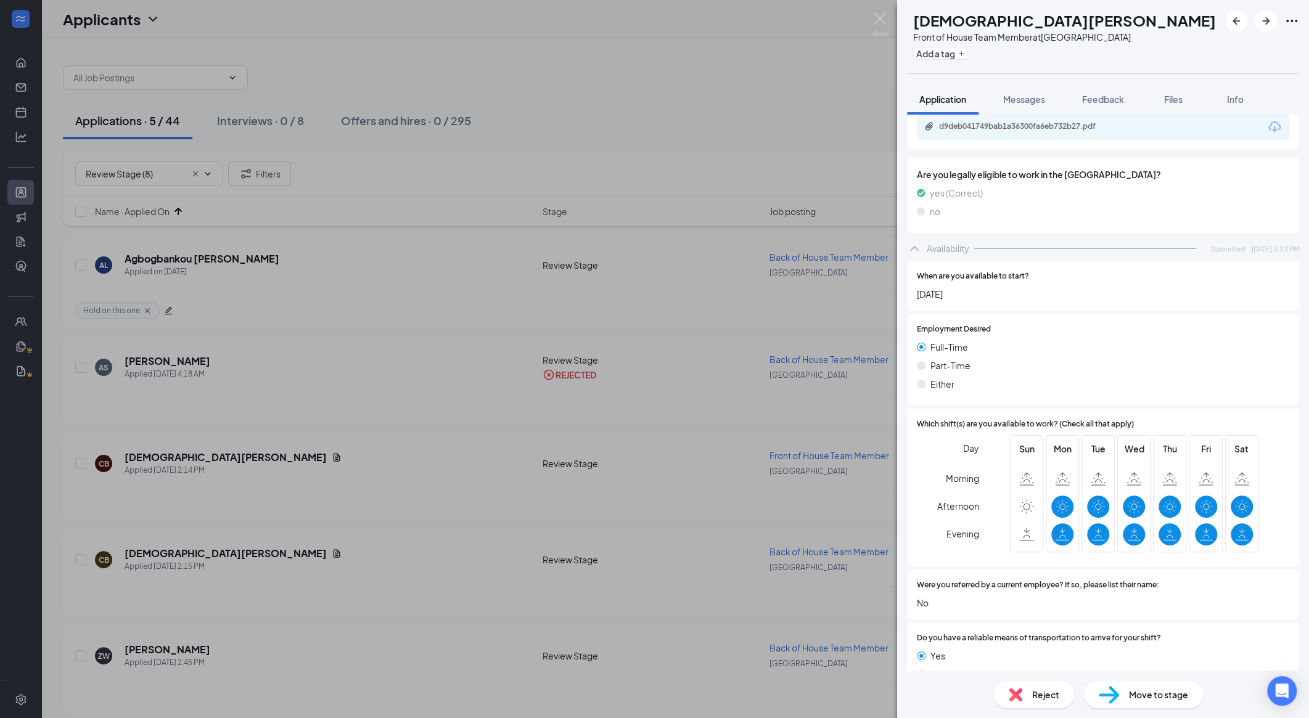
scroll to position [616, 0]
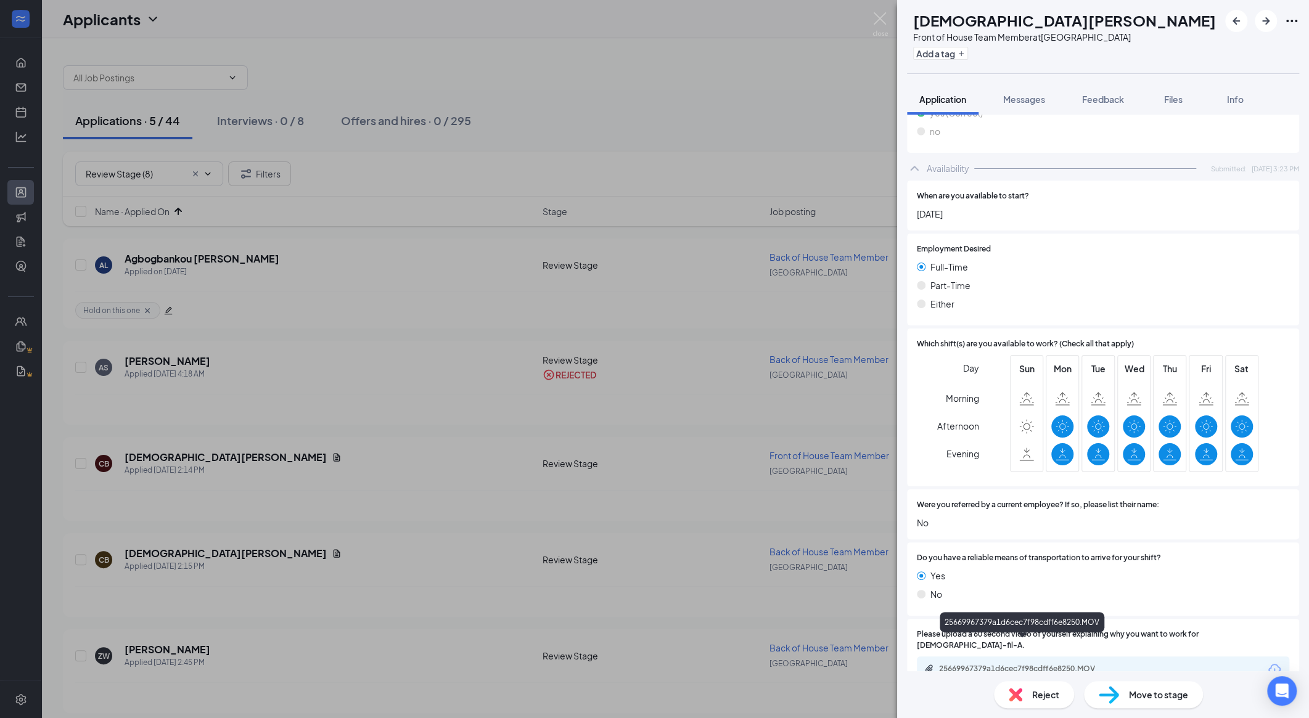
click at [700, 664] on div "25669967379a1d6cec7f98cdff6e8250.MOV" at bounding box center [1025, 669] width 173 height 10
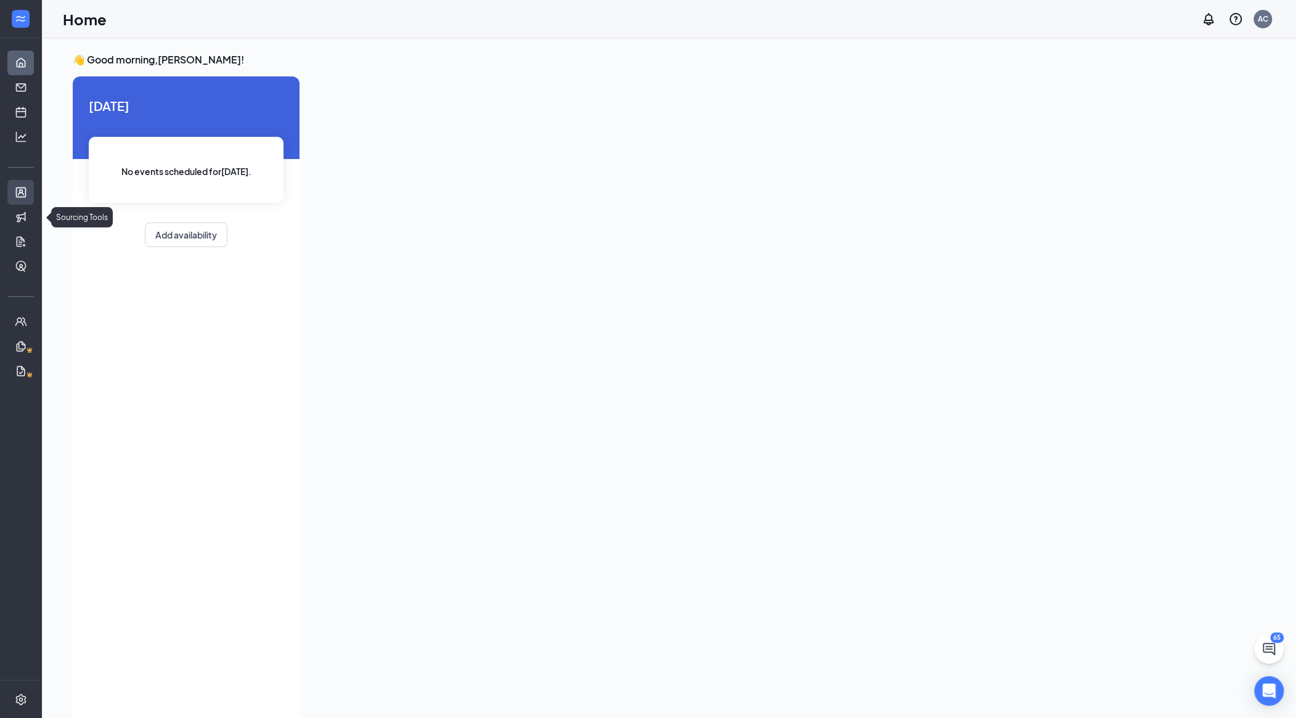
click at [32, 196] on link "Applicants" at bounding box center [38, 192] width 12 height 25
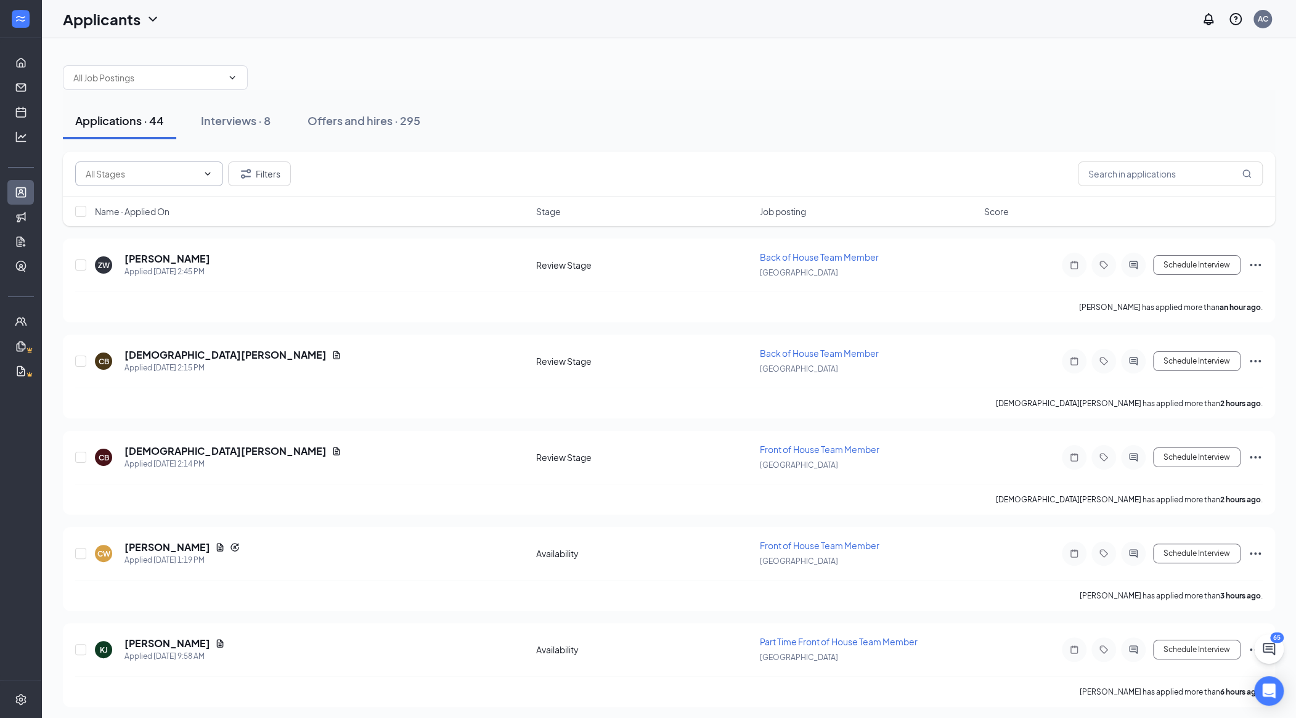
click at [170, 170] on input "text" at bounding box center [142, 174] width 112 height 14
click at [142, 228] on div "Review Stage (4)" at bounding box center [128, 226] width 67 height 14
type input "Review Stage (4)"
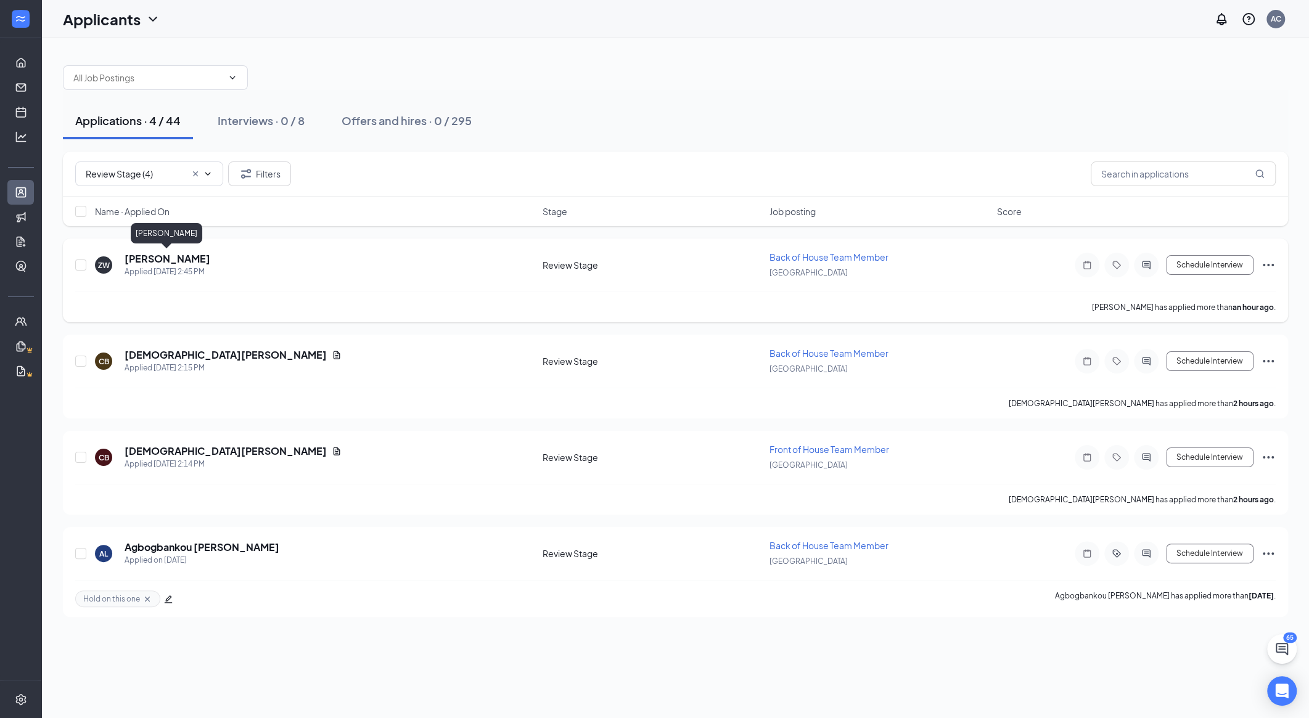
click at [195, 260] on h5 "[PERSON_NAME]" at bounding box center [168, 259] width 86 height 14
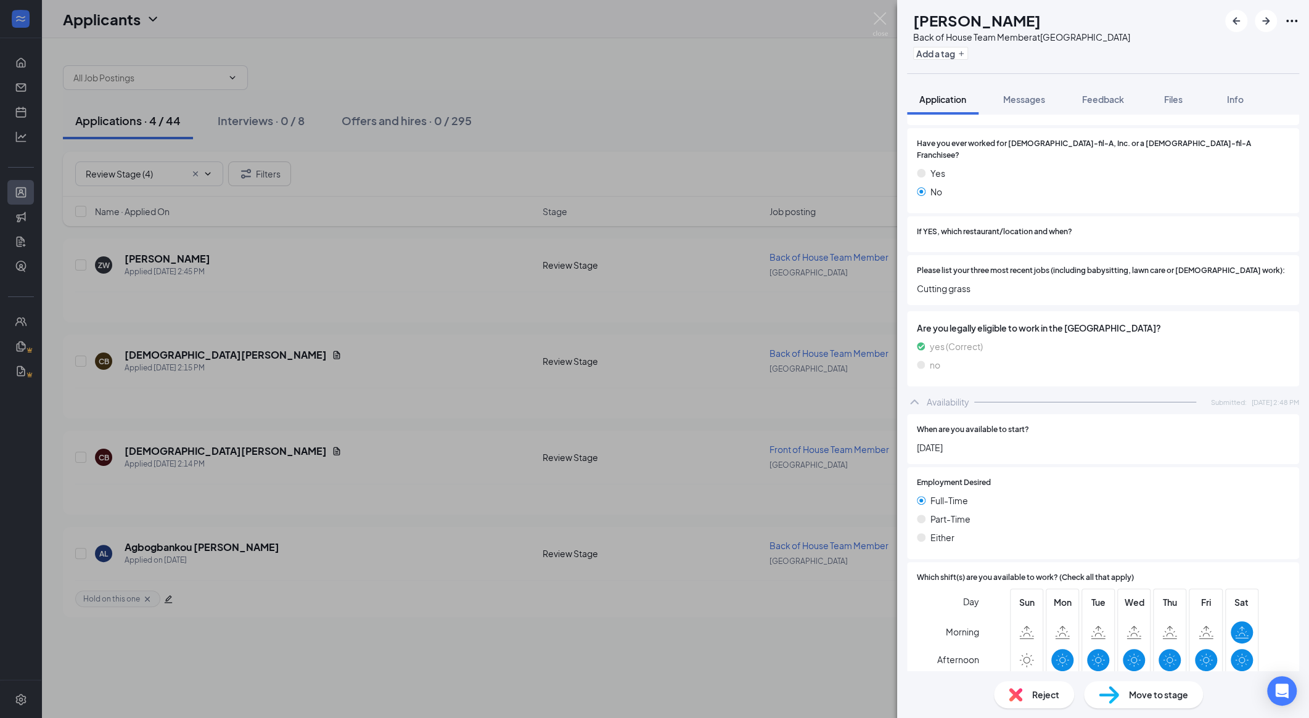
scroll to position [555, 0]
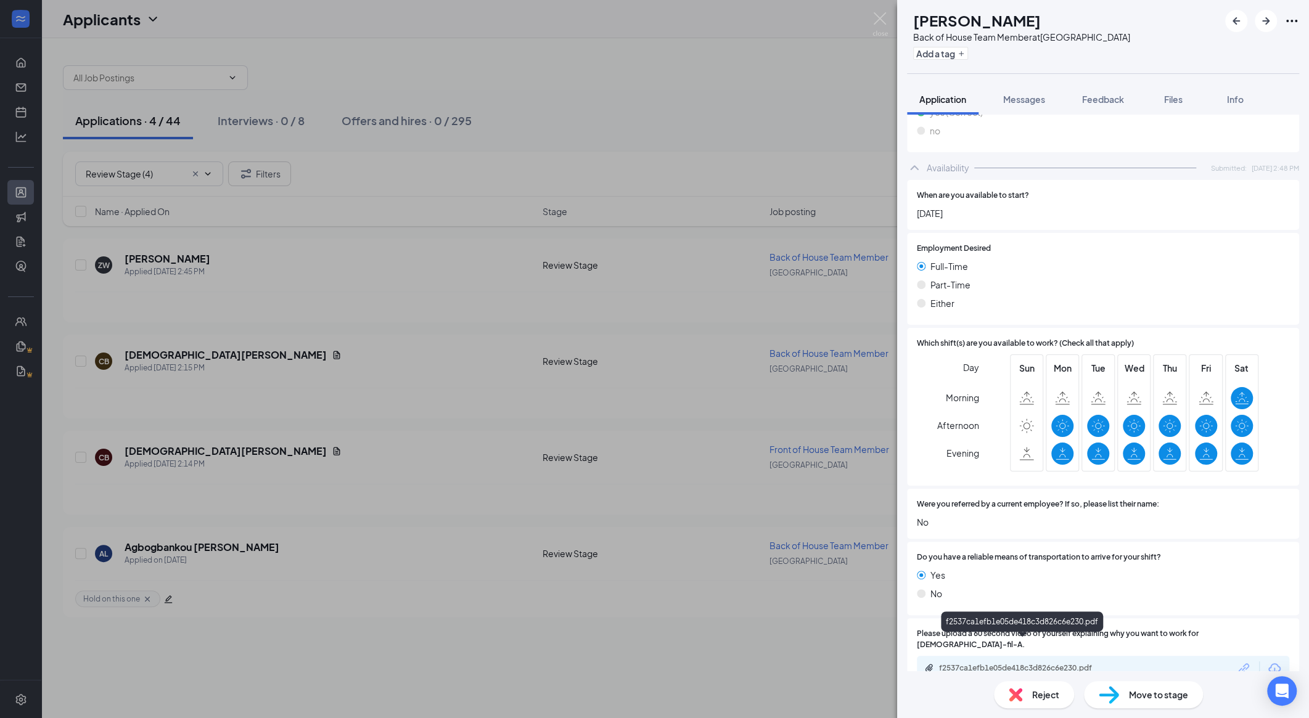
click at [700, 663] on div "f2537ca1efb1e05de418c3d826c6e230.pdf" at bounding box center [1025, 668] width 173 height 10
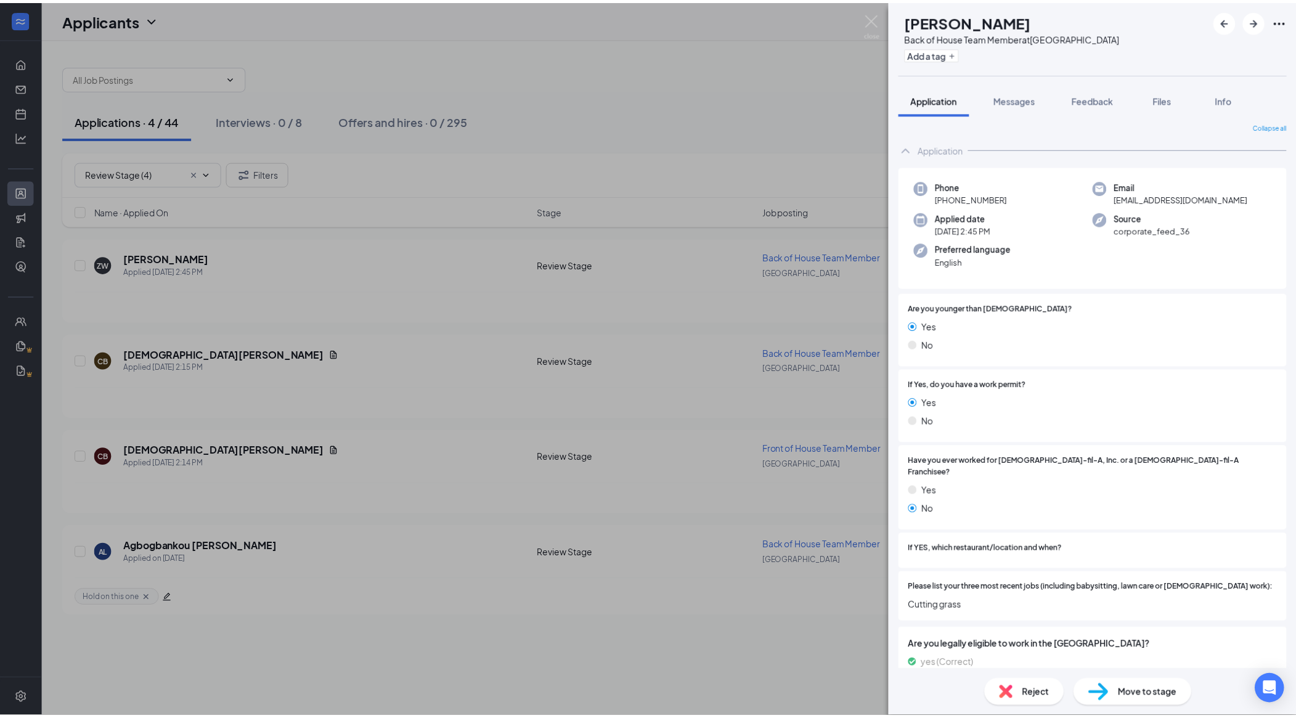
scroll to position [0, 0]
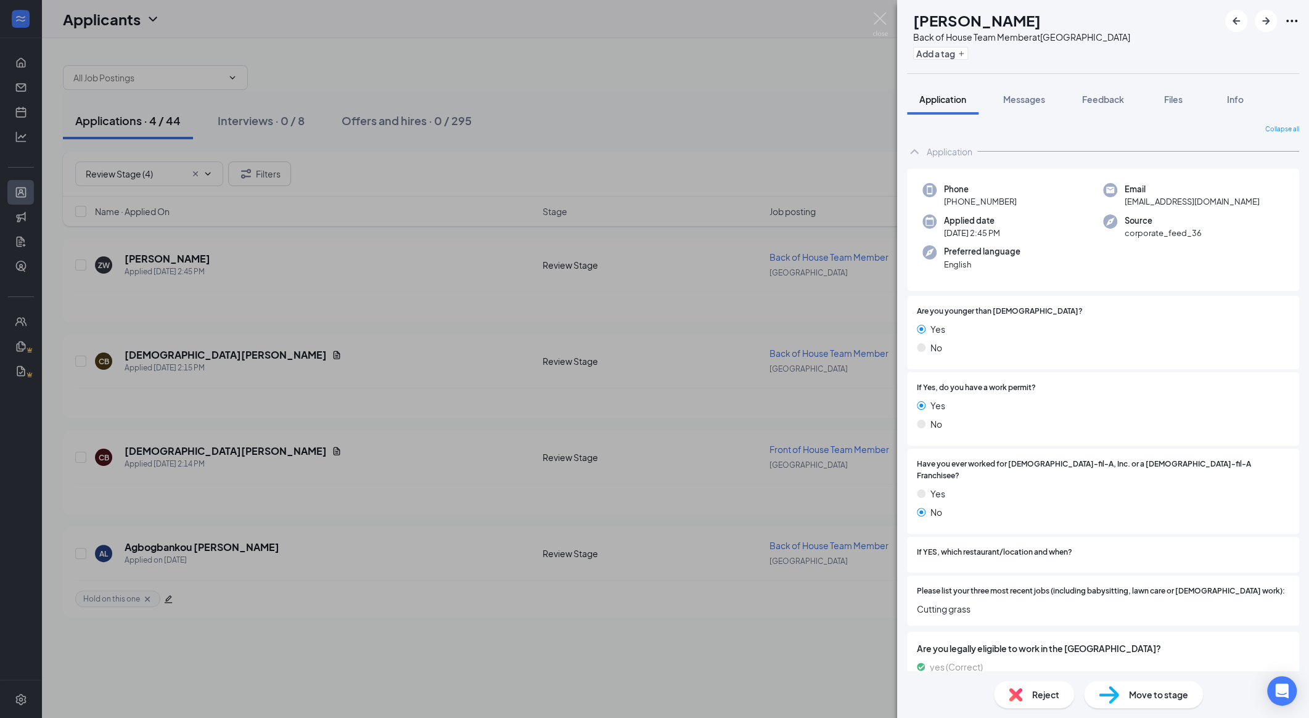
click at [700, 690] on img at bounding box center [1016, 695] width 14 height 14
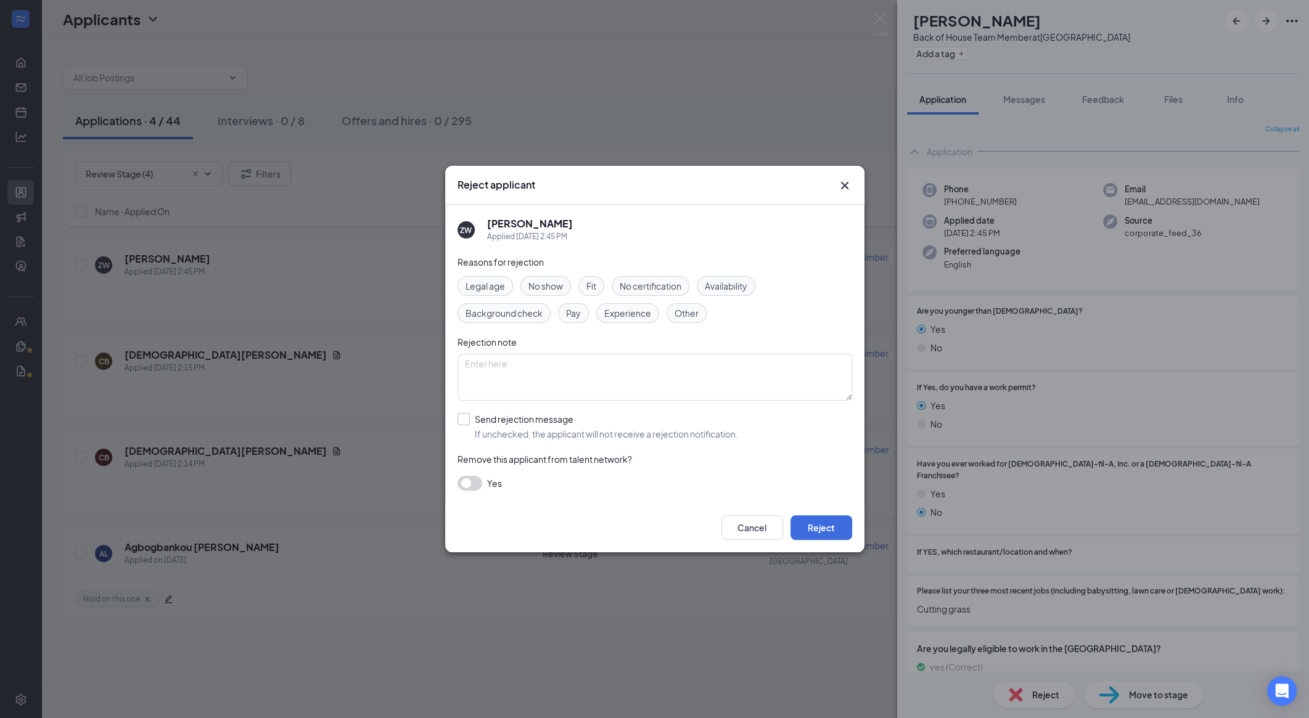
click at [579, 427] on input "Send rejection message If unchecked, the applicant will not receive a rejection…" at bounding box center [597, 426] width 280 height 27
checkbox input "true"
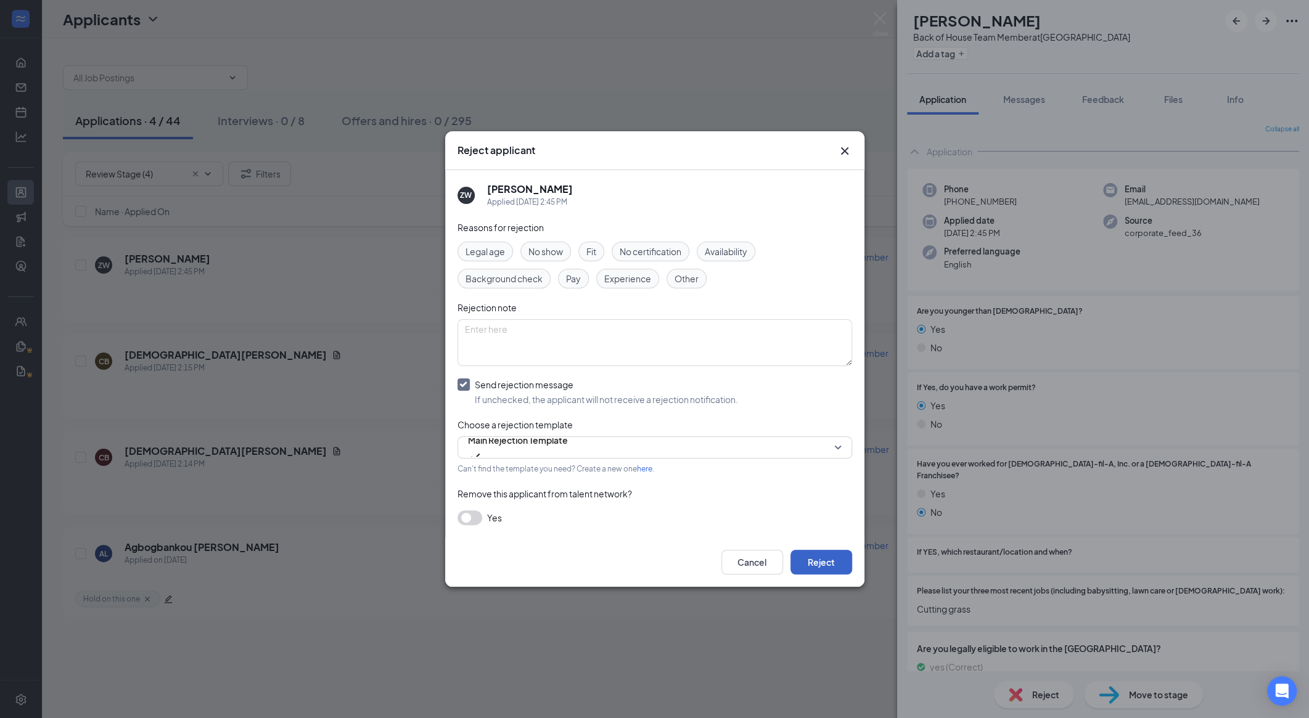
click at [700, 551] on button "Reject" at bounding box center [821, 562] width 62 height 25
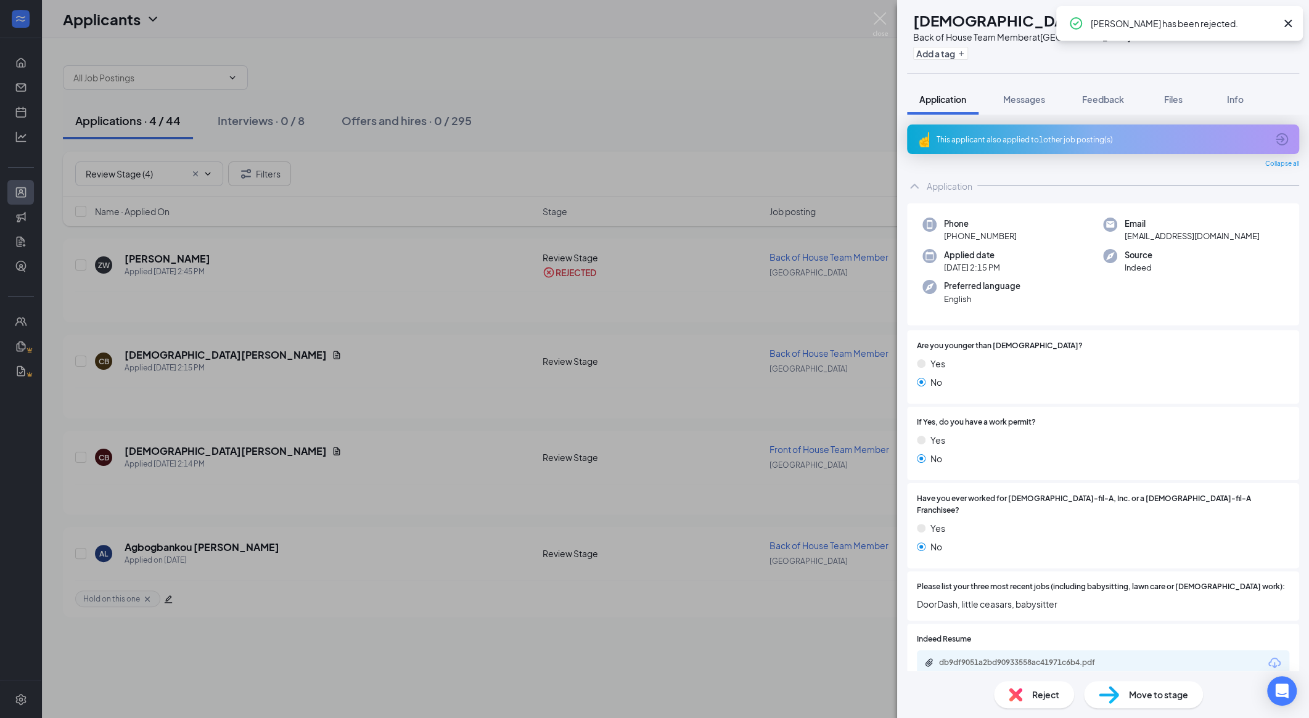
click at [469, 380] on div "CB [PERSON_NAME] Back of House Team Member at [GEOGRAPHIC_DATA] Add a tag Appli…" at bounding box center [654, 359] width 1309 height 718
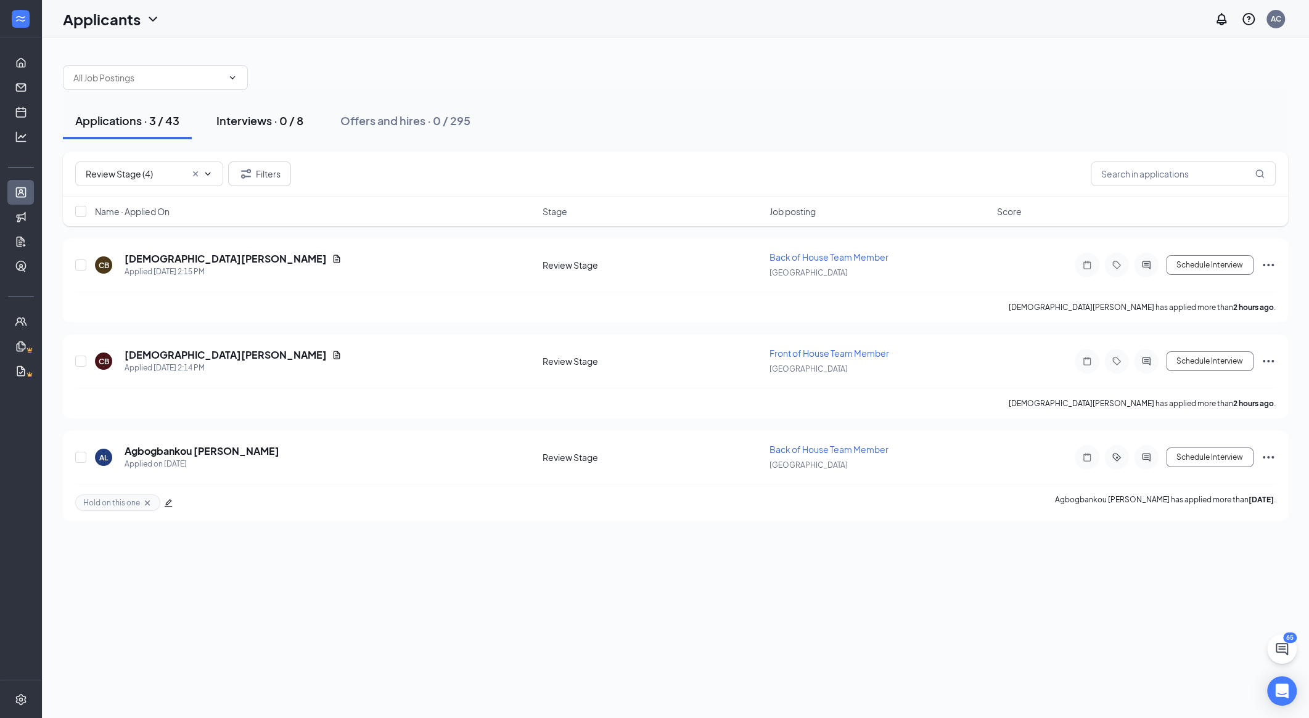
click at [308, 112] on button "Interviews · 0 / 8" at bounding box center [260, 120] width 112 height 37
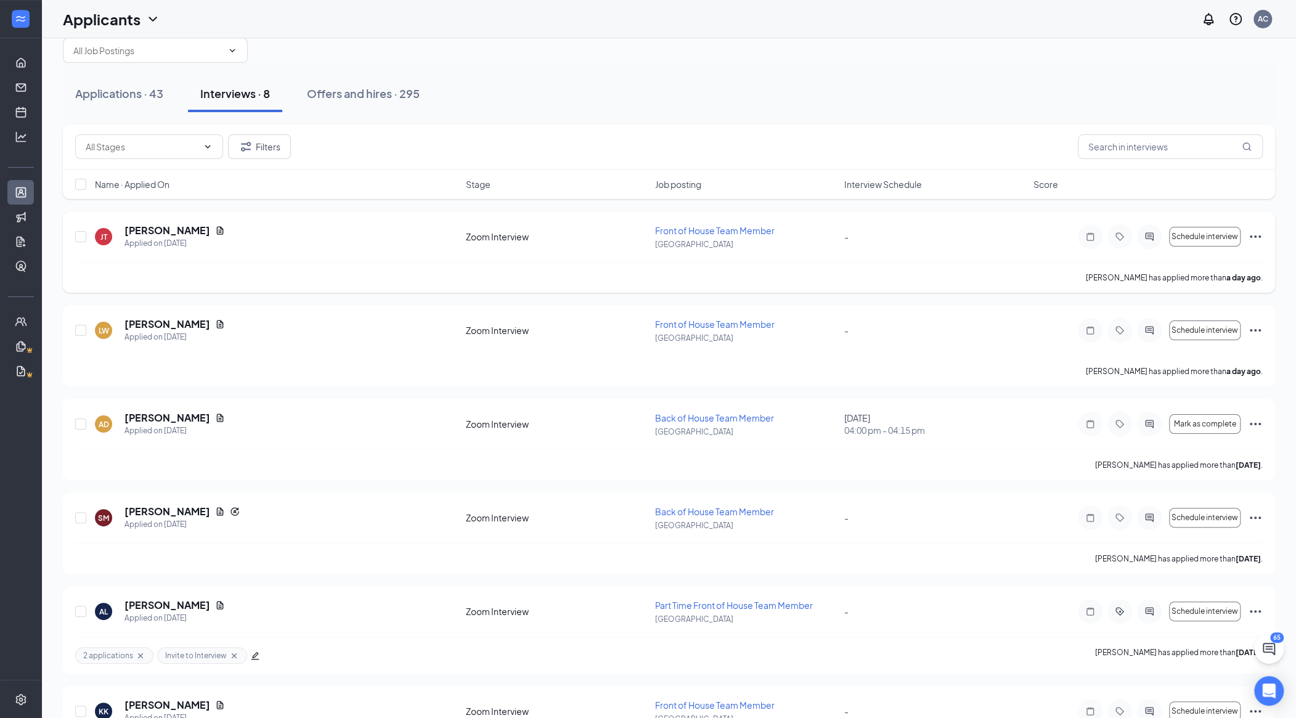
scroll to position [28, 0]
click at [137, 96] on div "Applications · 43" at bounding box center [119, 92] width 88 height 15
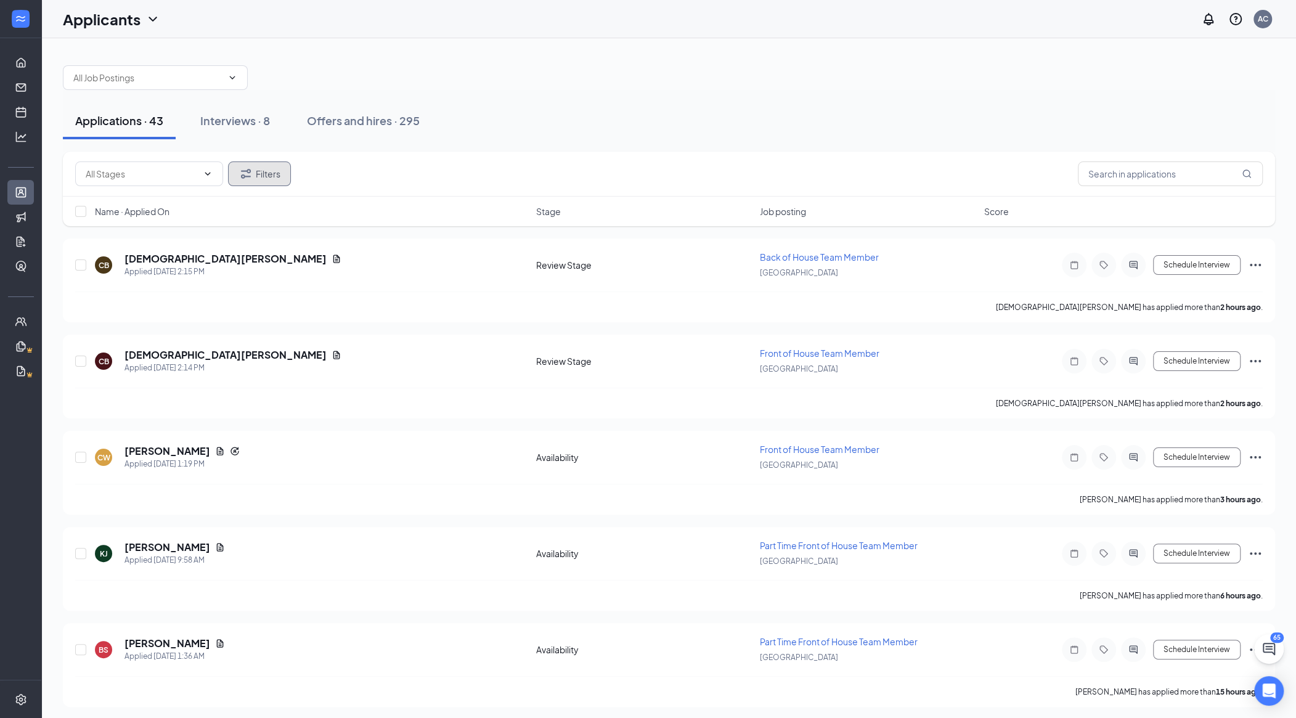
click at [255, 174] on button "Filters" at bounding box center [259, 174] width 63 height 25
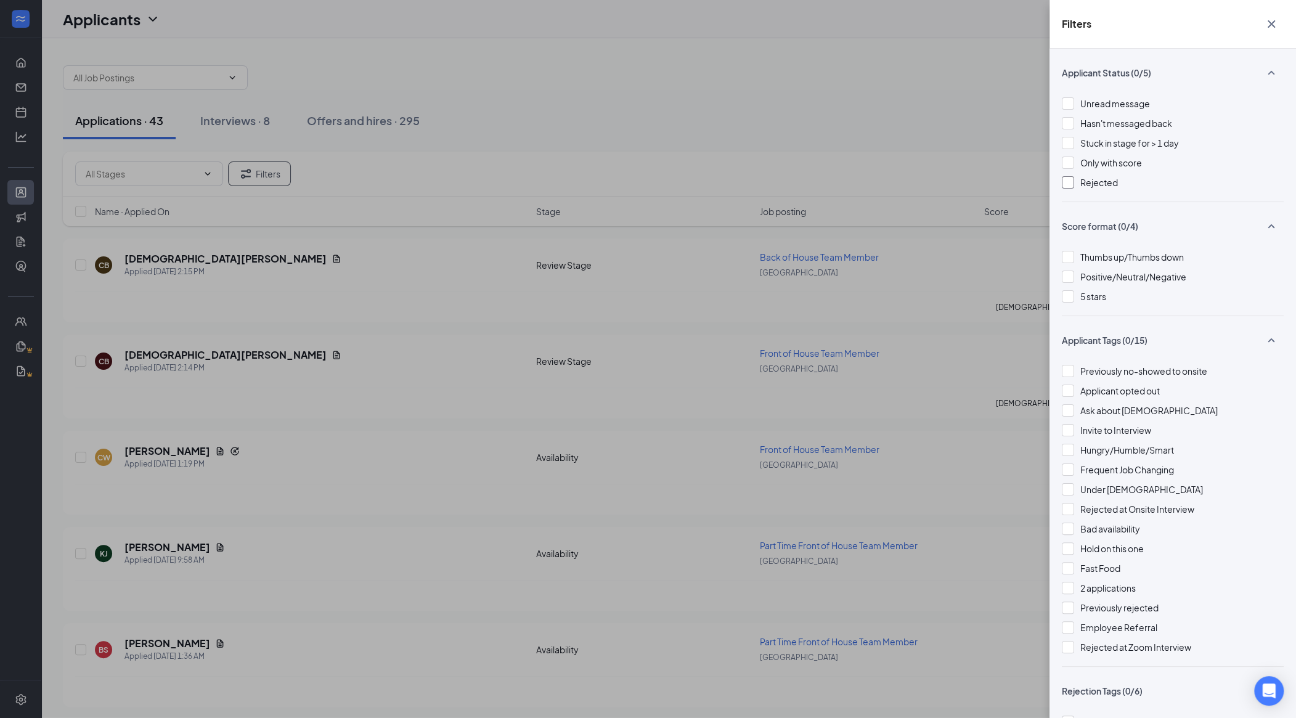
click at [700, 180] on div "Rejected" at bounding box center [1173, 183] width 222 height 14
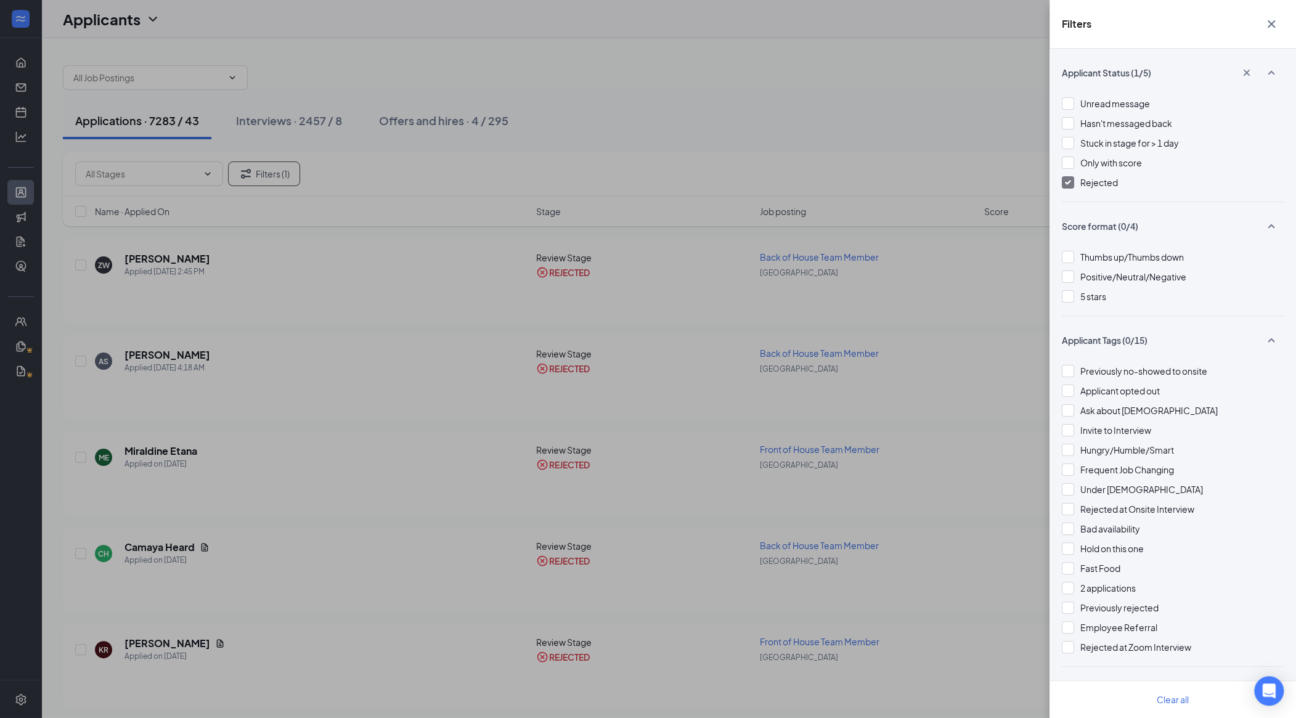
click at [700, 124] on div "Filters Applicant Status (1/5) Unread message Hasn't messaged back Stuck in sta…" at bounding box center [648, 359] width 1296 height 718
click at [157, 170] on div "Filters Applicant Status (1/5) Unread message Hasn't messaged back Stuck in sta…" at bounding box center [648, 359] width 1296 height 718
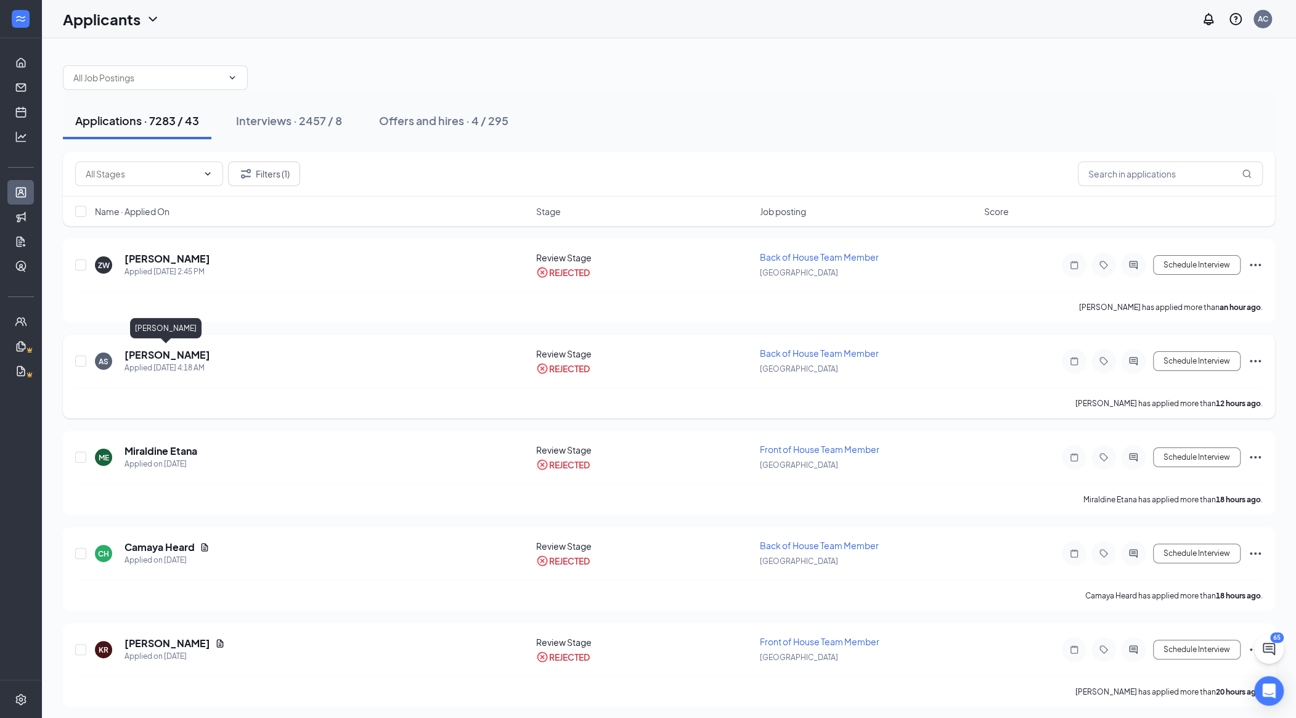
click at [178, 350] on h5 "[PERSON_NAME]" at bounding box center [168, 355] width 86 height 14
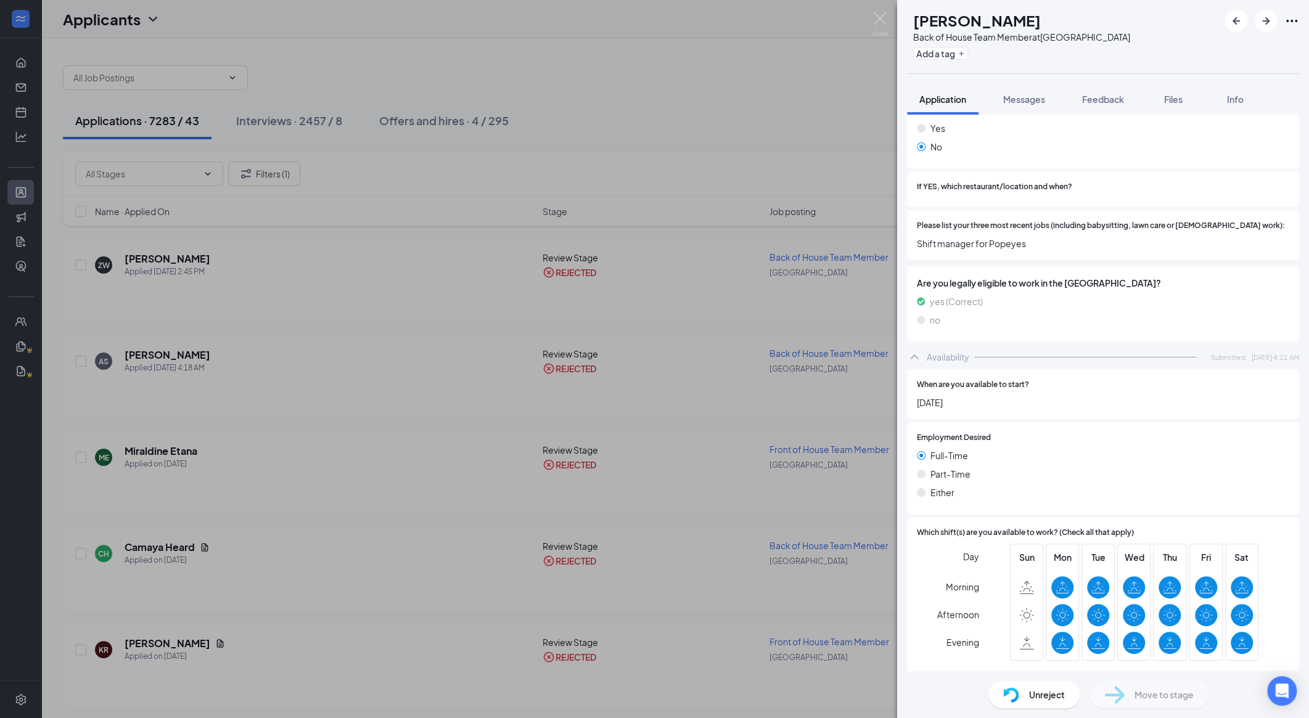
scroll to position [541, 0]
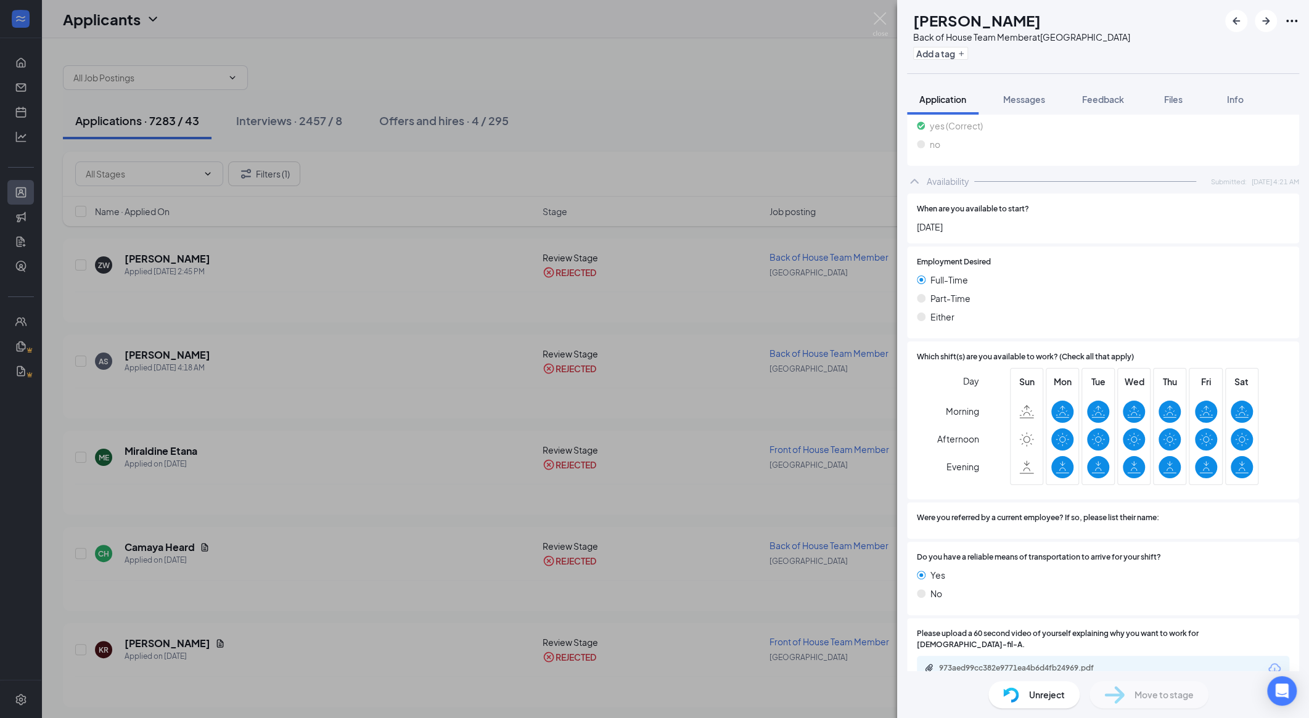
click at [666, 383] on div "AS [PERSON_NAME] Back of House Team Member at [GEOGRAPHIC_DATA] Add a tag Appli…" at bounding box center [654, 359] width 1309 height 718
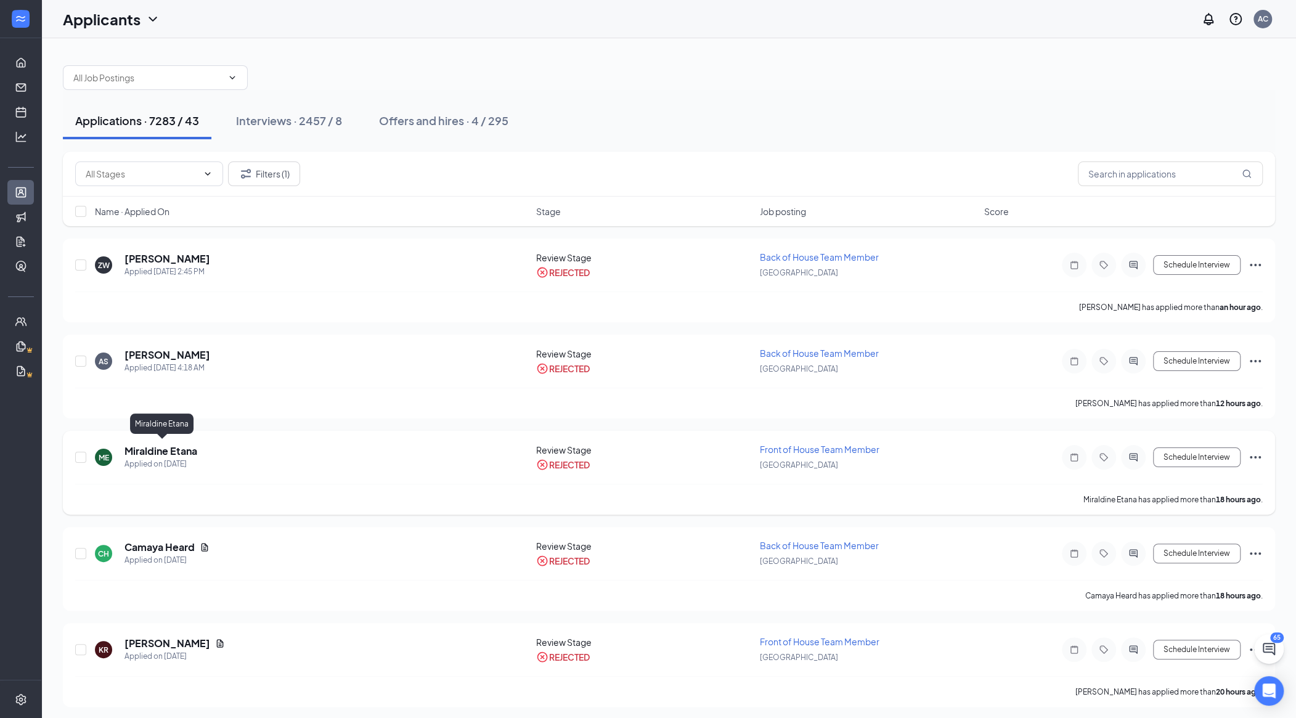
click at [168, 451] on h5 "Miraldine Etana" at bounding box center [161, 451] width 73 height 14
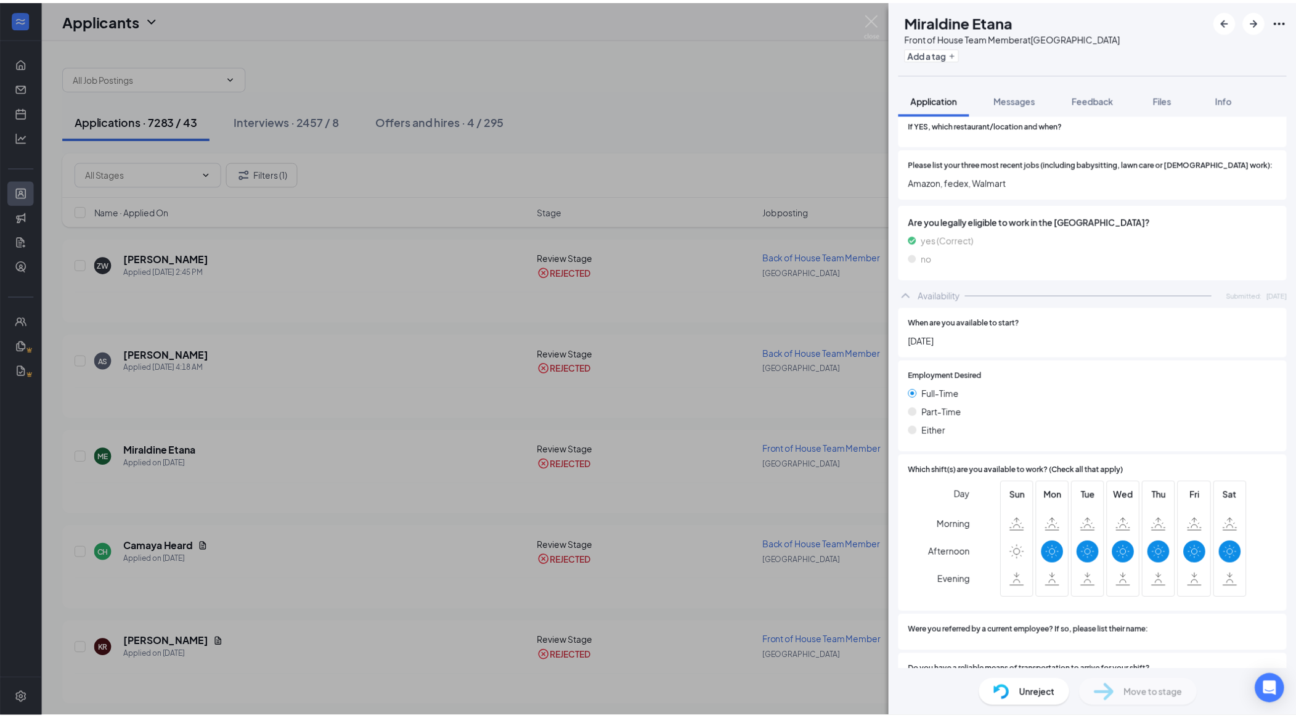
scroll to position [429, 0]
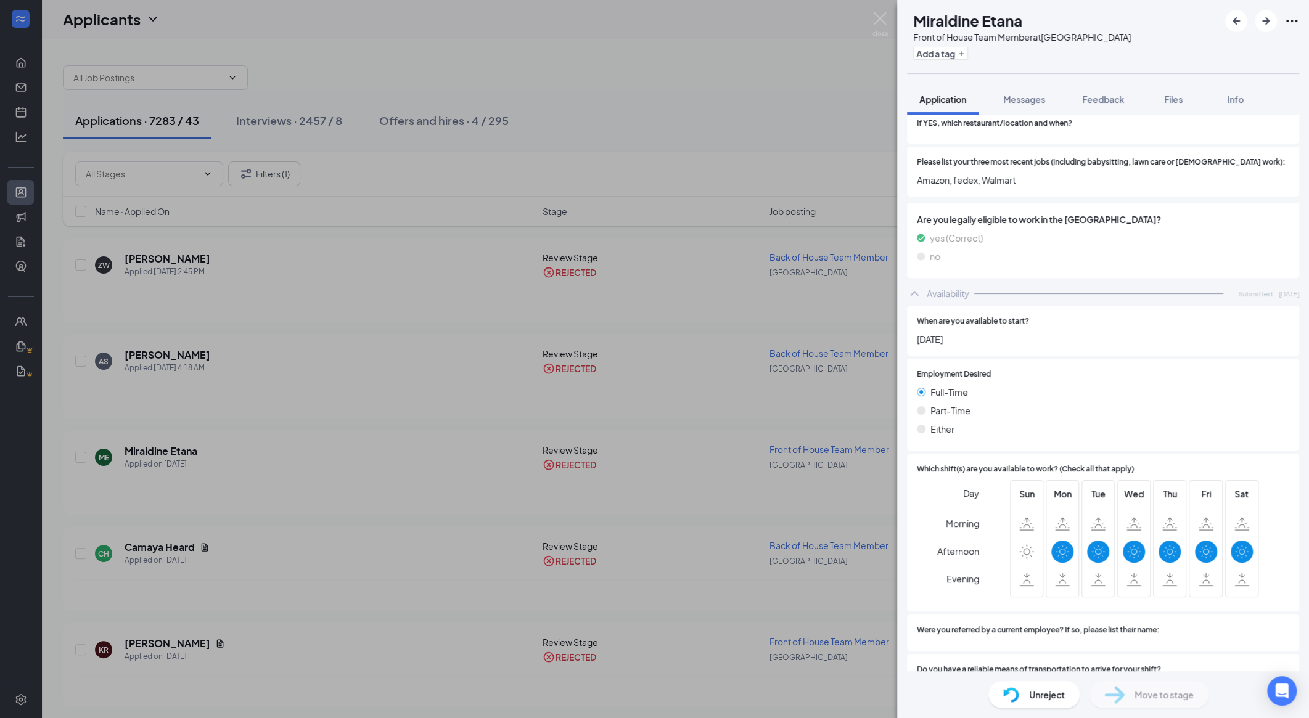
click at [514, 625] on div "ME Miraldine Etana Front of House Team Member at [GEOGRAPHIC_DATA] Add a tag Ap…" at bounding box center [654, 359] width 1309 height 718
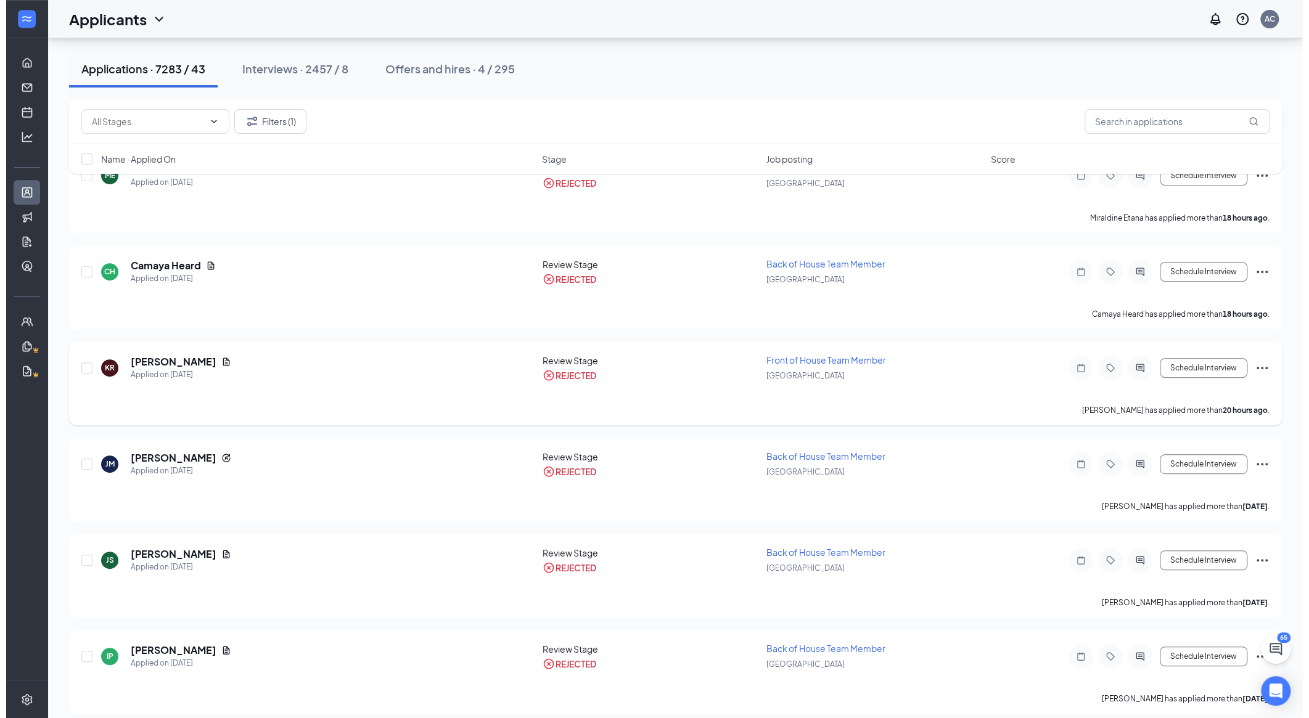
scroll to position [282, 0]
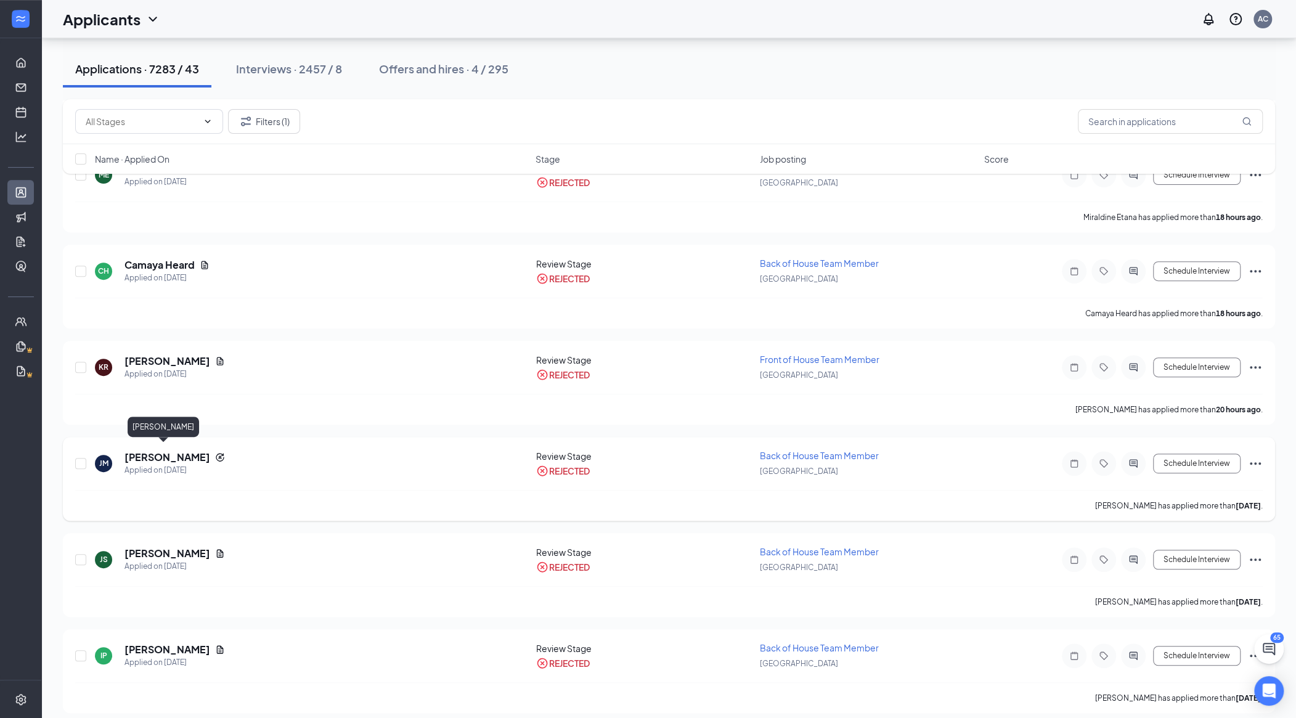
click at [176, 452] on h5 "[PERSON_NAME]" at bounding box center [168, 458] width 86 height 14
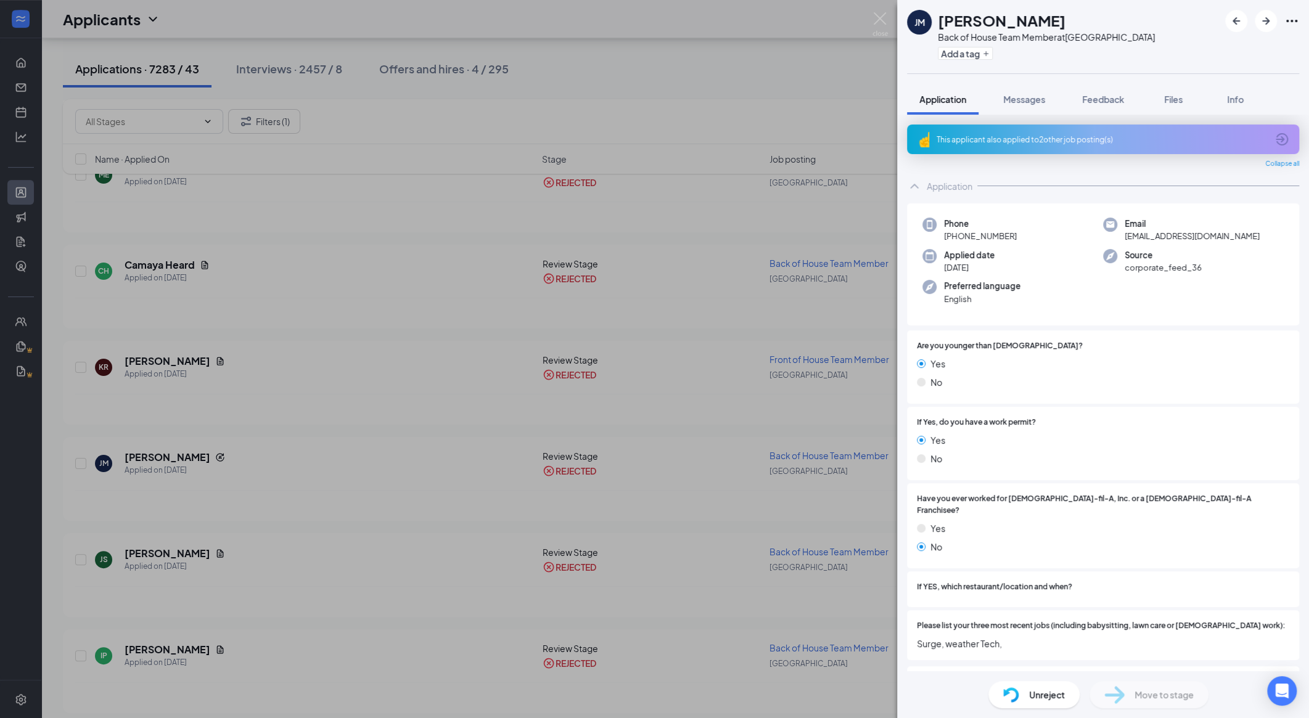
click at [700, 142] on div "This applicant also applied to 2 other job posting(s)" at bounding box center [1101, 139] width 330 height 10
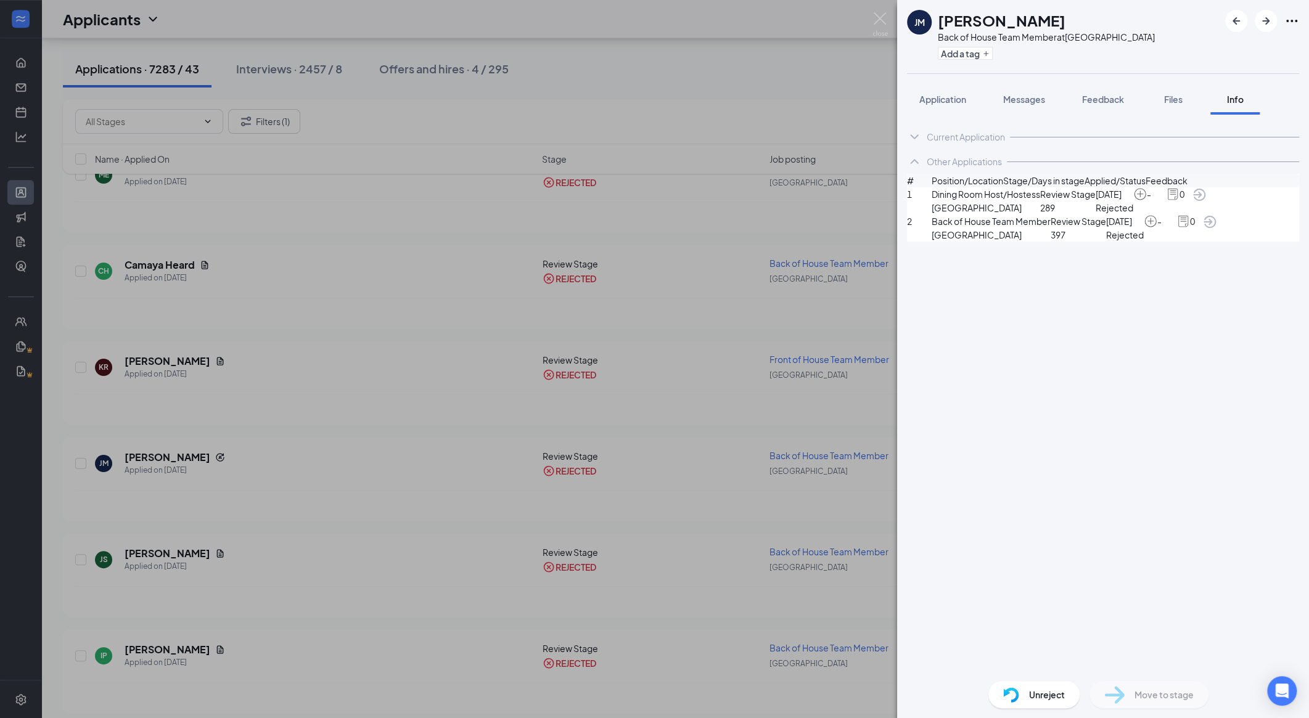
click at [441, 563] on div "[PERSON_NAME] Back of House Team Member at [GEOGRAPHIC_DATA] Add a tag Applicat…" at bounding box center [654, 359] width 1309 height 718
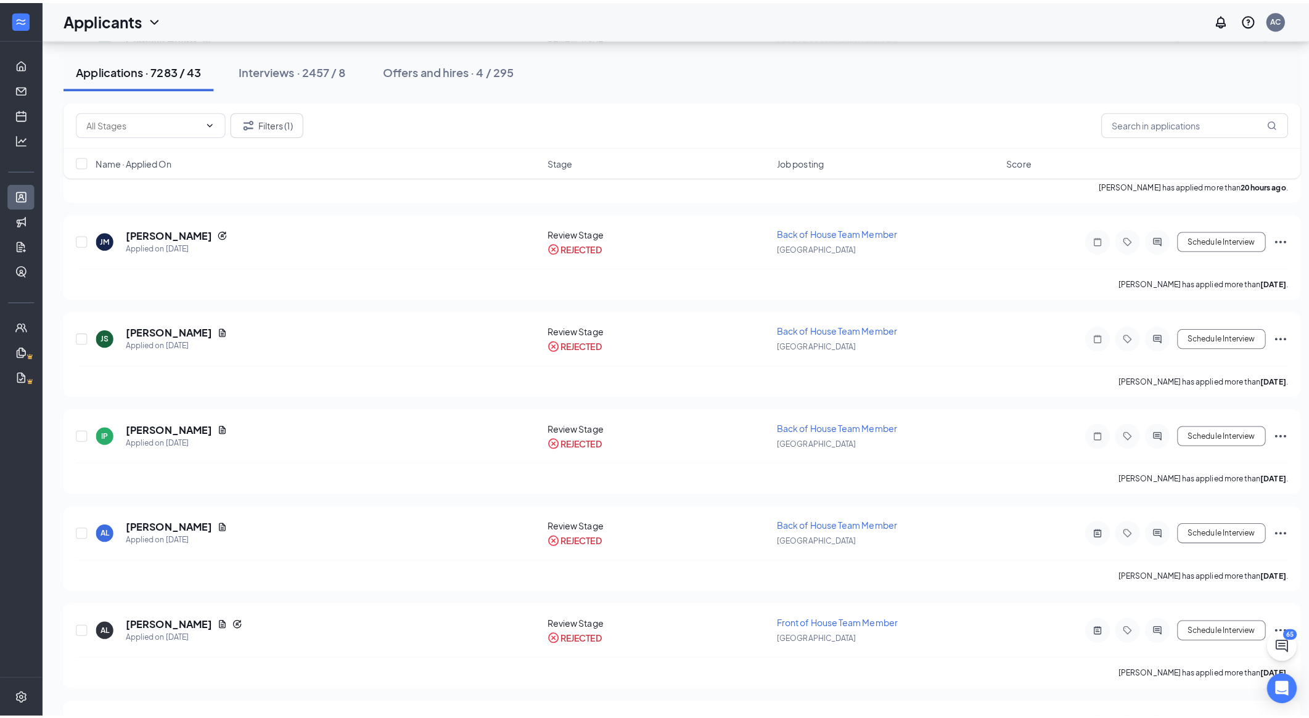
scroll to position [510, 0]
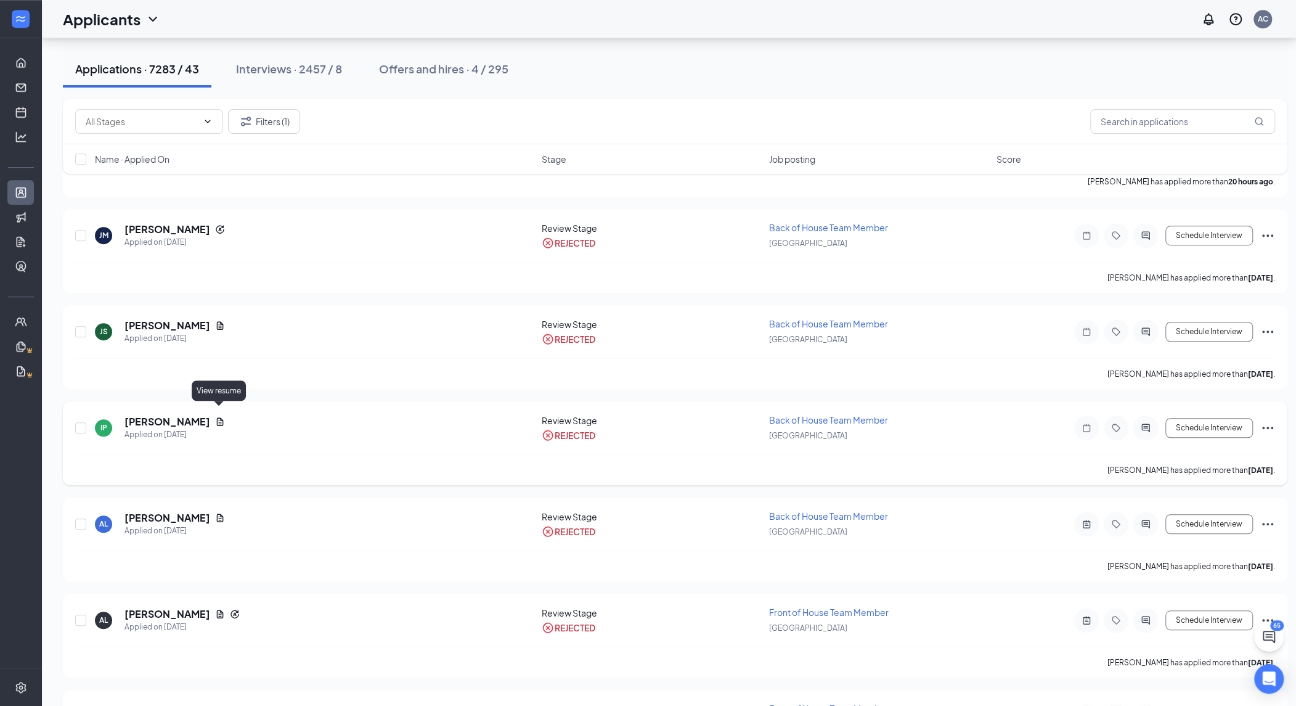
click at [222, 417] on icon "Document" at bounding box center [220, 421] width 7 height 8
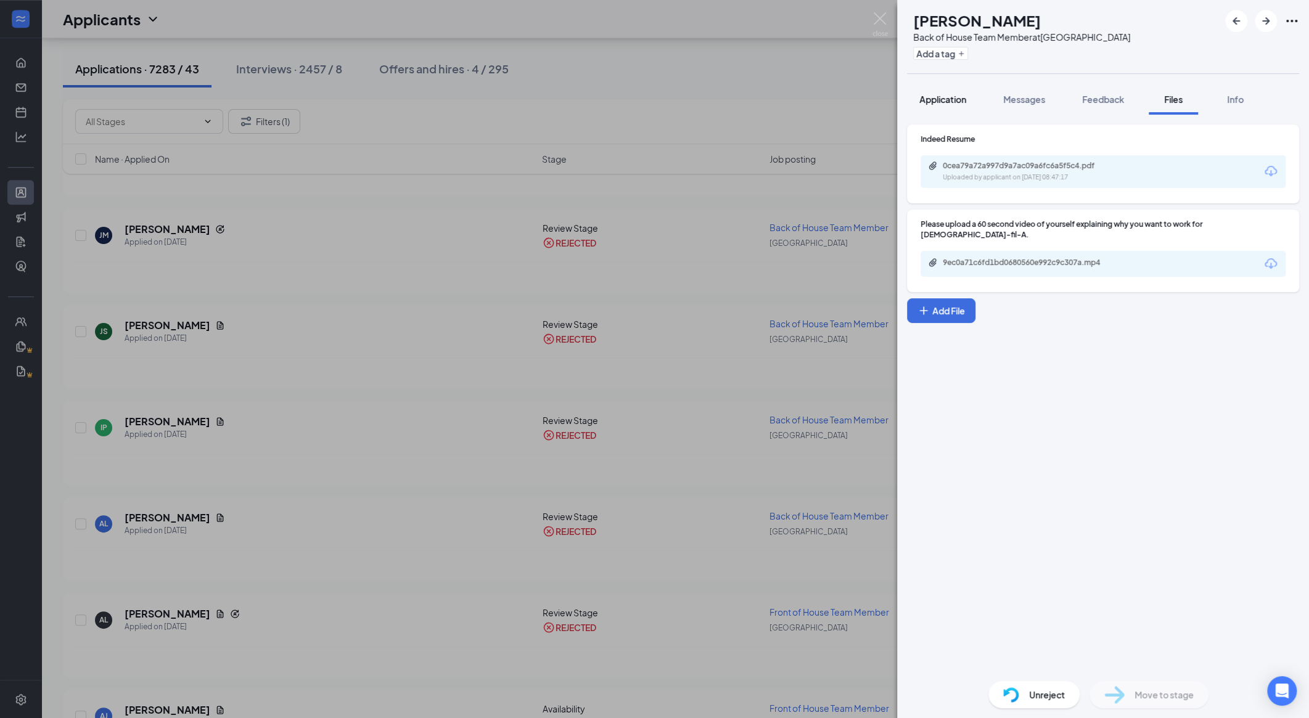
click at [700, 105] on div "Application" at bounding box center [942, 99] width 47 height 12
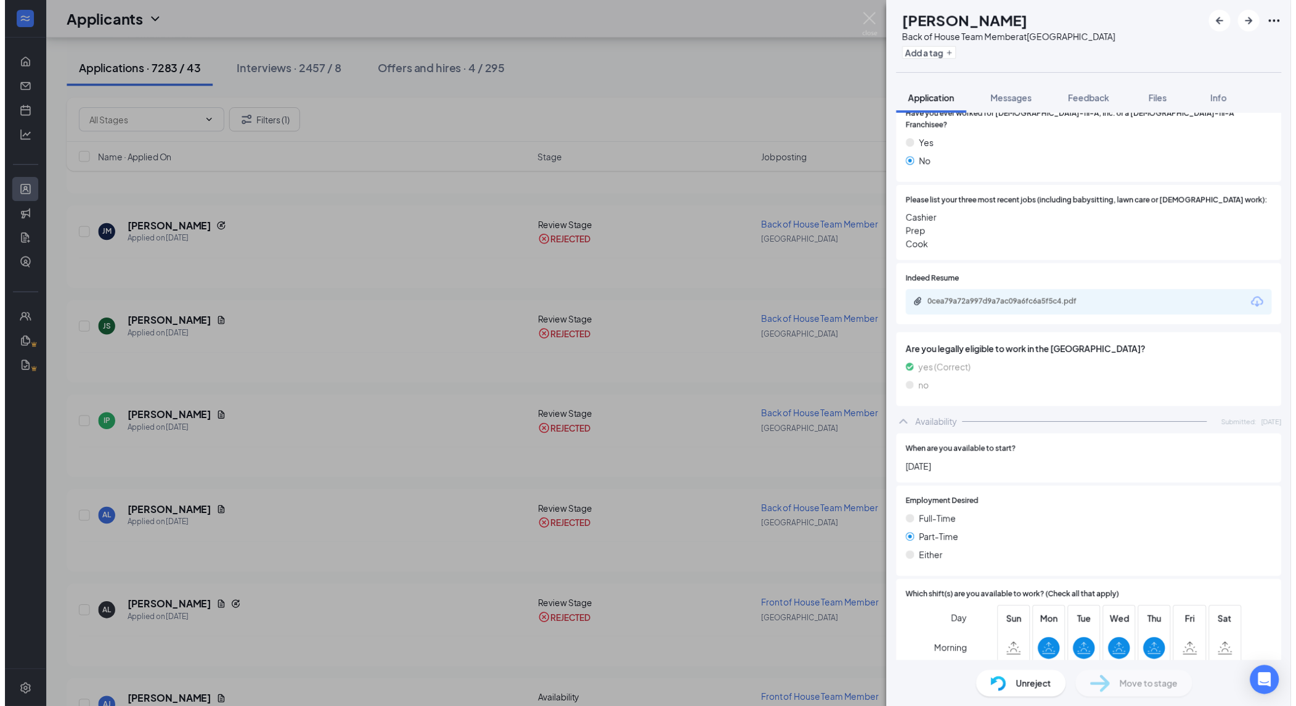
scroll to position [376, 0]
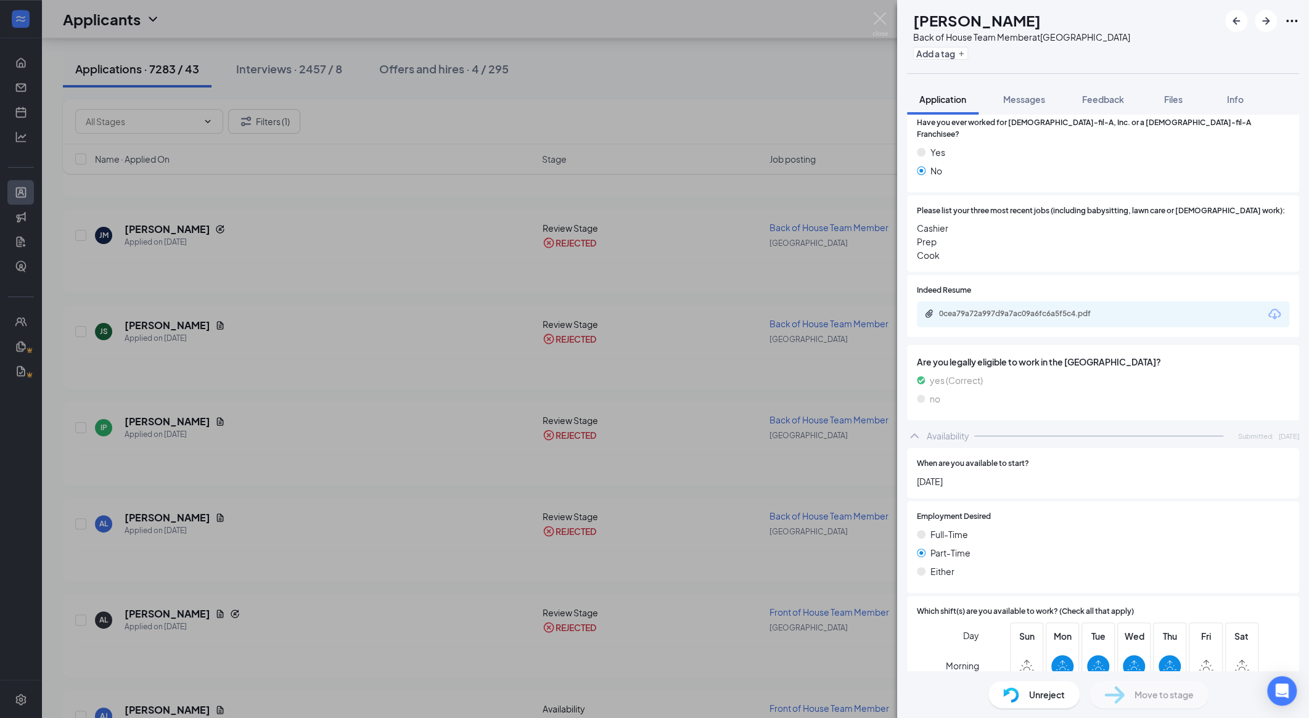
click at [525, 467] on div "IP [PERSON_NAME] Back of House Team Member at [GEOGRAPHIC_DATA] Add a tag Appli…" at bounding box center [654, 359] width 1309 height 718
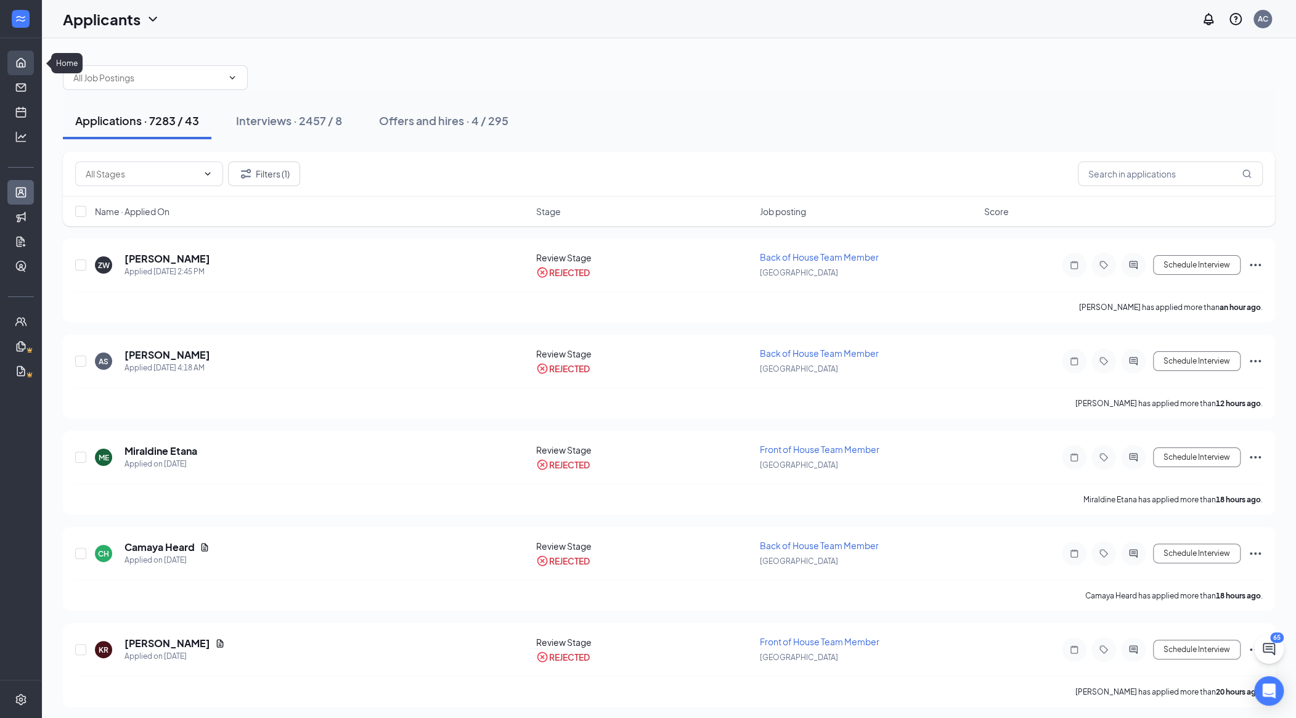
click at [32, 69] on link "Home" at bounding box center [38, 63] width 12 height 25
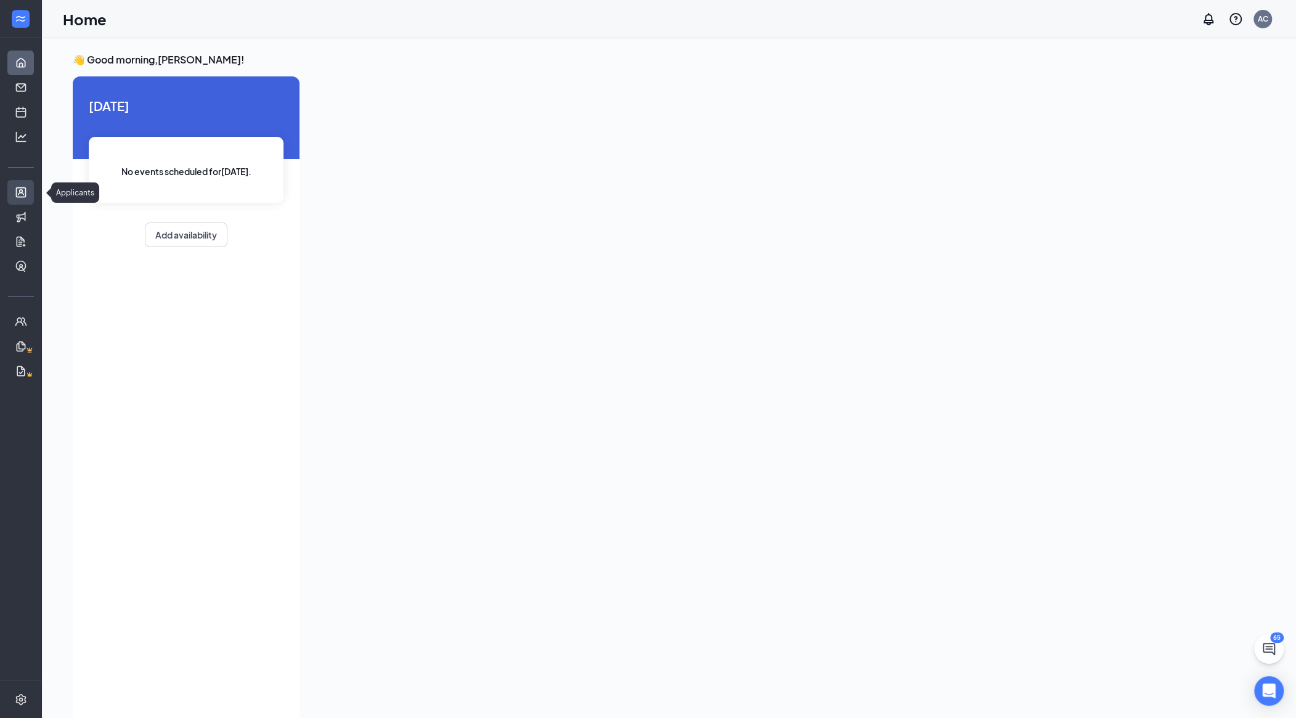
click at [32, 190] on link "Applicants" at bounding box center [38, 192] width 12 height 25
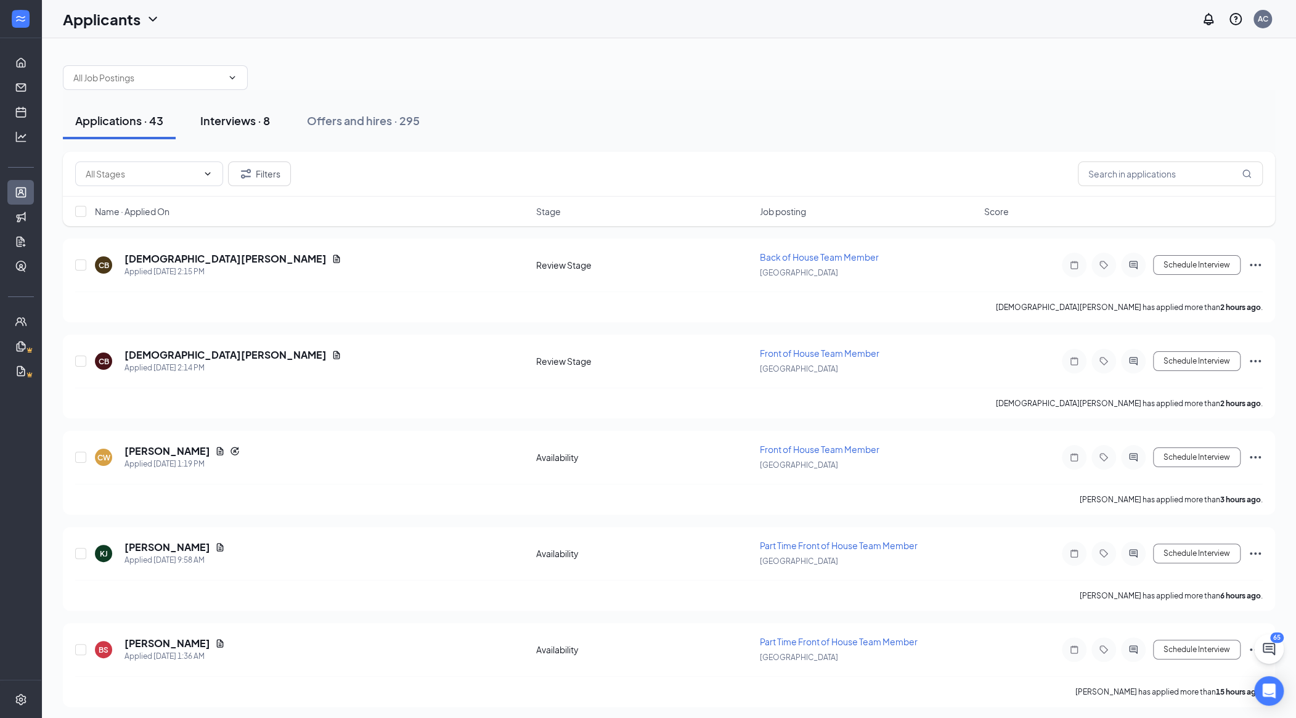
click at [223, 119] on div "Interviews · 8" at bounding box center [235, 120] width 70 height 15
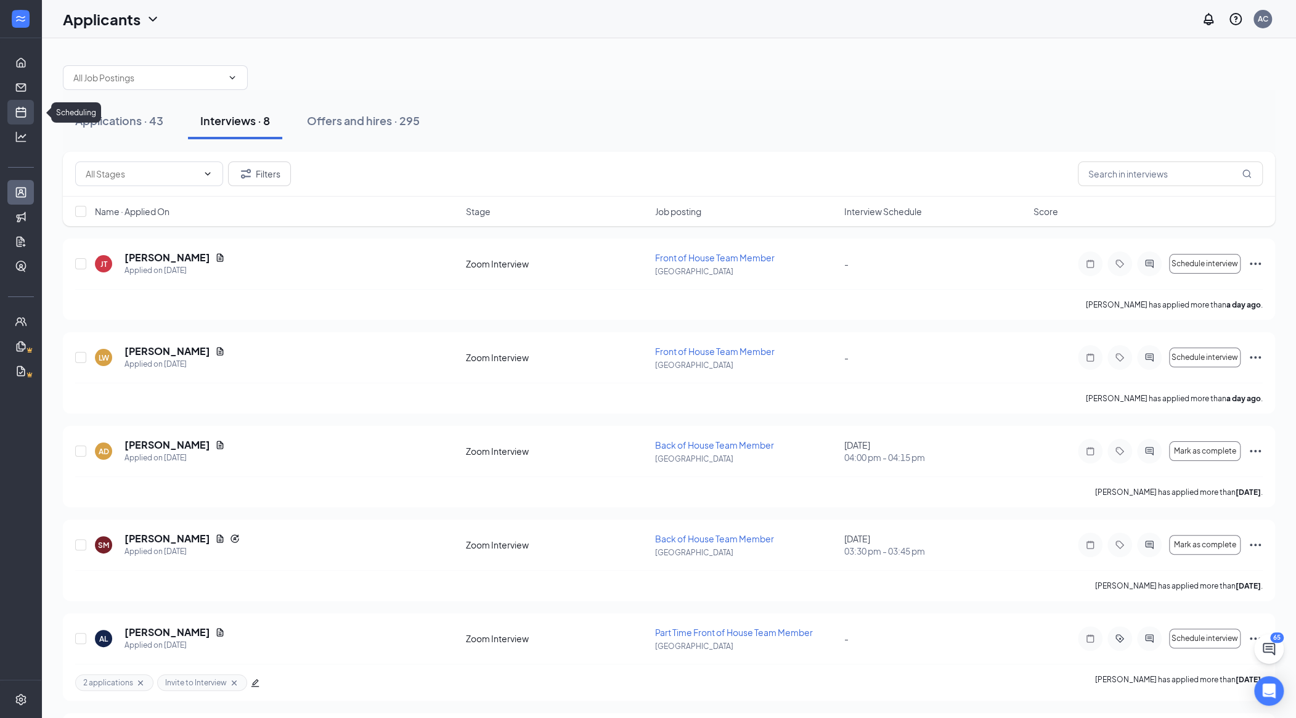
click at [32, 110] on link "Scheduling" at bounding box center [38, 112] width 12 height 25
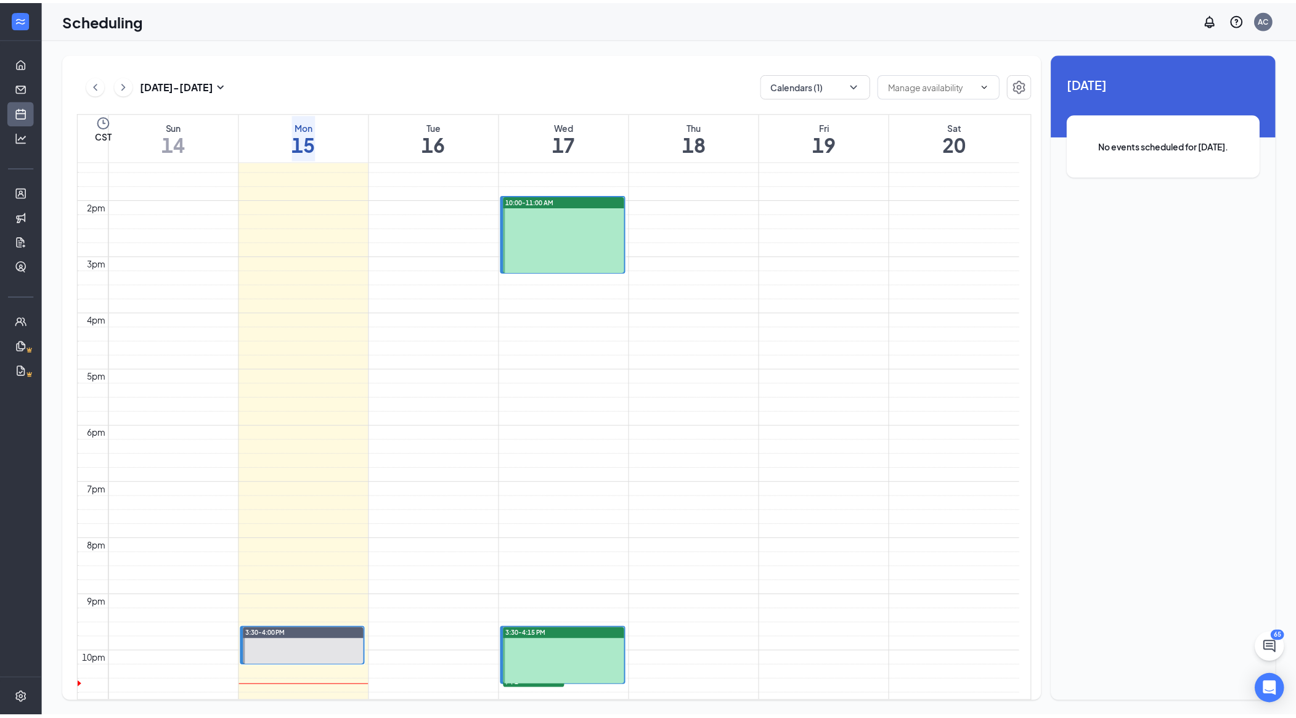
scroll to position [752, 0]
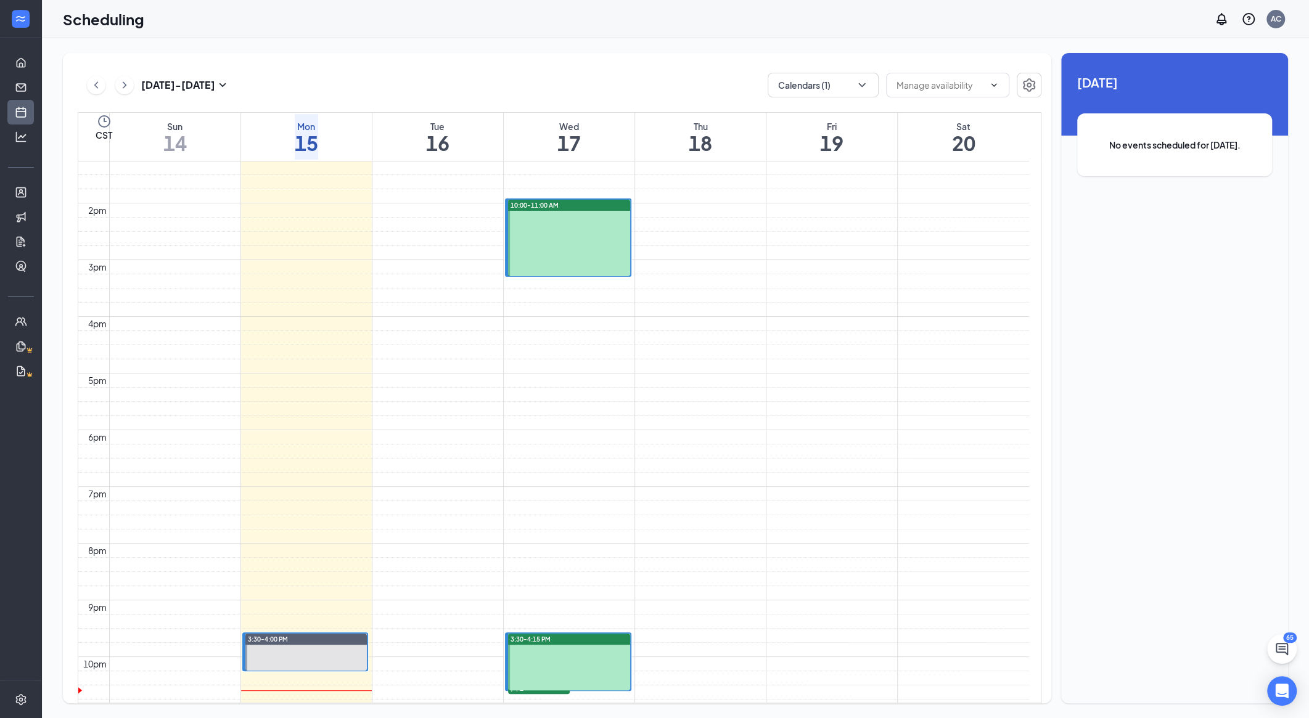
click at [557, 227] on div at bounding box center [569, 238] width 122 height 76
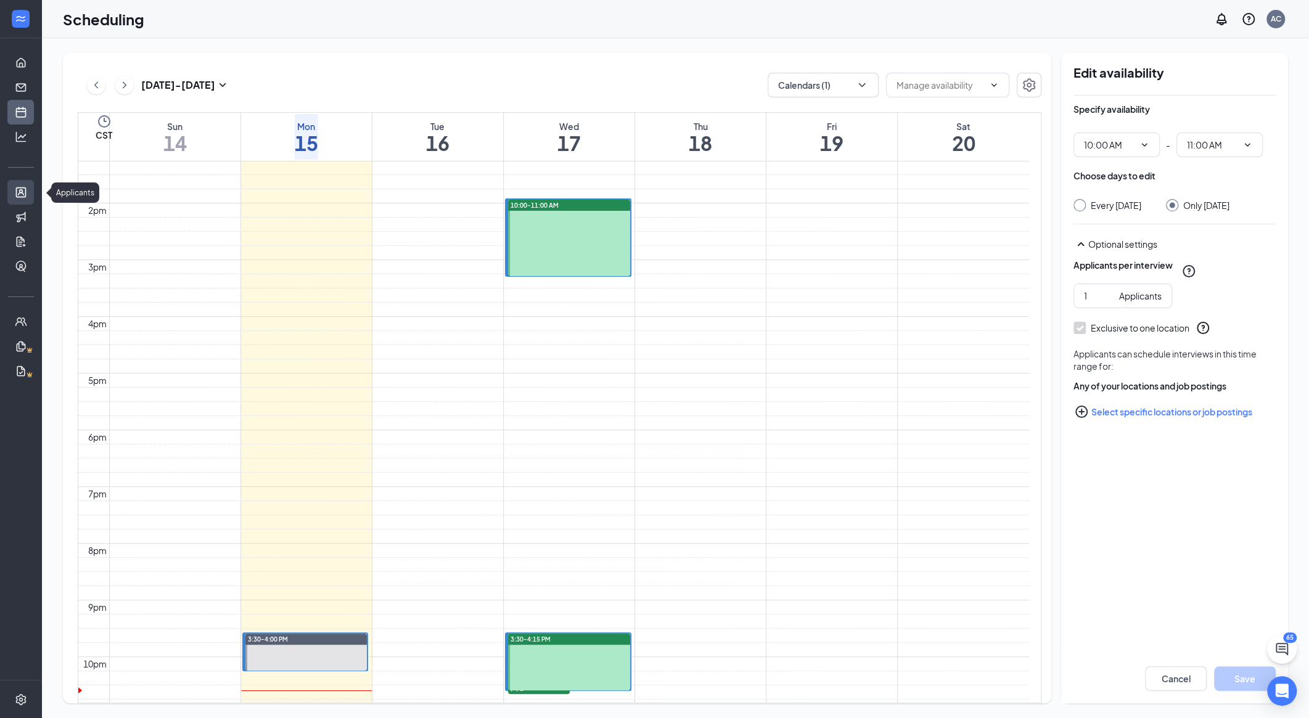
click at [32, 190] on link "Applicants" at bounding box center [38, 192] width 12 height 25
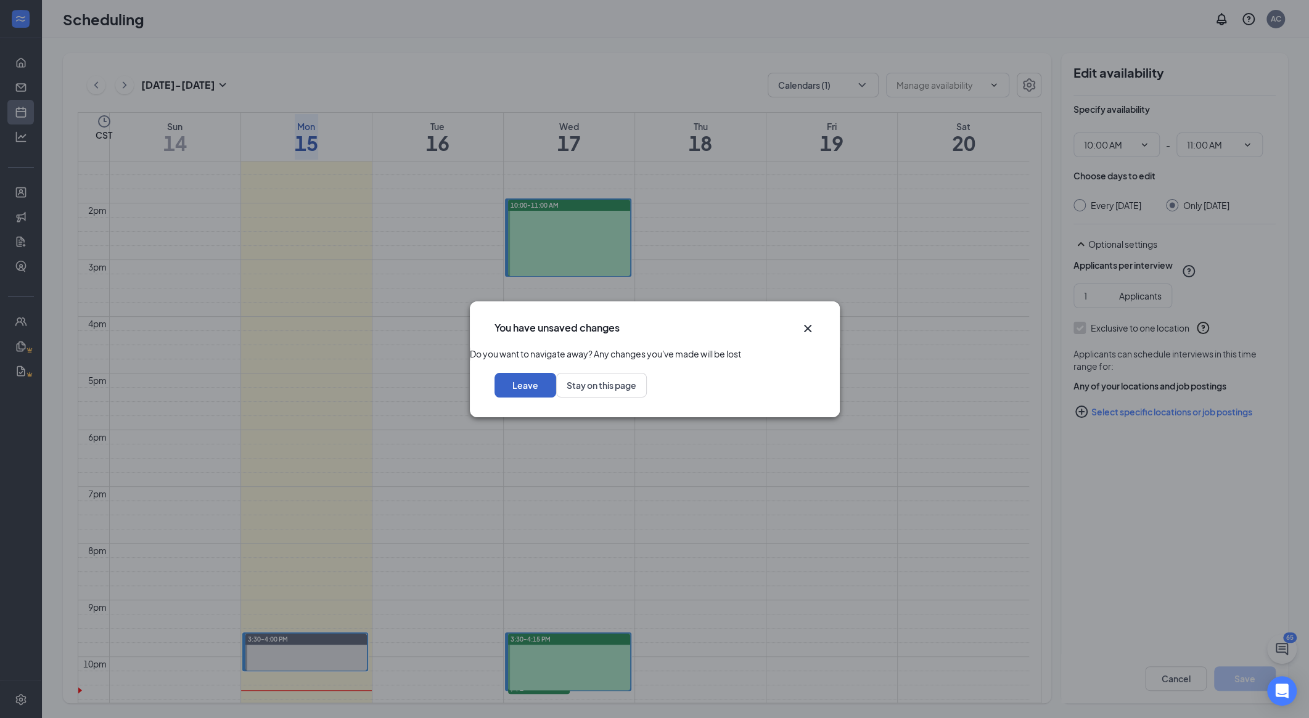
click at [556, 398] on button "Leave" at bounding box center [525, 385] width 62 height 25
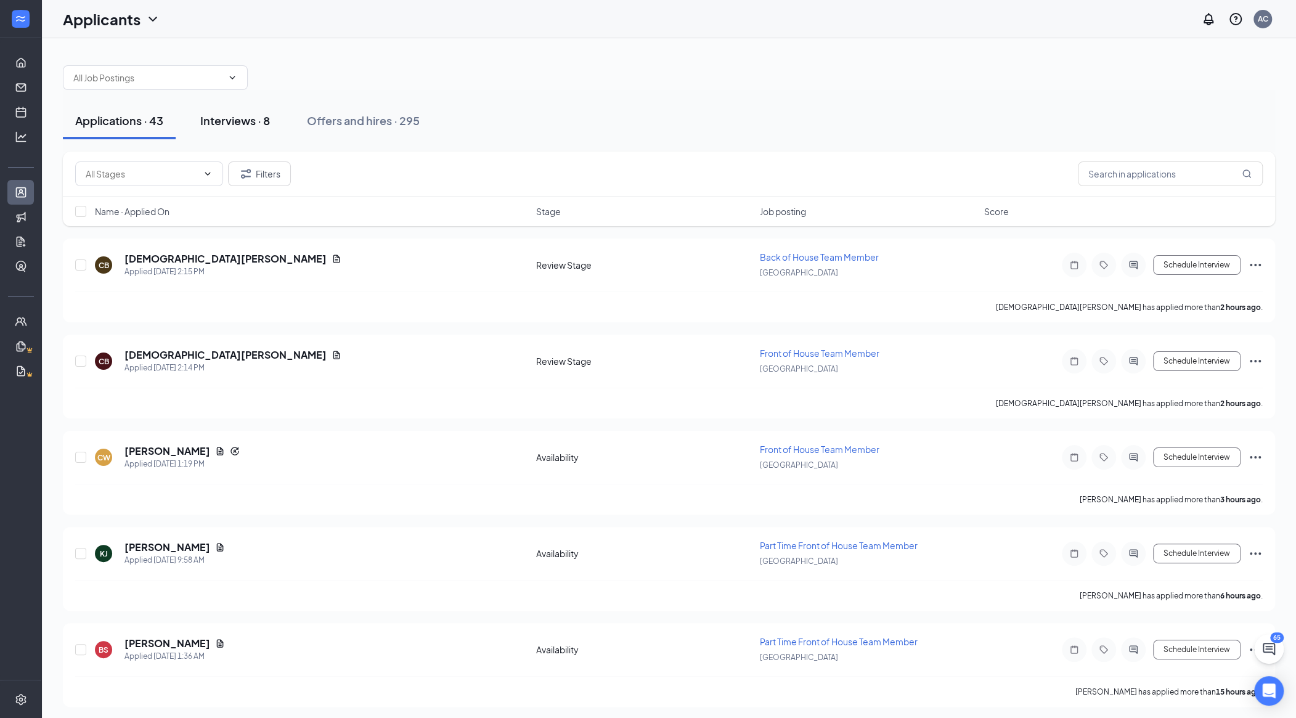
click at [237, 123] on div "Interviews · 8" at bounding box center [235, 120] width 70 height 15
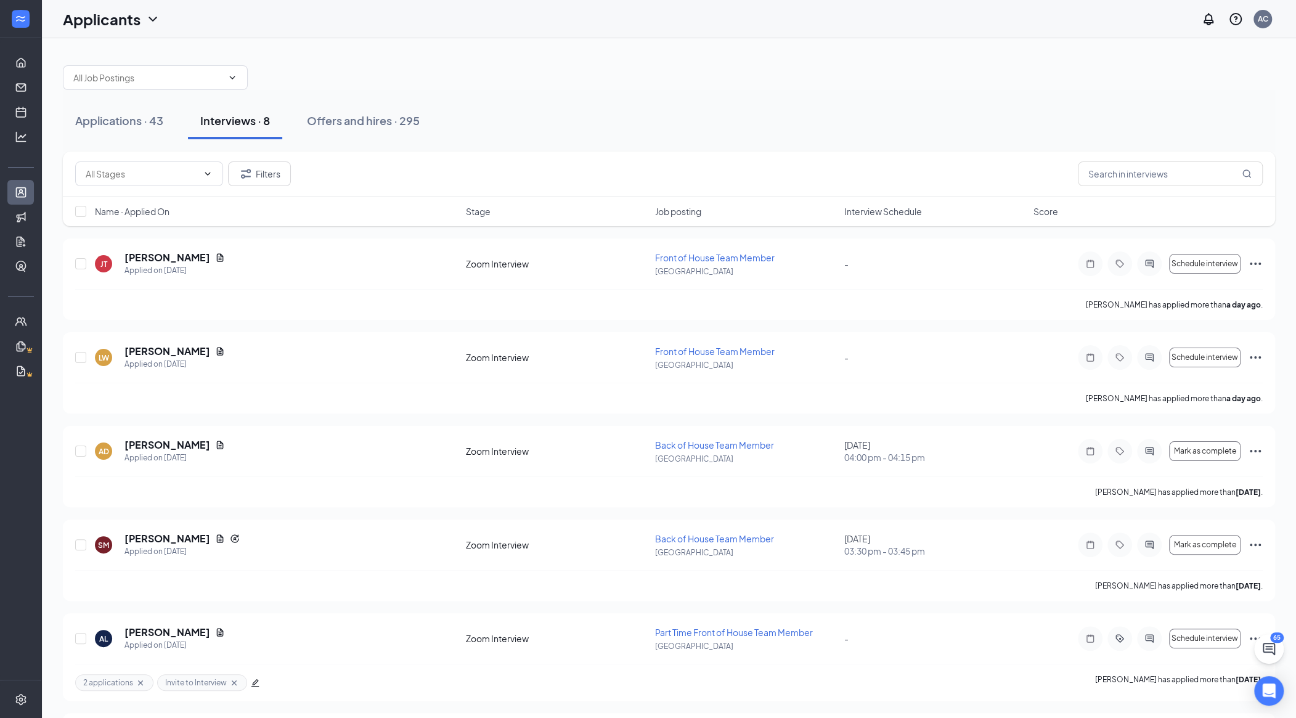
click at [700, 217] on div "Name · Applied On Stage Job posting Interview Schedule Score" at bounding box center [669, 212] width 1213 height 30
click at [700, 213] on span "Interview Schedule" at bounding box center [884, 211] width 78 height 12
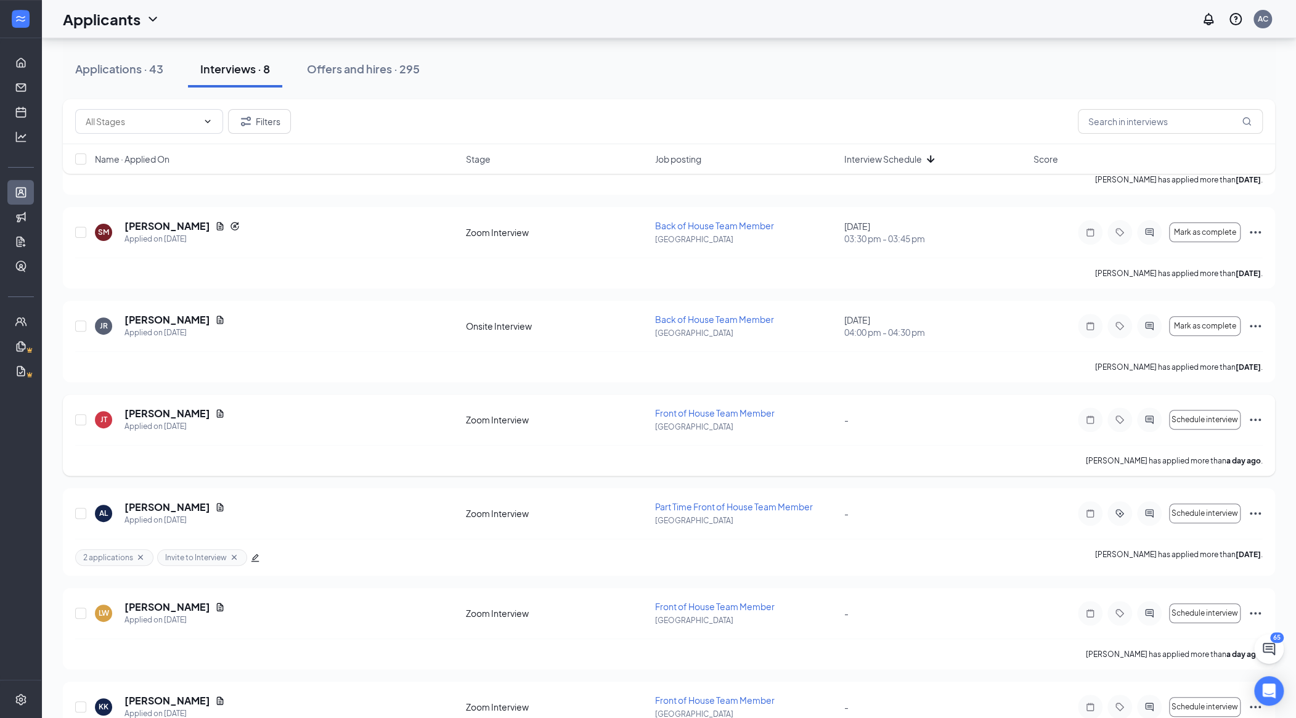
scroll to position [293, 0]
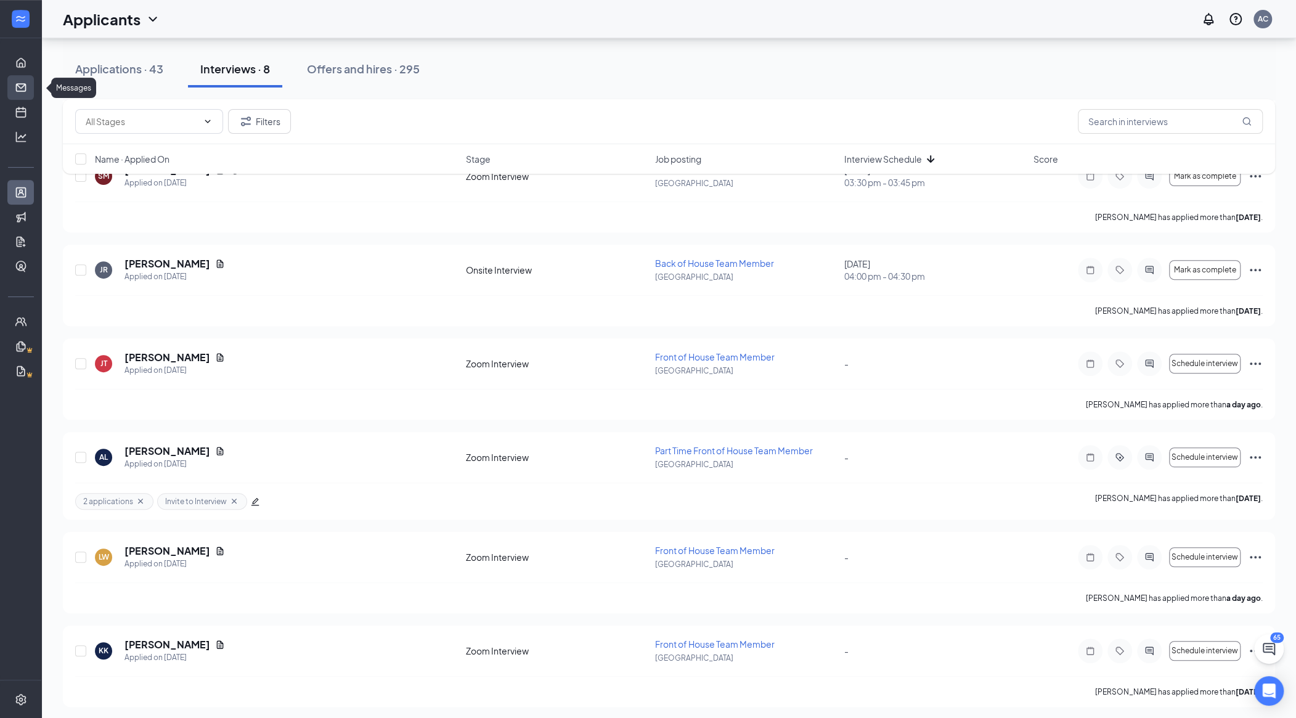
click at [32, 76] on link "Messages" at bounding box center [38, 87] width 12 height 25
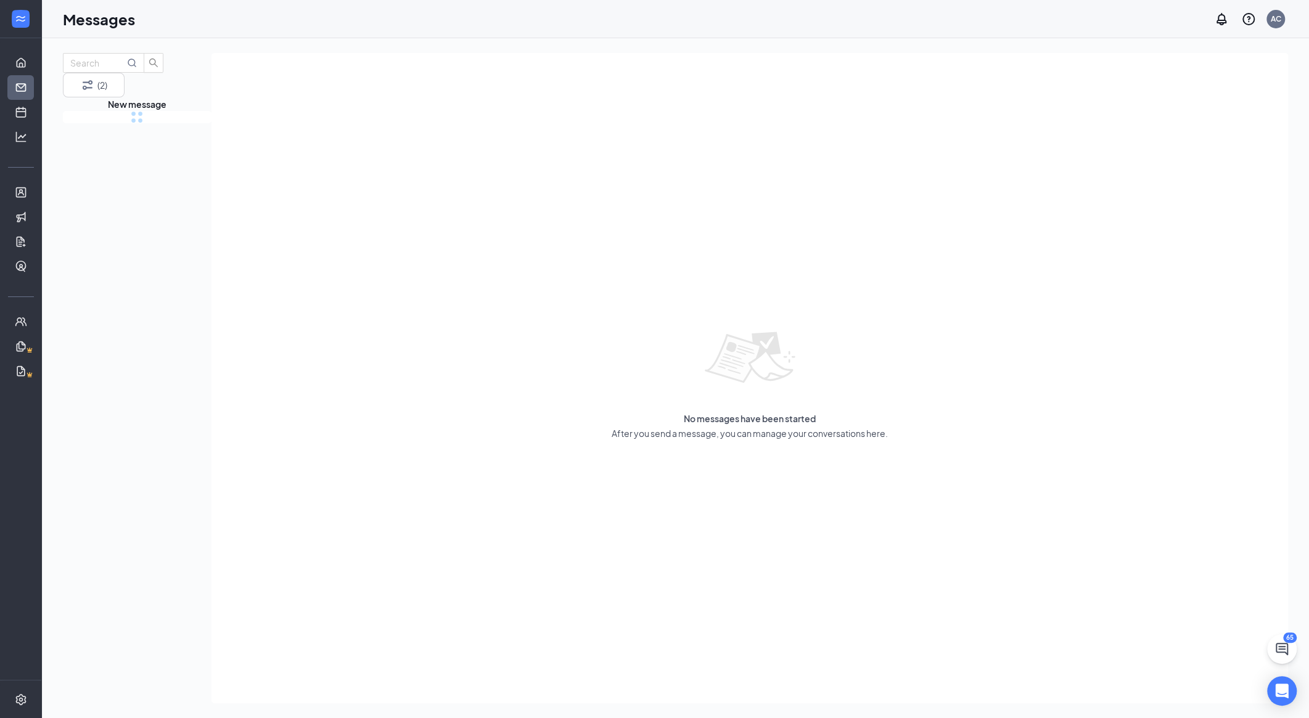
click at [465, 209] on div "No messages have been started After you send a message, you can manage your con…" at bounding box center [749, 378] width 1076 height 650
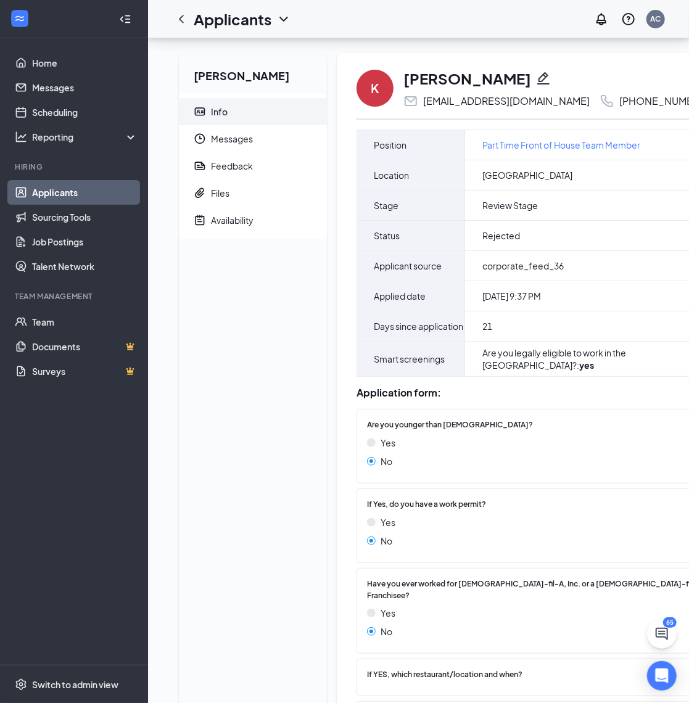
scroll to position [101, 0]
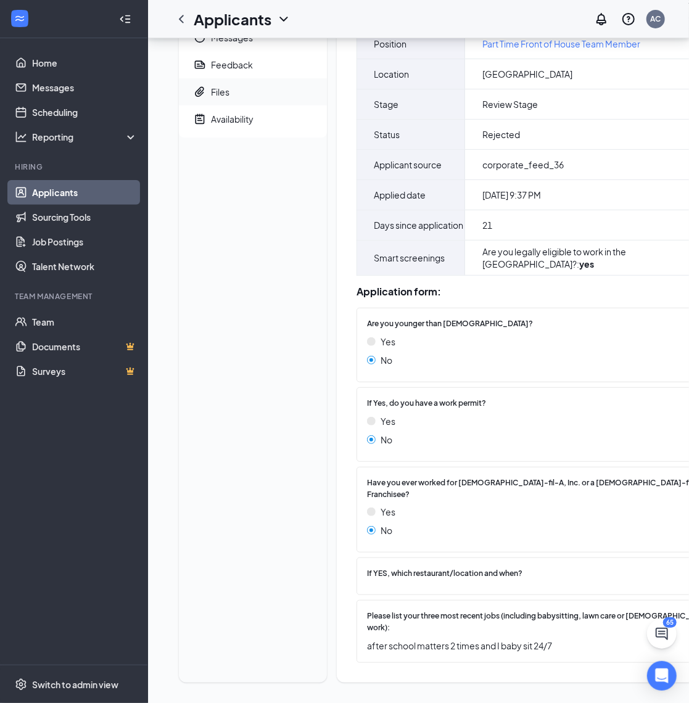
click at [236, 99] on span "Files" at bounding box center [264, 91] width 106 height 27
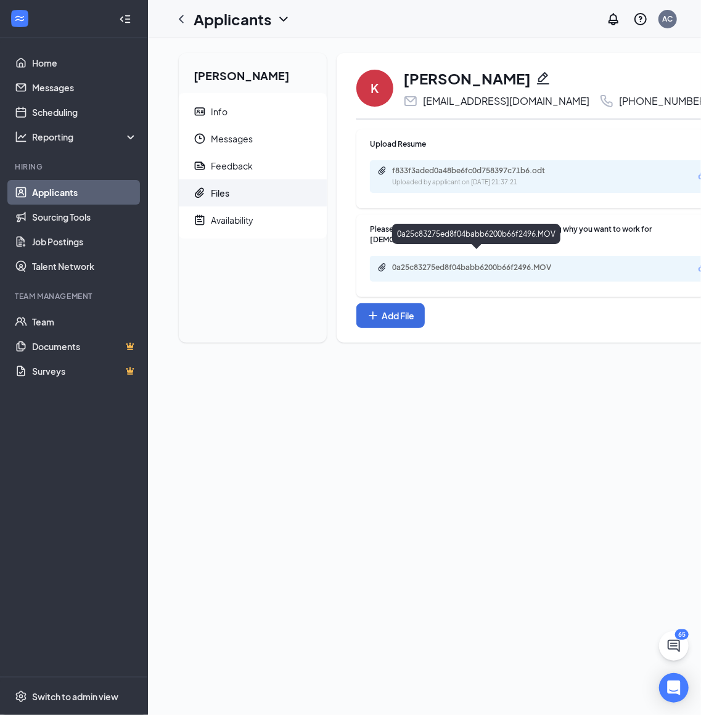
click at [435, 263] on div "0a25c83275ed8f04babb6200b66f2496.MOV" at bounding box center [478, 268] width 173 height 10
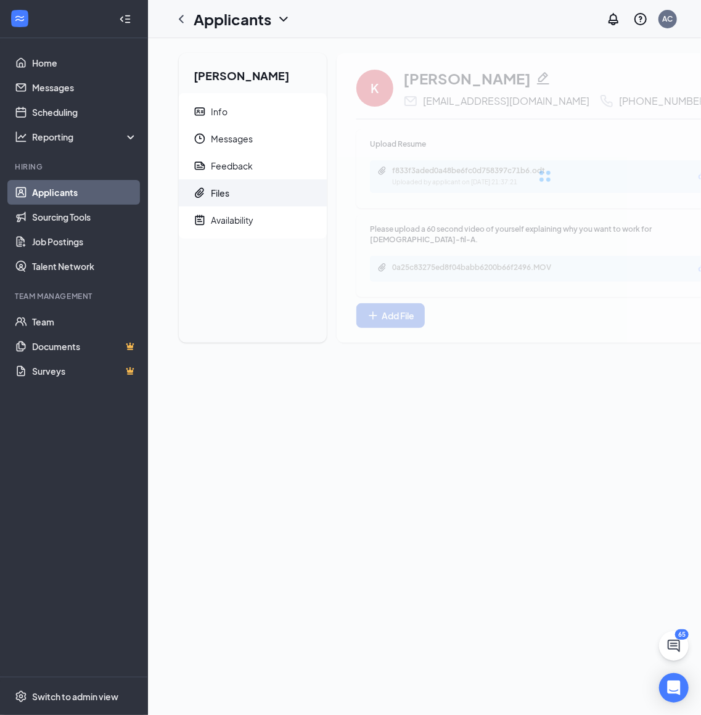
click at [235, 387] on div "kimliayha robinson Info Messages Feedback Files Availability K kimliayha robins…" at bounding box center [466, 376] width 636 height 677
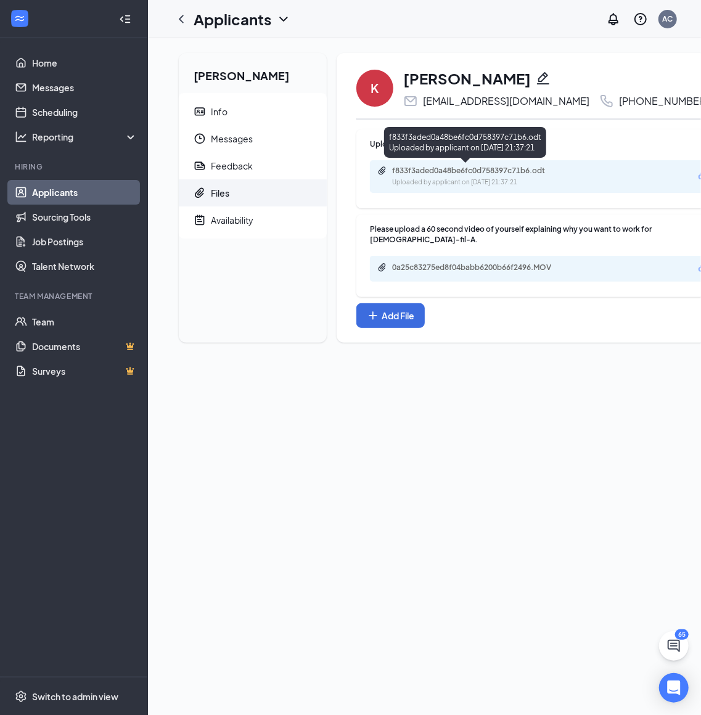
click at [483, 173] on div "f833f3aded0a48be6fc0d758397c71b6.odt" at bounding box center [478, 171] width 173 height 10
